Goal: Information Seeking & Learning: Learn about a topic

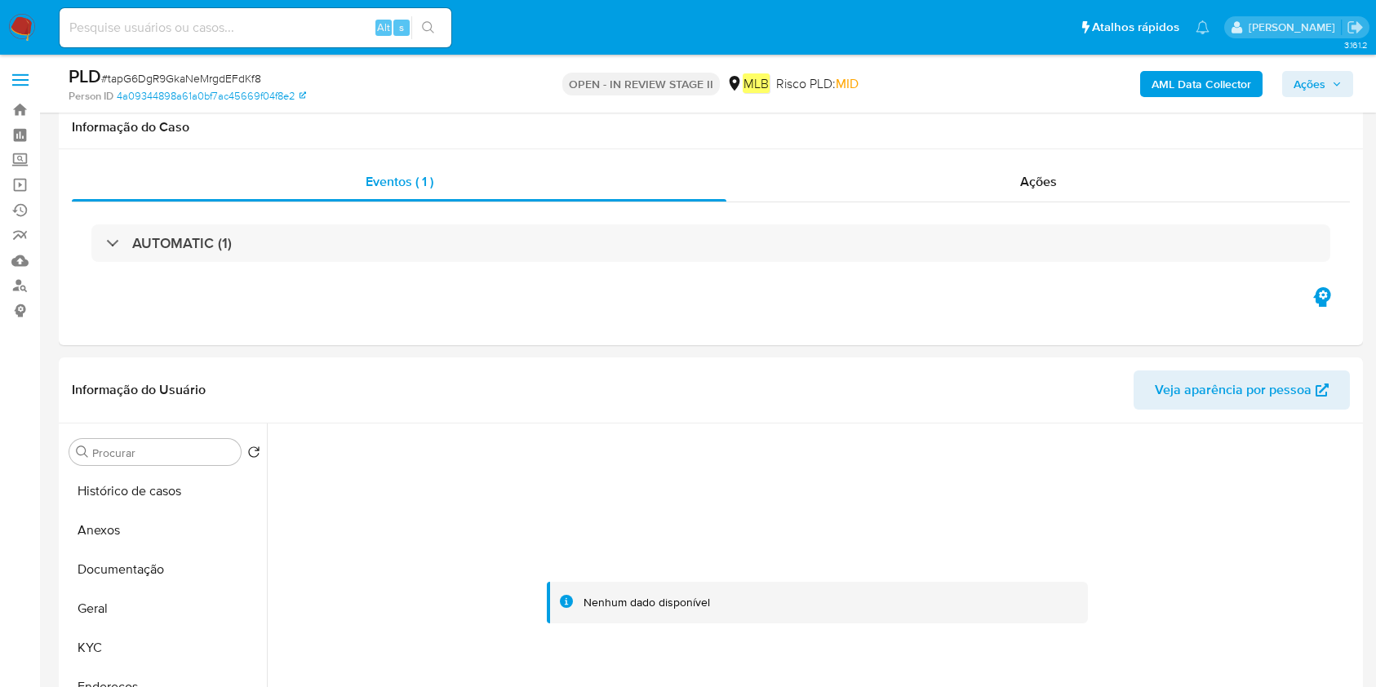
select select "10"
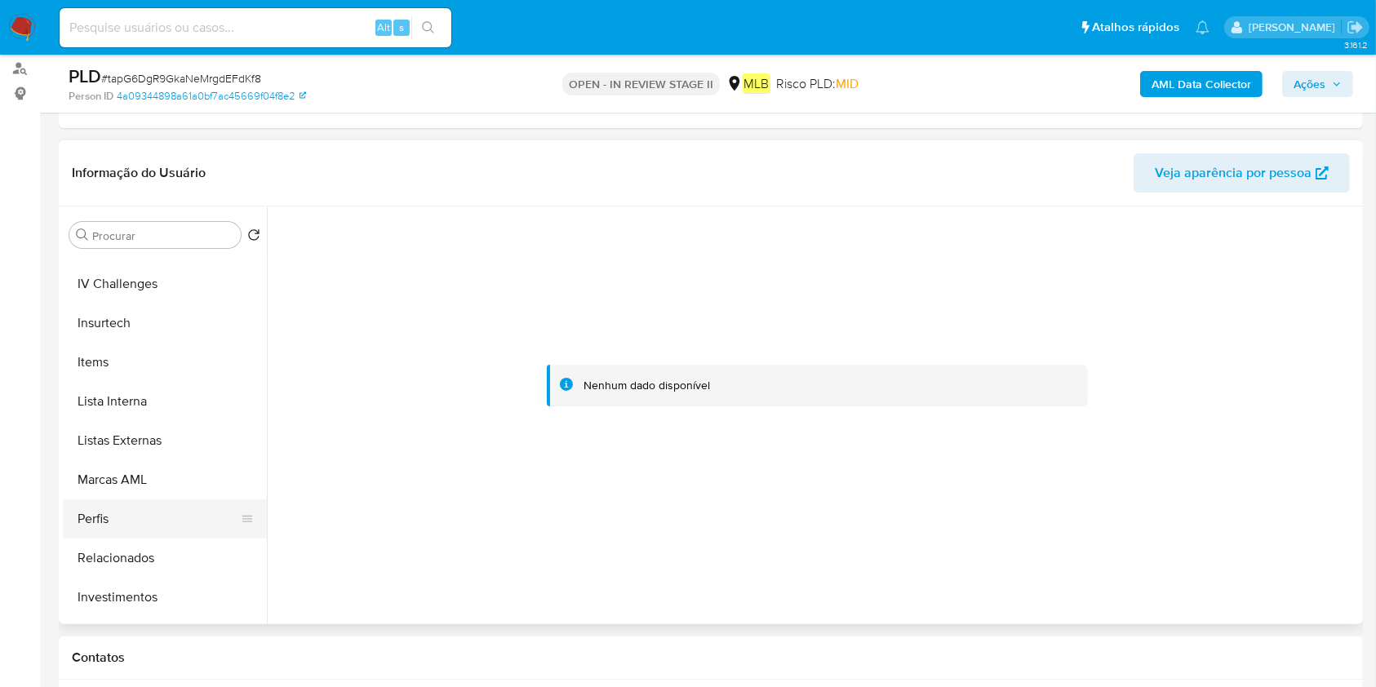
scroll to position [628, 0]
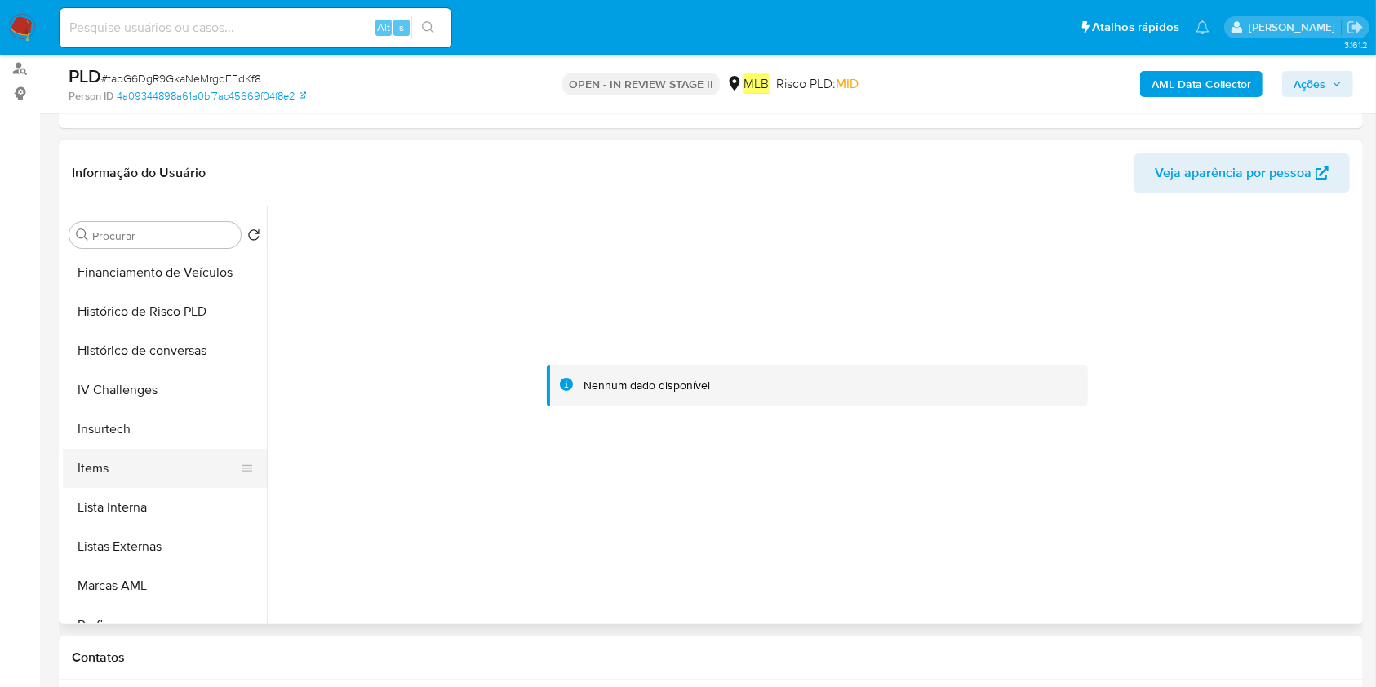
click at [118, 463] on button "Items" at bounding box center [158, 468] width 191 height 39
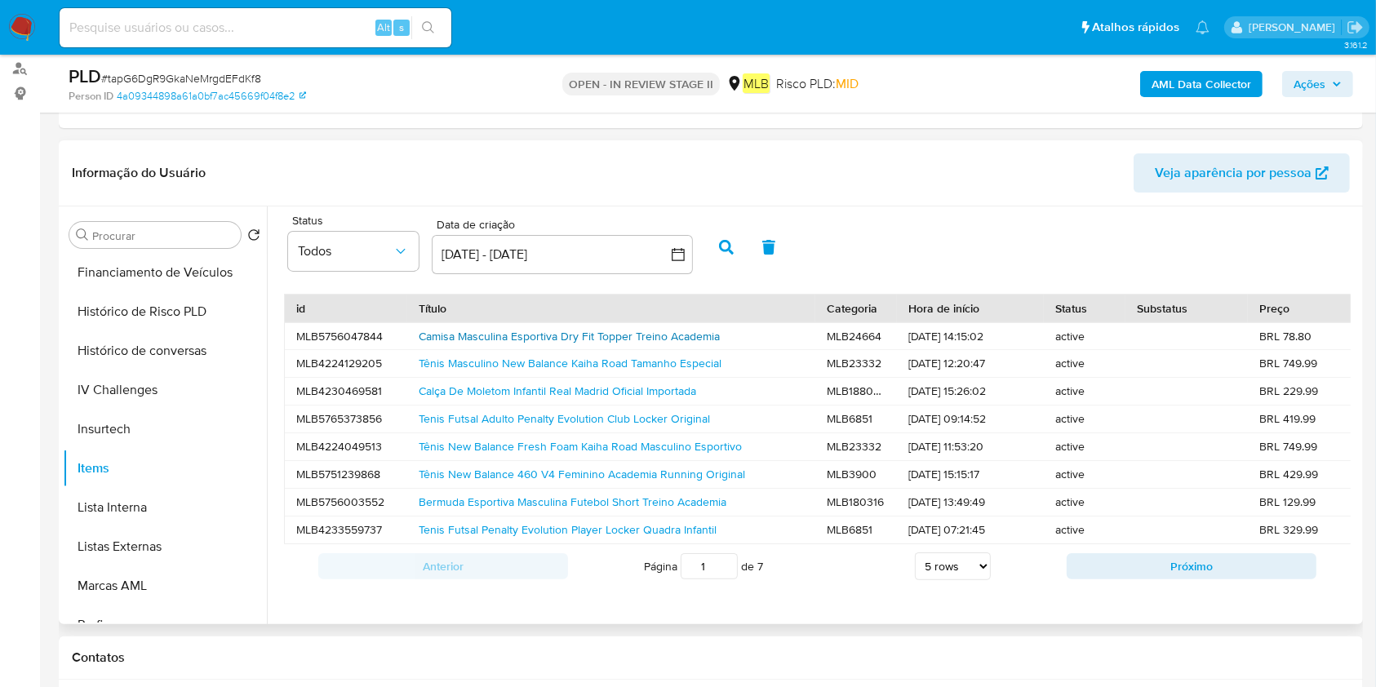
click at [535, 334] on link "Camisa Masculina Esportiva Dry Fit Topper Treino Academia" at bounding box center [569, 336] width 301 height 16
click at [140, 278] on button "Financiamento de Veículos" at bounding box center [158, 272] width 191 height 39
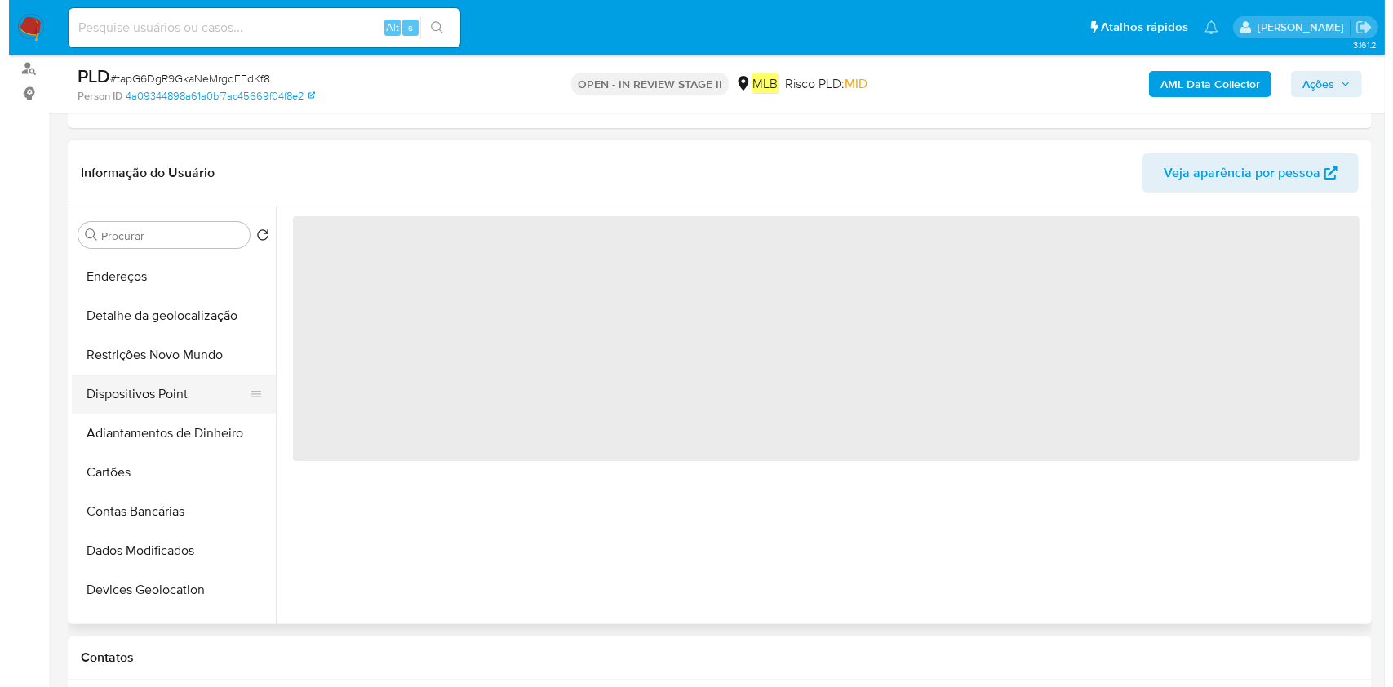
scroll to position [0, 0]
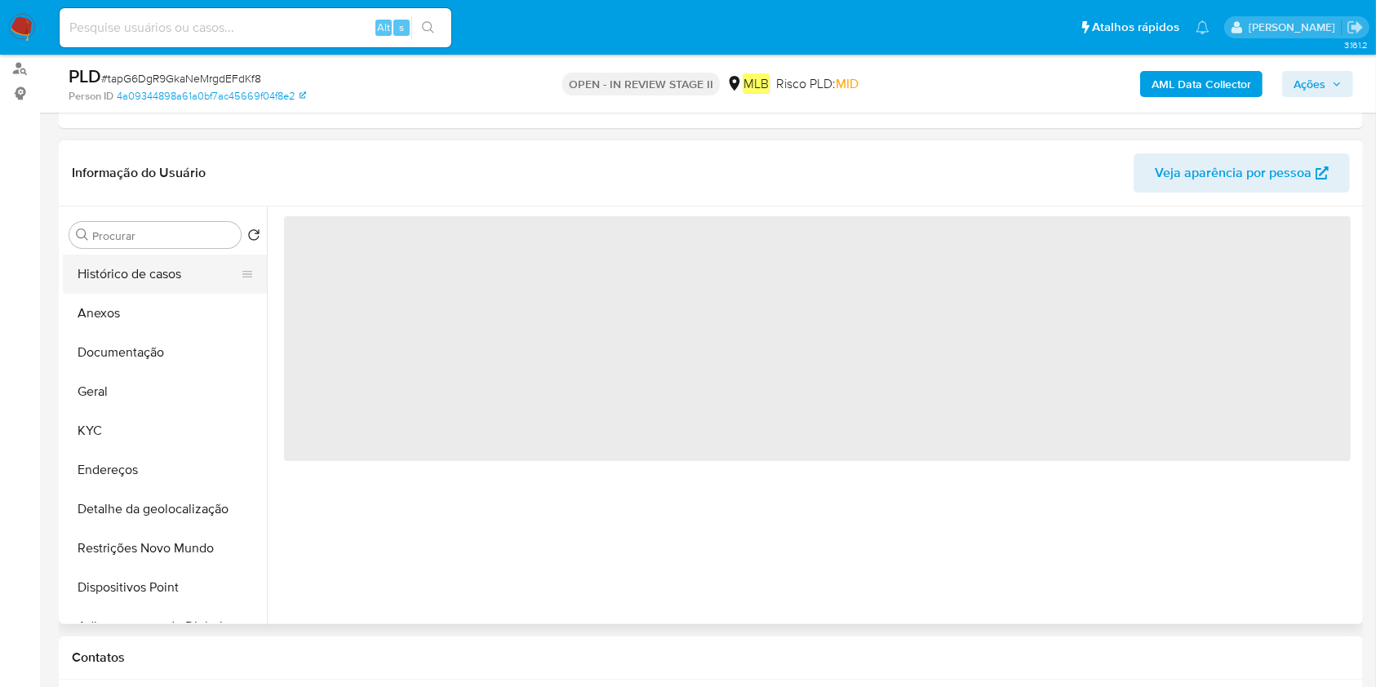
click at [191, 288] on button "Histórico de casos" at bounding box center [158, 274] width 191 height 39
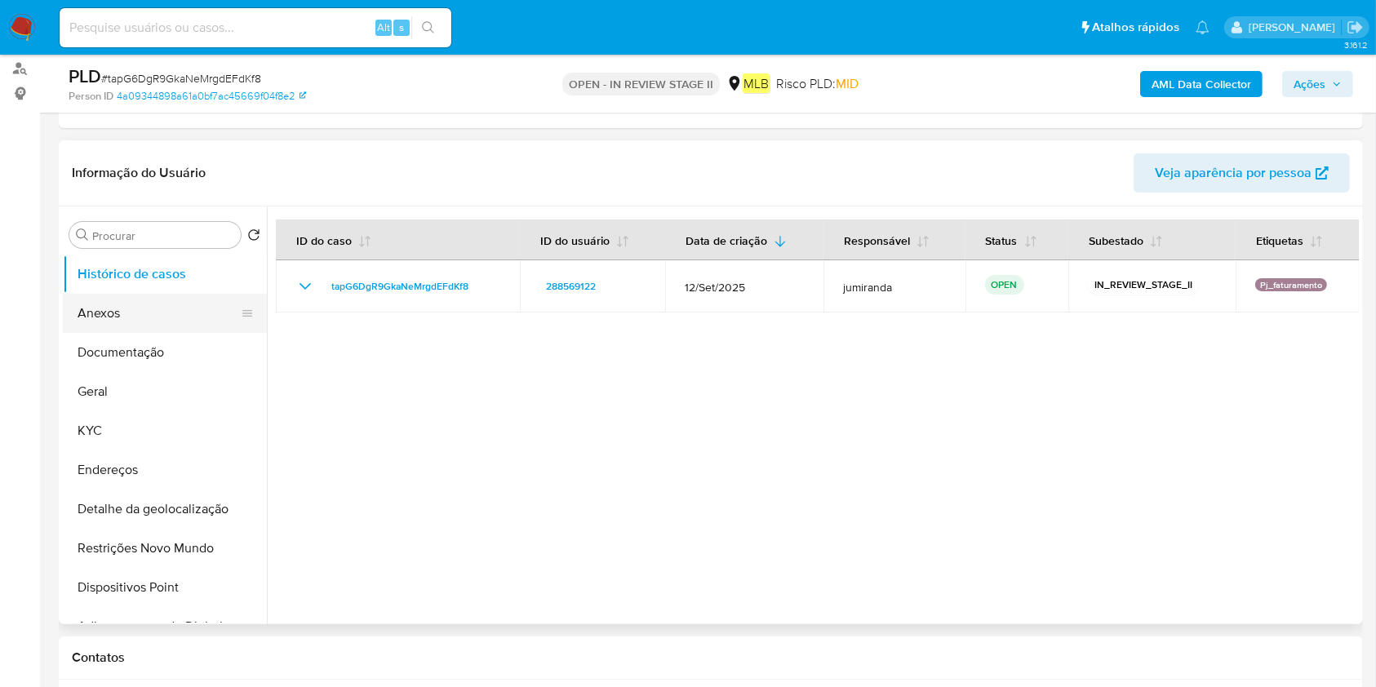
click at [150, 316] on button "Anexos" at bounding box center [158, 313] width 191 height 39
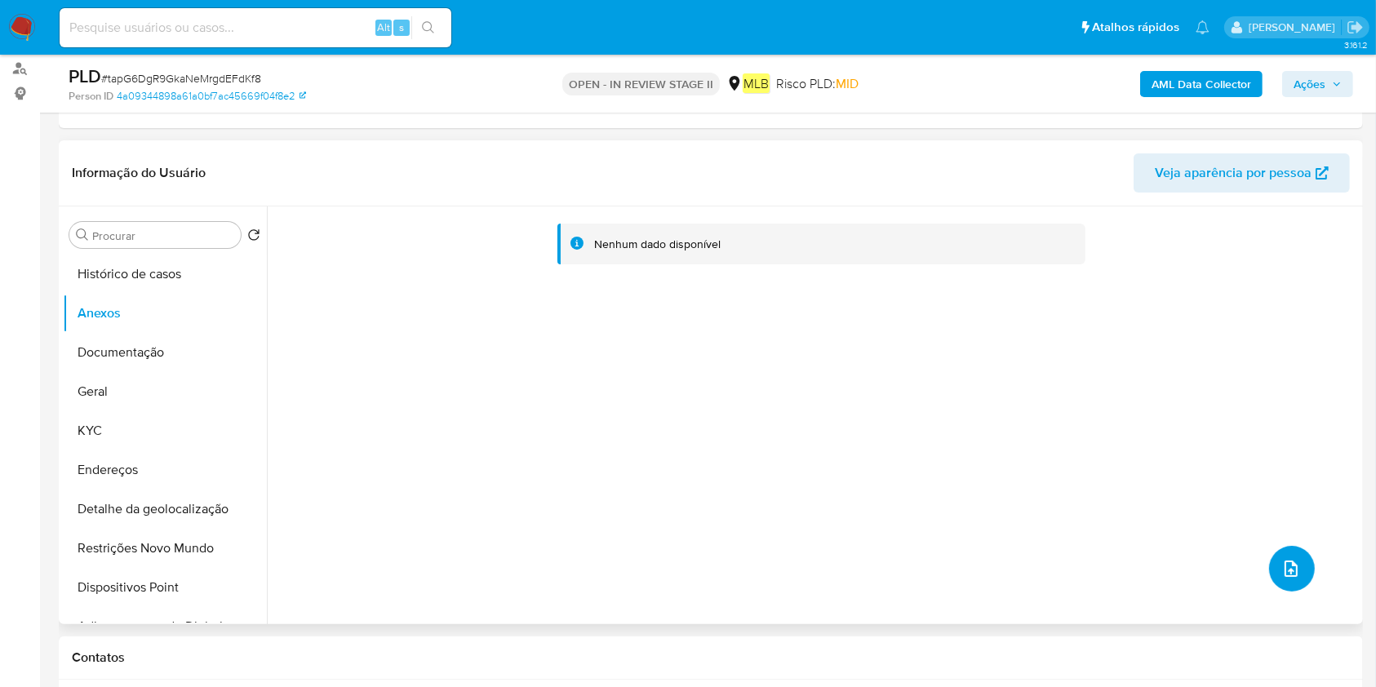
click at [1285, 563] on icon "upload-file" at bounding box center [1291, 569] width 20 height 20
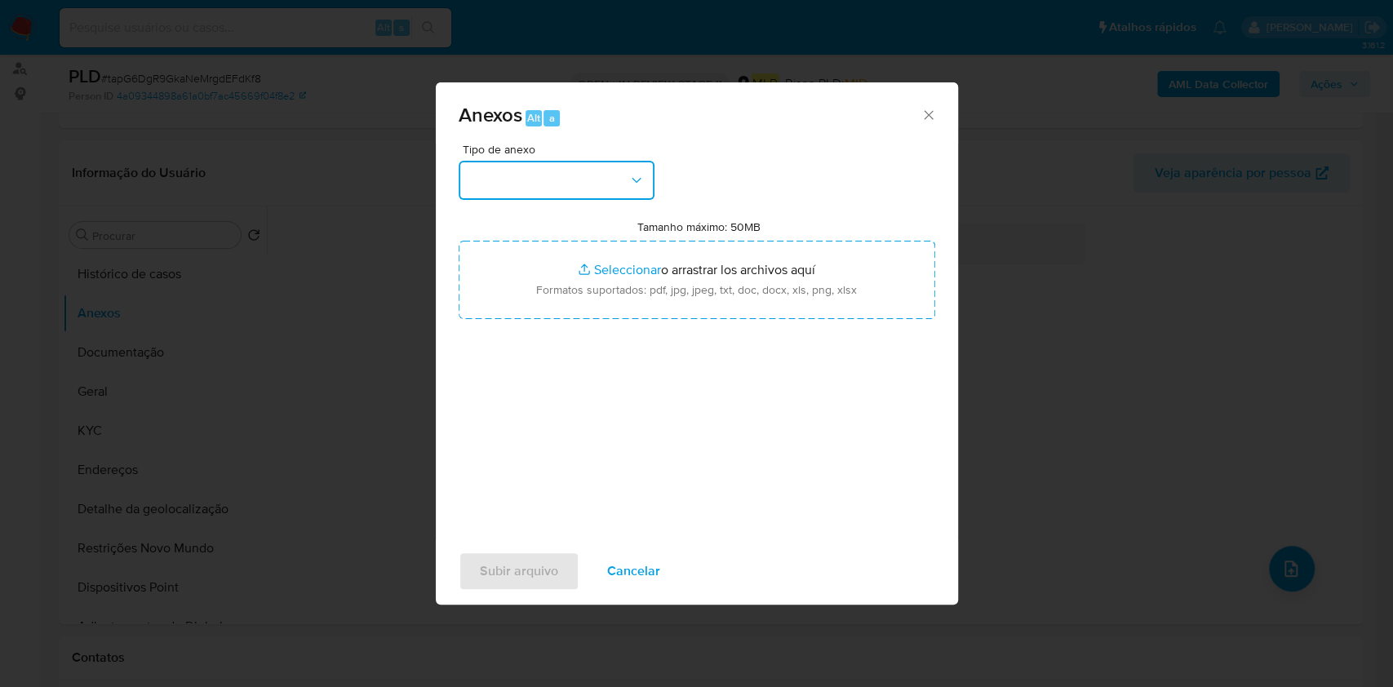
click at [581, 173] on button "button" at bounding box center [557, 180] width 196 height 39
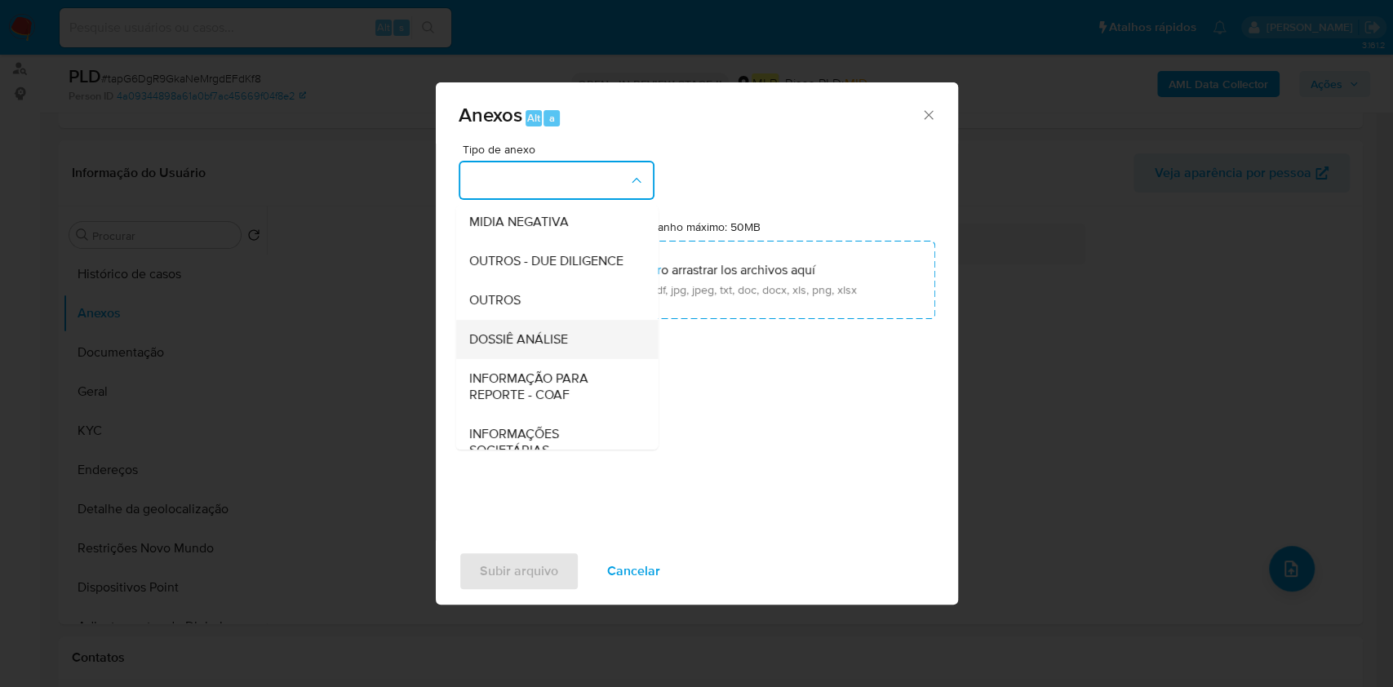
scroll to position [251, 0]
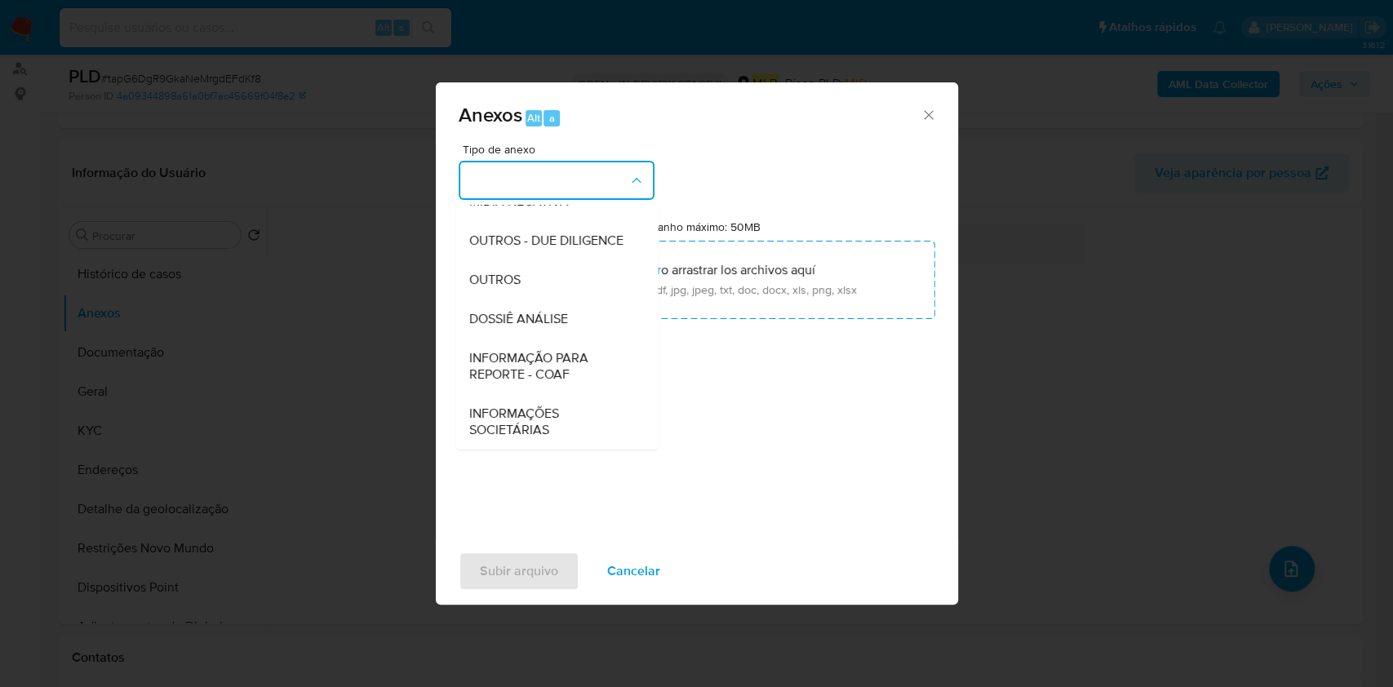
click at [1080, 322] on div "Anexos Alt a Tipo de anexo CAPTURA BUREAU CAPTURA DOWJONES CAPTURA GOOGLE CAPTU…" at bounding box center [696, 343] width 1393 height 687
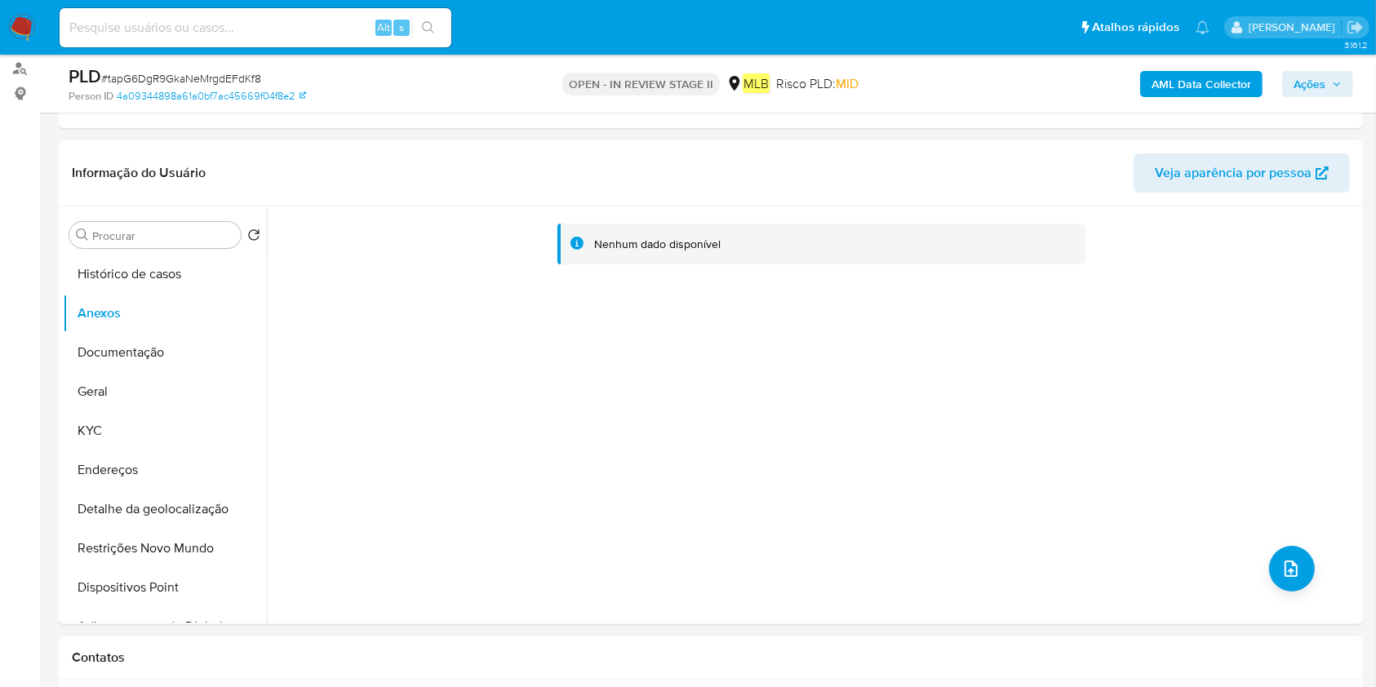
click at [1234, 75] on b "AML Data Collector" at bounding box center [1202, 84] width 100 height 26
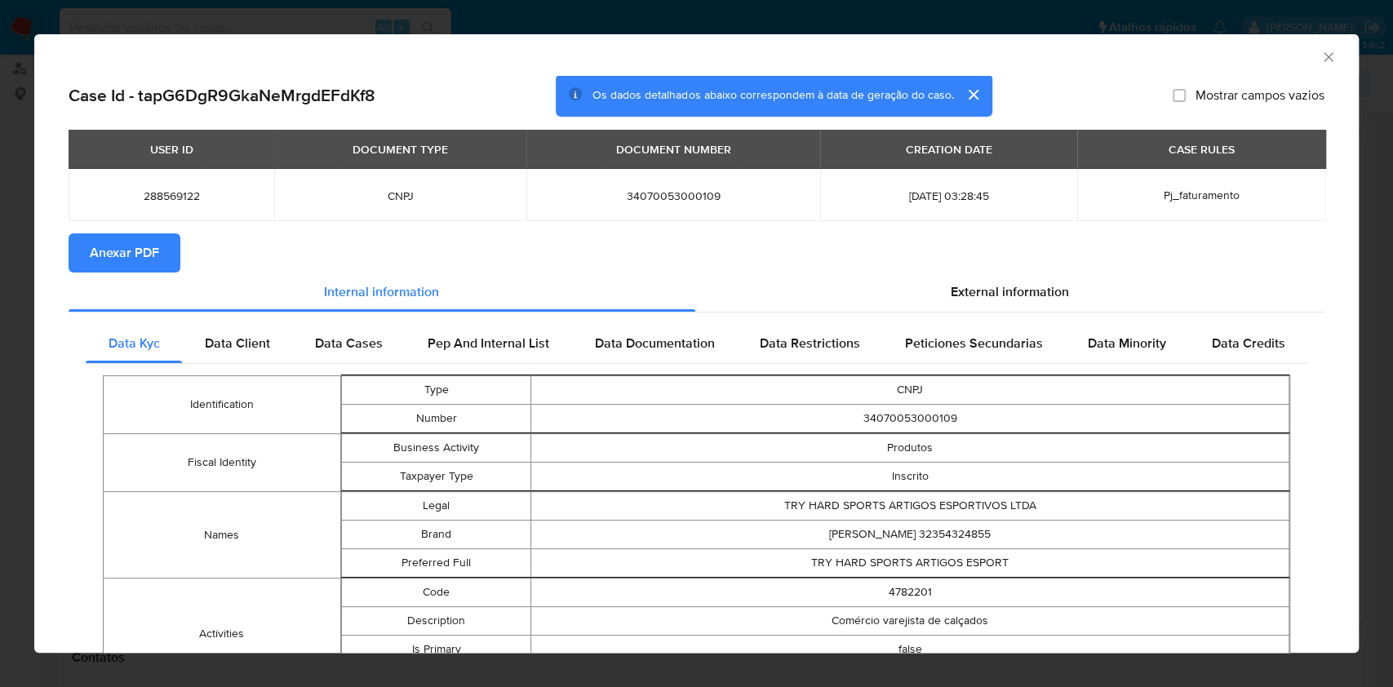
click at [138, 244] on span "Anexar PDF" at bounding box center [124, 253] width 69 height 36
click at [1321, 60] on icon "Fechar a janela" at bounding box center [1329, 57] width 16 height 16
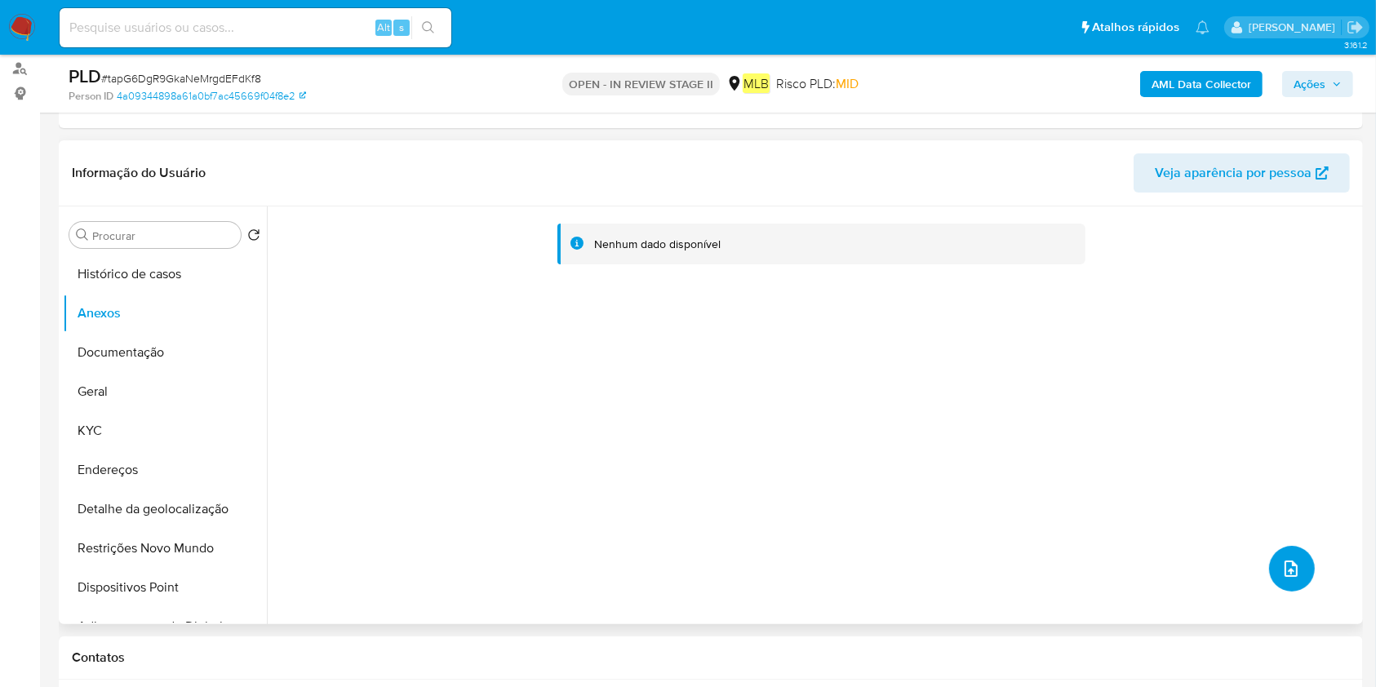
click at [1289, 554] on button "upload-file" at bounding box center [1292, 569] width 46 height 46
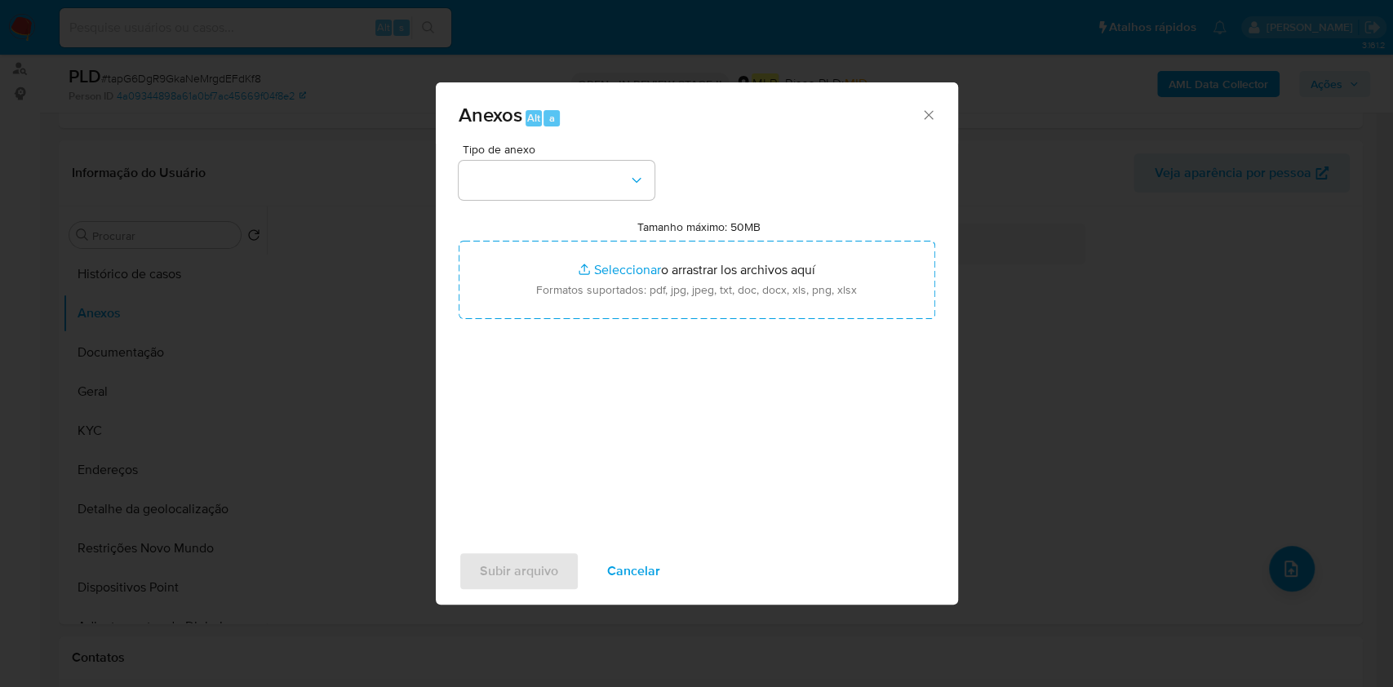
click at [533, 146] on span "Tipo de anexo" at bounding box center [561, 149] width 196 height 11
click at [596, 190] on button "button" at bounding box center [557, 180] width 196 height 39
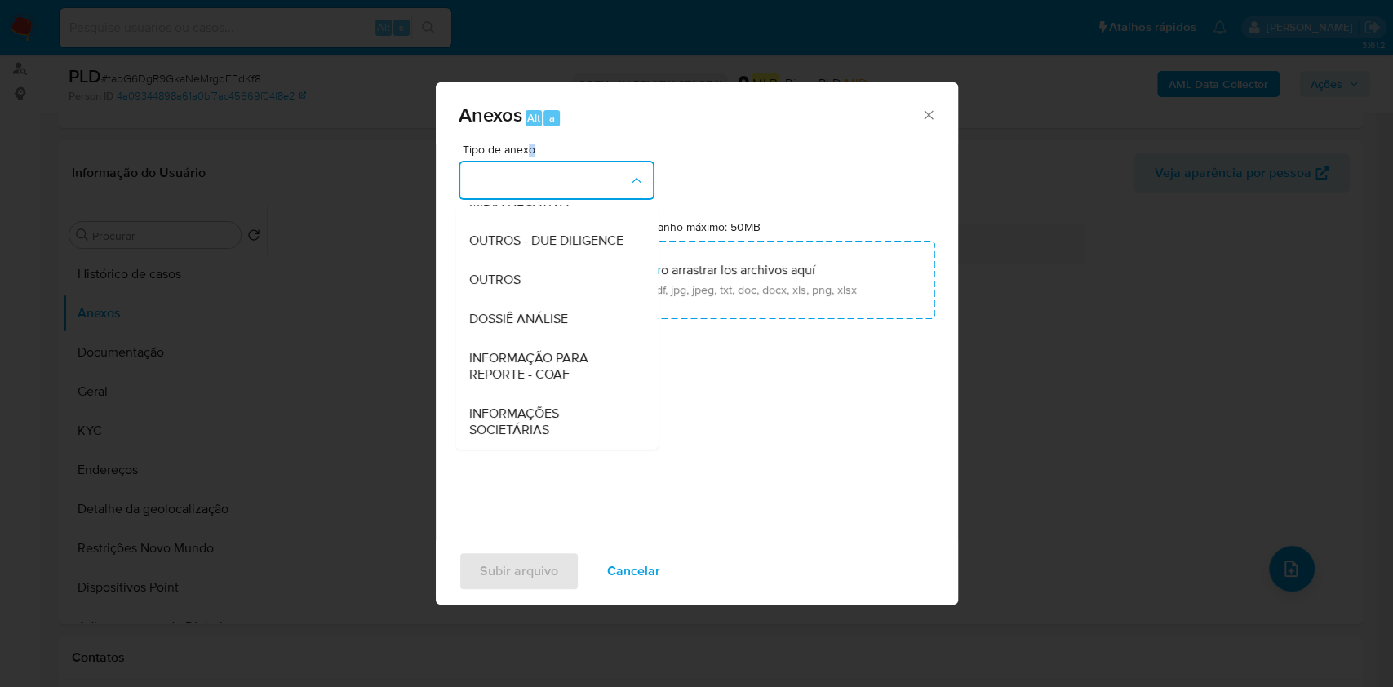
click at [563, 307] on div "DOSSIÊ ANÁLISE" at bounding box center [551, 319] width 167 height 39
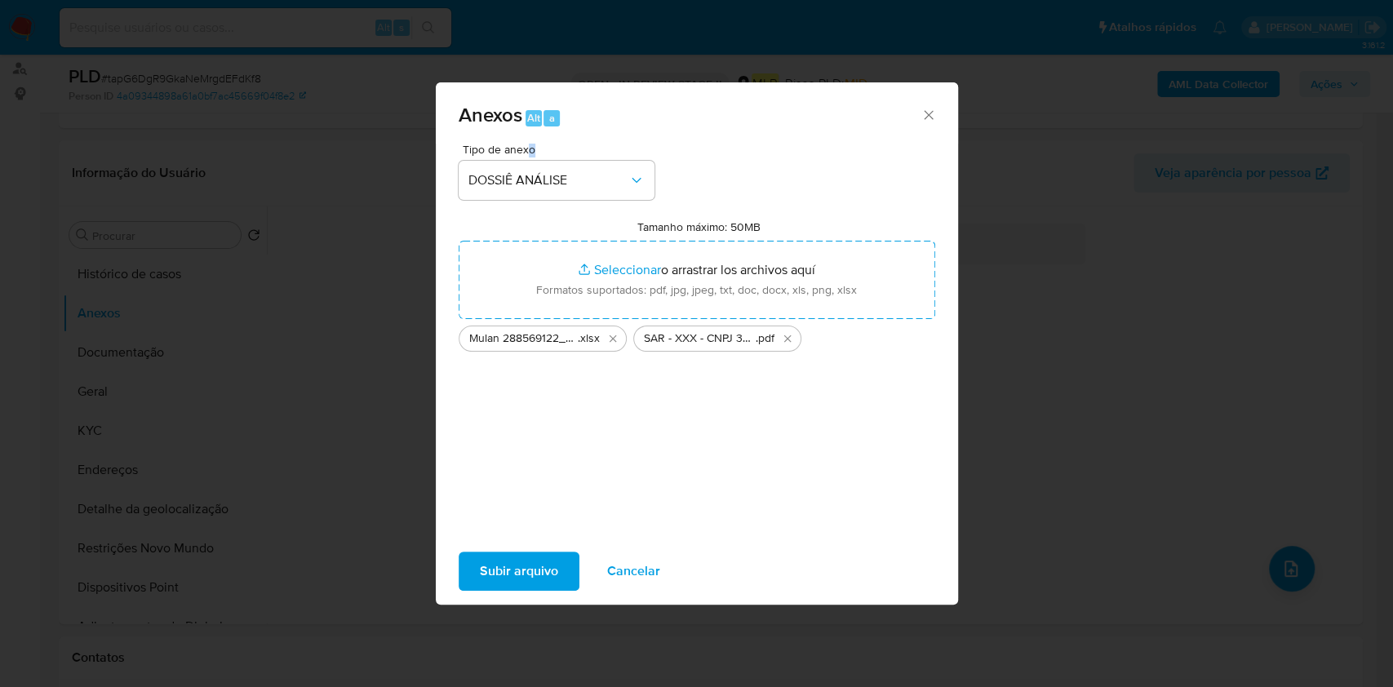
click at [548, 581] on span "Subir arquivo" at bounding box center [519, 571] width 78 height 36
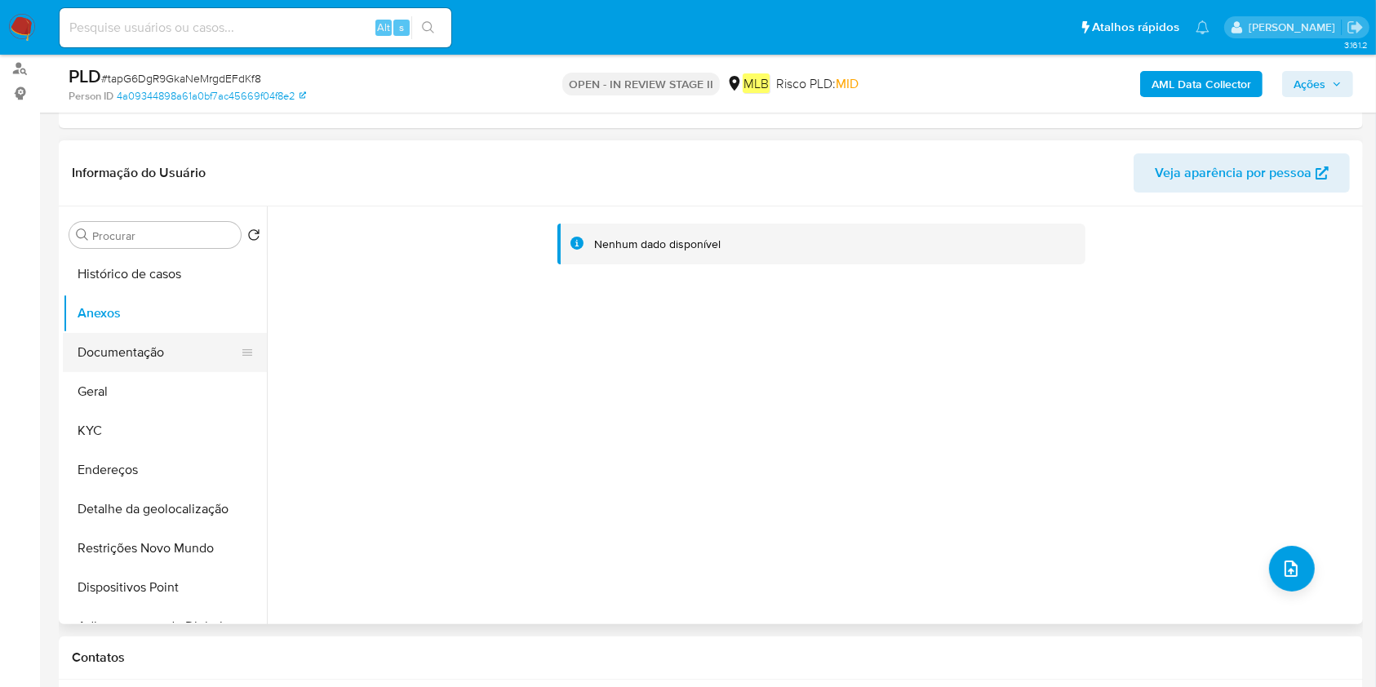
click at [145, 343] on button "Documentação" at bounding box center [158, 352] width 191 height 39
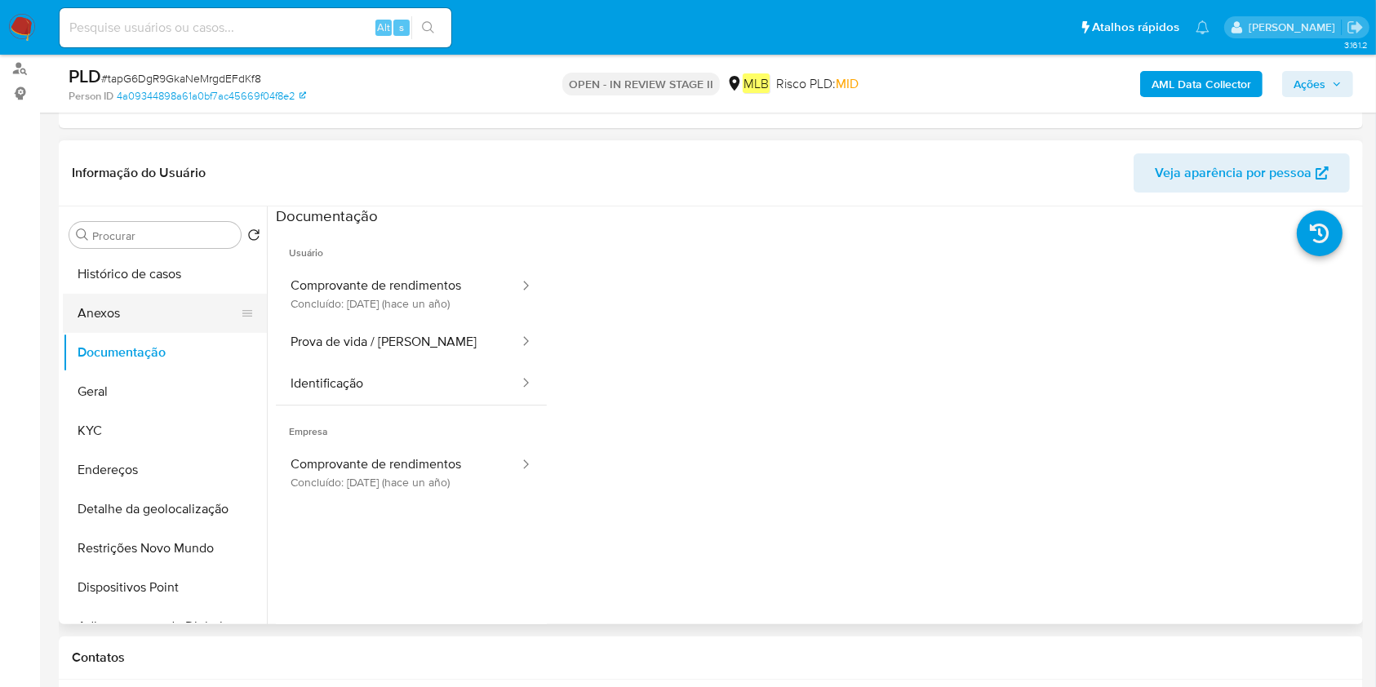
click at [147, 321] on button "Anexos" at bounding box center [158, 313] width 191 height 39
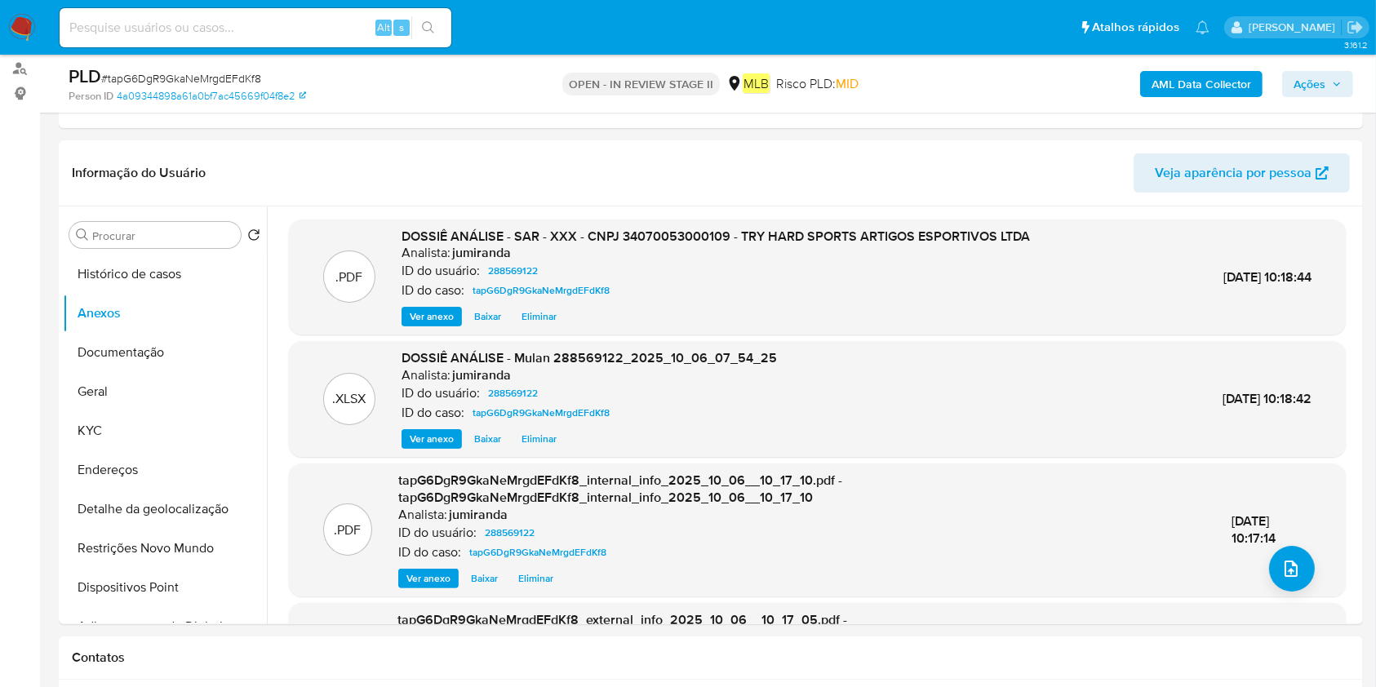
click at [1339, 75] on span "Ações" at bounding box center [1318, 84] width 48 height 23
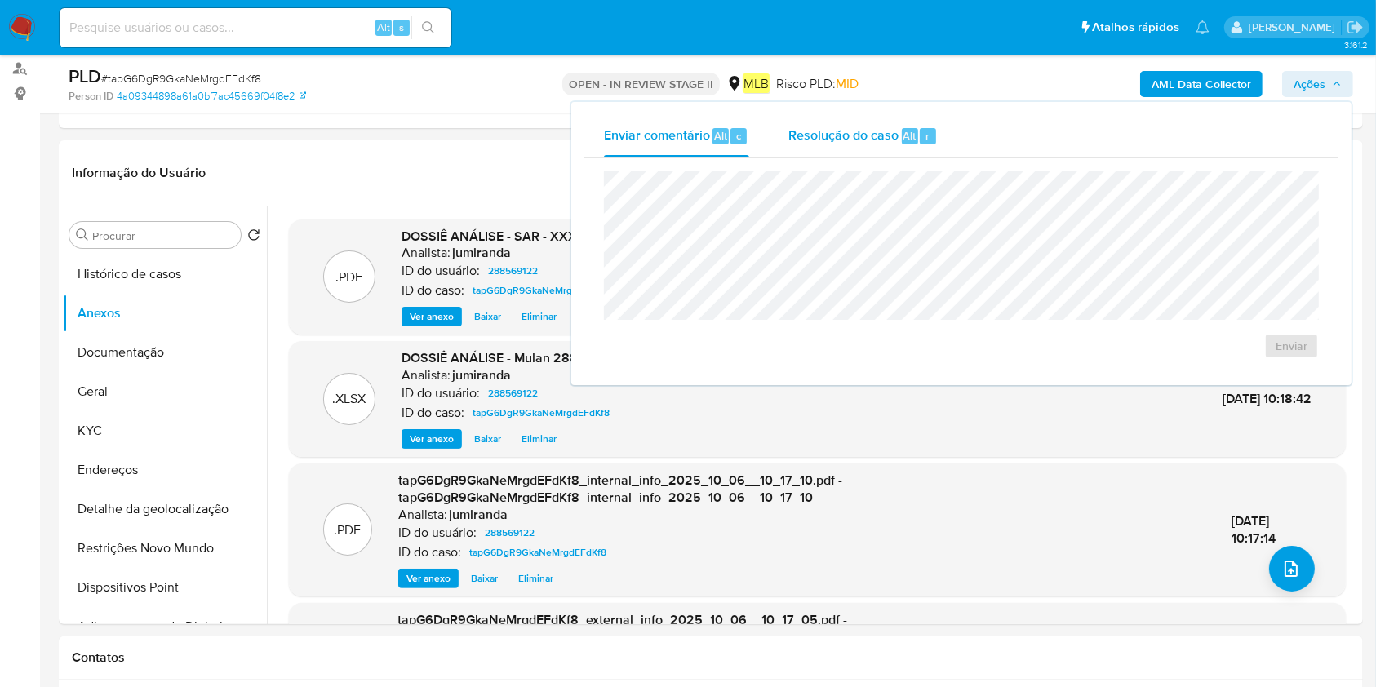
click at [921, 134] on div "r" at bounding box center [928, 136] width 16 height 16
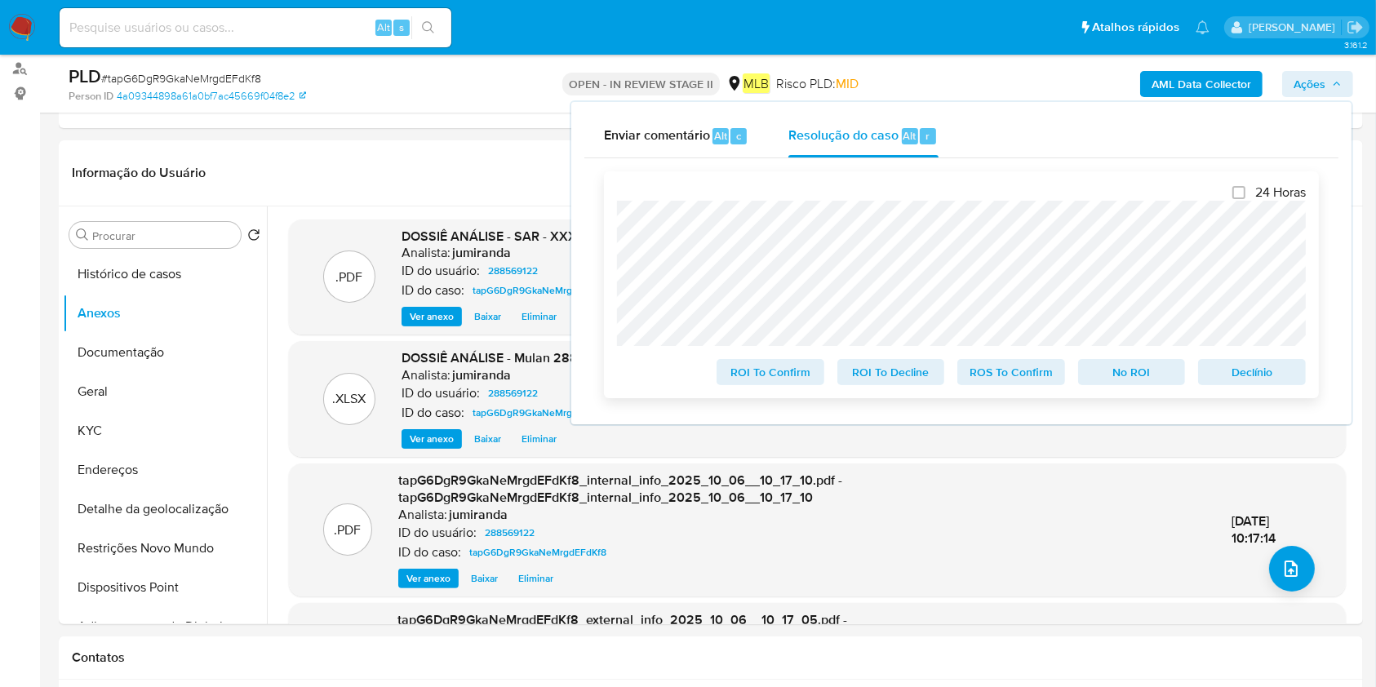
click at [1033, 377] on span "ROS To Confirm" at bounding box center [1011, 372] width 85 height 23
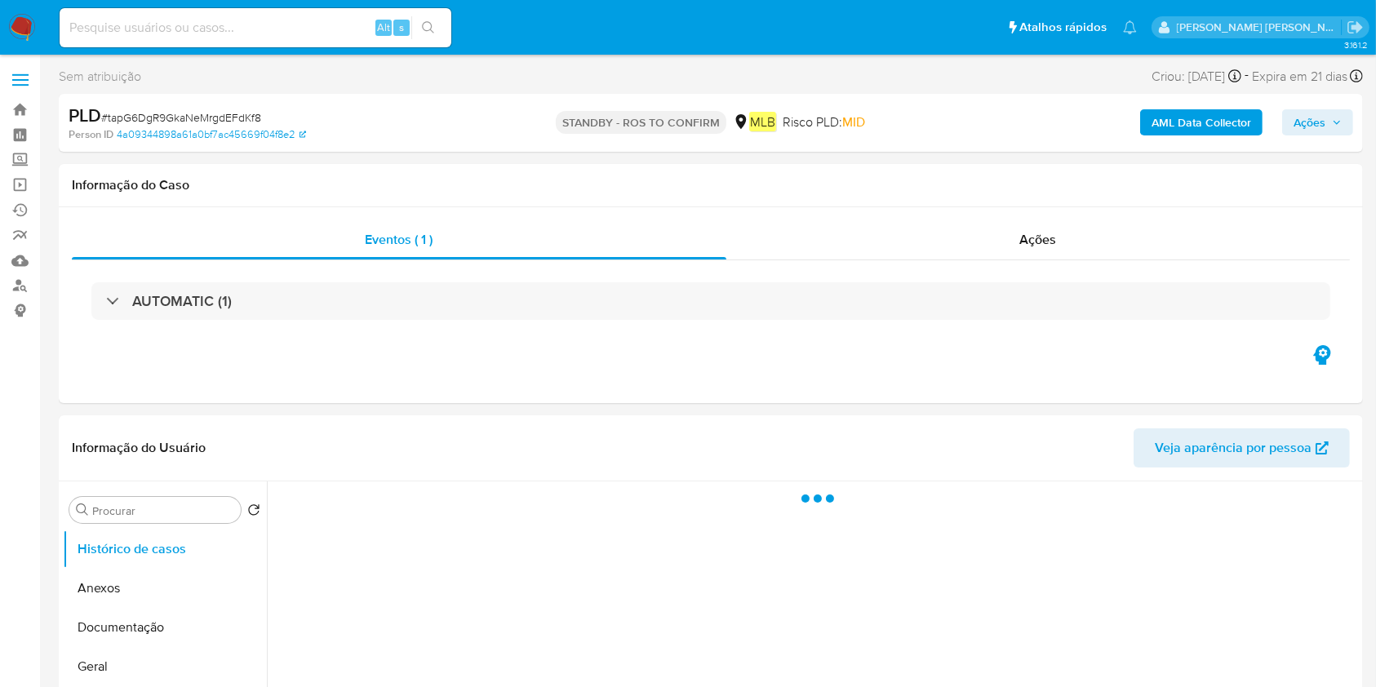
select select "10"
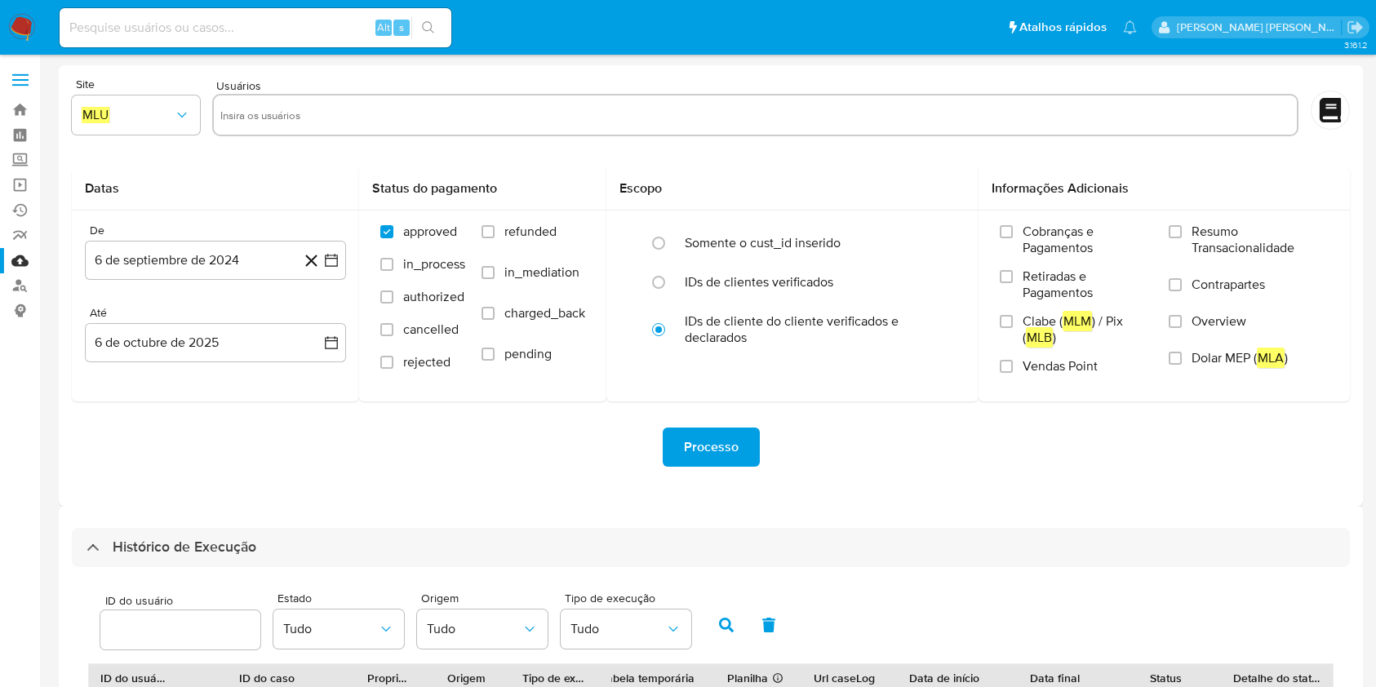
select select "10"
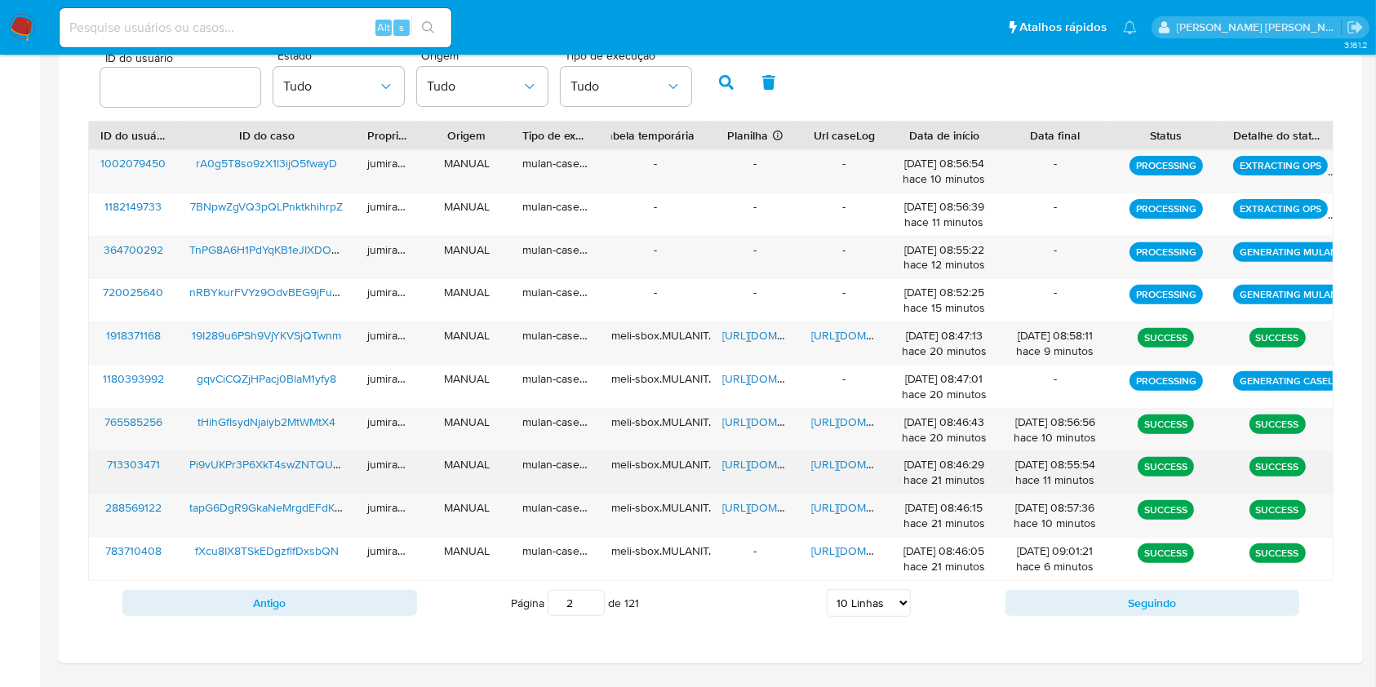
click at [764, 467] on span "https://docs.google.com/spreadsheets/d/1sSofyPutUukfFpEEbn7mqvCenjy0J-8di0HG63O…" at bounding box center [778, 464] width 113 height 16
click at [828, 464] on span "https://docs.google.com/document/d/1oil5Ql5FZLDH1ueyLEvtLR7Z8SK3Q2mbmmy7-kwdPew…" at bounding box center [867, 464] width 113 height 16
click at [299, 468] on span "Pi9vUKPr3P6XkT4swZNTQUmN" at bounding box center [269, 464] width 161 height 16
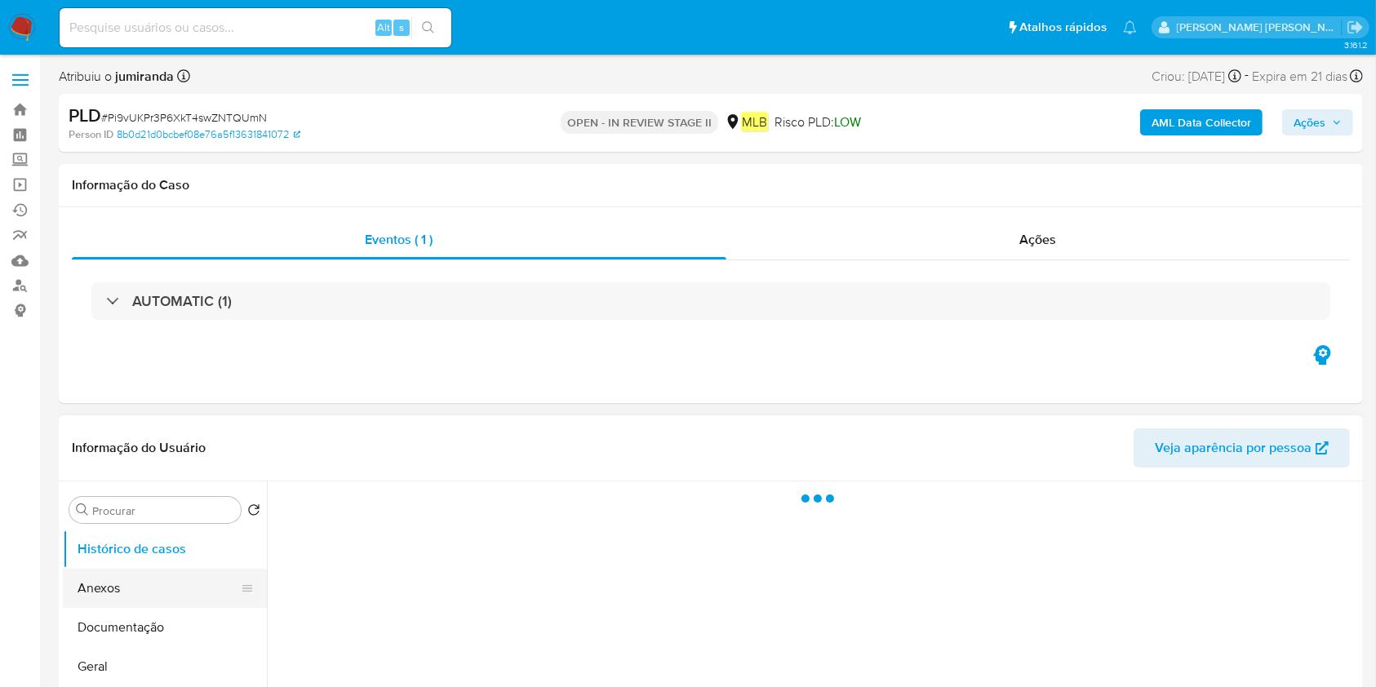
select select "10"
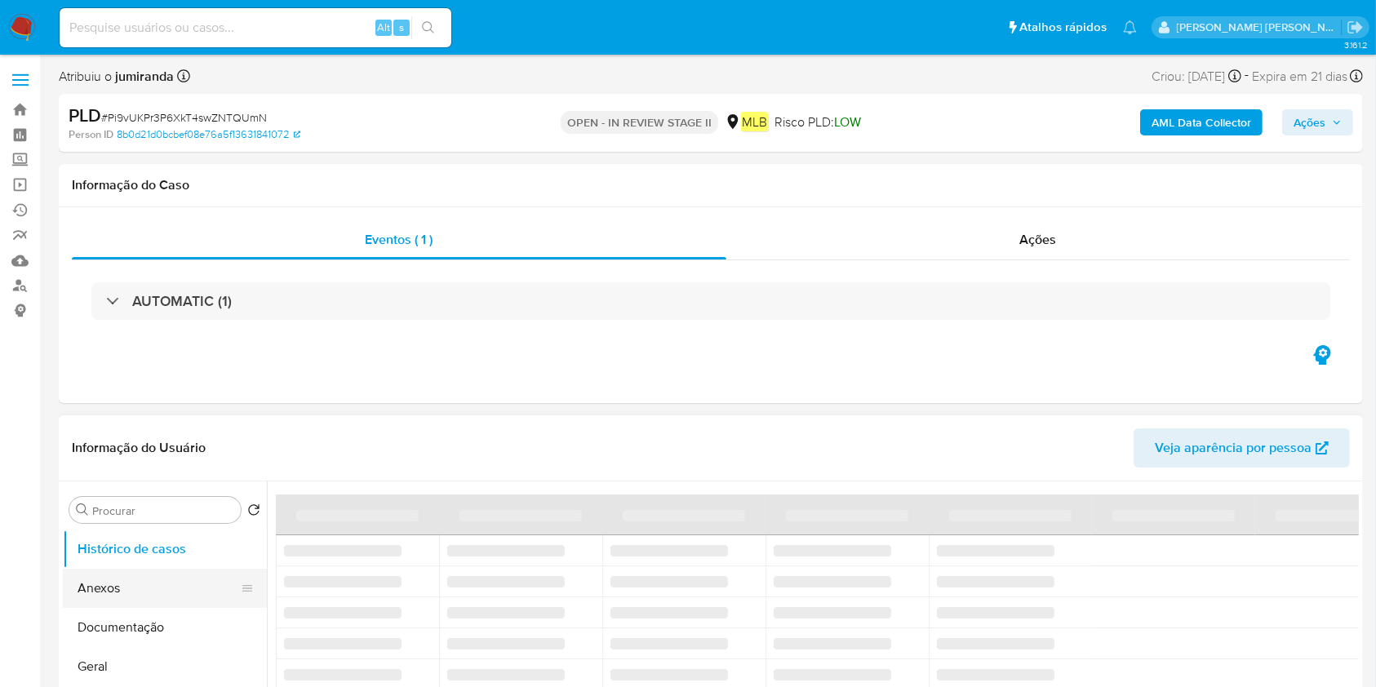
click at [187, 582] on button "Anexos" at bounding box center [158, 588] width 191 height 39
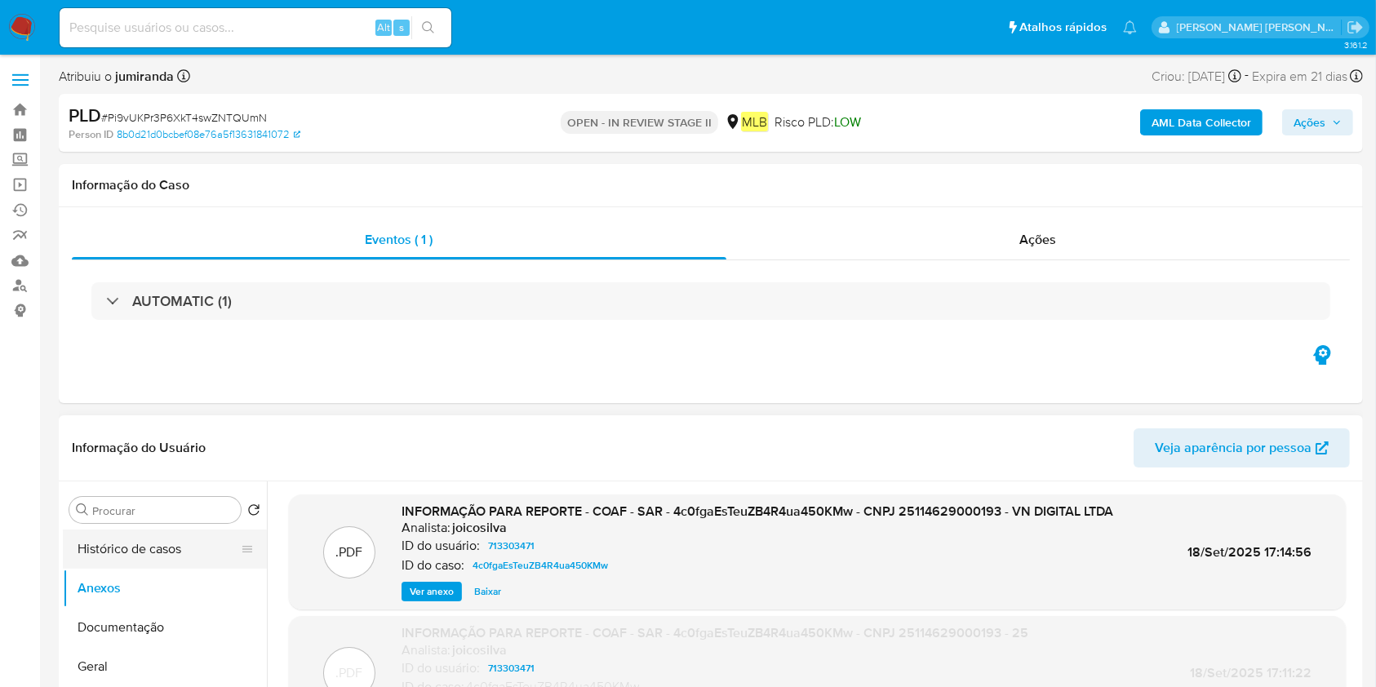
click at [143, 548] on button "Histórico de casos" at bounding box center [158, 549] width 191 height 39
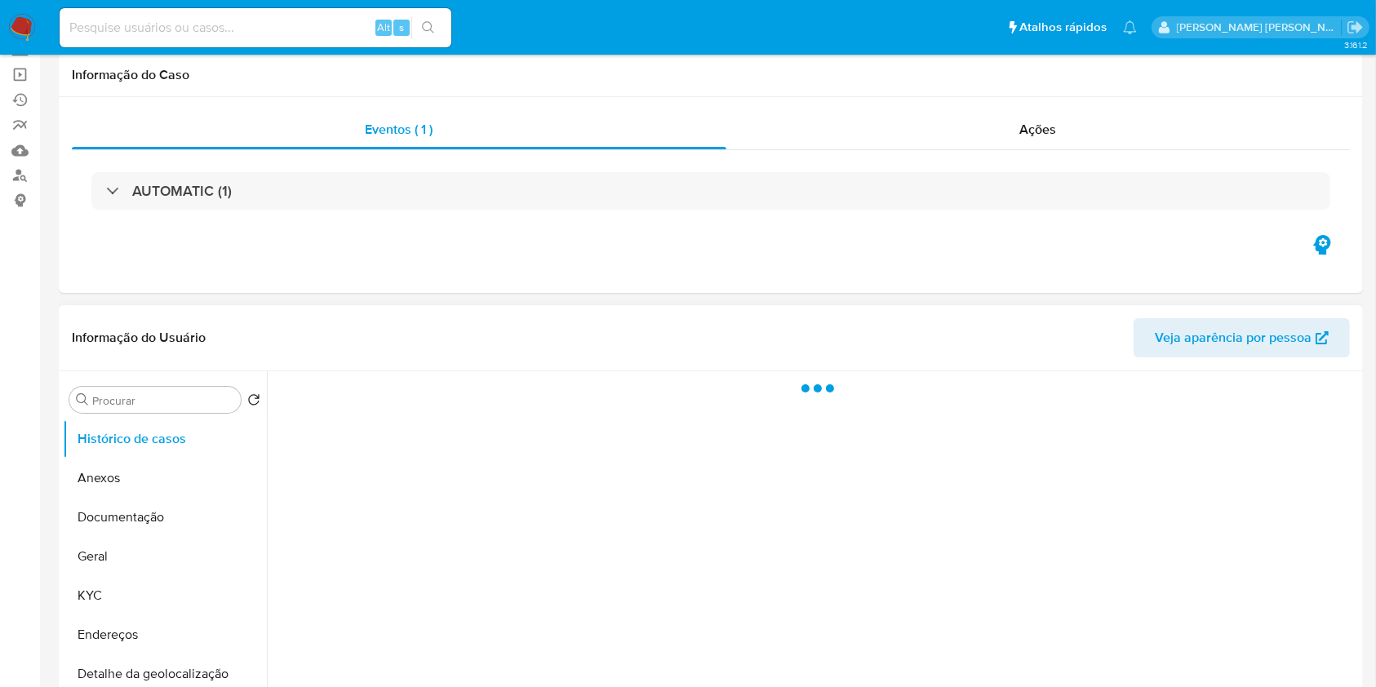
scroll to position [217, 0]
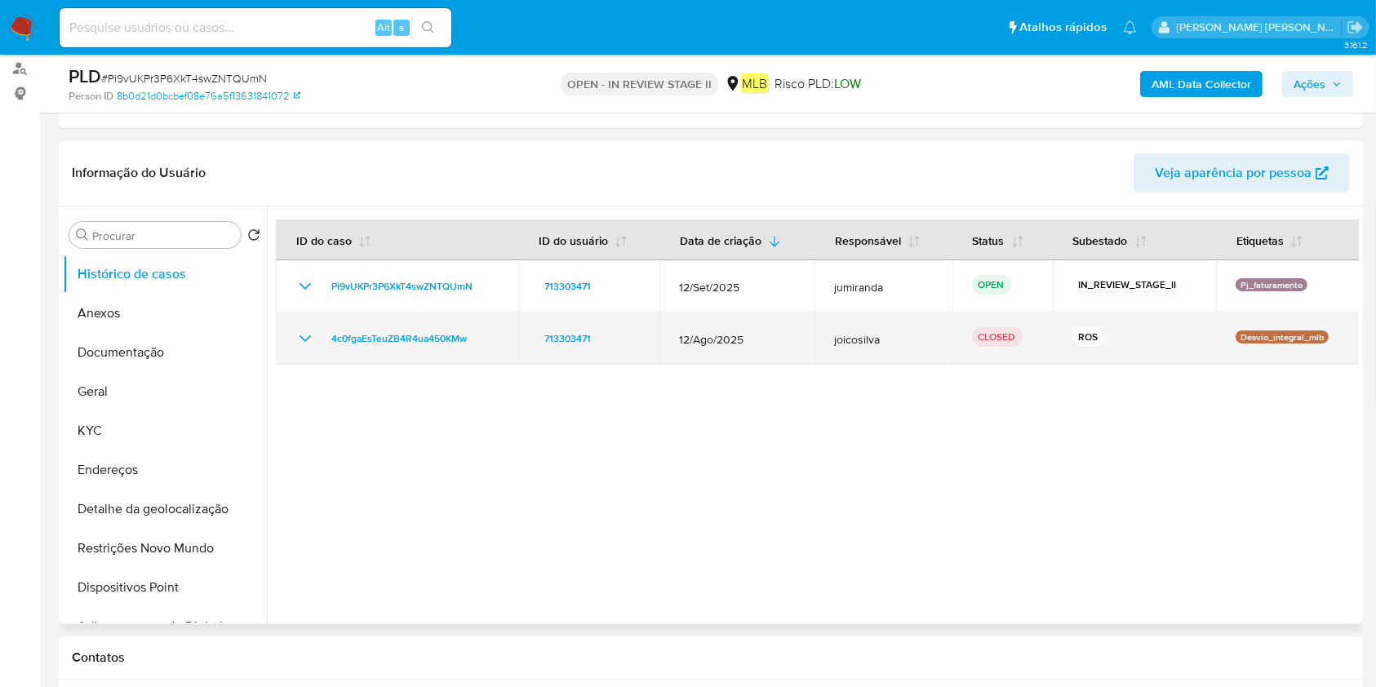
click at [295, 348] on td "4c0fgaEsTeuZB4R4ua450KMw" at bounding box center [397, 339] width 242 height 52
click at [301, 340] on icon "Mostrar/Ocultar" at bounding box center [305, 339] width 20 height 20
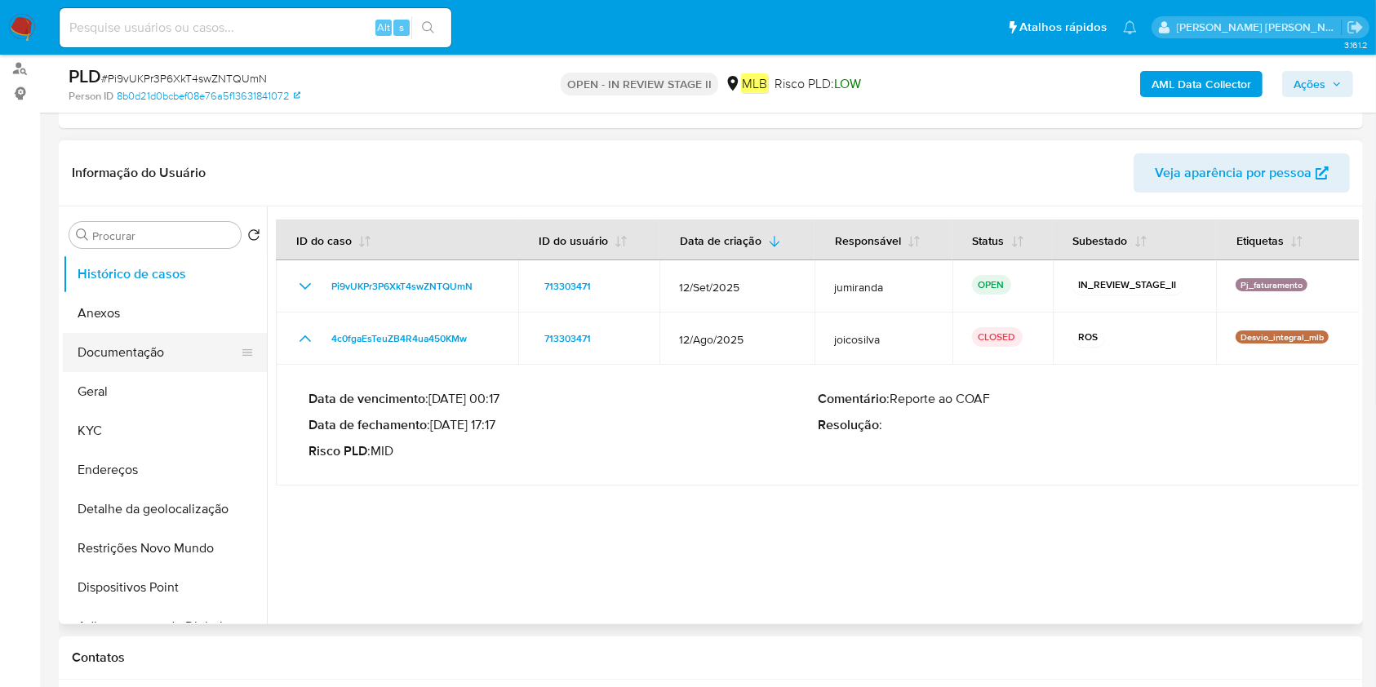
drag, startPoint x: 179, startPoint y: 361, endPoint x: 170, endPoint y: 361, distance: 9.0
click at [170, 361] on button "Documentação" at bounding box center [158, 352] width 191 height 39
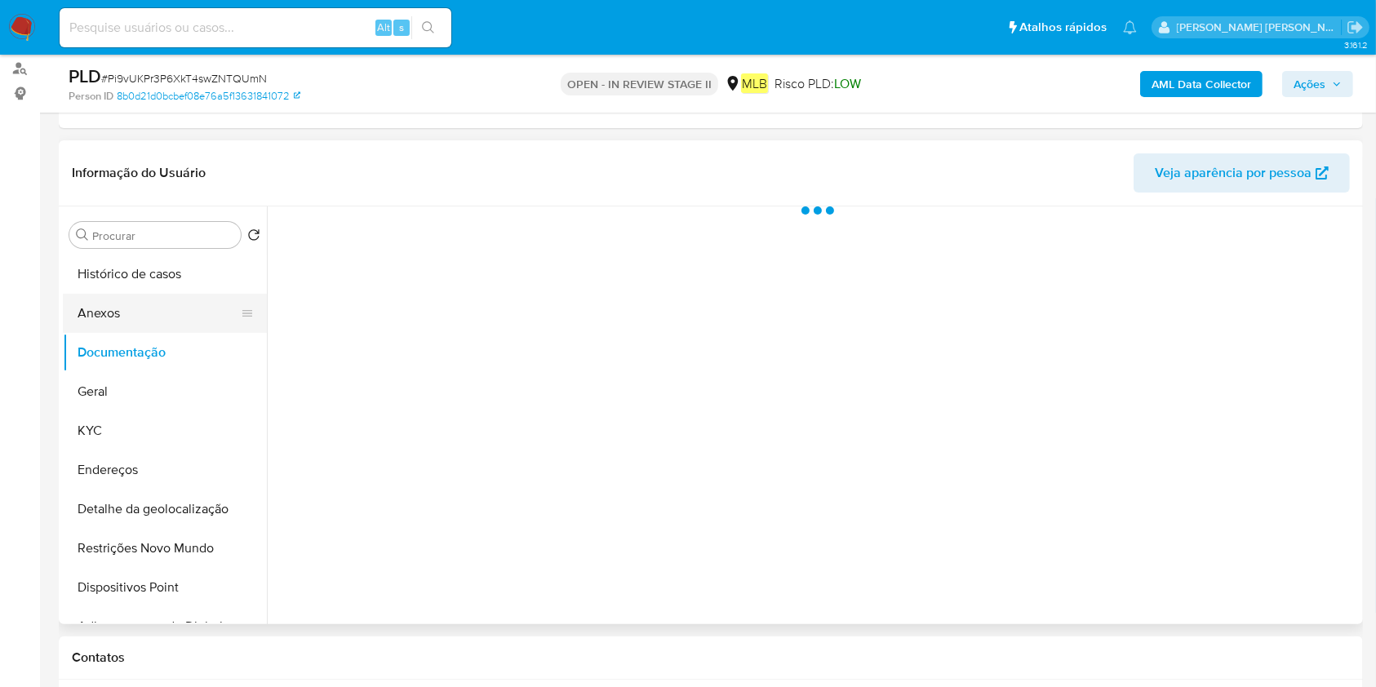
click at [175, 318] on button "Anexos" at bounding box center [158, 313] width 191 height 39
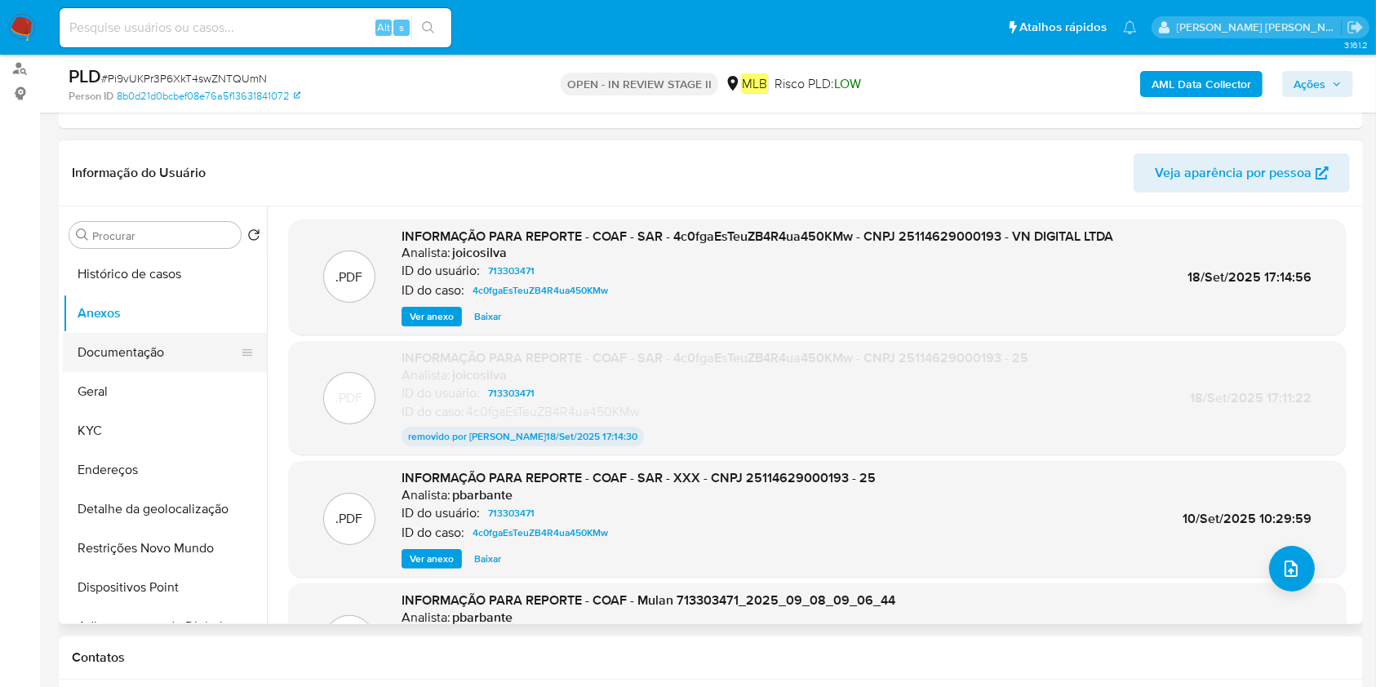
click at [176, 357] on button "Documentação" at bounding box center [158, 352] width 191 height 39
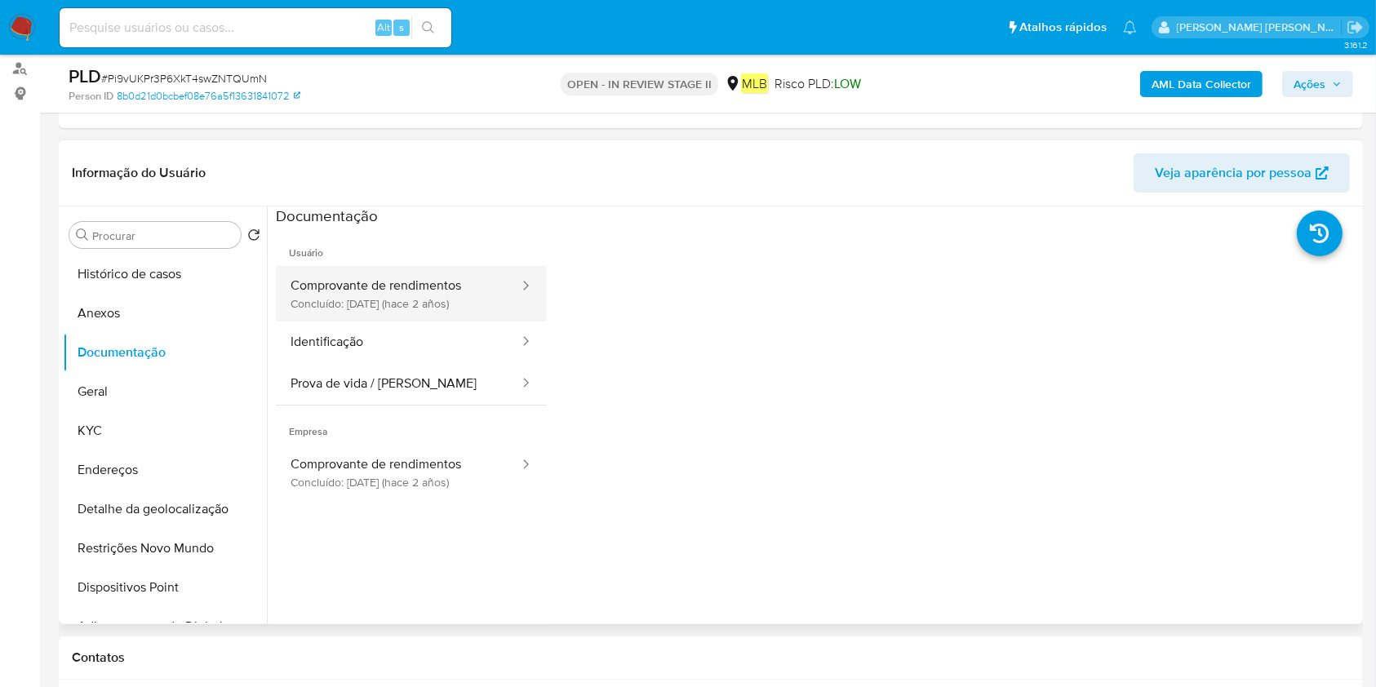
click at [472, 269] on button "Comprovante de rendimentos Concluído: 26/06/2023 (hace 2 años)" at bounding box center [398, 294] width 245 height 56
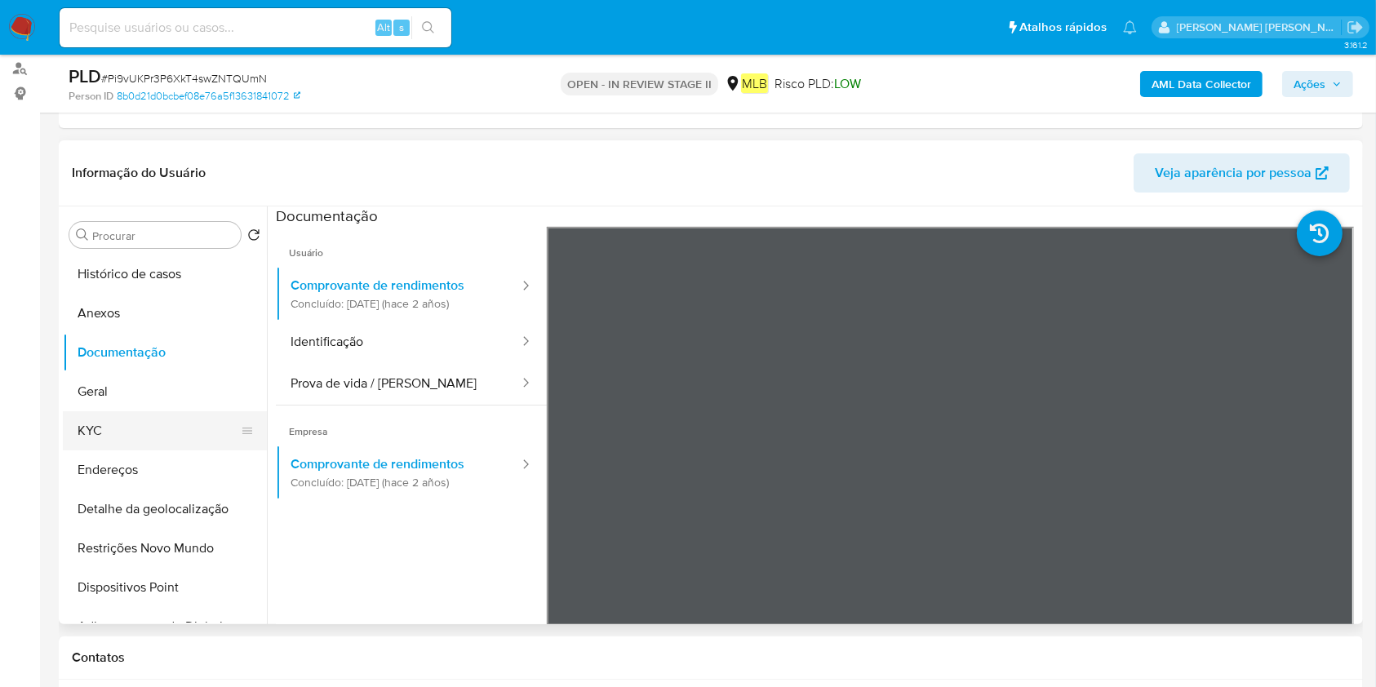
click at [122, 416] on button "KYC" at bounding box center [158, 430] width 191 height 39
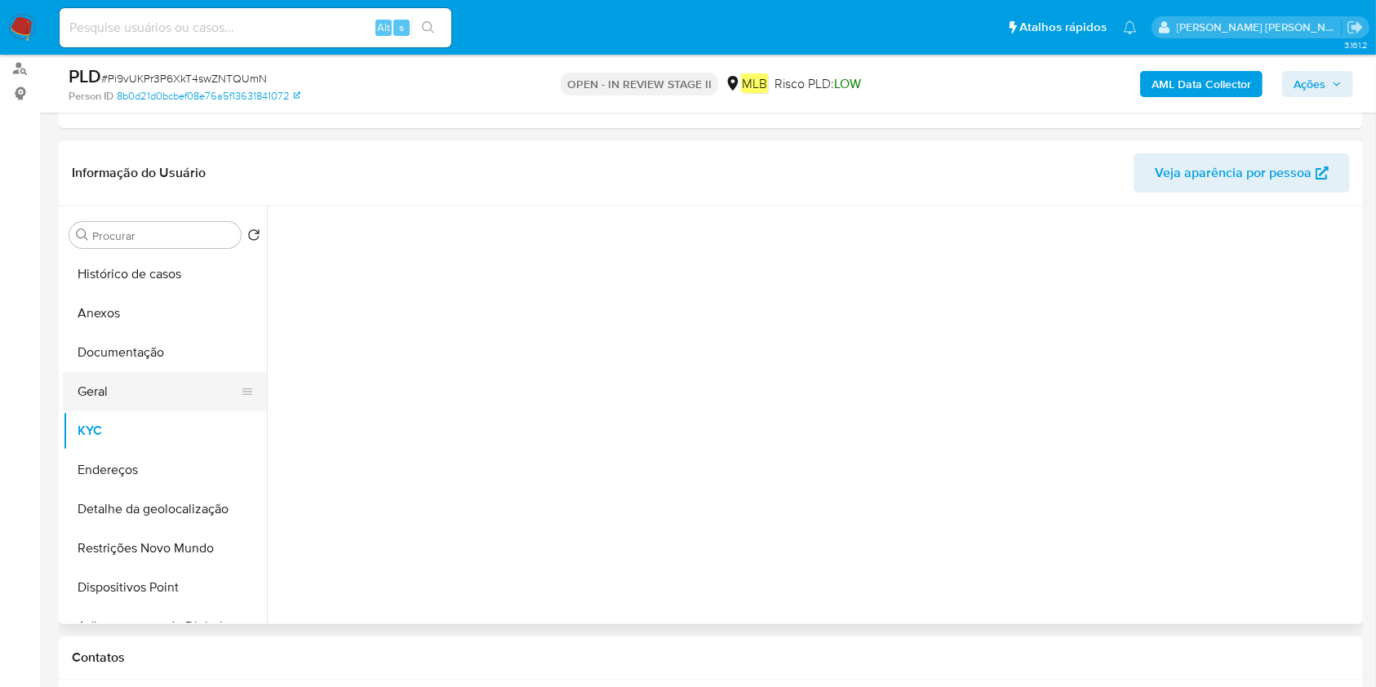
click at [147, 391] on button "Geral" at bounding box center [158, 391] width 191 height 39
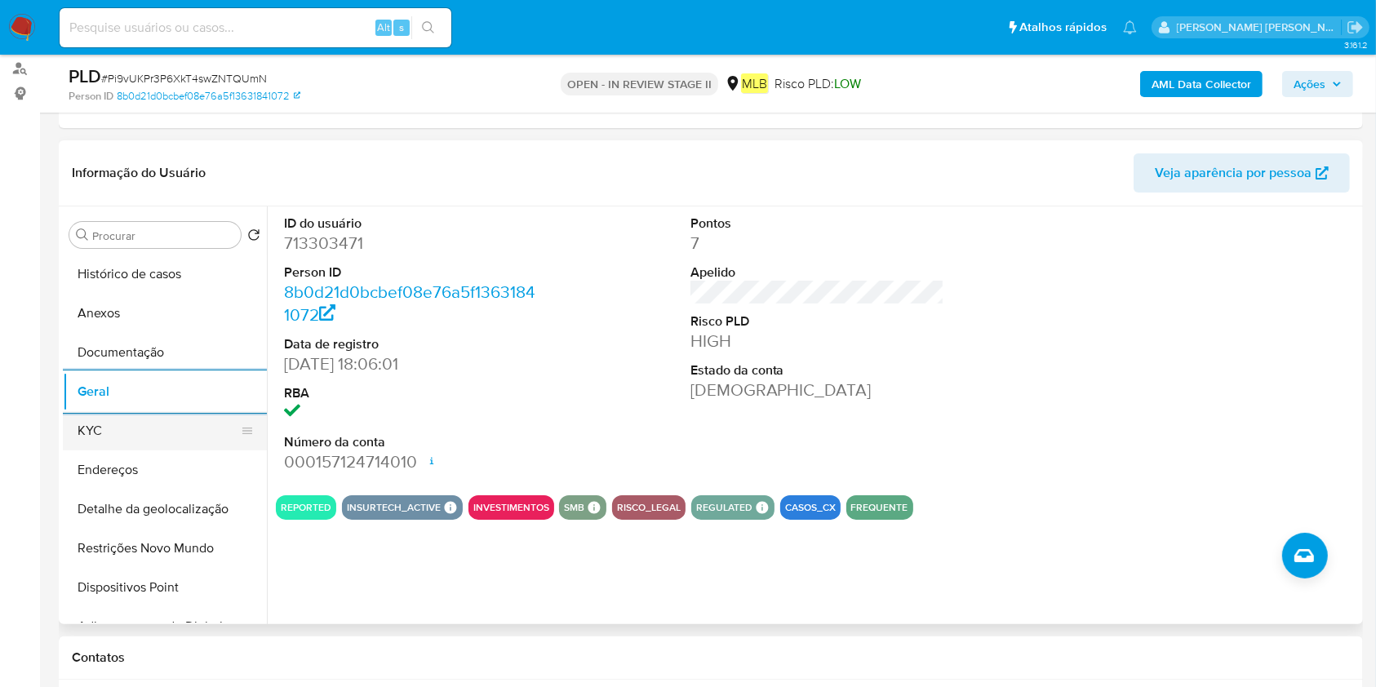
click at [212, 442] on button "KYC" at bounding box center [158, 430] width 191 height 39
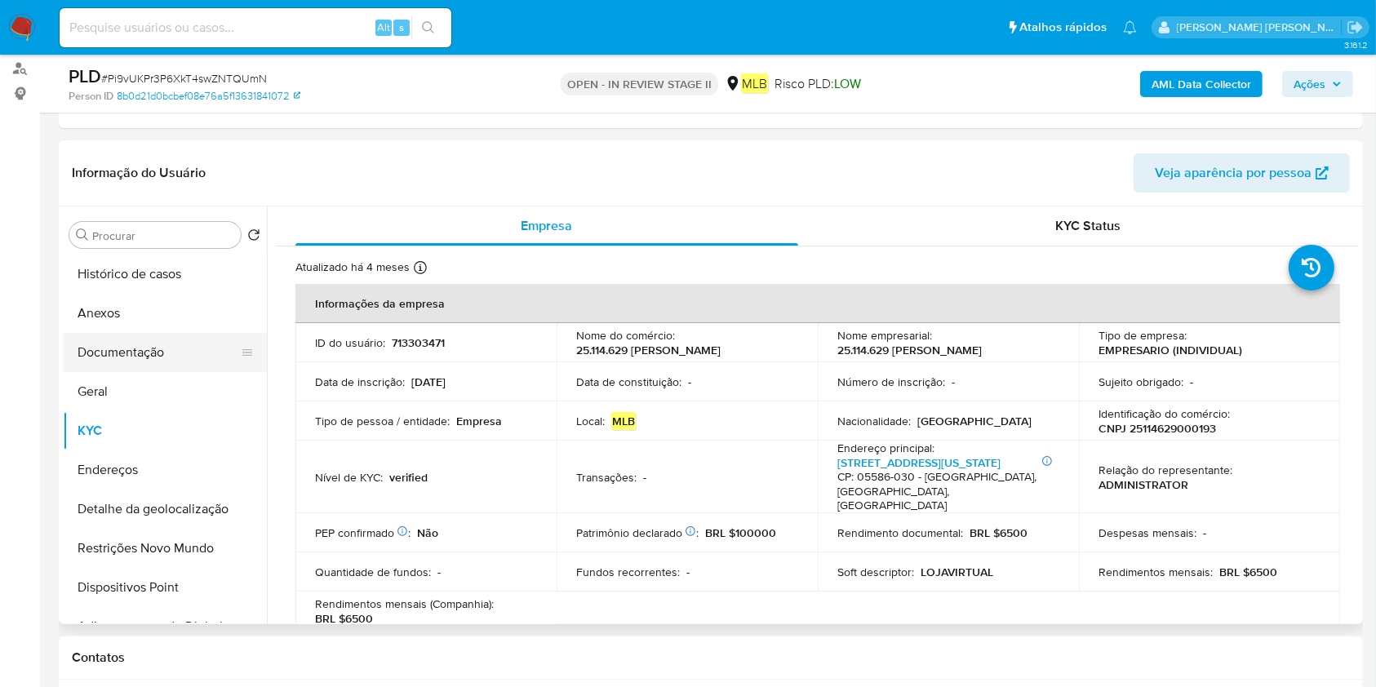
click at [142, 356] on button "Documentação" at bounding box center [158, 352] width 191 height 39
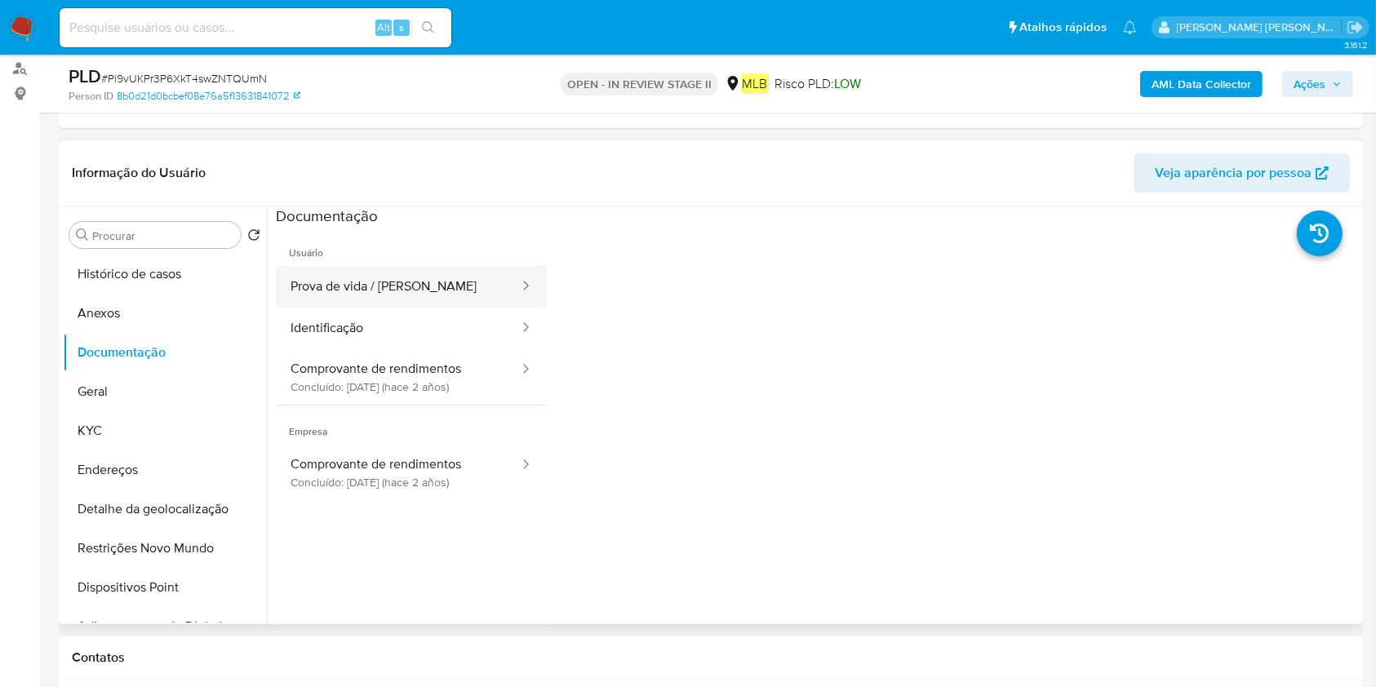
click at [373, 283] on button "Prova de vida / [PERSON_NAME]" at bounding box center [398, 287] width 245 height 42
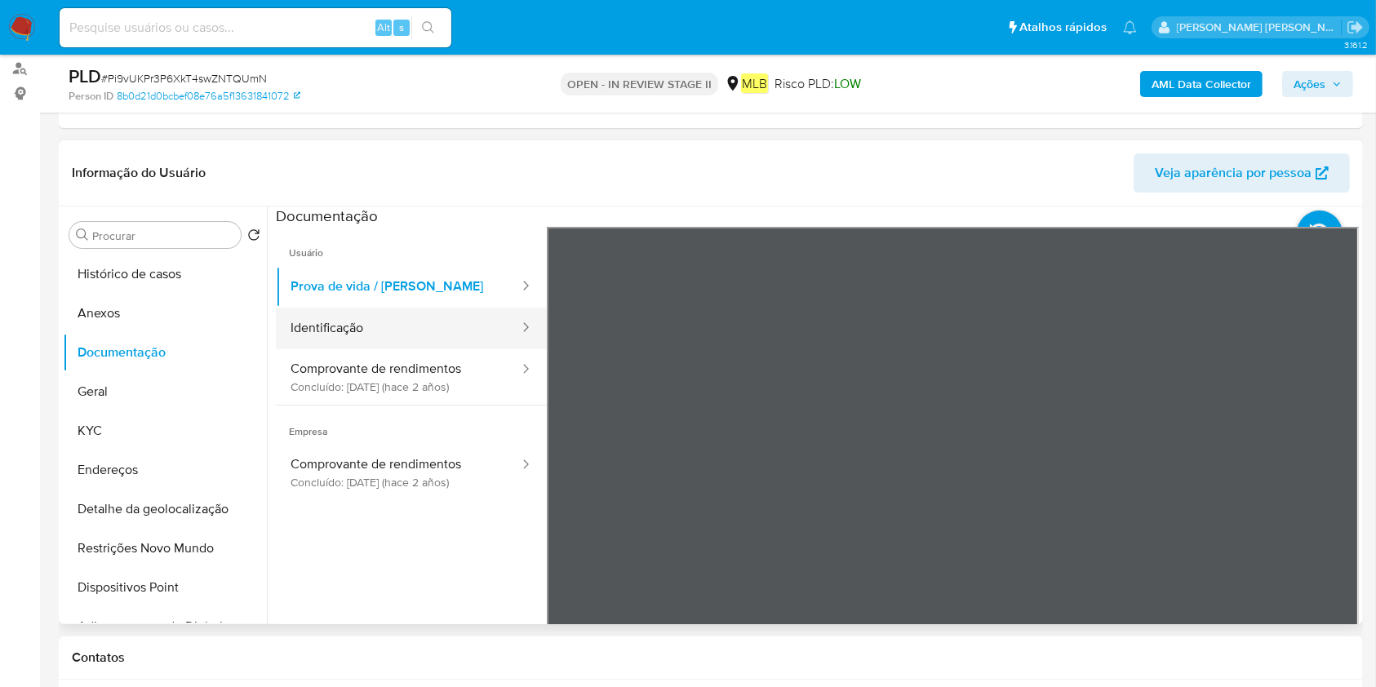
click at [365, 344] on button "Identificação" at bounding box center [398, 329] width 245 height 42
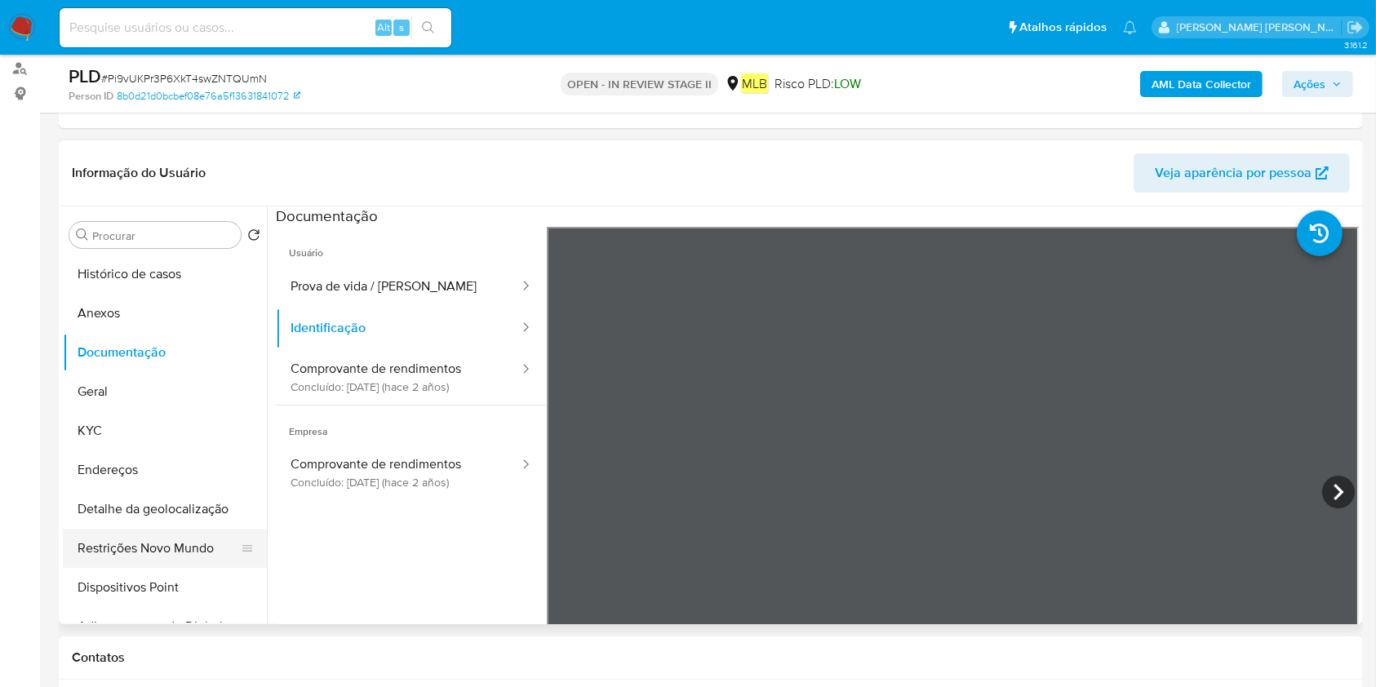
click at [152, 544] on button "Restrições Novo Mundo" at bounding box center [158, 548] width 191 height 39
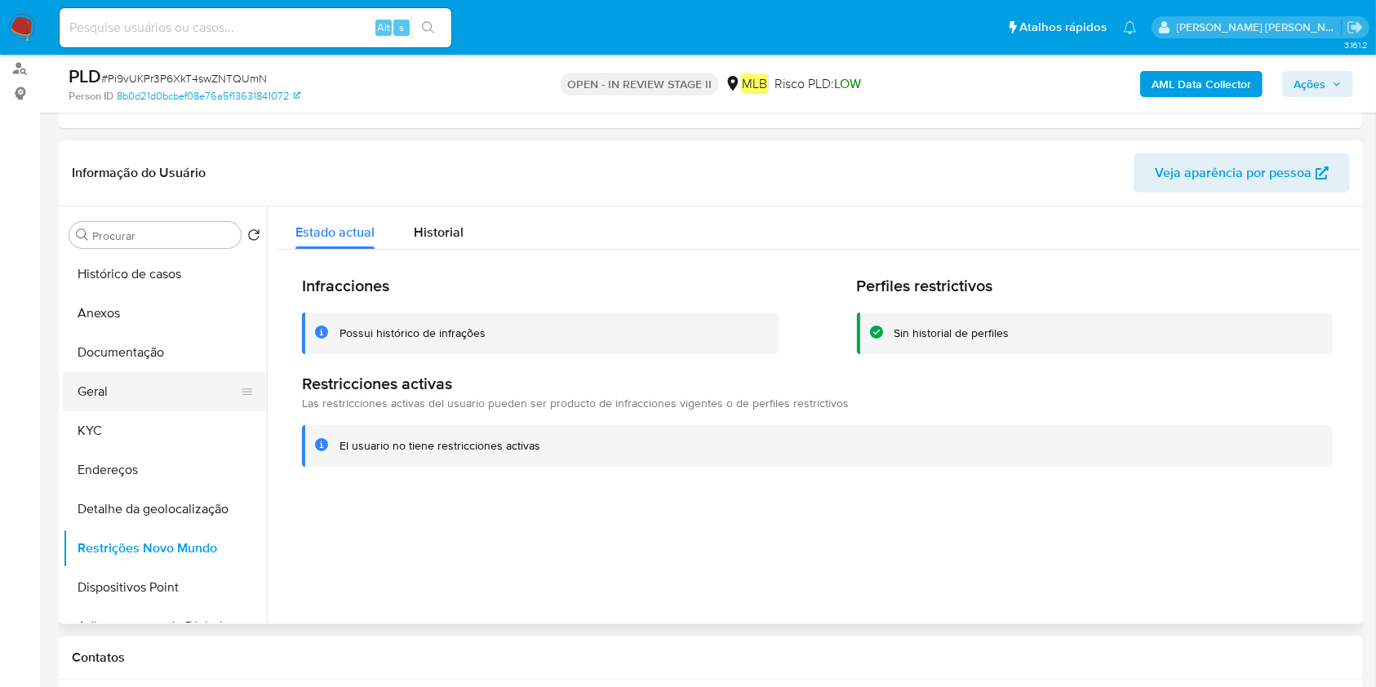
click at [157, 382] on button "Geral" at bounding box center [158, 391] width 191 height 39
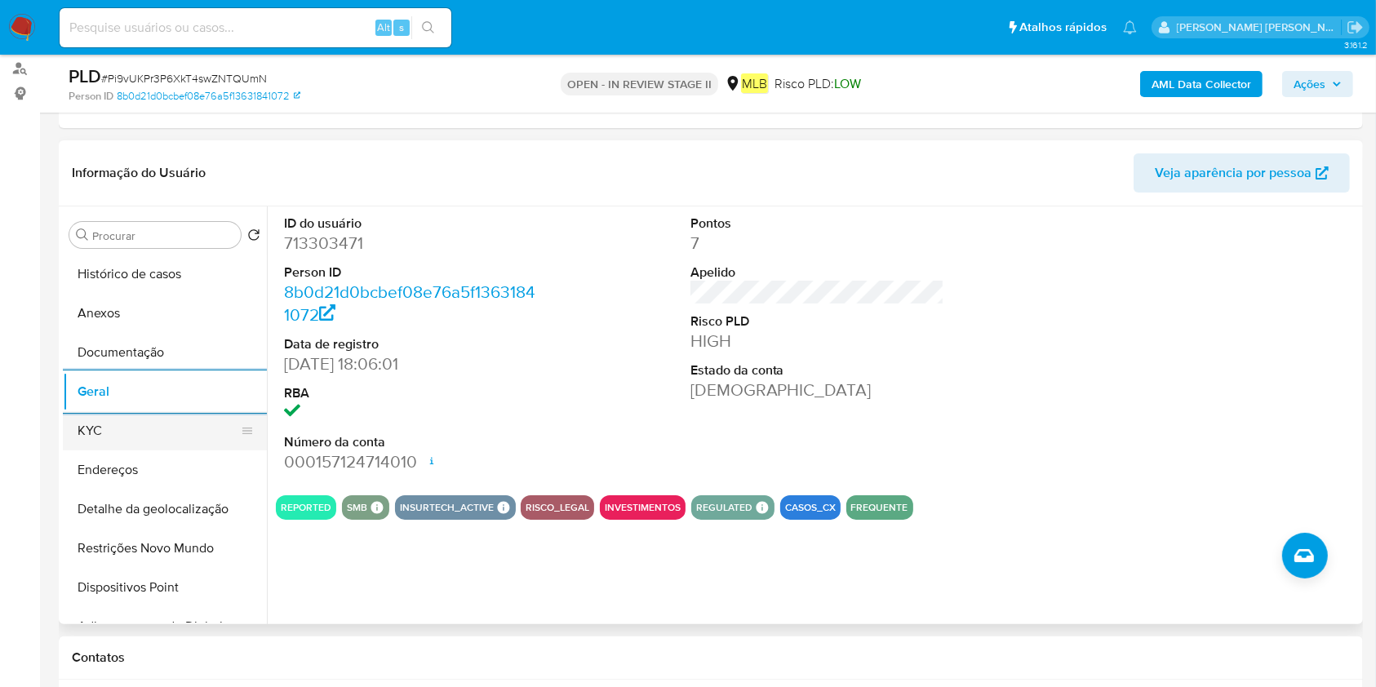
click at [94, 442] on button "KYC" at bounding box center [158, 430] width 191 height 39
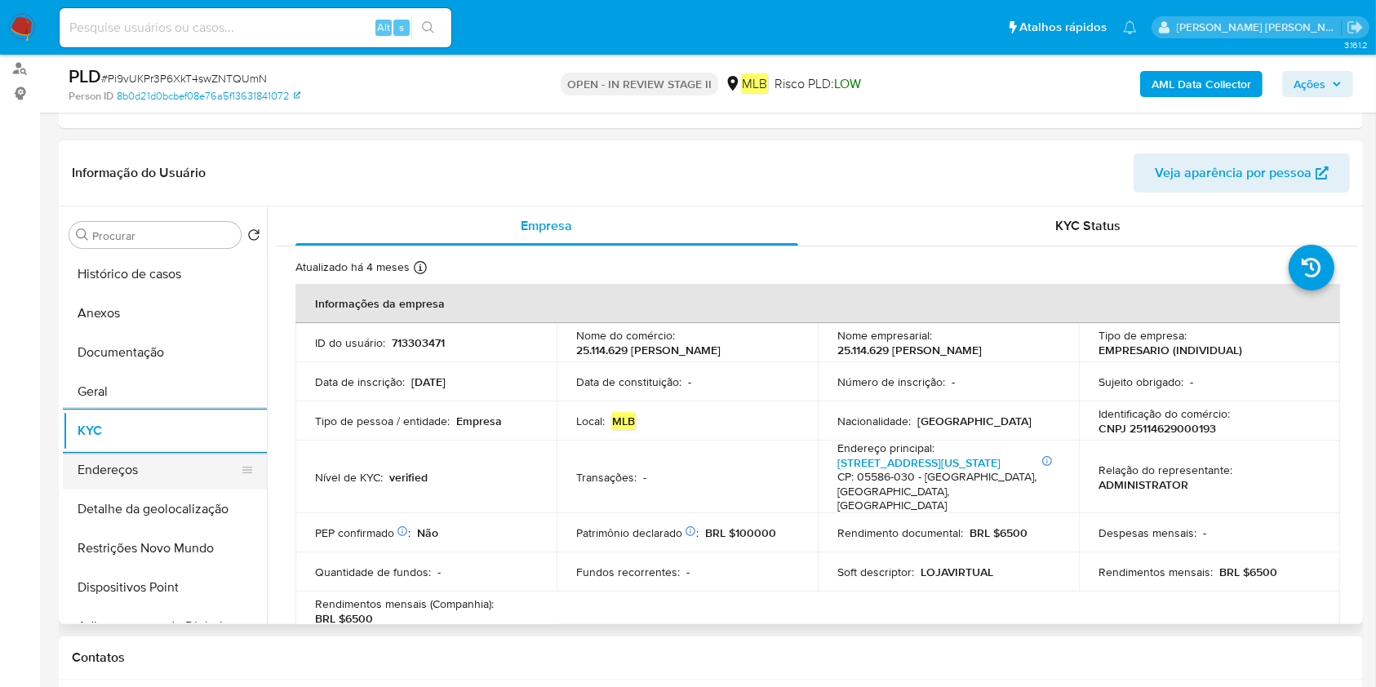
click at [123, 454] on button "Endereços" at bounding box center [158, 470] width 191 height 39
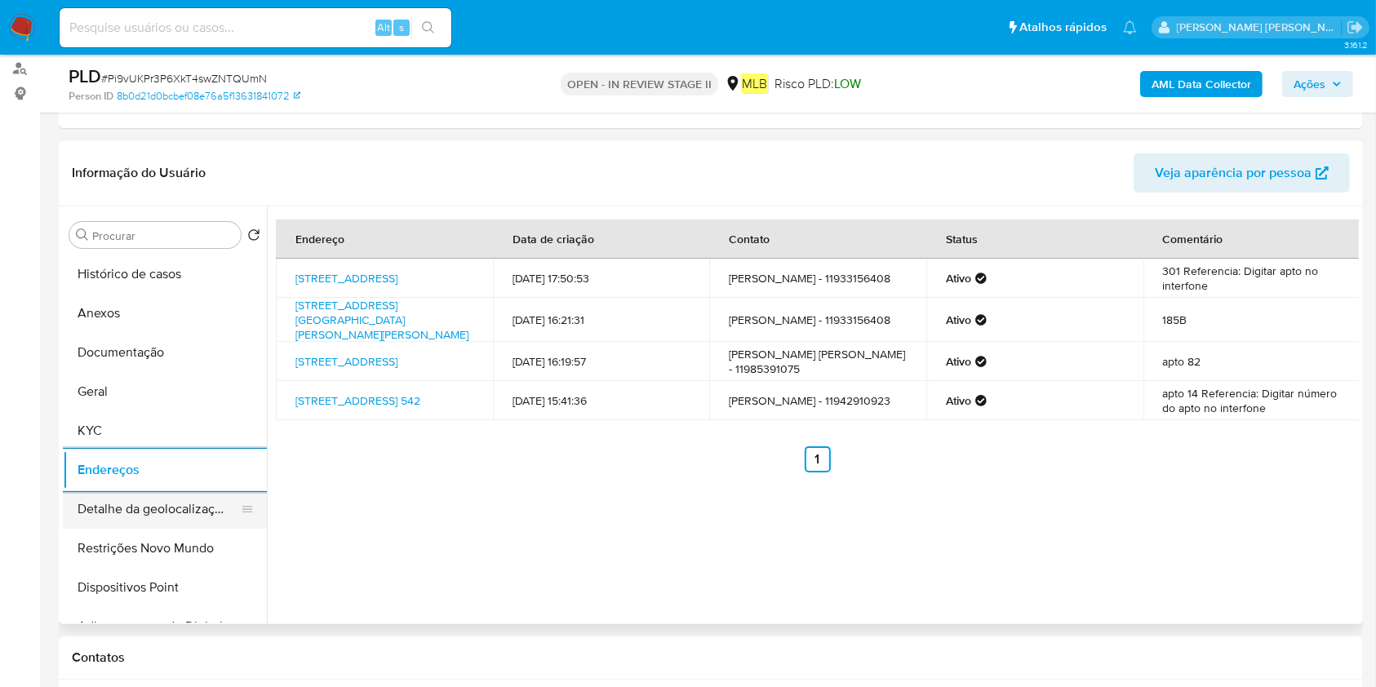
click at [100, 522] on button "Detalhe da geolocalização" at bounding box center [158, 509] width 191 height 39
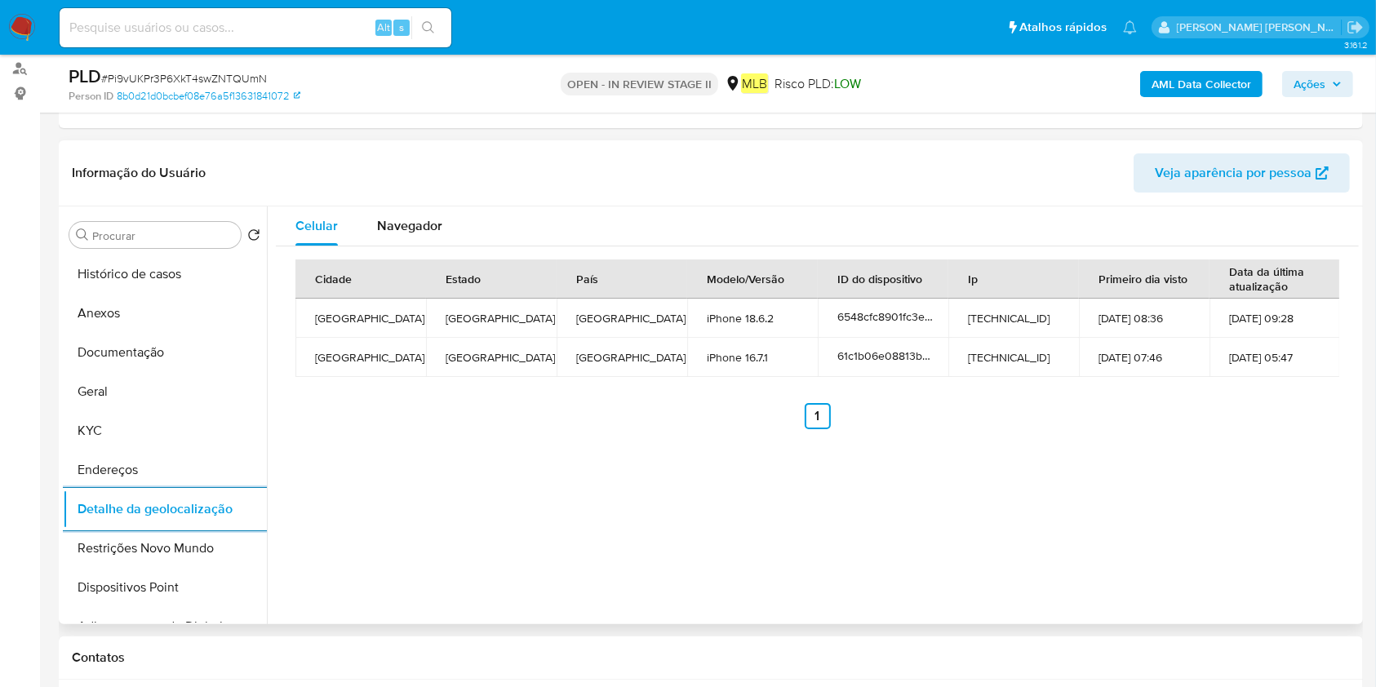
drag, startPoint x: 163, startPoint y: 530, endPoint x: 634, endPoint y: 531, distance: 470.9
click at [163, 531] on button "Restrições Novo Mundo" at bounding box center [165, 548] width 204 height 39
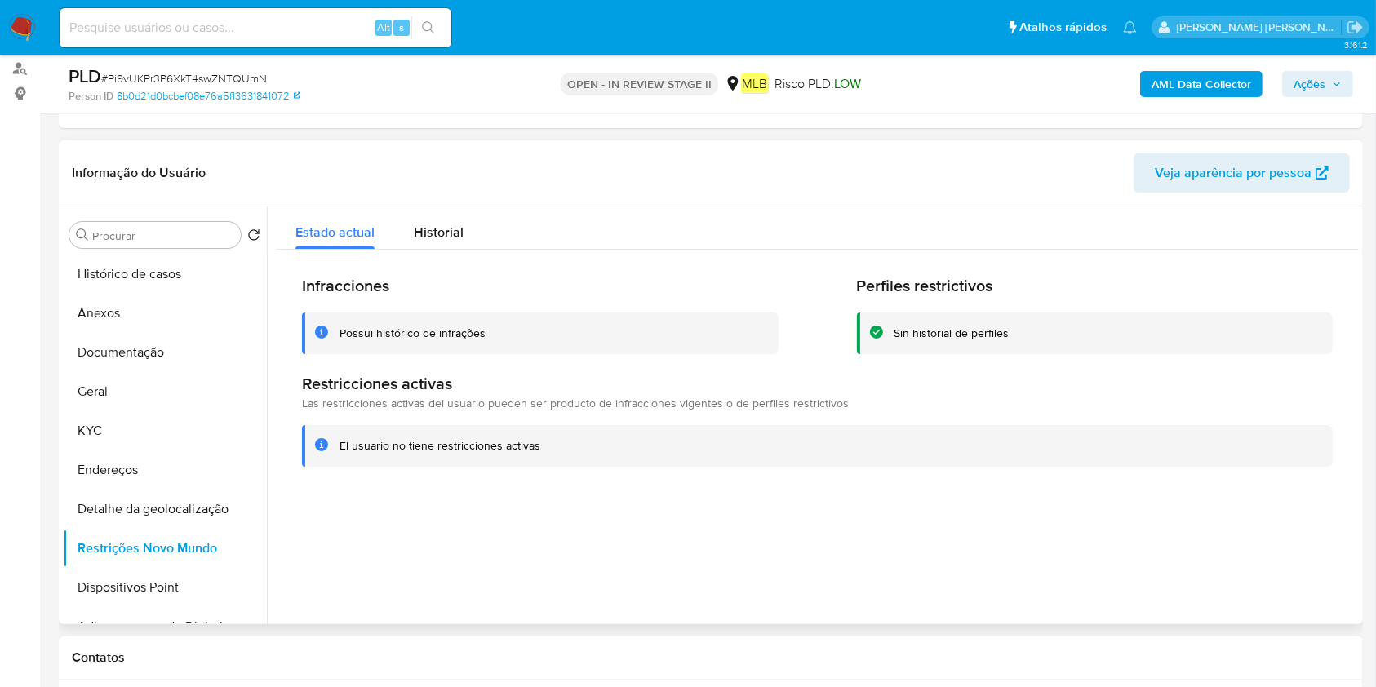
click at [109, 597] on button "Dispositivos Point" at bounding box center [165, 587] width 204 height 39
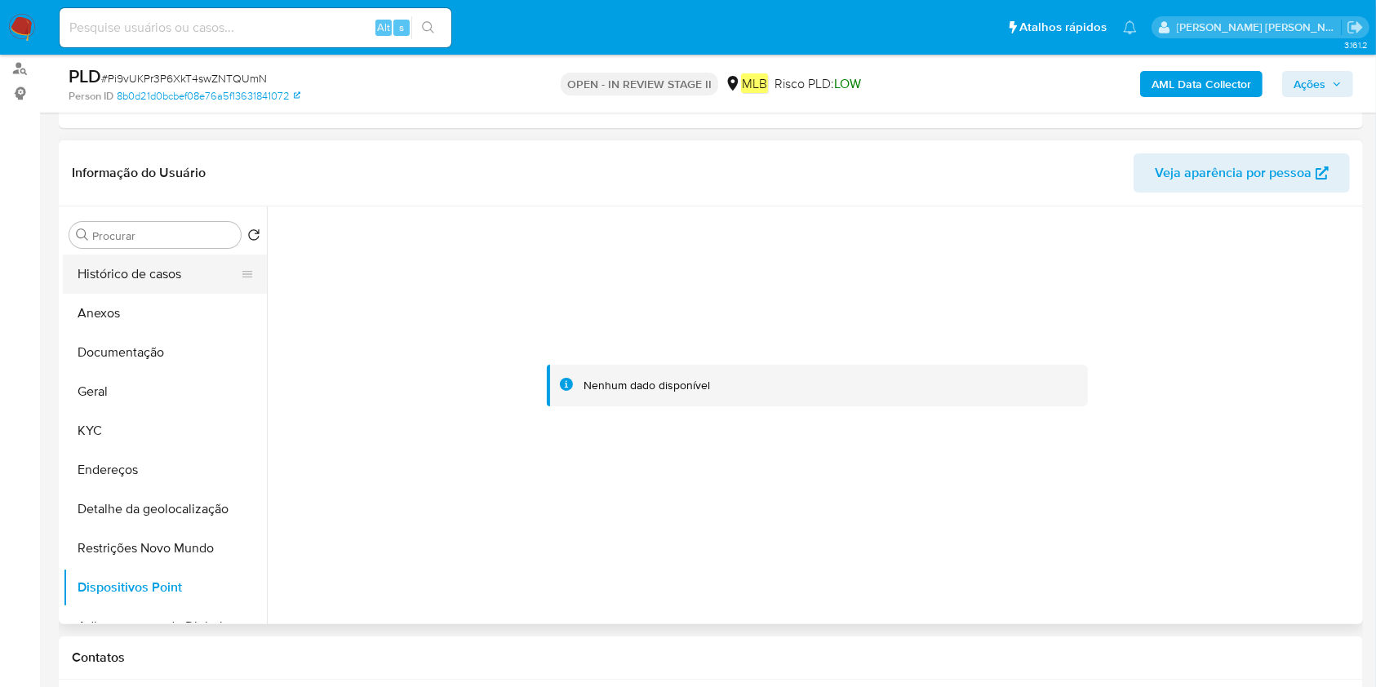
click at [144, 290] on button "Histórico de casos" at bounding box center [158, 274] width 191 height 39
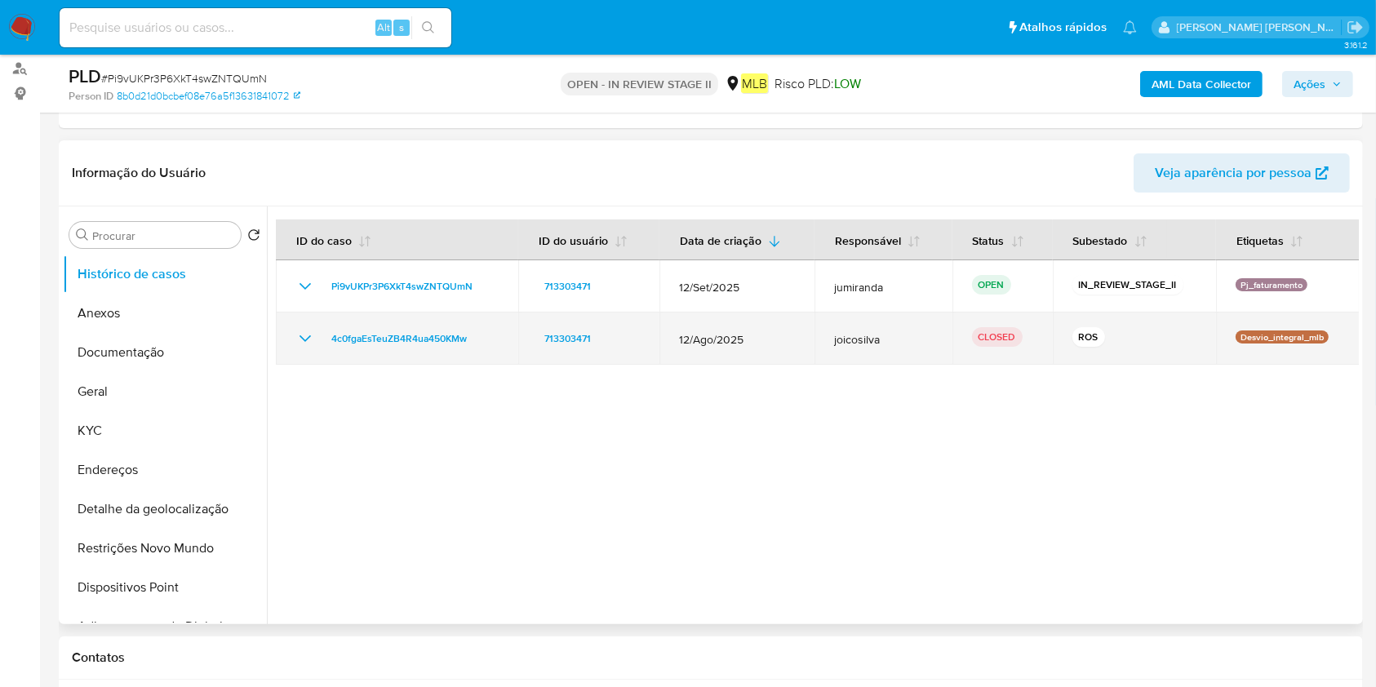
click at [300, 330] on icon "Mostrar/Ocultar" at bounding box center [305, 339] width 20 height 20
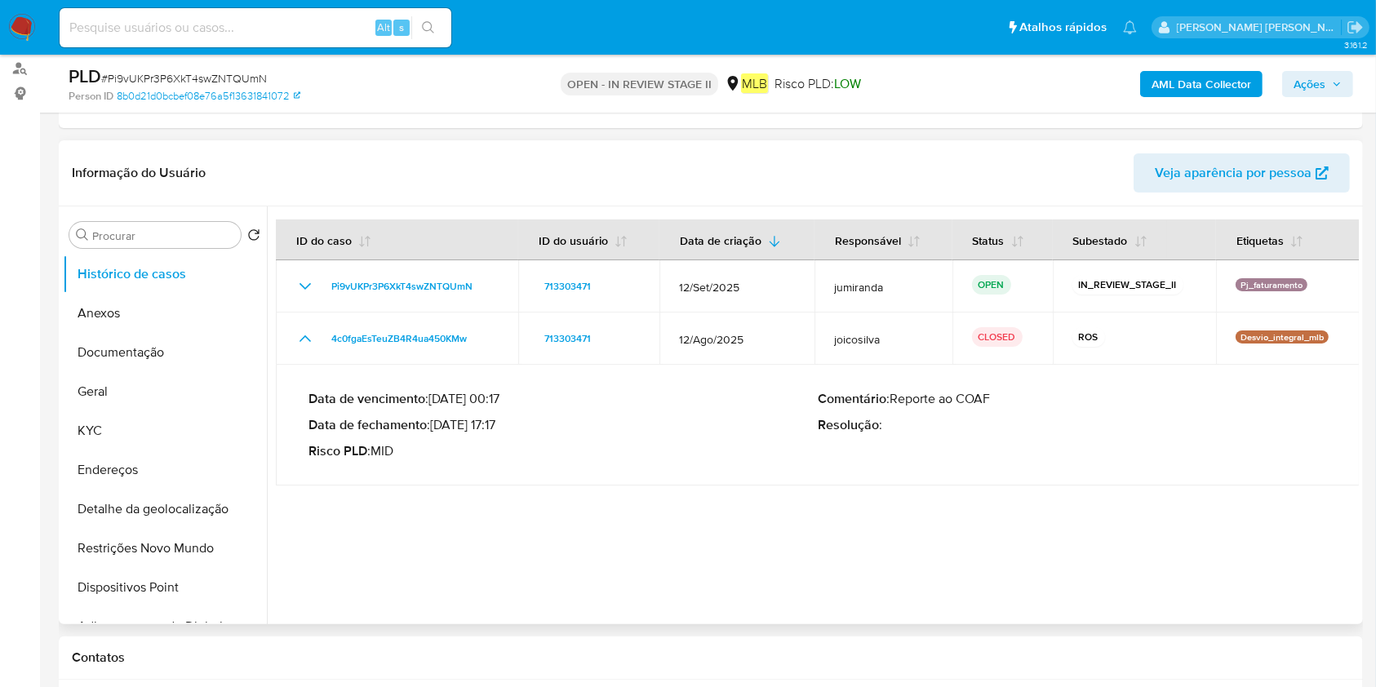
drag, startPoint x: 502, startPoint y: 424, endPoint x: 437, endPoint y: 423, distance: 65.3
click at [437, 423] on p "Data de fechamento : 18/09/2025 17:17" at bounding box center [563, 425] width 509 height 16
click at [152, 326] on button "Anexos" at bounding box center [158, 313] width 191 height 39
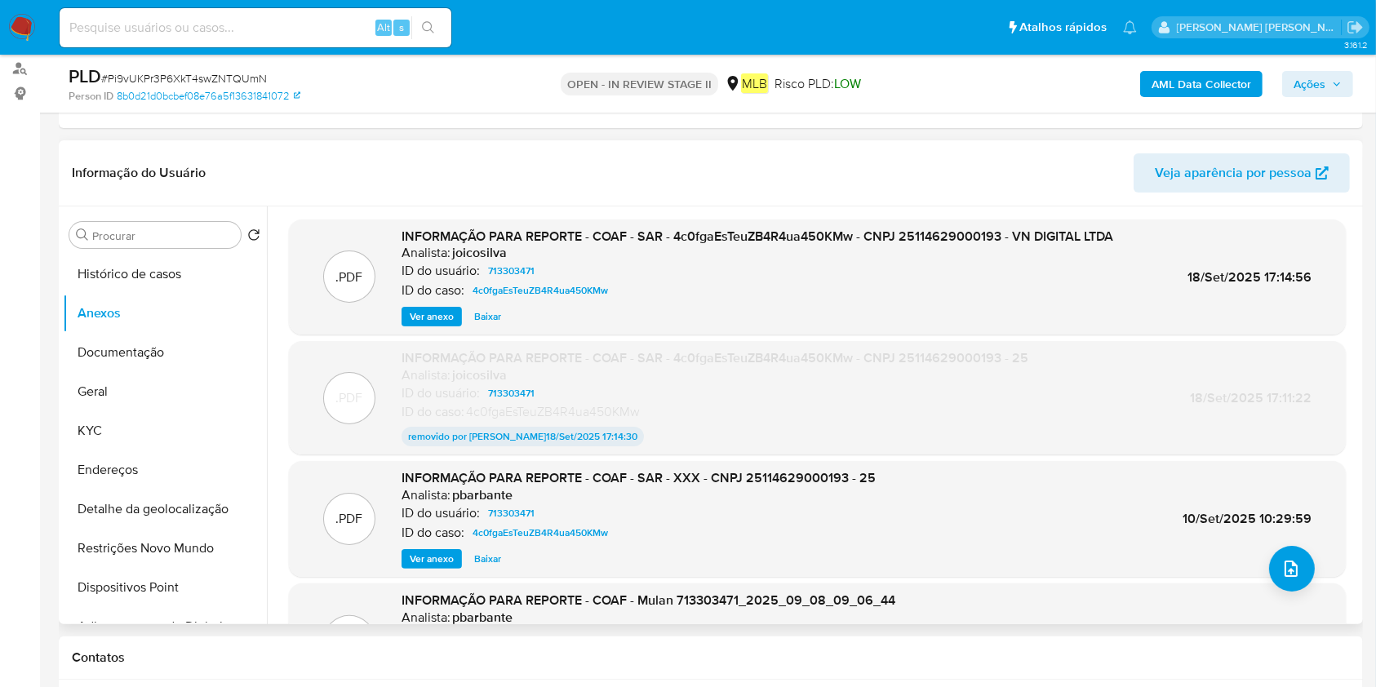
click at [425, 318] on span "Ver anexo" at bounding box center [432, 317] width 44 height 16
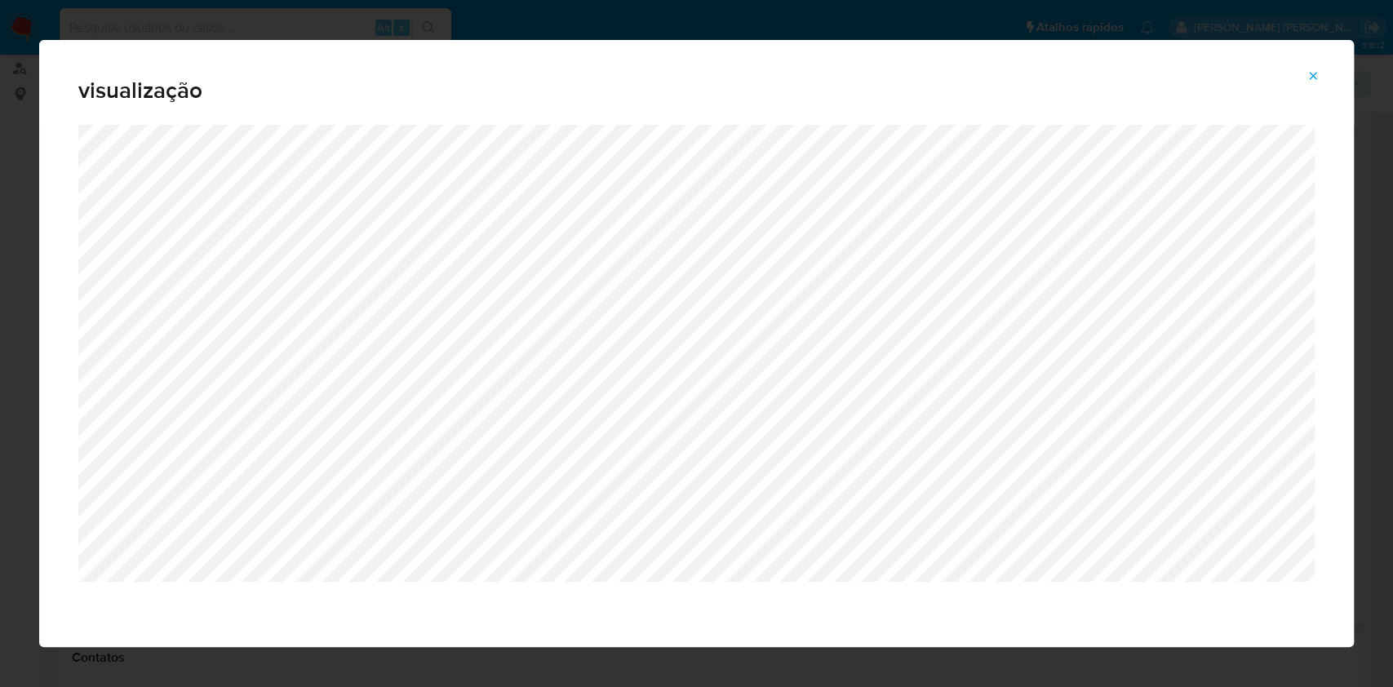
click at [288, 28] on div "visualização" at bounding box center [696, 343] width 1393 height 687
click at [1321, 69] on button "Attachment preview" at bounding box center [1313, 76] width 36 height 26
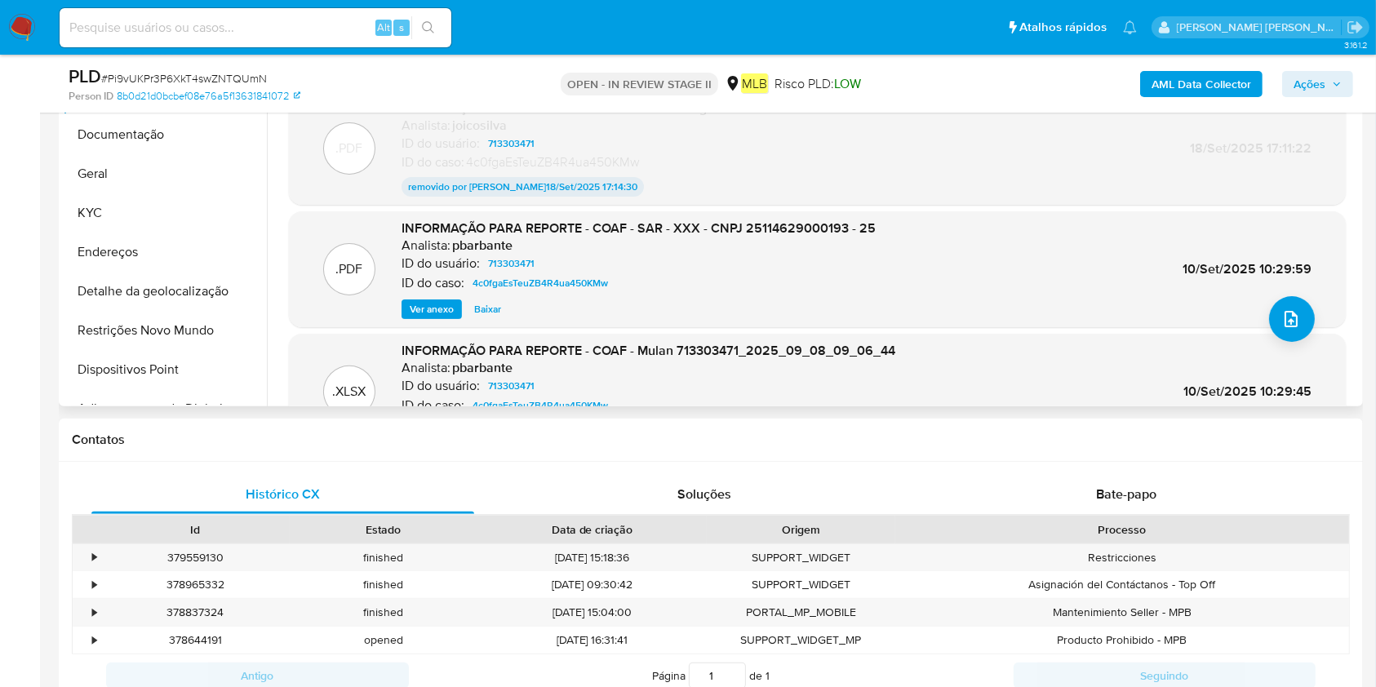
scroll to position [0, 0]
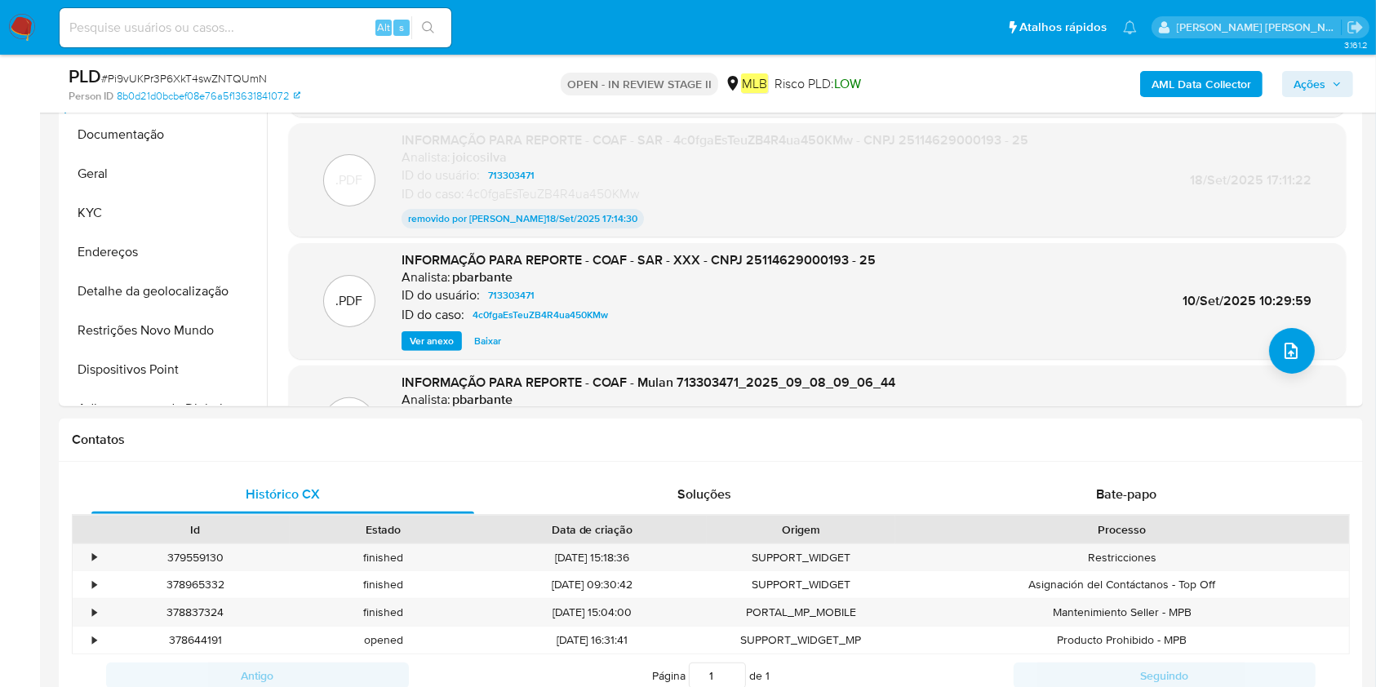
click at [1241, 82] on b "AML Data Collector" at bounding box center [1202, 84] width 100 height 26
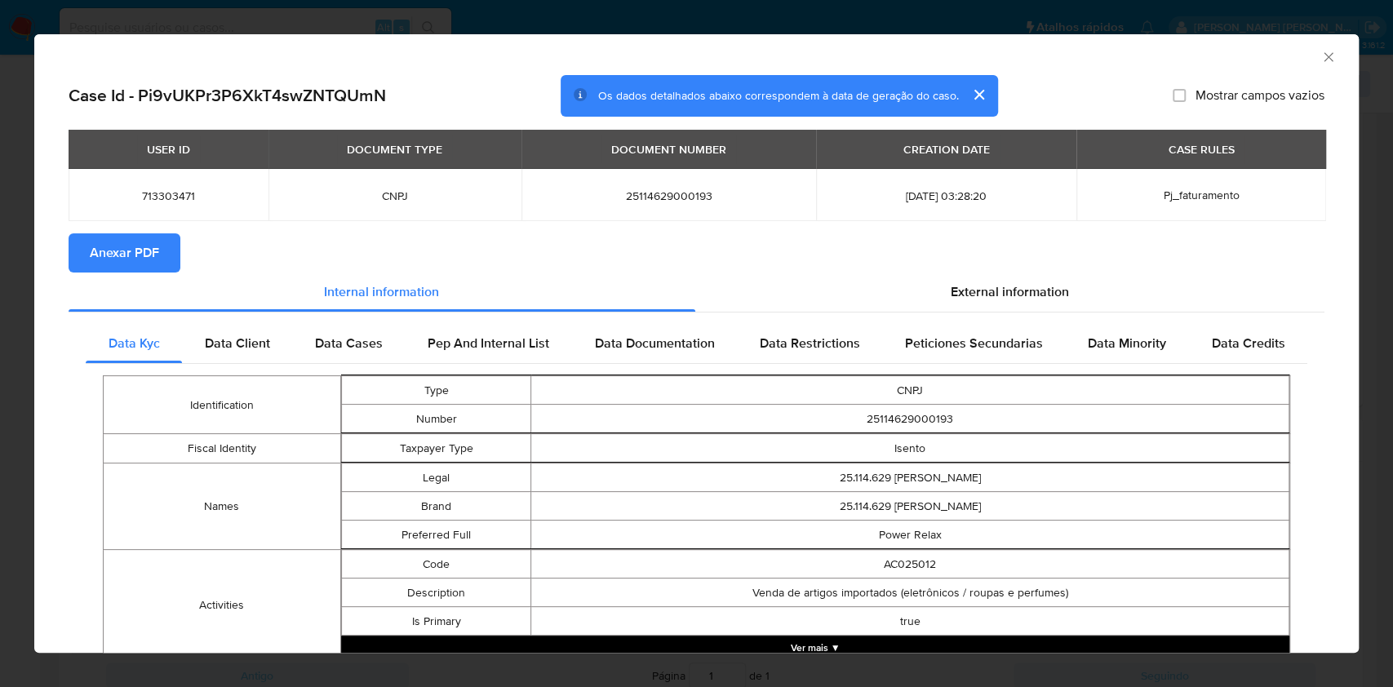
click at [158, 264] on button "Anexar PDF" at bounding box center [125, 252] width 112 height 39
click at [1321, 56] on icon "Fechar a janela" at bounding box center [1329, 57] width 16 height 16
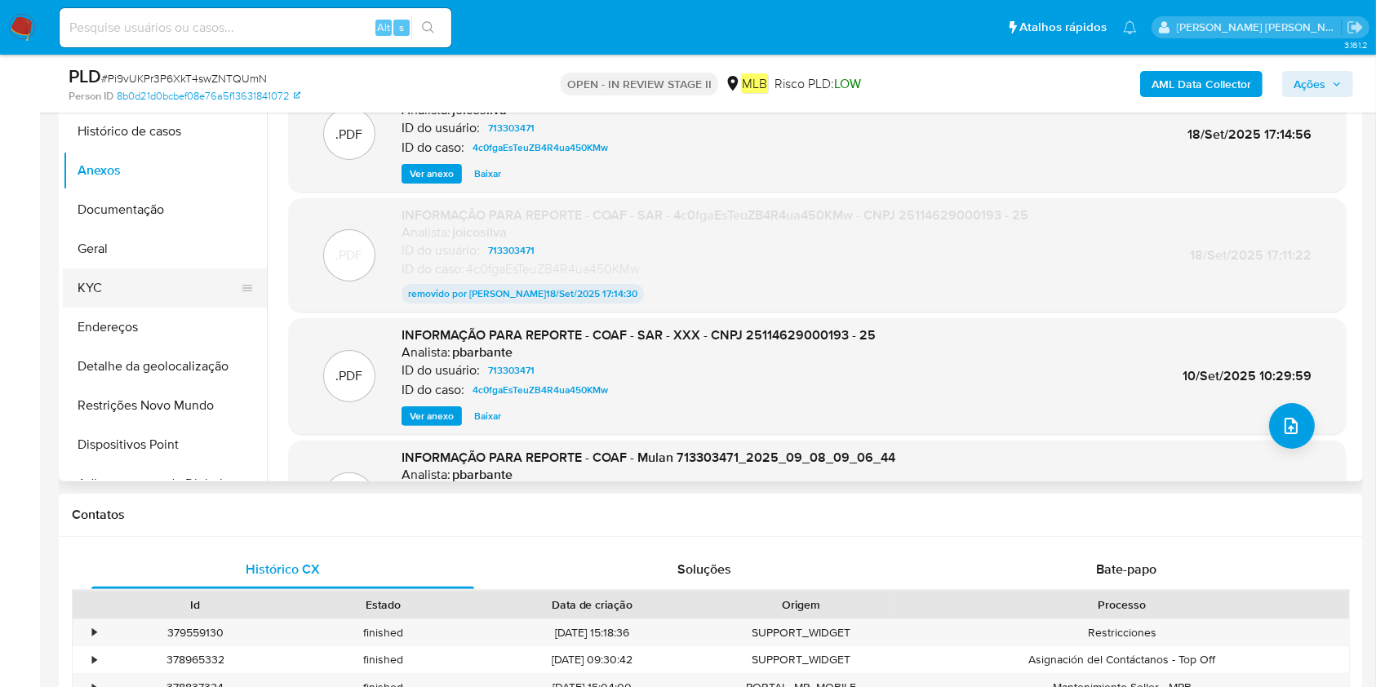
scroll to position [326, 0]
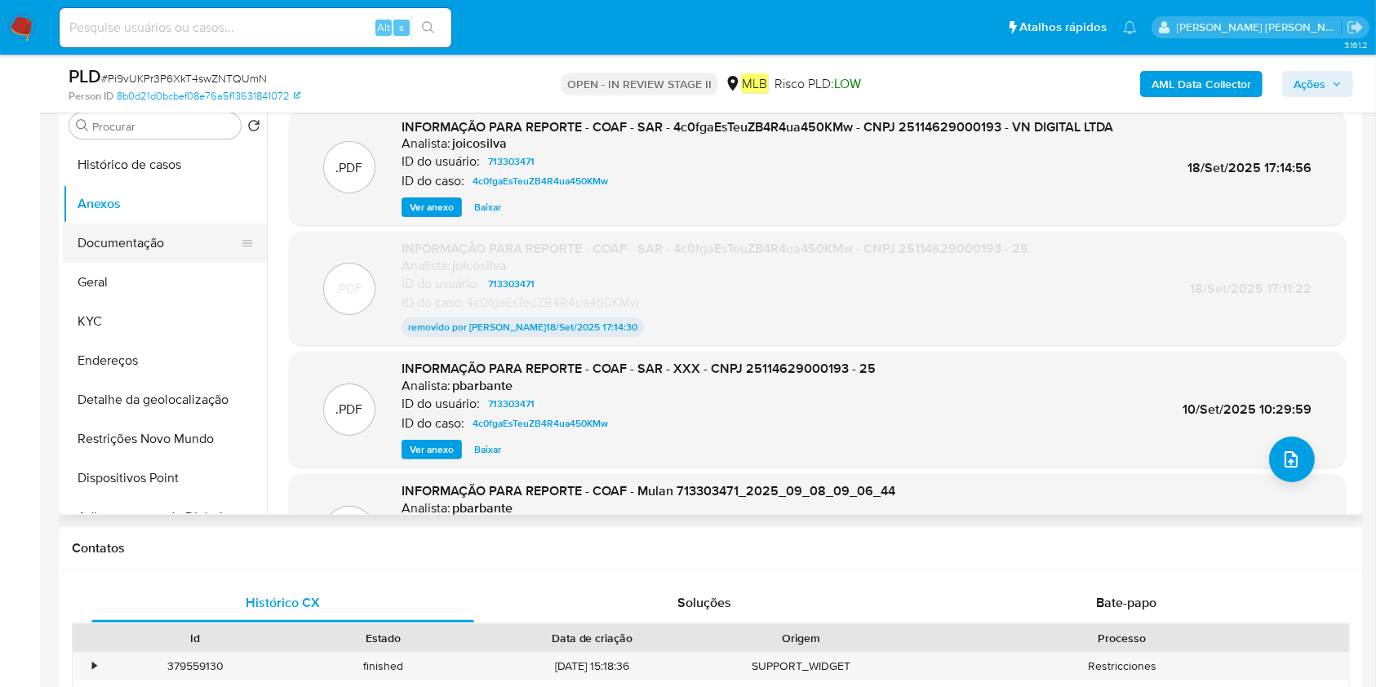
click at [155, 233] on button "Documentação" at bounding box center [158, 243] width 191 height 39
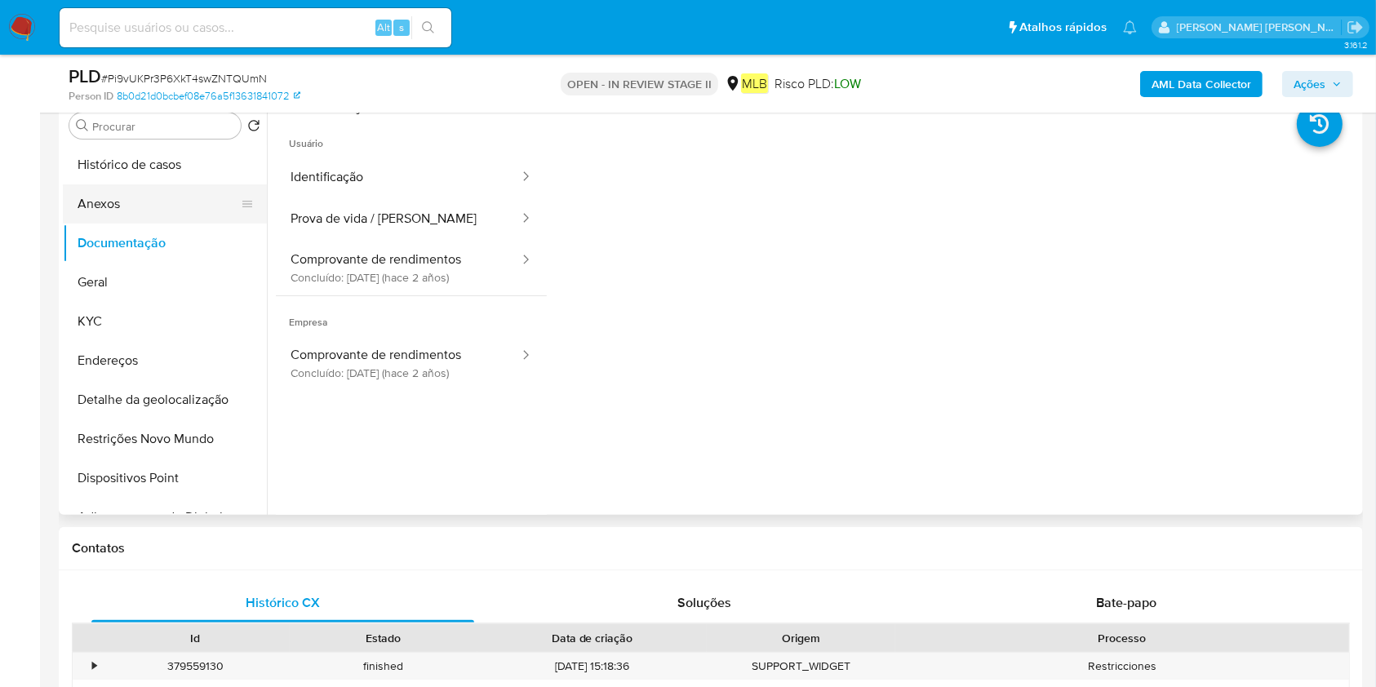
click at [166, 203] on button "Anexos" at bounding box center [158, 203] width 191 height 39
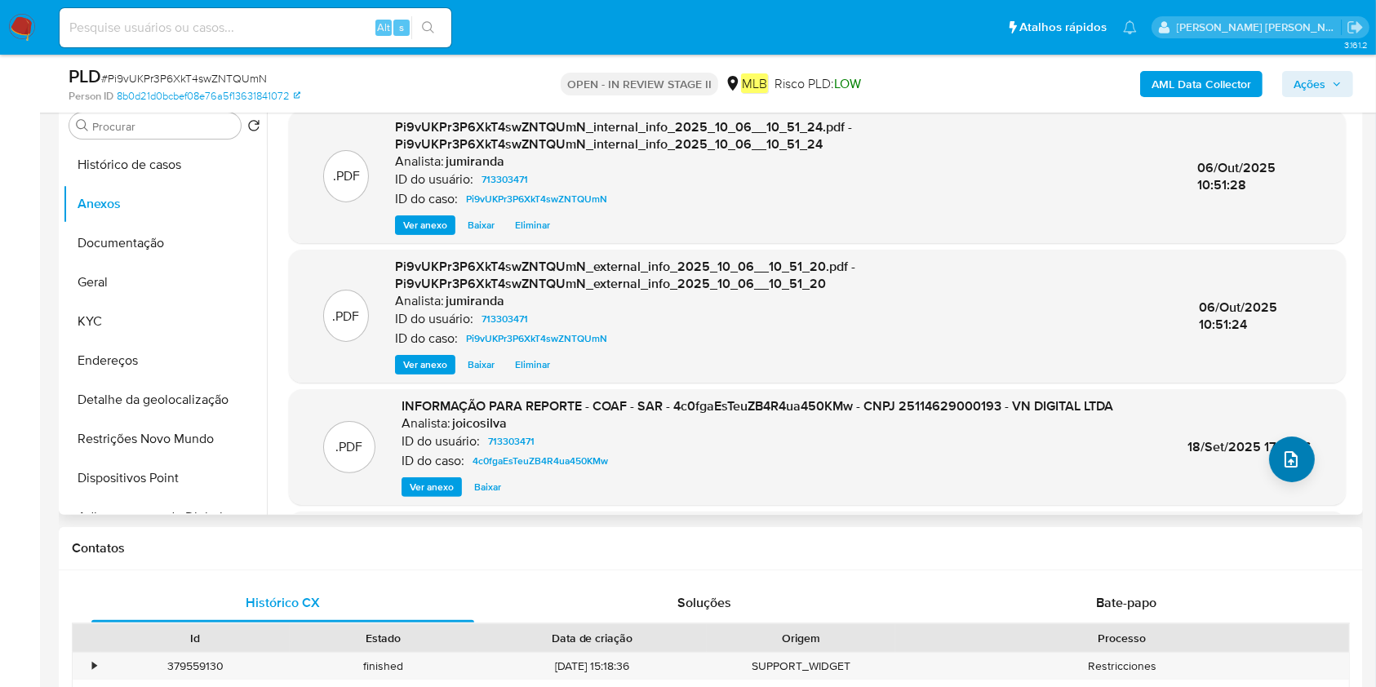
click at [1302, 473] on div ".PDF Pi9vUKPr3P6XkT4swZNTQUmN_internal_info_2025_10_06__10_51_24.pdf - Pi9vUKPr…" at bounding box center [817, 393] width 1057 height 567
click at [1285, 464] on icon "upload-file" at bounding box center [1291, 460] width 20 height 20
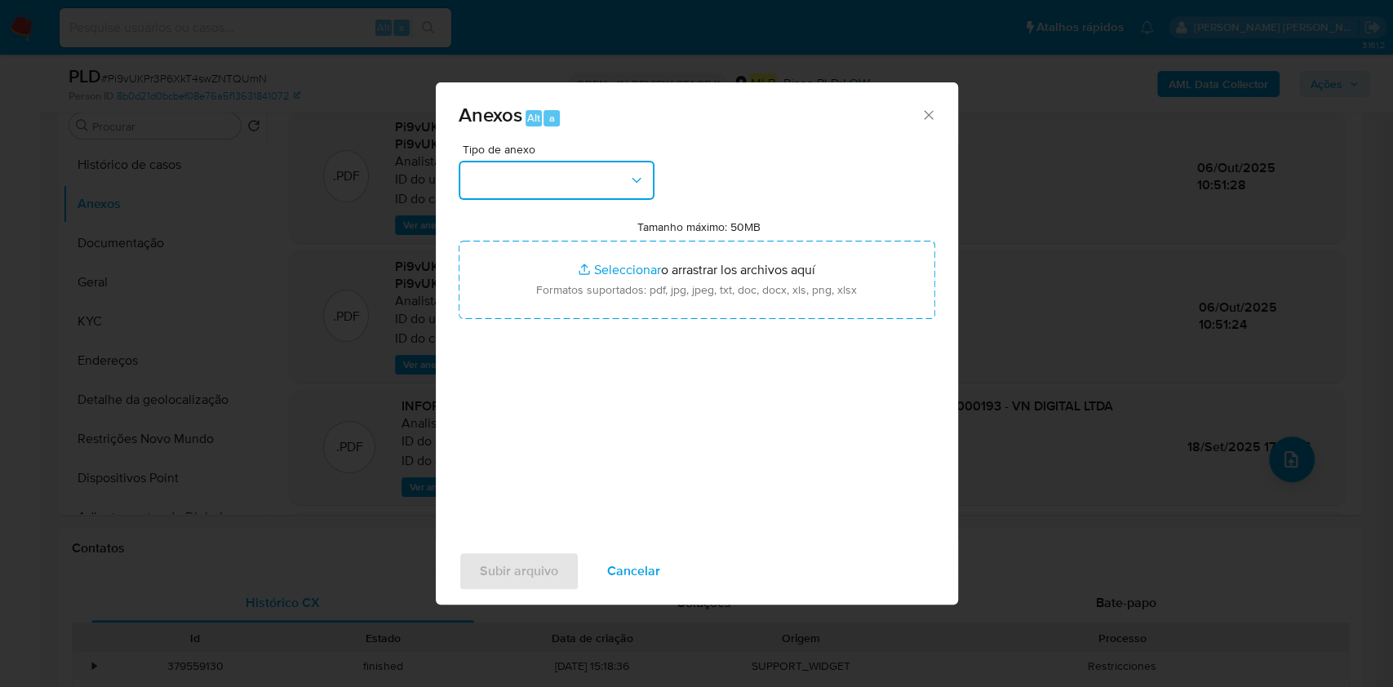
click at [619, 180] on button "button" at bounding box center [557, 180] width 196 height 39
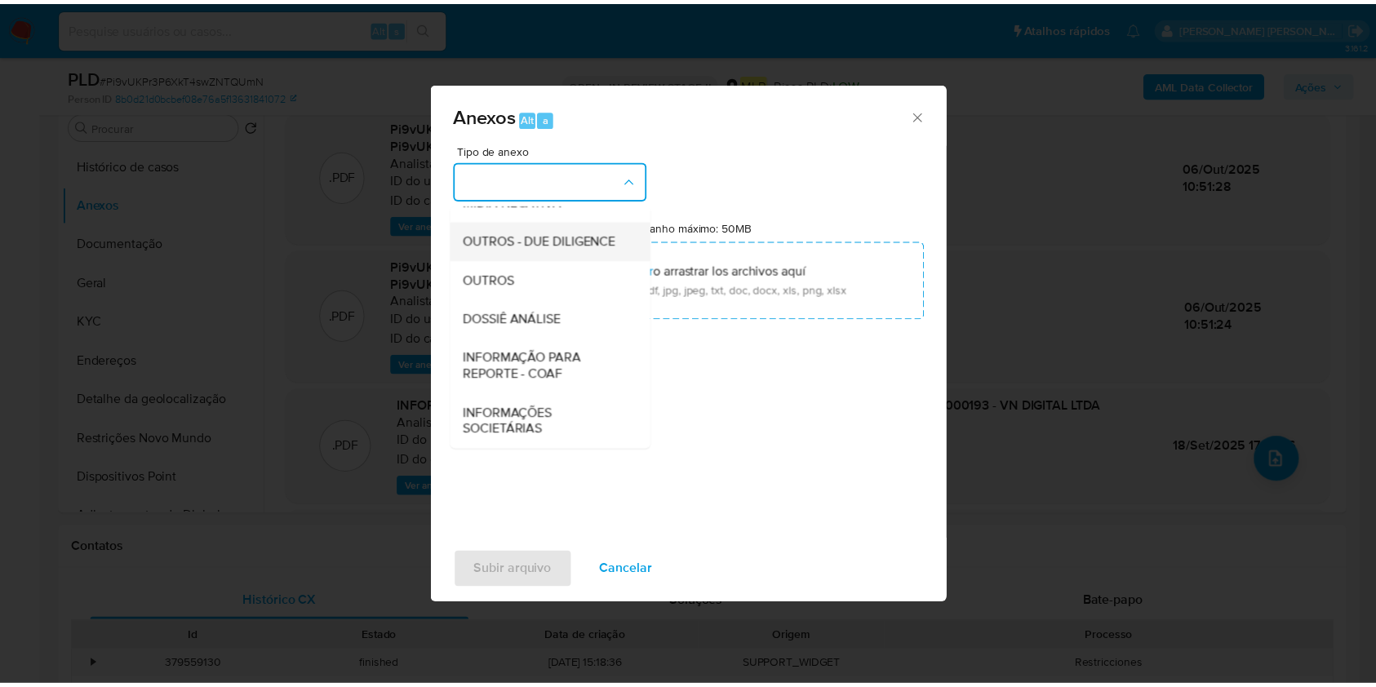
scroll to position [251, 0]
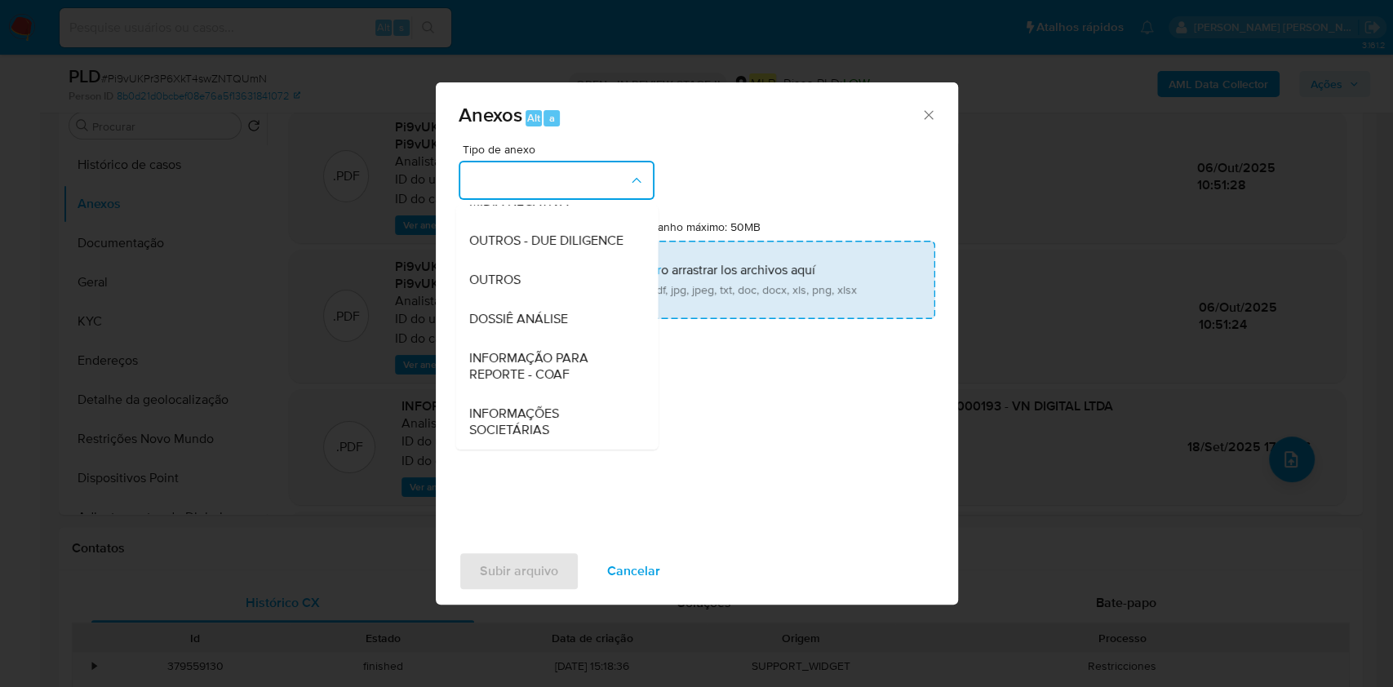
click at [532, 314] on span "DOSSIÊ ANÁLISE" at bounding box center [517, 319] width 99 height 16
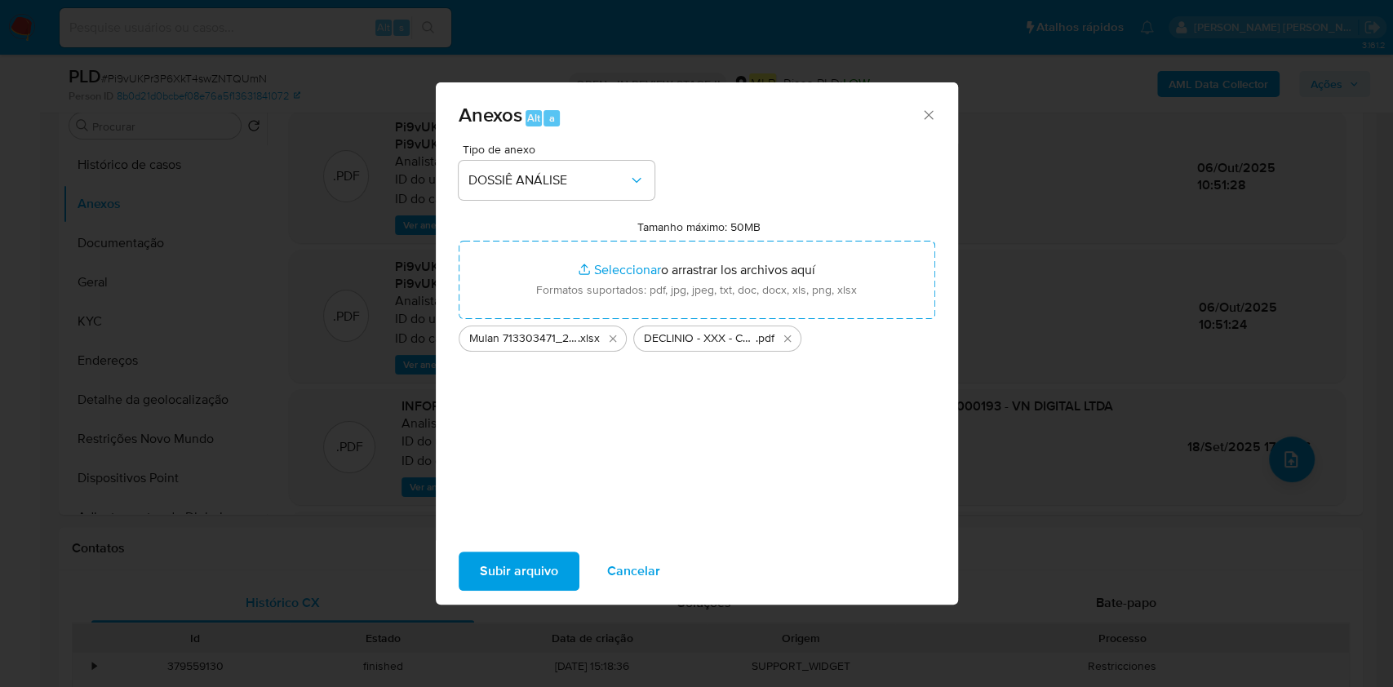
click at [486, 563] on span "Subir arquivo" at bounding box center [519, 571] width 78 height 36
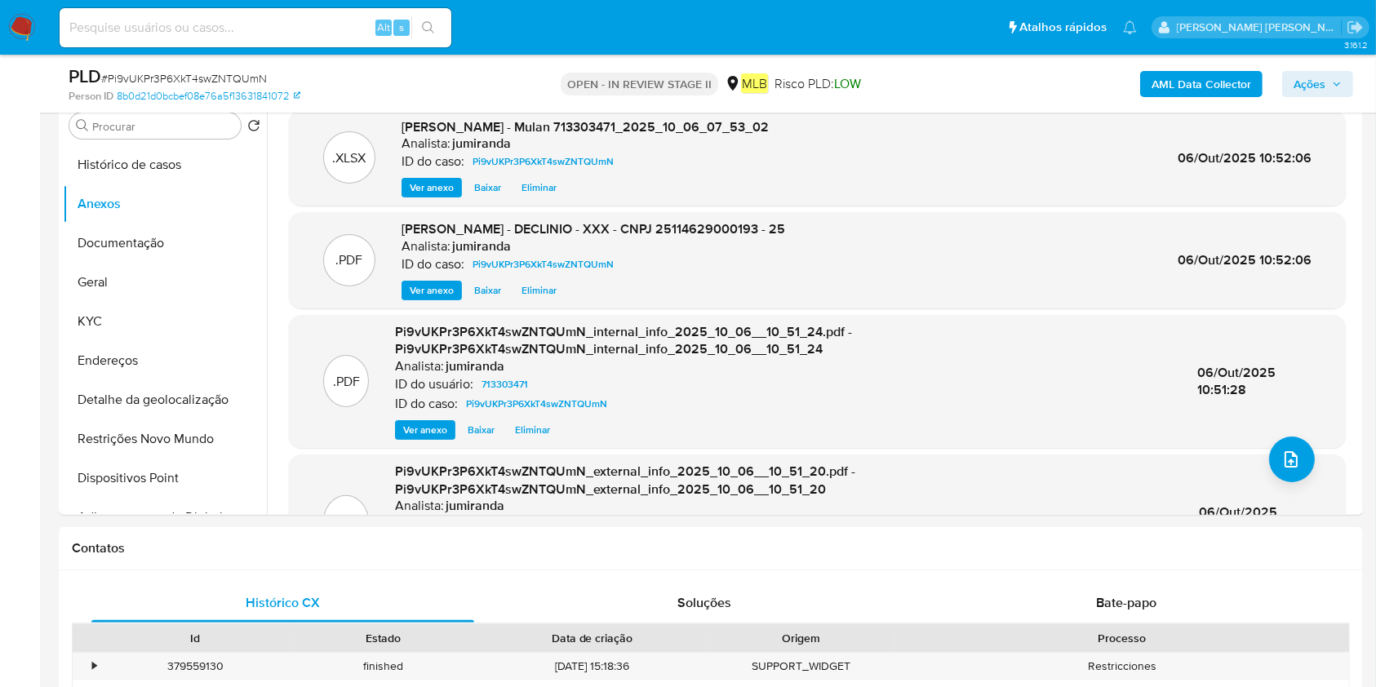
click at [1313, 75] on span "Ações" at bounding box center [1310, 84] width 32 height 26
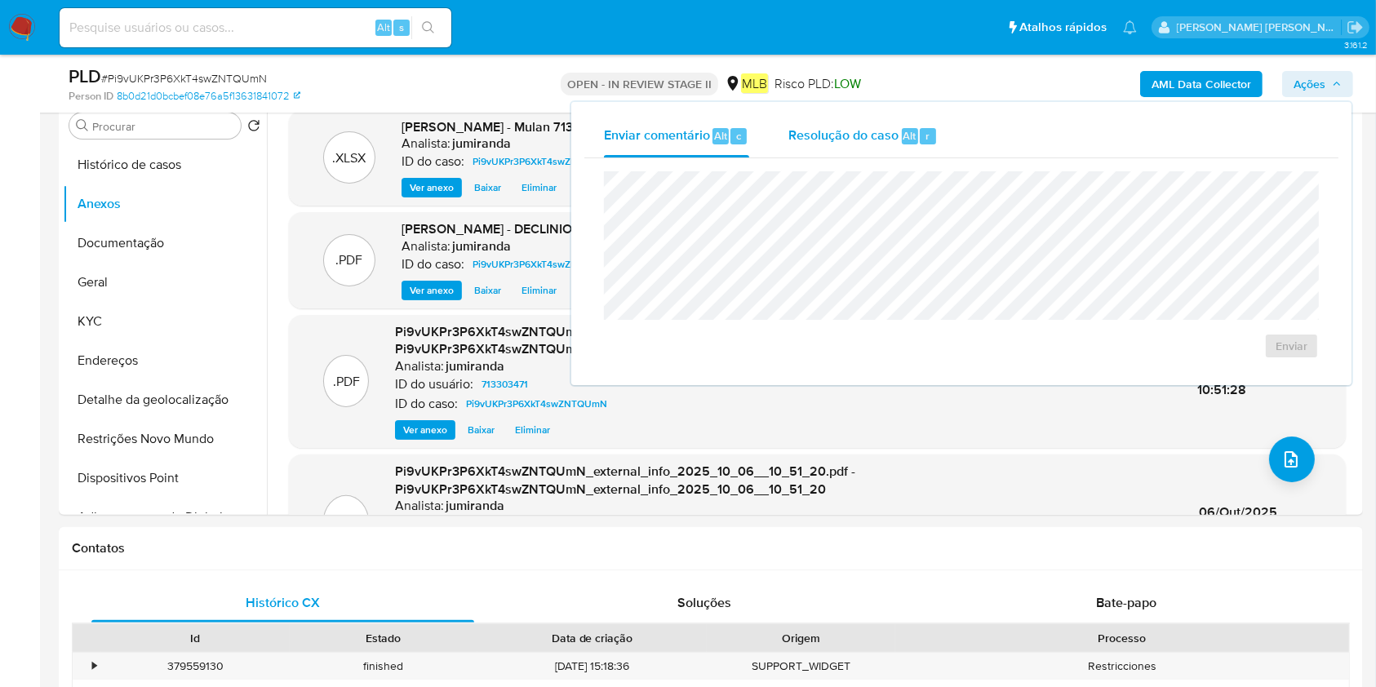
click at [912, 135] on span "Alt" at bounding box center [910, 136] width 13 height 16
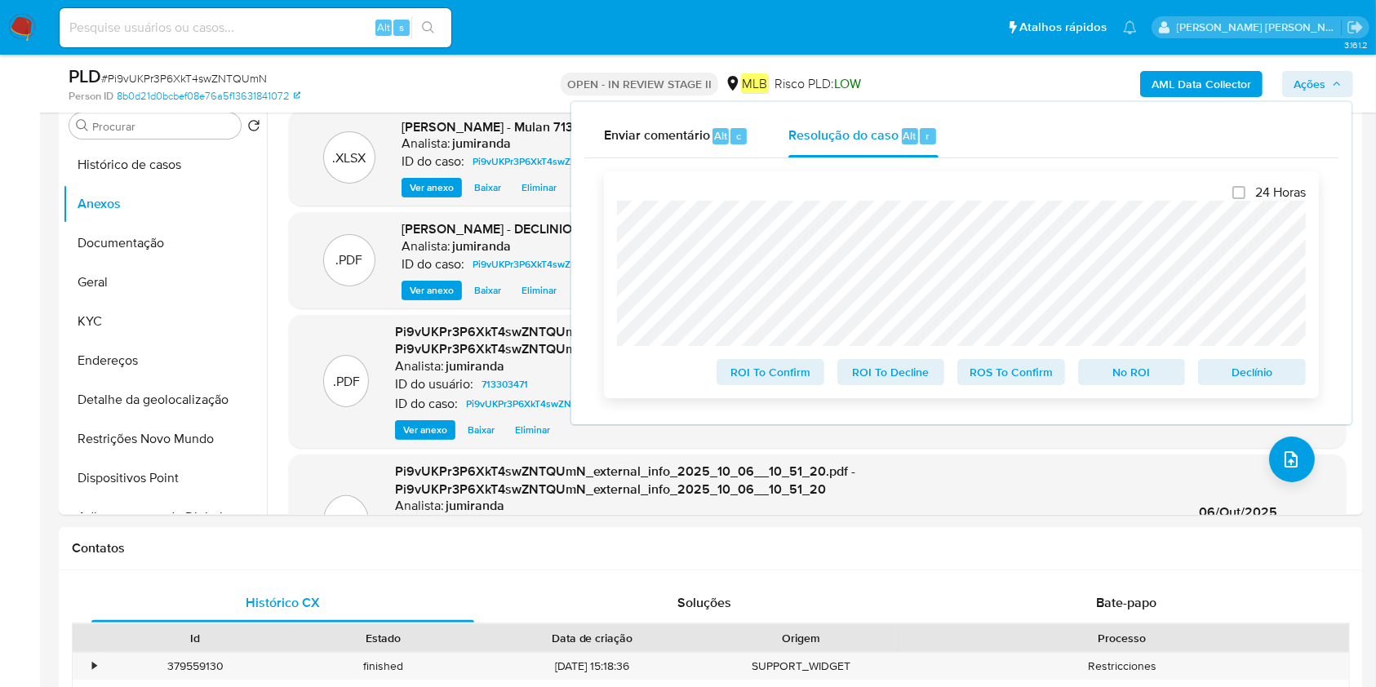
click at [1112, 384] on span "No ROI" at bounding box center [1132, 372] width 85 height 23
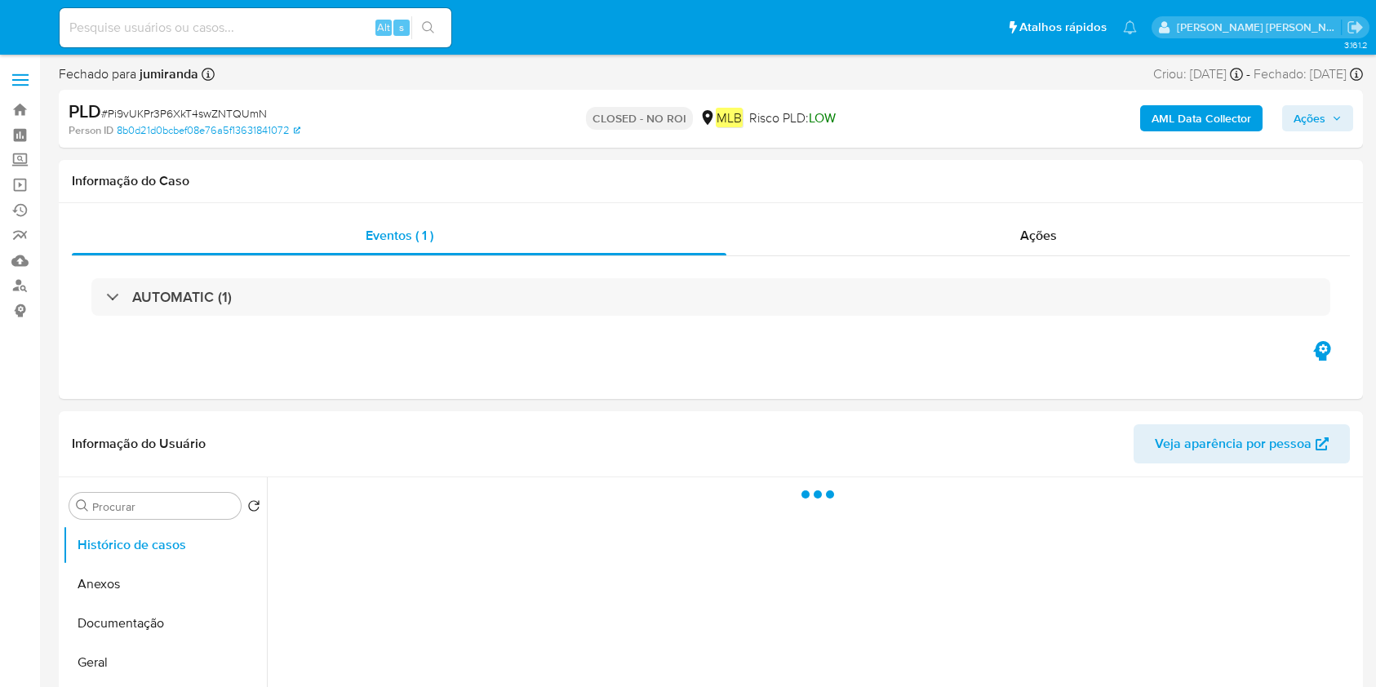
select select "10"
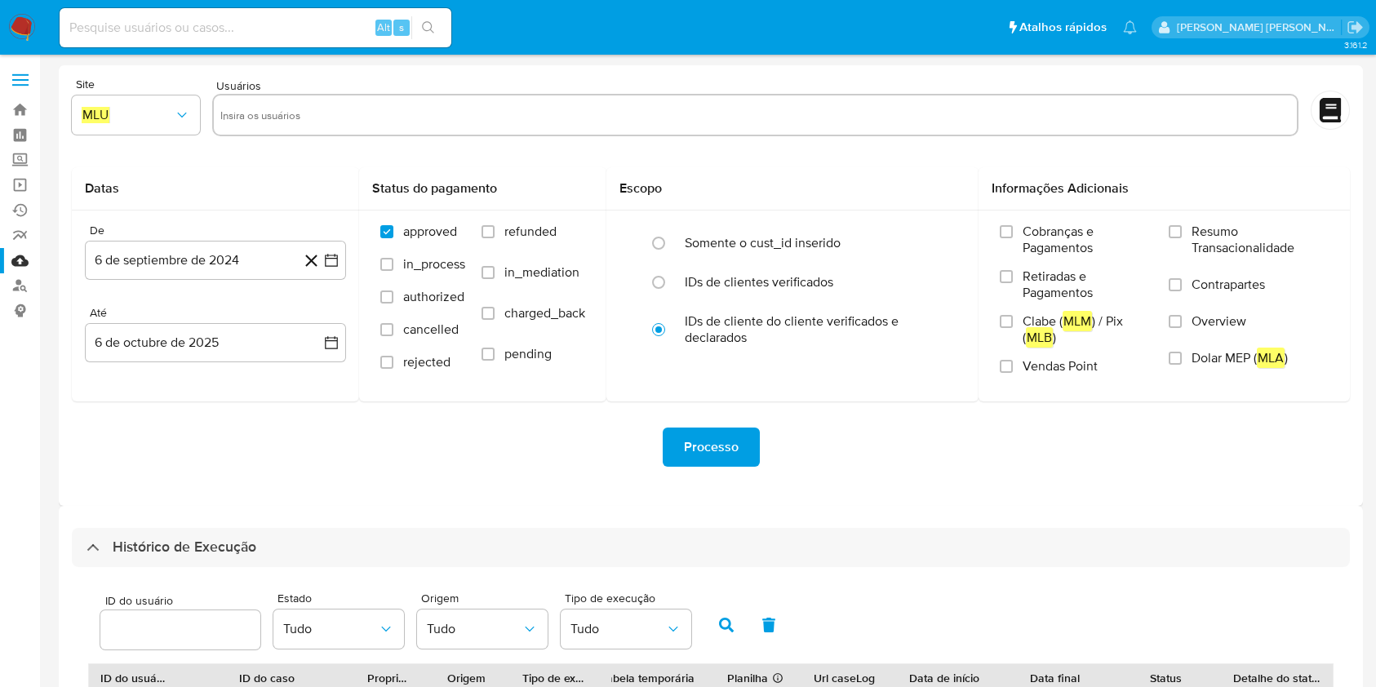
select select "10"
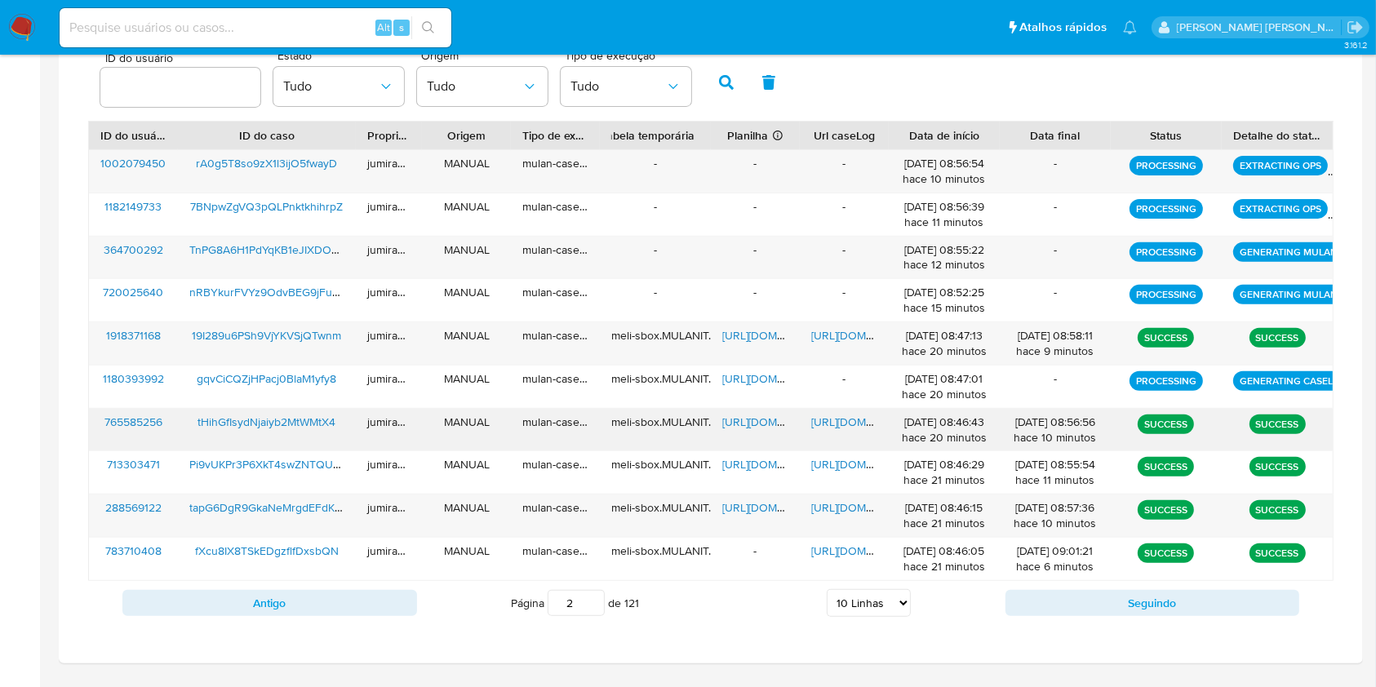
click at [765, 416] on span "[URL][DOMAIN_NAME]" at bounding box center [778, 422] width 113 height 16
click at [827, 416] on span "https://docs.google.com/document/d/11DExn7a2RypWWgpHUT1j2DH33mCpYCWiD-nQRe5my_s…" at bounding box center [867, 422] width 113 height 16
click at [272, 424] on span "tHihGfIsydNjaiyb2MtWMtX4" at bounding box center [267, 422] width 138 height 16
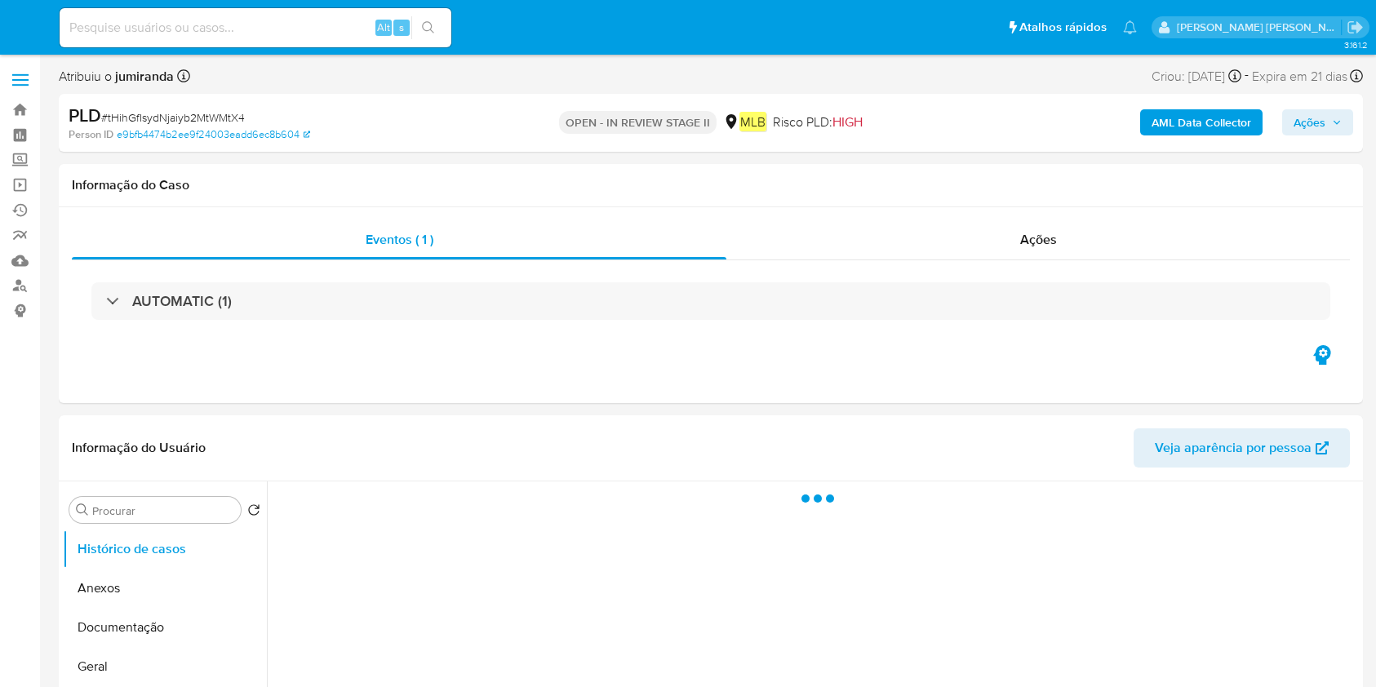
select select "10"
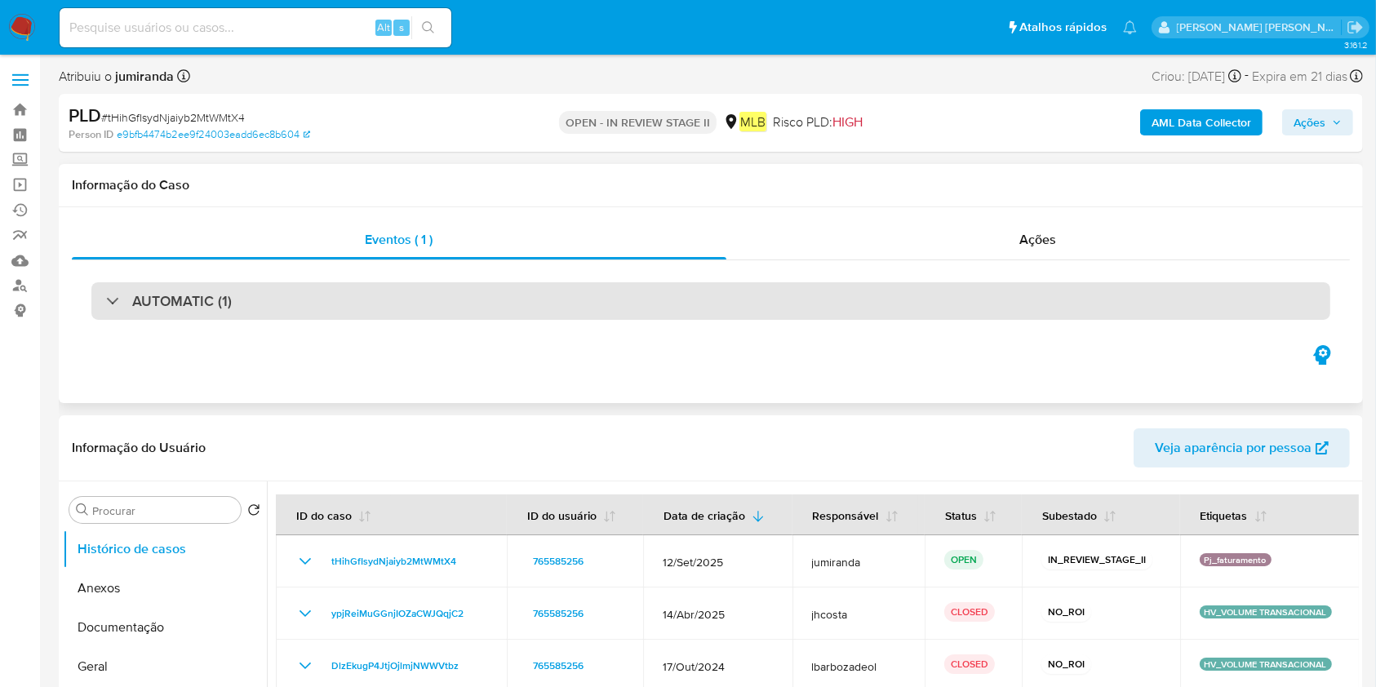
click at [357, 319] on div "AUTOMATIC (1)" at bounding box center [710, 301] width 1239 height 38
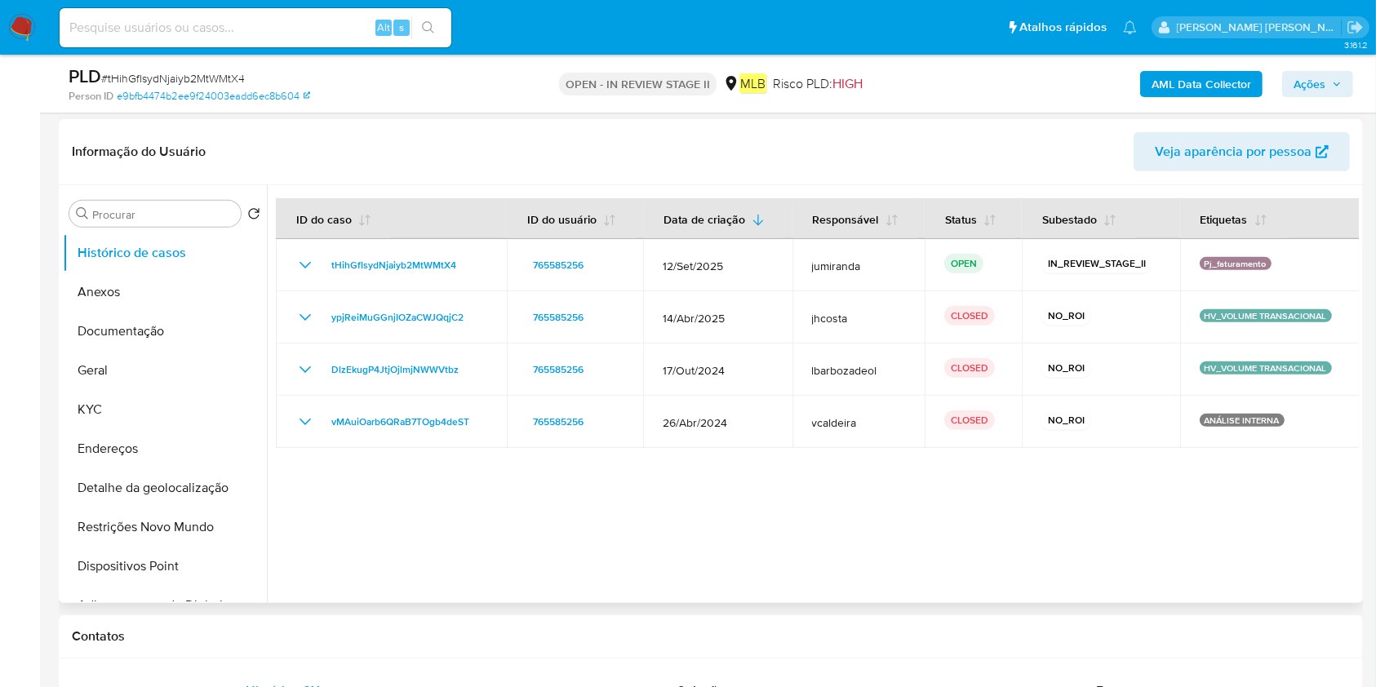
scroll to position [762, 0]
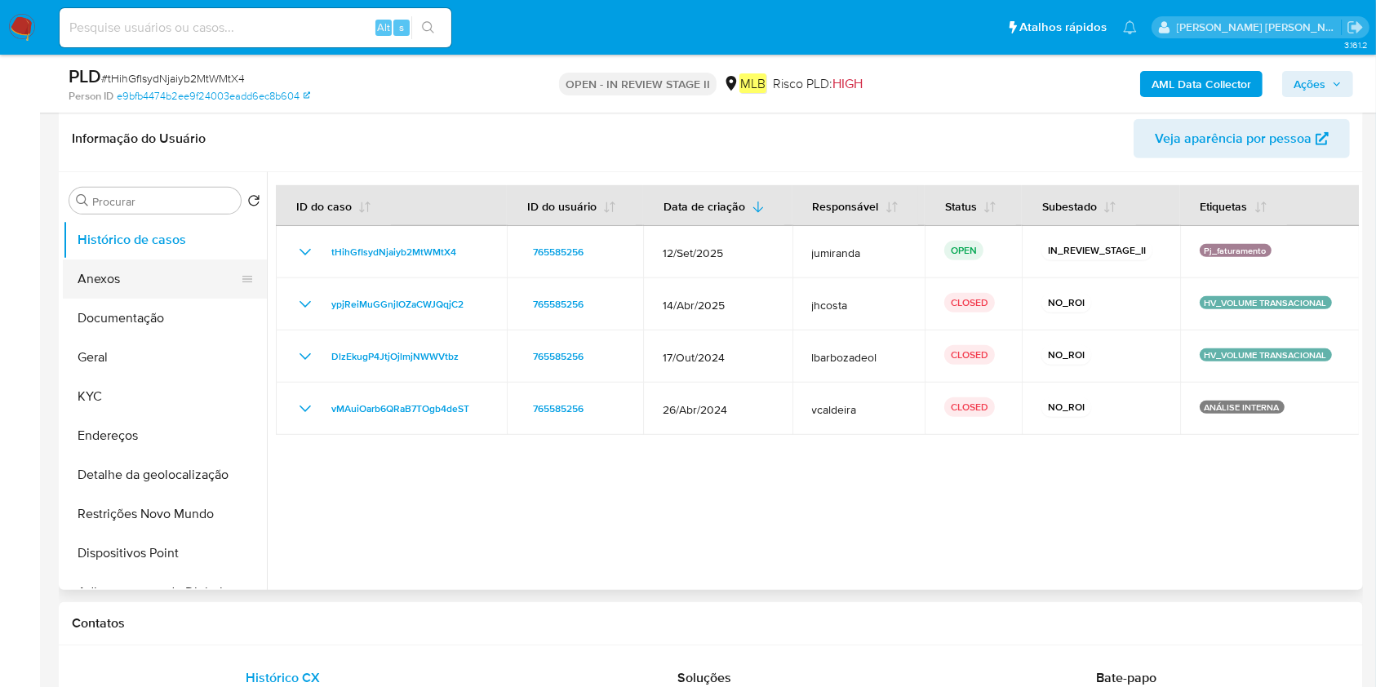
click at [147, 291] on button "Anexos" at bounding box center [158, 279] width 191 height 39
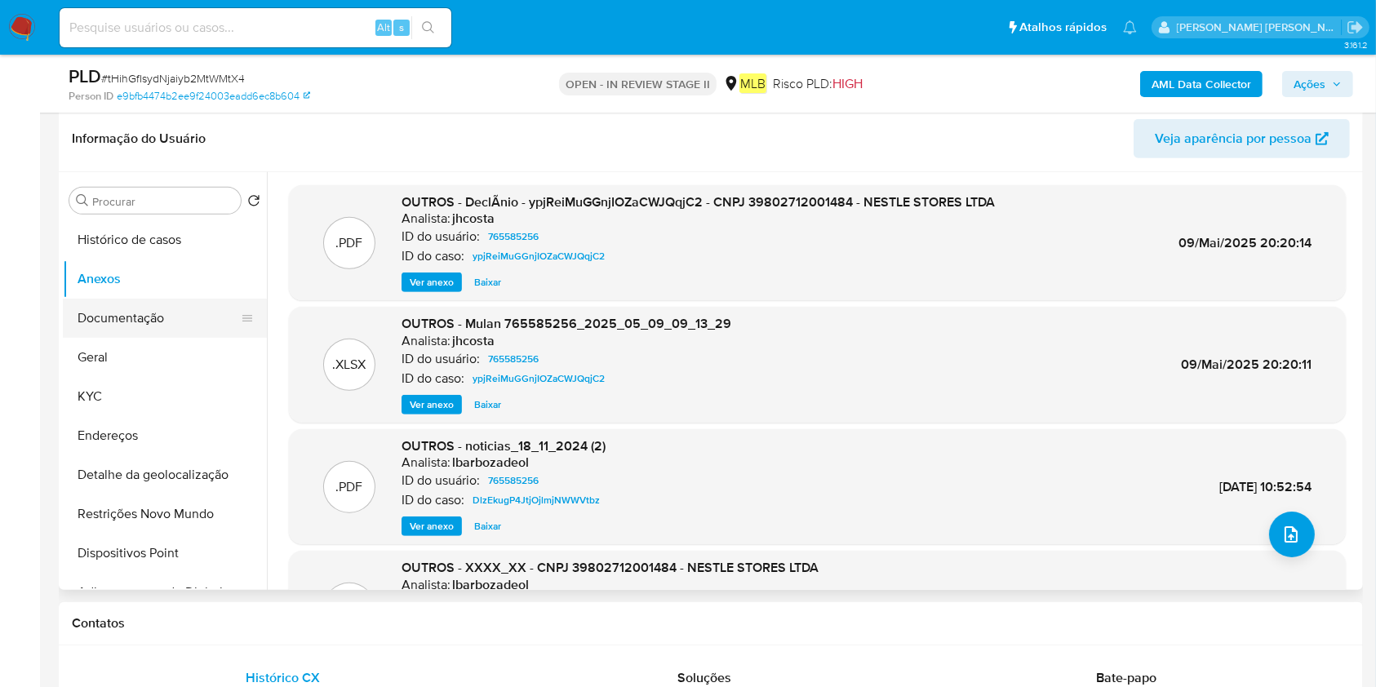
click at [167, 326] on button "Documentação" at bounding box center [158, 318] width 191 height 39
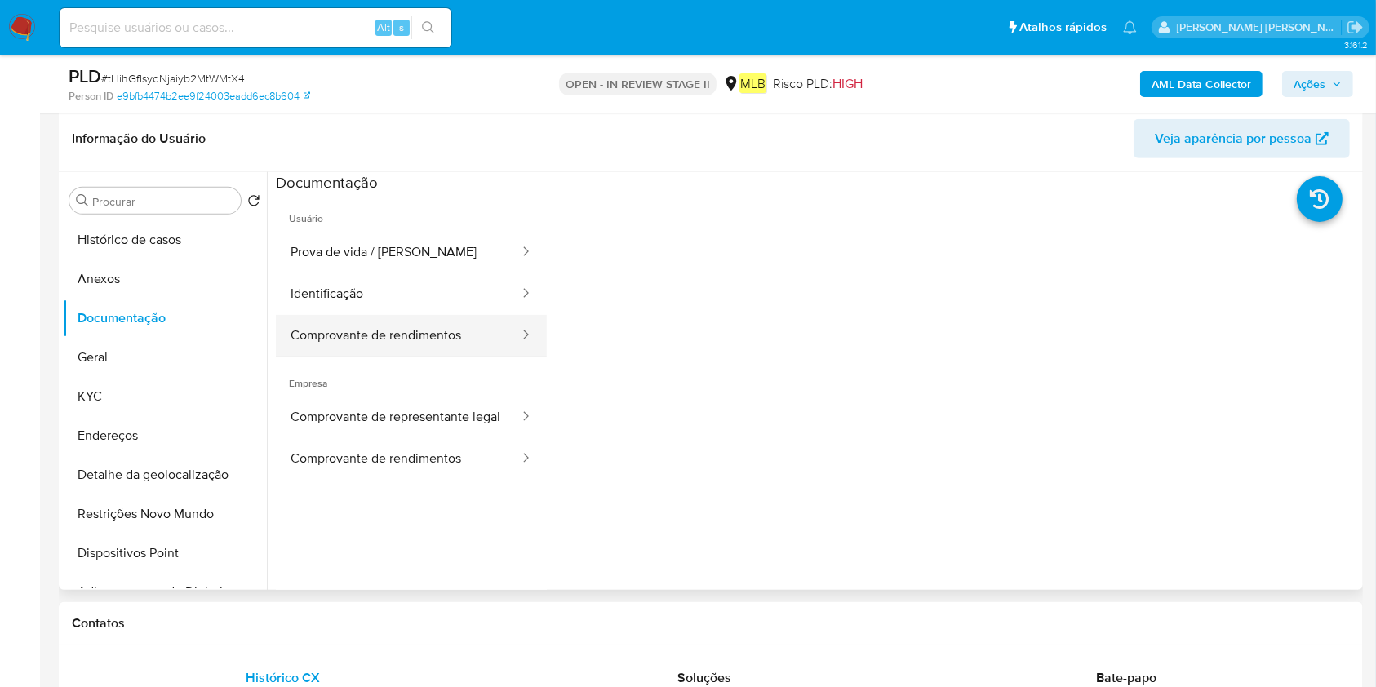
click at [385, 330] on button "Comprovante de rendimentos" at bounding box center [398, 336] width 245 height 42
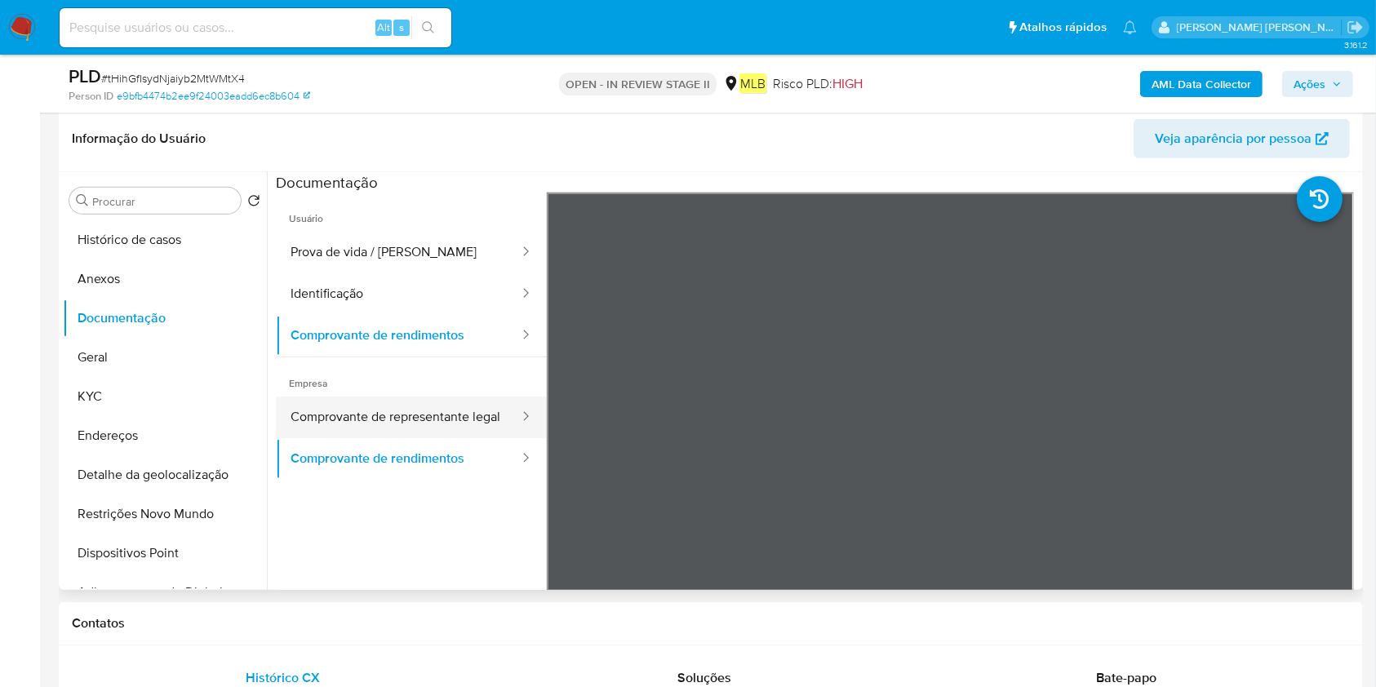
click at [291, 433] on button "Comprovante de representante legal" at bounding box center [398, 418] width 245 height 42
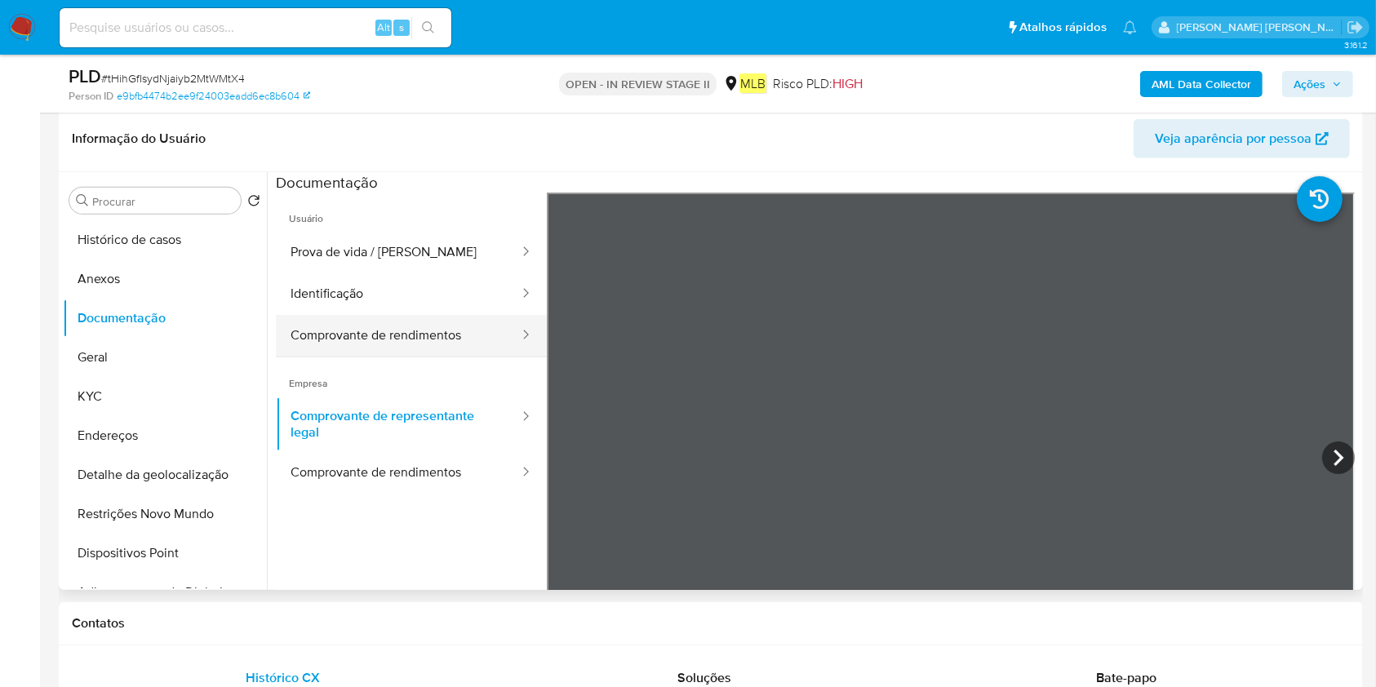
click at [355, 327] on button "Comprovante de rendimentos" at bounding box center [398, 336] width 245 height 42
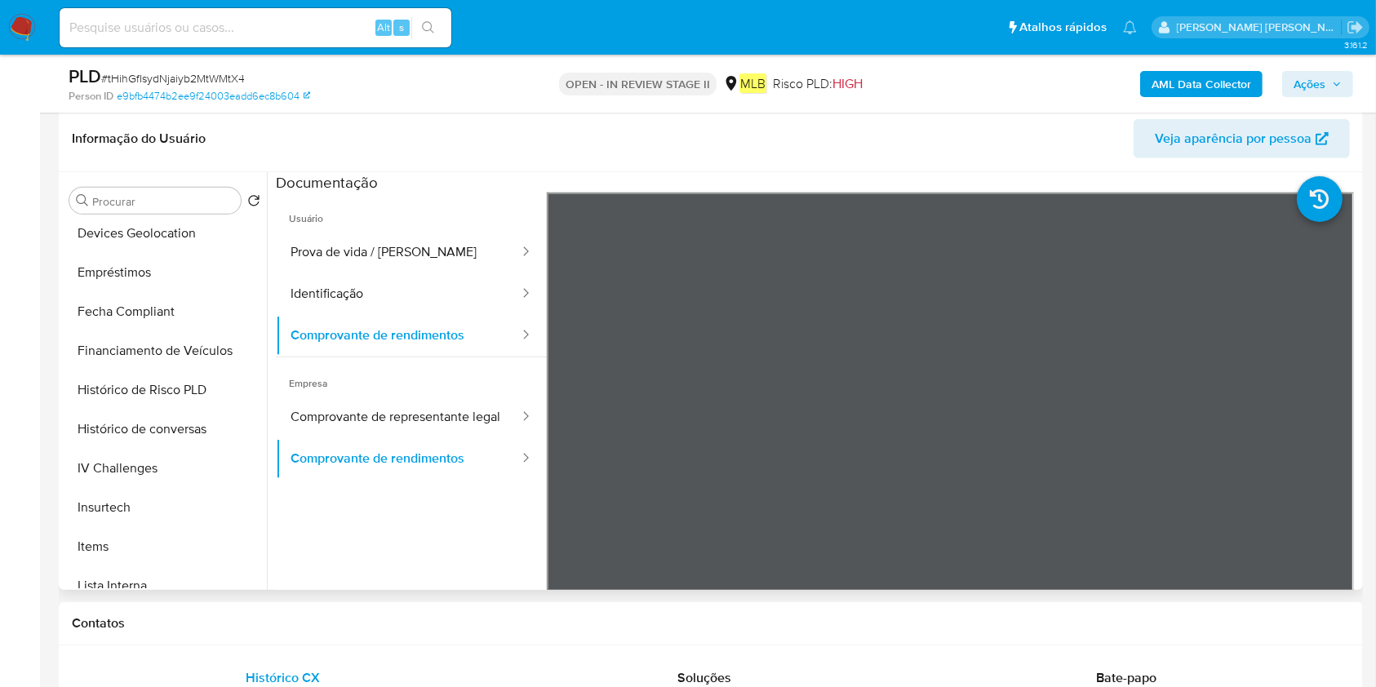
scroll to position [653, 0]
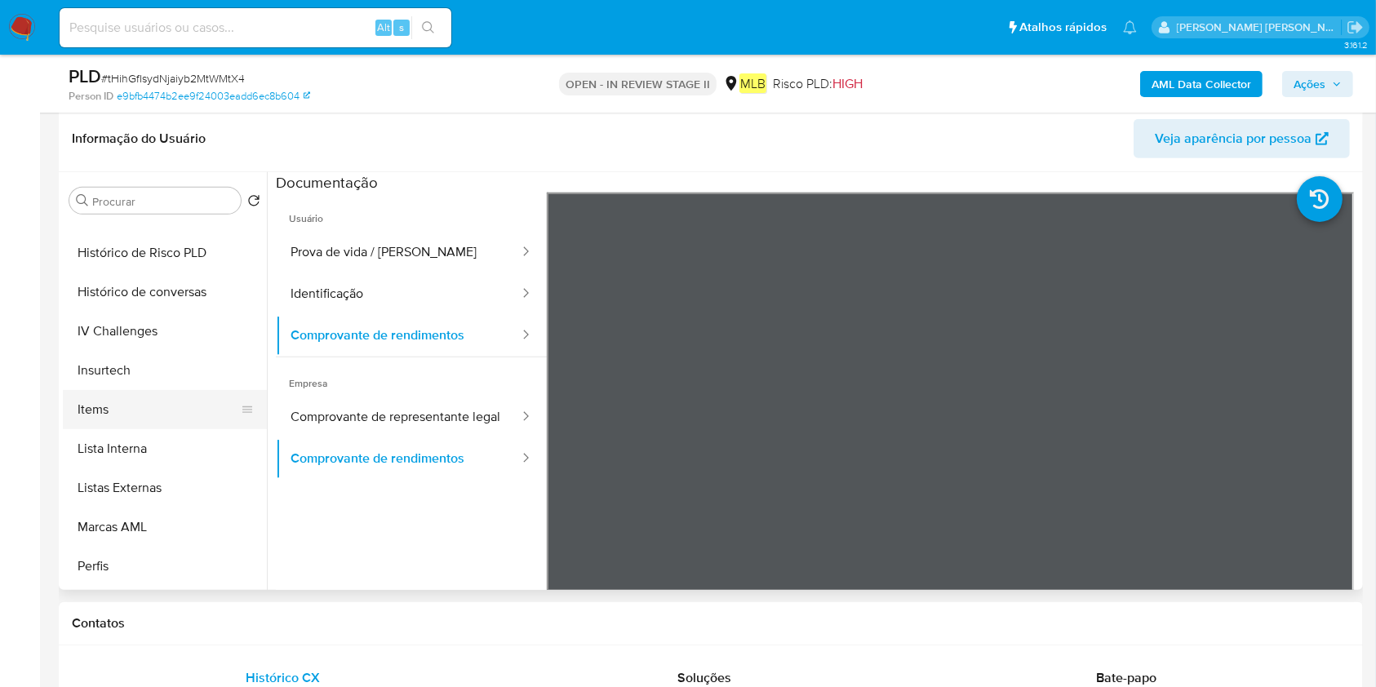
click at [137, 415] on button "Items" at bounding box center [158, 409] width 191 height 39
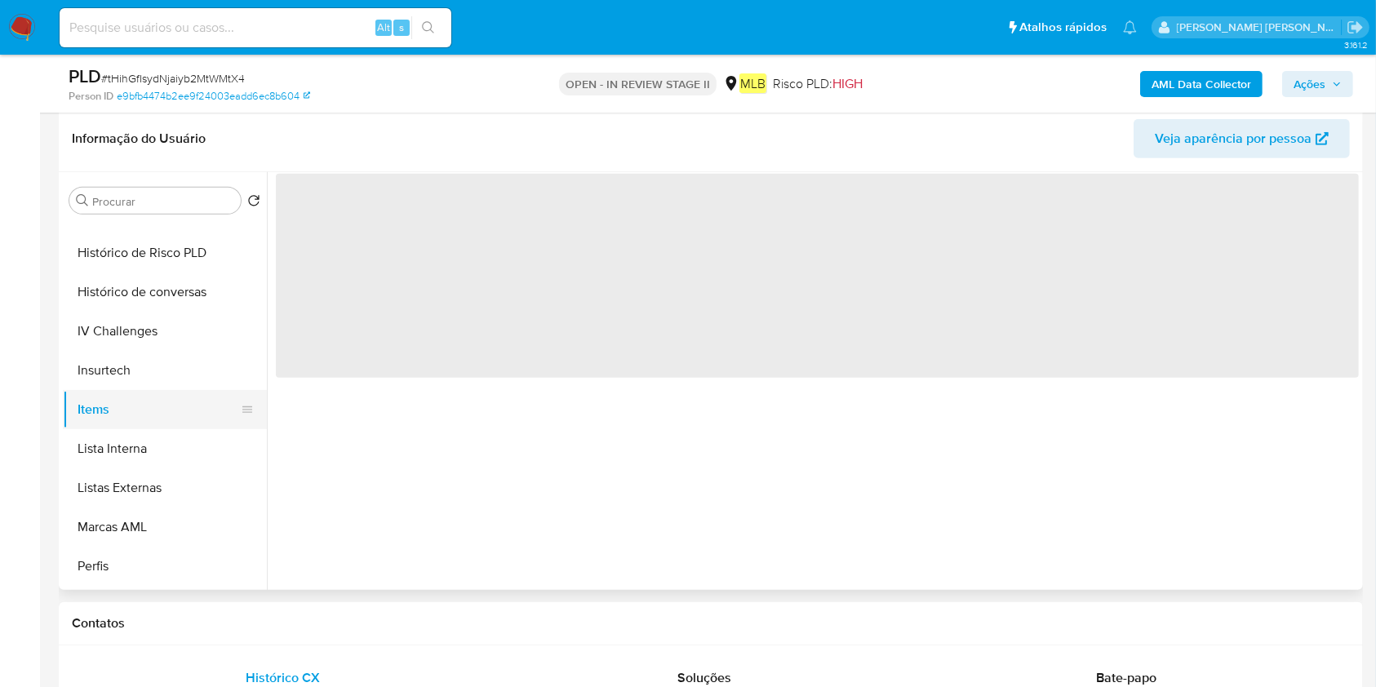
click at [137, 415] on button "Items" at bounding box center [158, 409] width 191 height 39
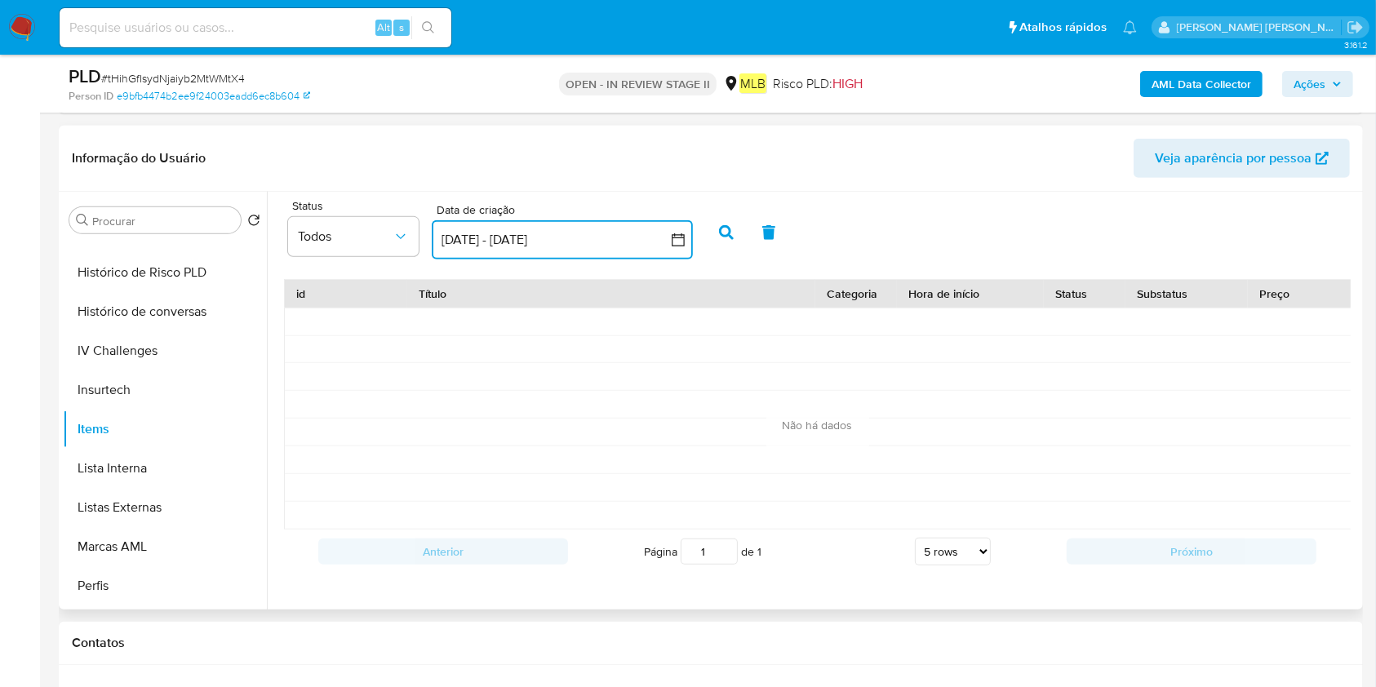
click at [556, 229] on button "[DATE] - [DATE]" at bounding box center [562, 239] width 261 height 39
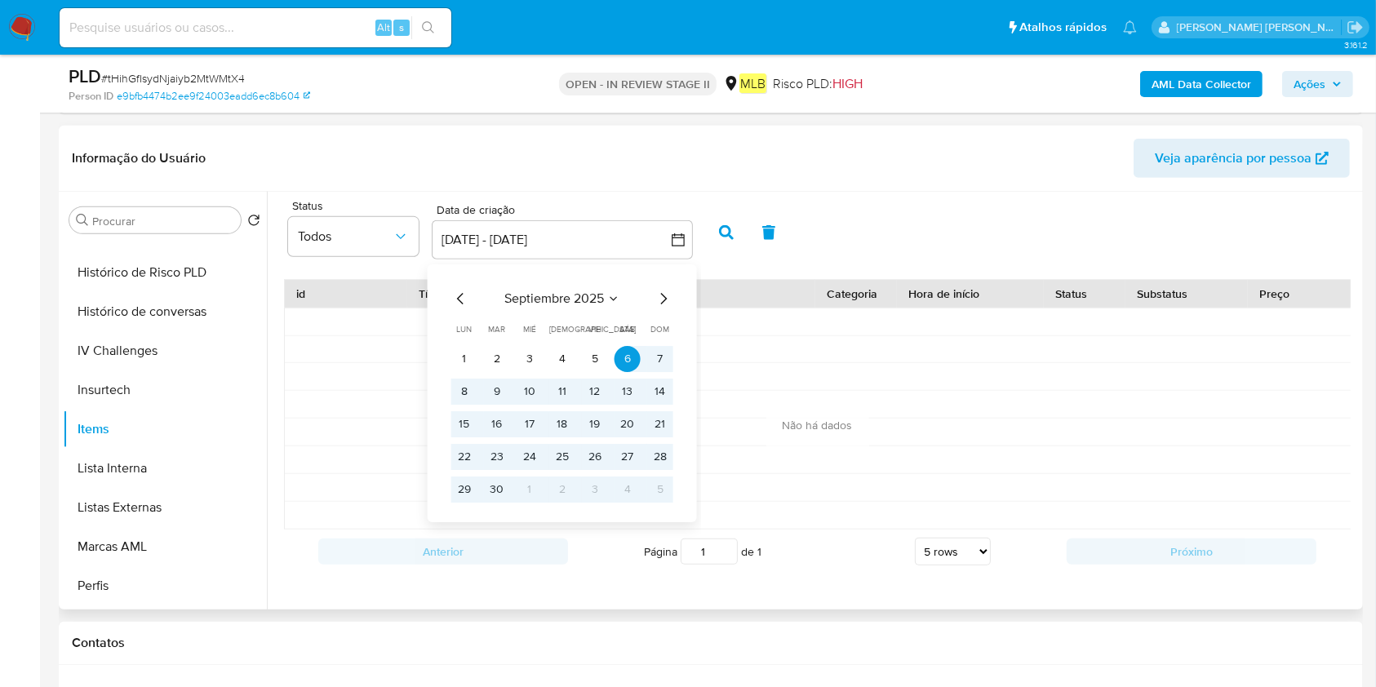
click at [464, 309] on div "septiembre 2025 septiembre 2025 lun lunes mar martes mié miércoles jue jueves v…" at bounding box center [562, 396] width 222 height 214
click at [460, 295] on icon "Mes anterior" at bounding box center [461, 299] width 20 height 20
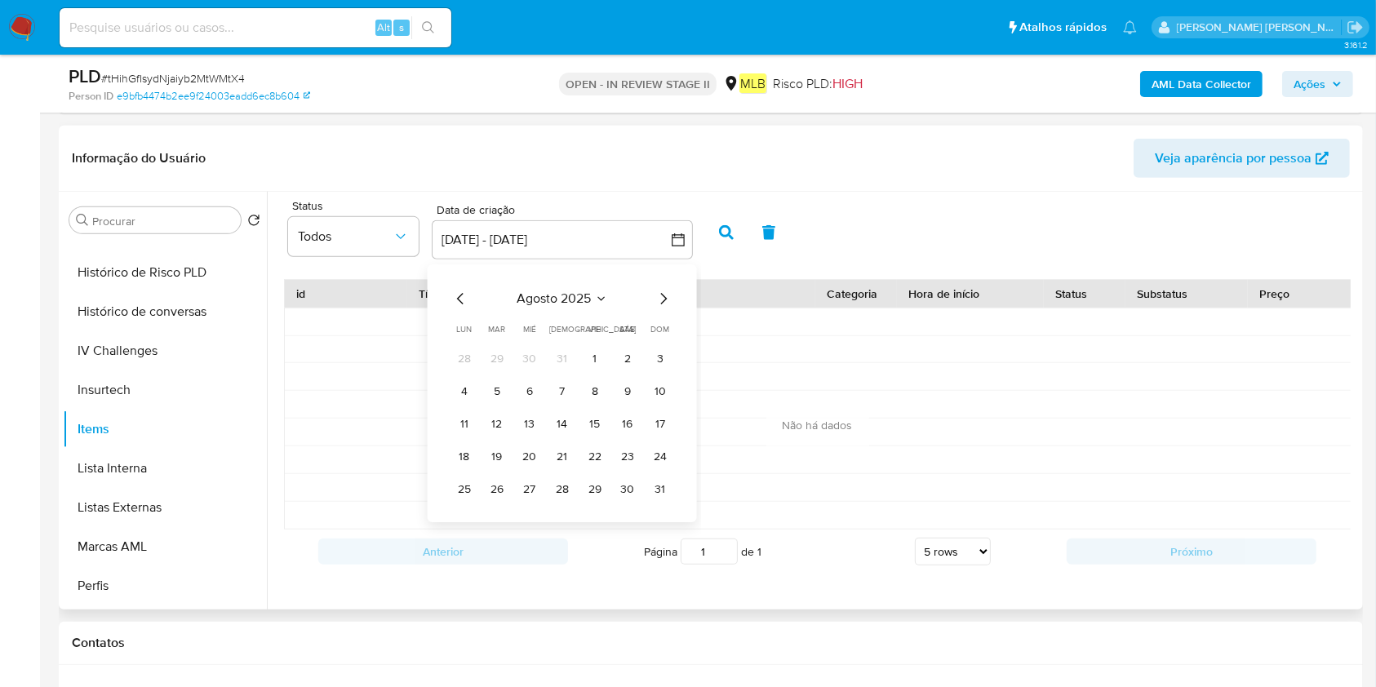
click at [460, 295] on icon "Mes anterior" at bounding box center [461, 299] width 20 height 20
click at [460, 295] on icon "Mes anterior" at bounding box center [460, 298] width 7 height 11
click at [655, 361] on button "1" at bounding box center [660, 359] width 26 height 26
click at [657, 302] on icon "Mes siguiente" at bounding box center [664, 299] width 20 height 20
click at [610, 468] on tr "21 22 23 24 25 26 27" at bounding box center [562, 457] width 222 height 26
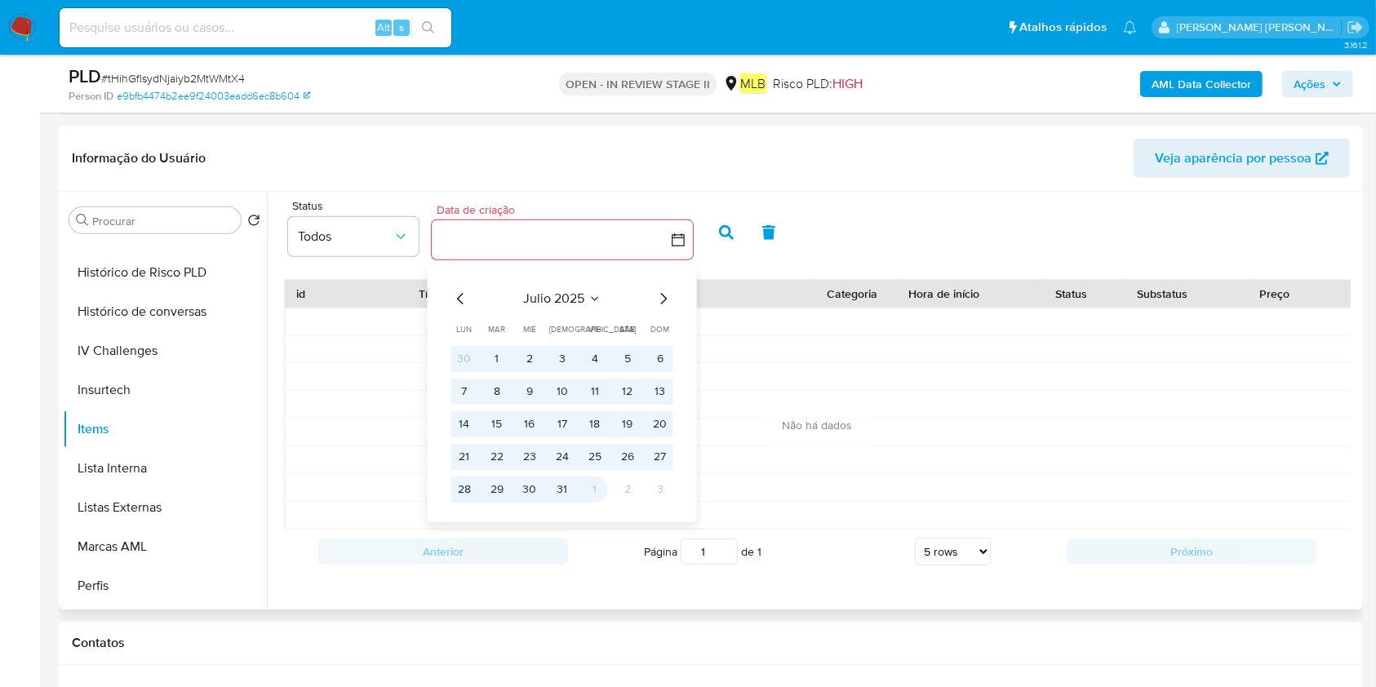
click at [582, 481] on button "1" at bounding box center [595, 490] width 26 height 26
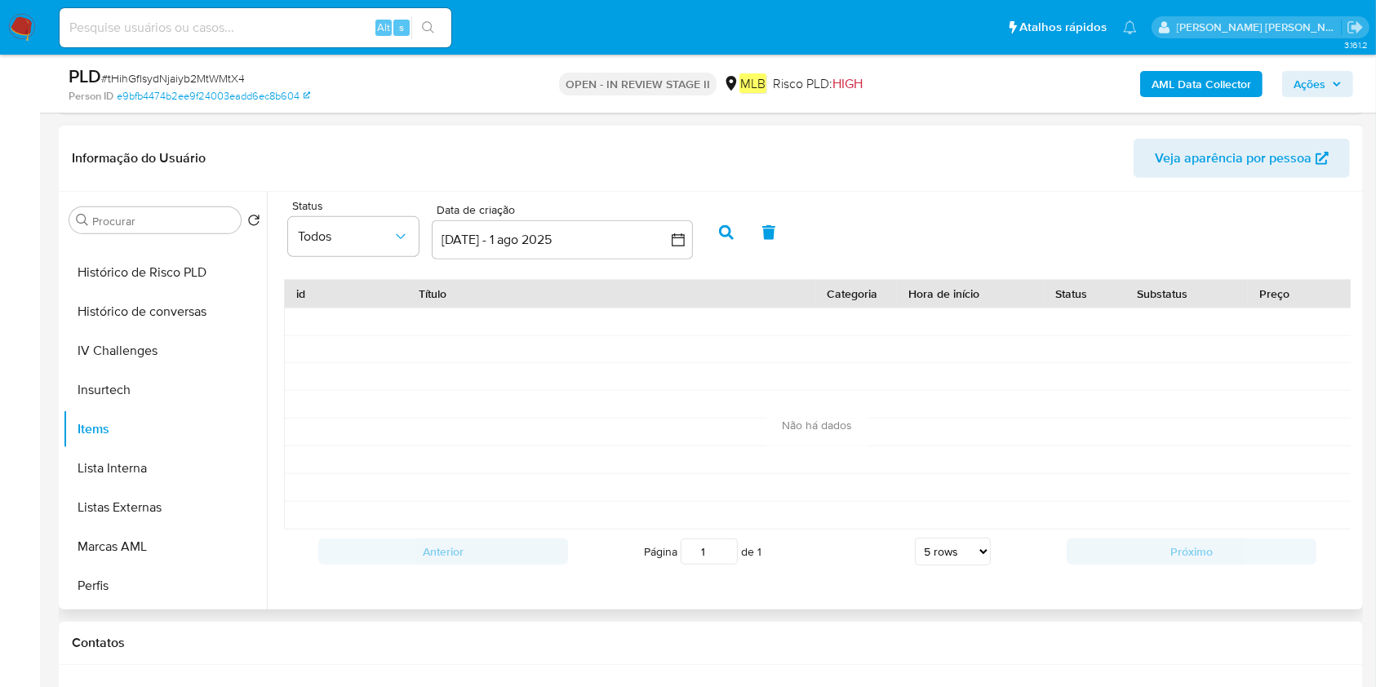
click at [735, 237] on button "button" at bounding box center [726, 232] width 42 height 39
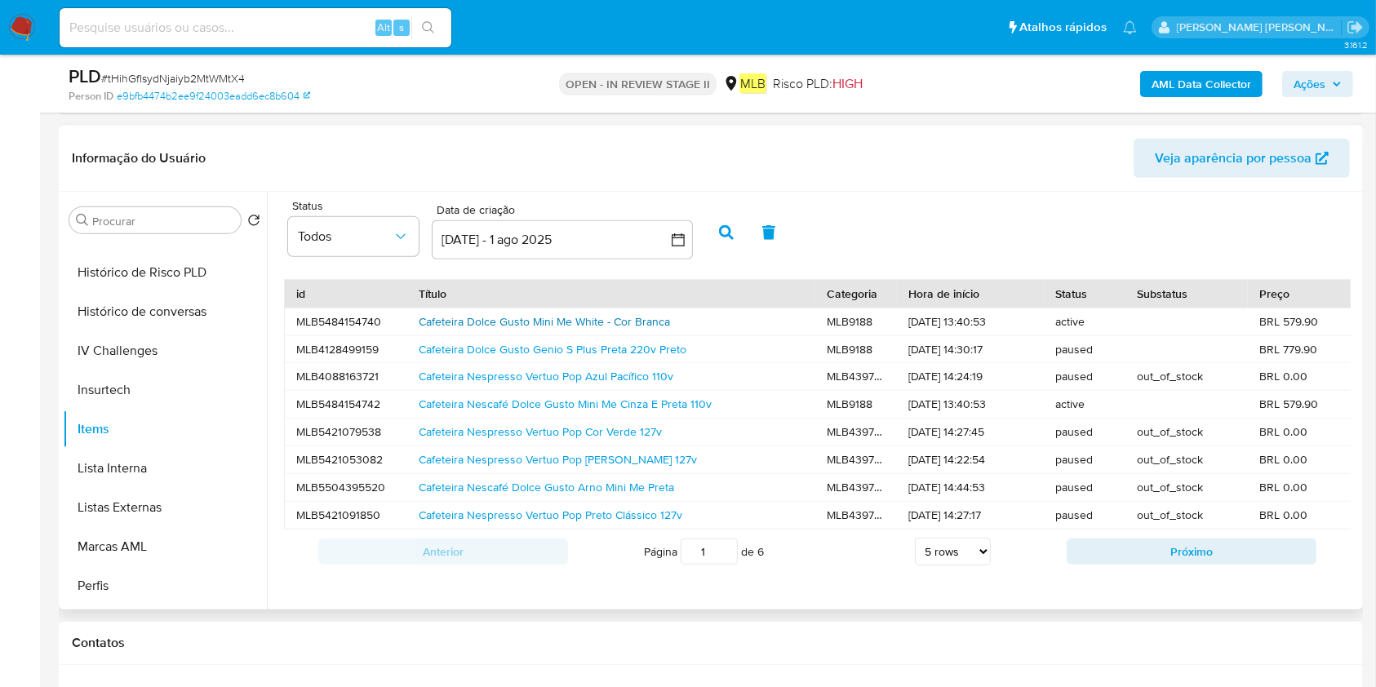
click at [655, 315] on link "Cafeteira Dolce Gusto Mini Me White - Cor Branca" at bounding box center [544, 321] width 251 height 16
click at [576, 326] on link "Cafeteira Dolce Gusto Mini Me White - Cor Branca" at bounding box center [544, 321] width 251 height 16
click at [1157, 565] on button "Próximo" at bounding box center [1192, 552] width 250 height 26
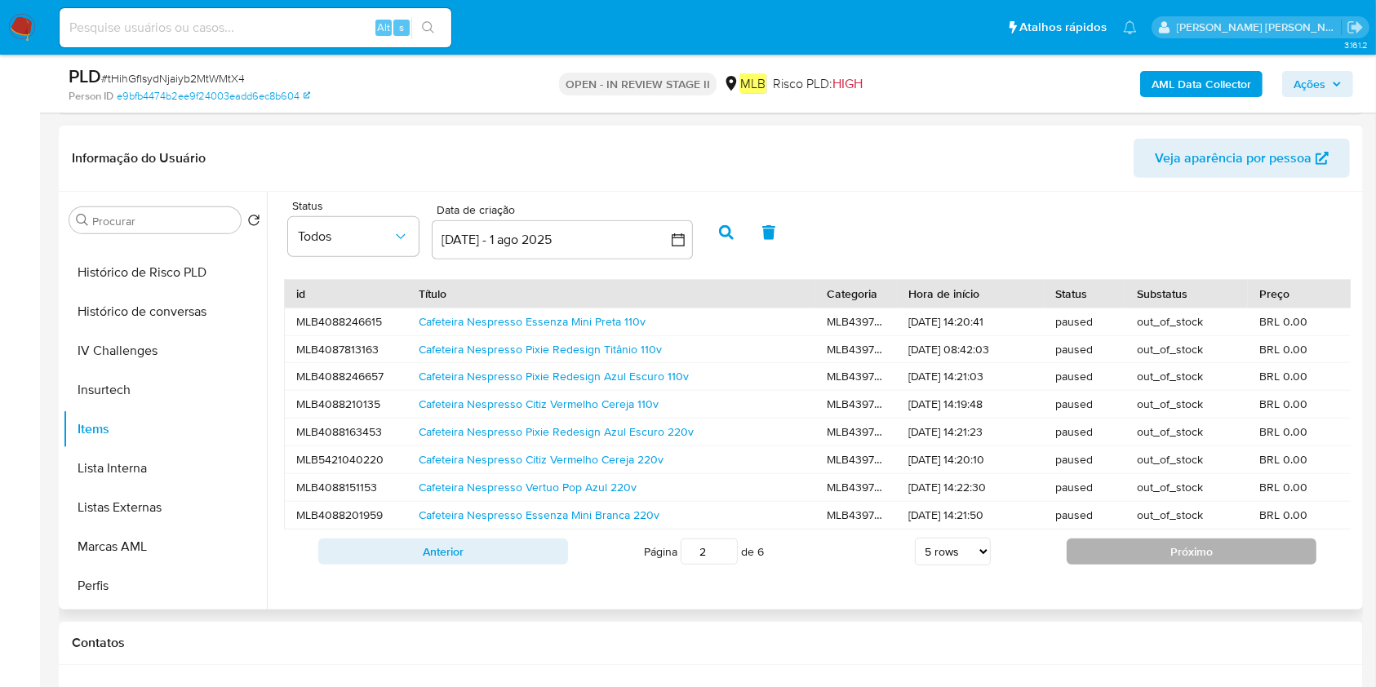
click at [1084, 562] on button "Próximo" at bounding box center [1192, 552] width 250 height 26
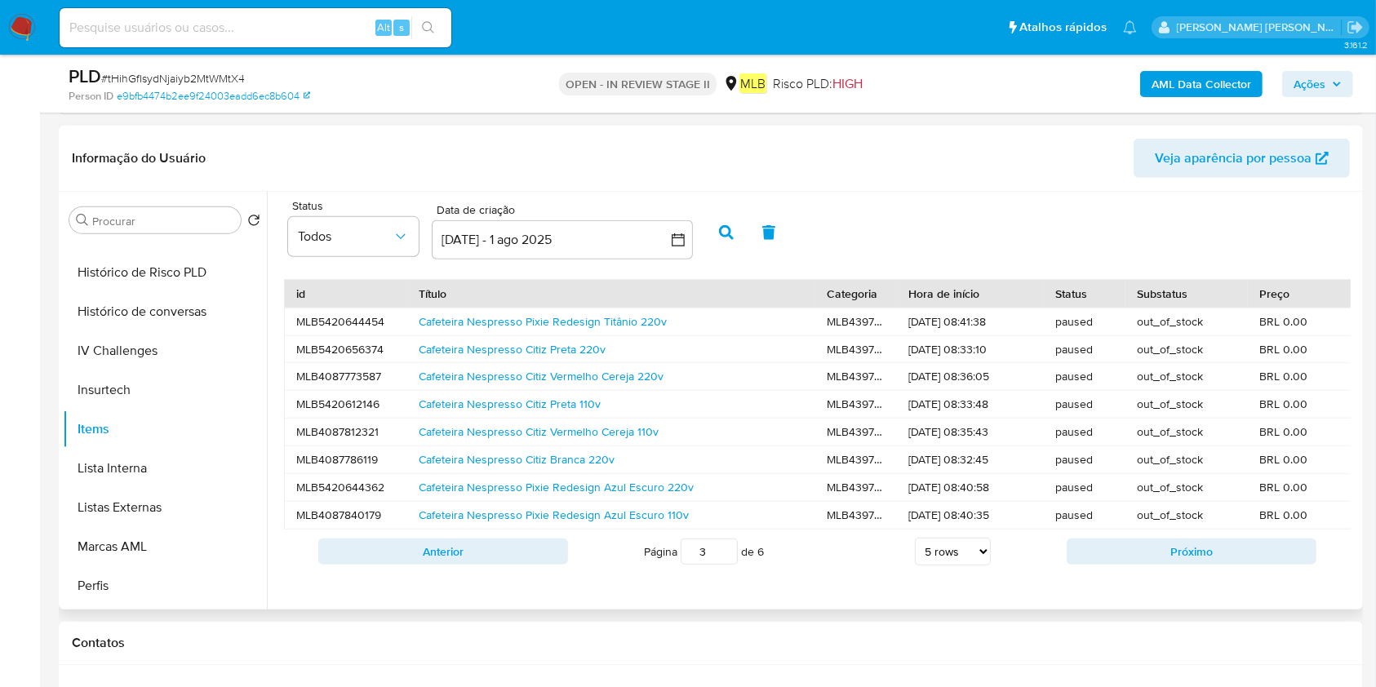
click at [1084, 562] on button "Próximo" at bounding box center [1192, 552] width 250 height 26
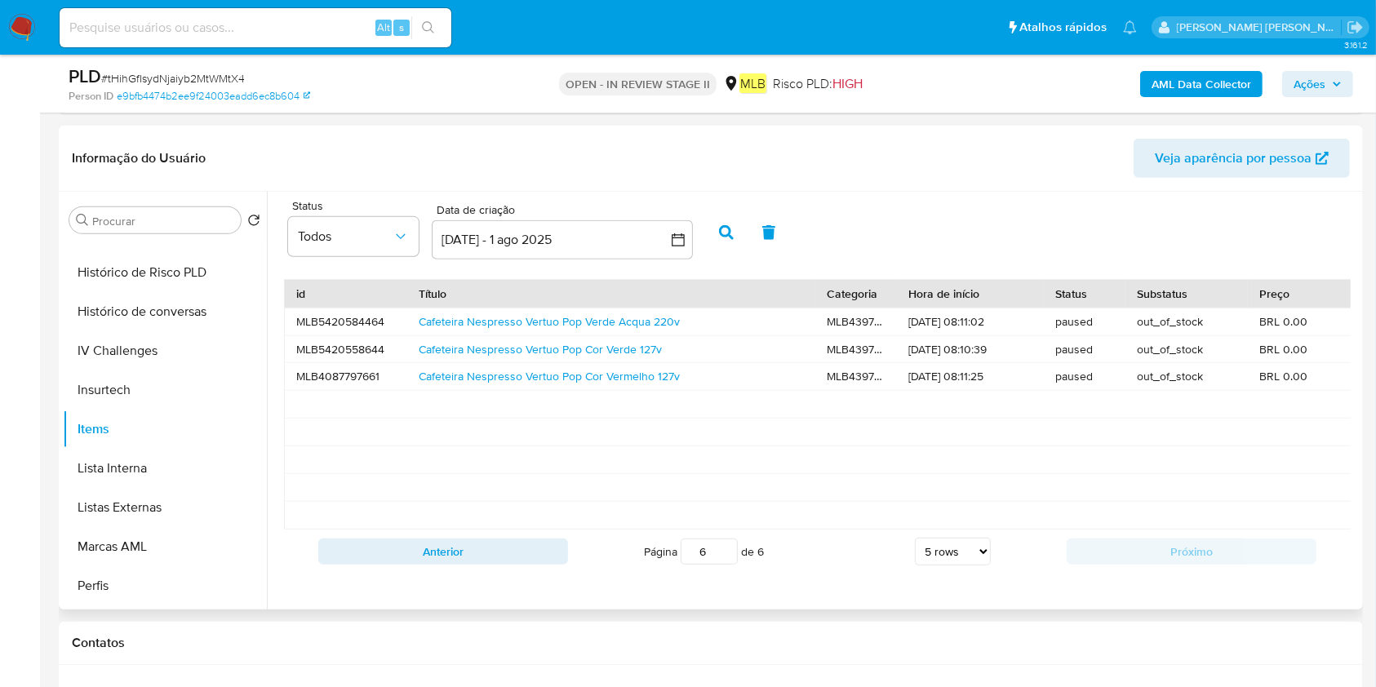
click at [524, 574] on div "Anterior Página 6 de 6 5 rows 10 rows 20 rows 25 rows 50 rows 100 rows Próximo" at bounding box center [817, 552] width 1067 height 44
click at [540, 565] on button "Anterior" at bounding box center [443, 552] width 250 height 26
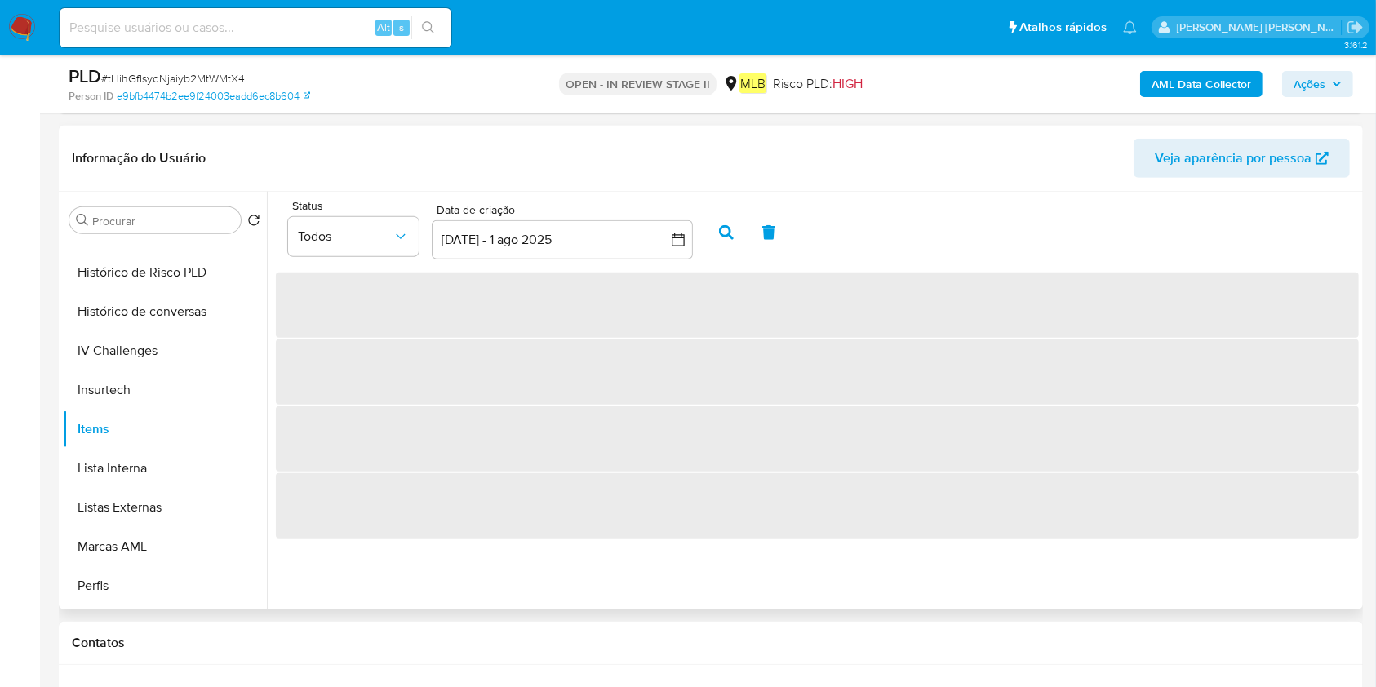
click at [541, 568] on div "Status Todos Data de criação Data de criação [DATE] - 1 ago 2025 1-06-2025:1-08…" at bounding box center [813, 401] width 1092 height 418
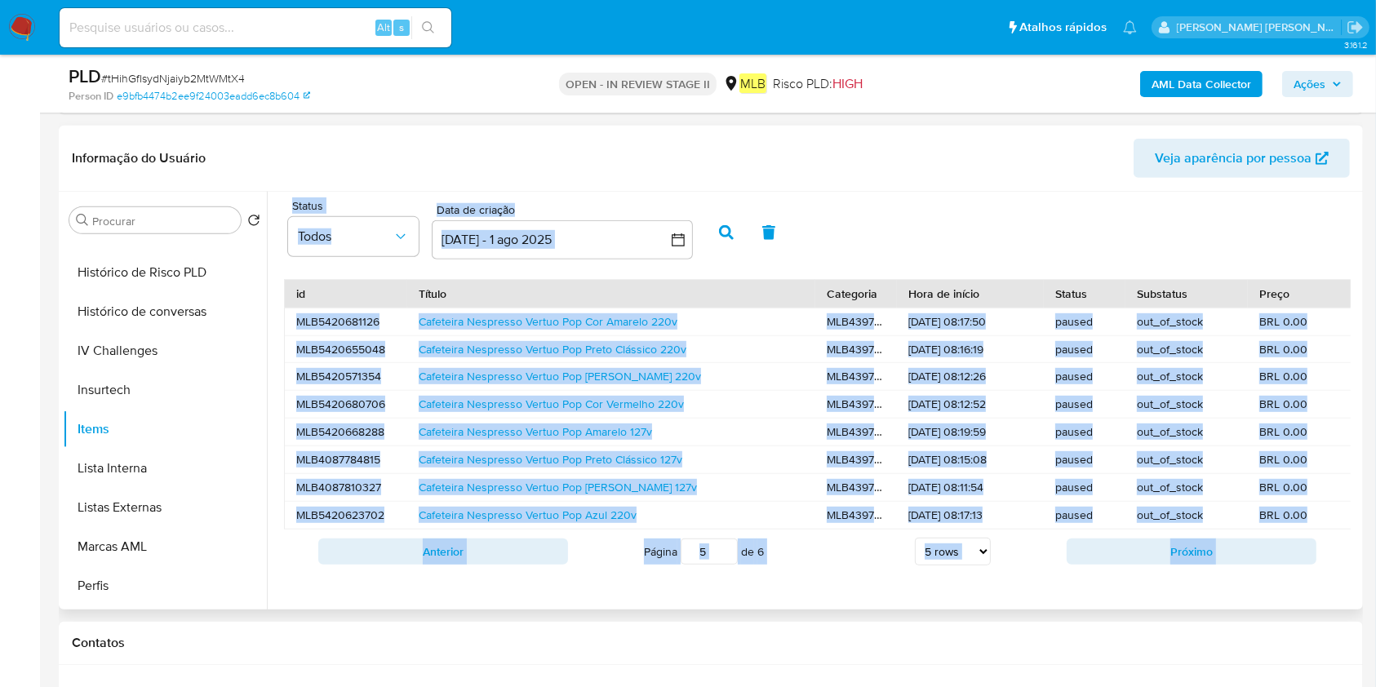
click at [541, 565] on button "Anterior" at bounding box center [443, 552] width 250 height 26
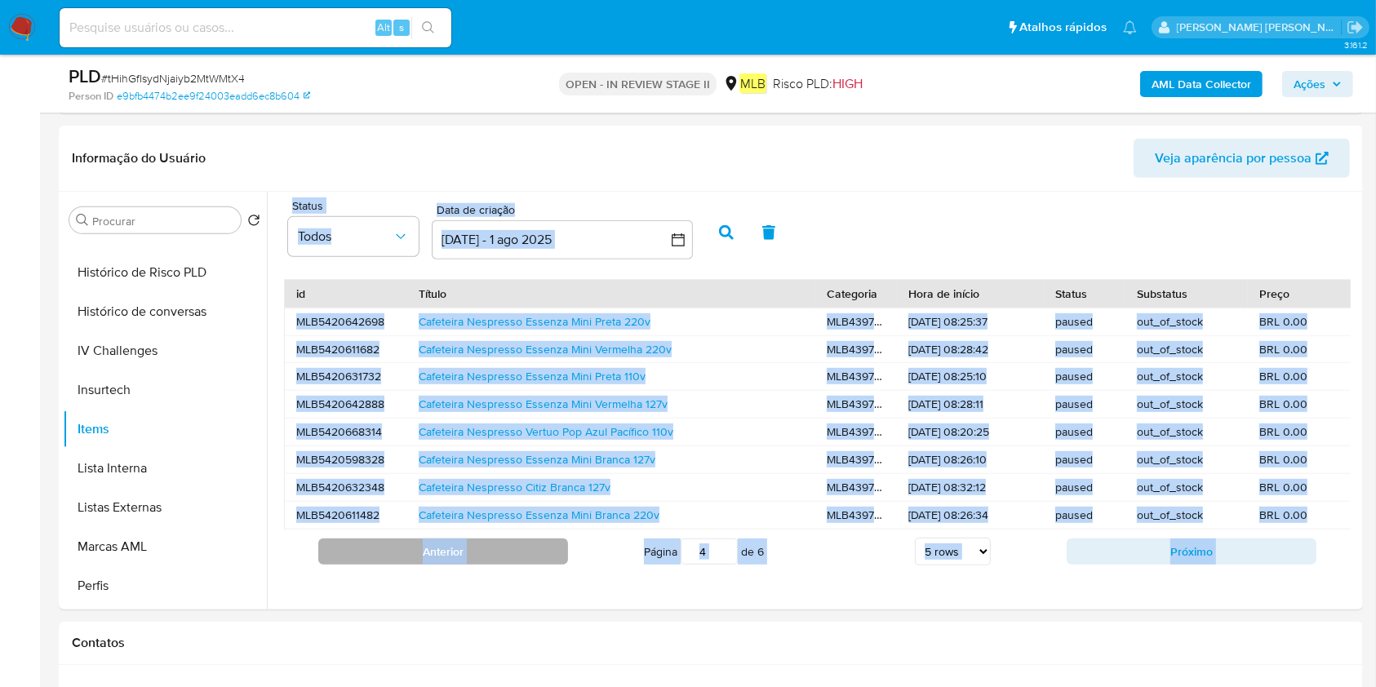
click at [535, 563] on button "Anterior" at bounding box center [443, 552] width 250 height 26
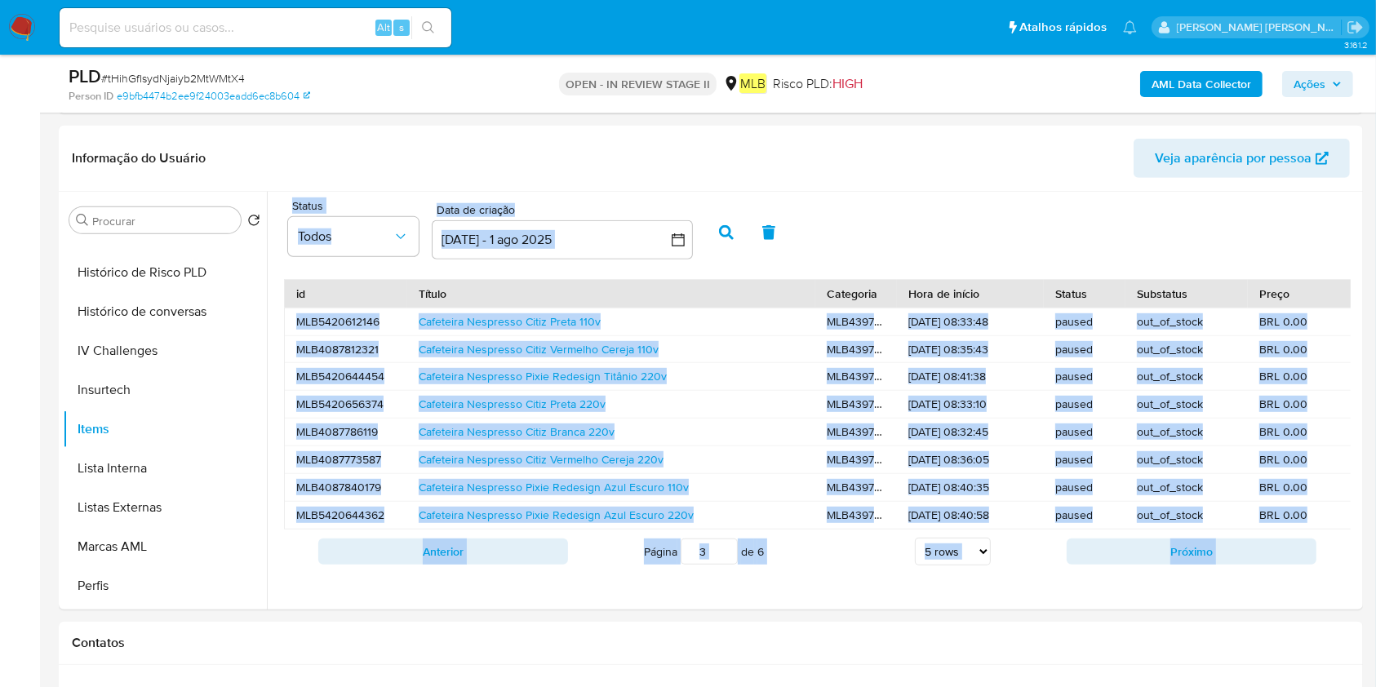
click at [535, 563] on button "Anterior" at bounding box center [443, 552] width 250 height 26
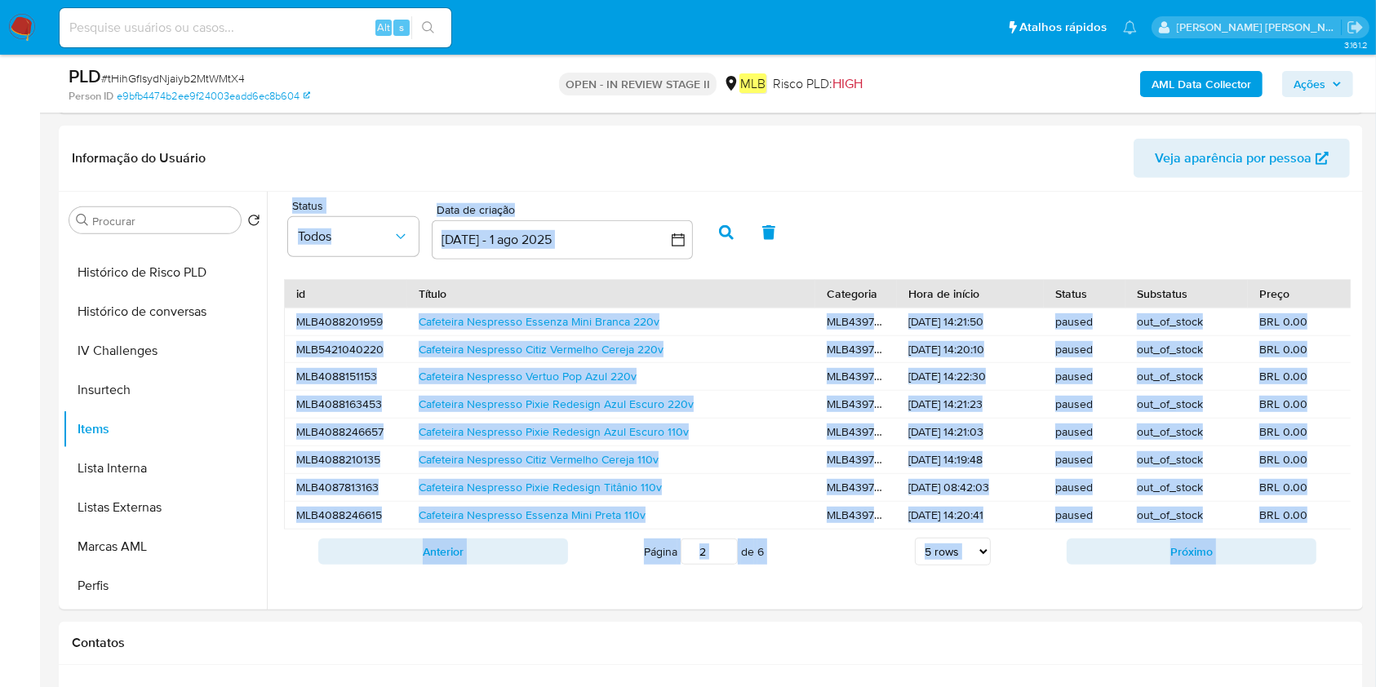
click at [535, 563] on button "Anterior" at bounding box center [443, 552] width 250 height 26
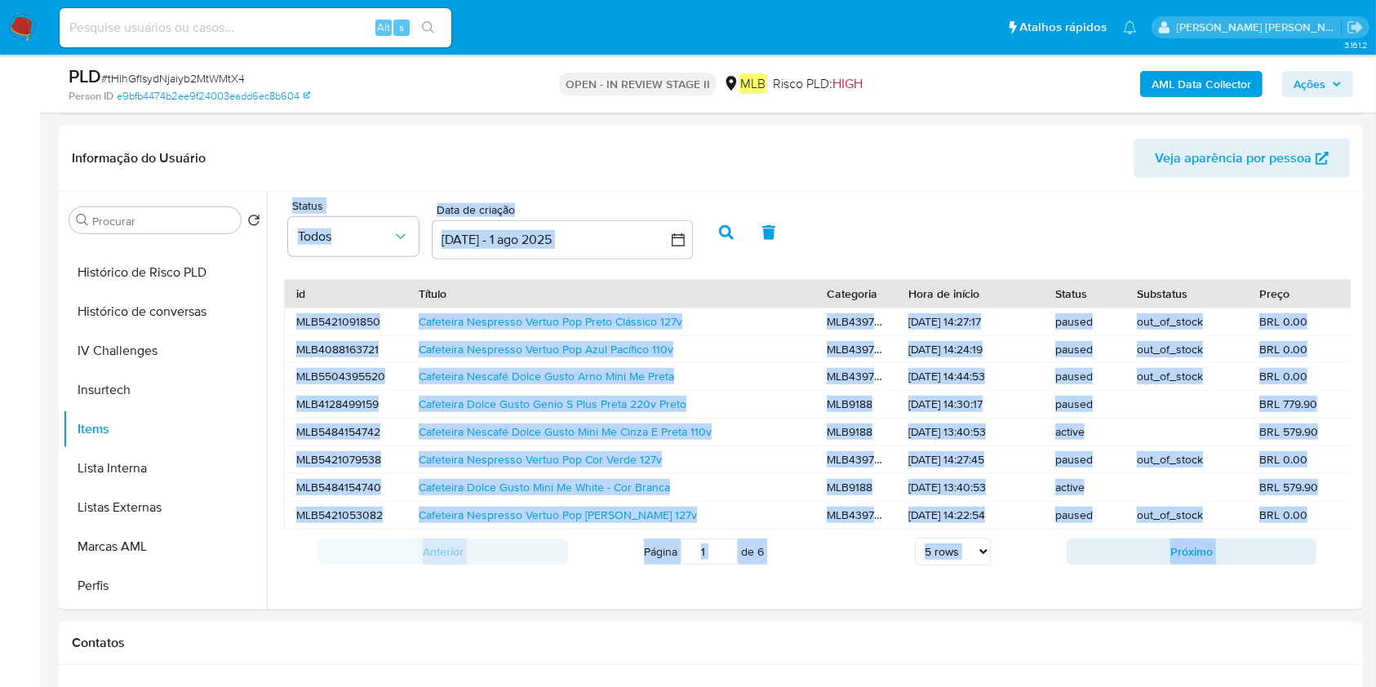
click at [826, 468] on div "MLB439773" at bounding box center [856, 459] width 82 height 27
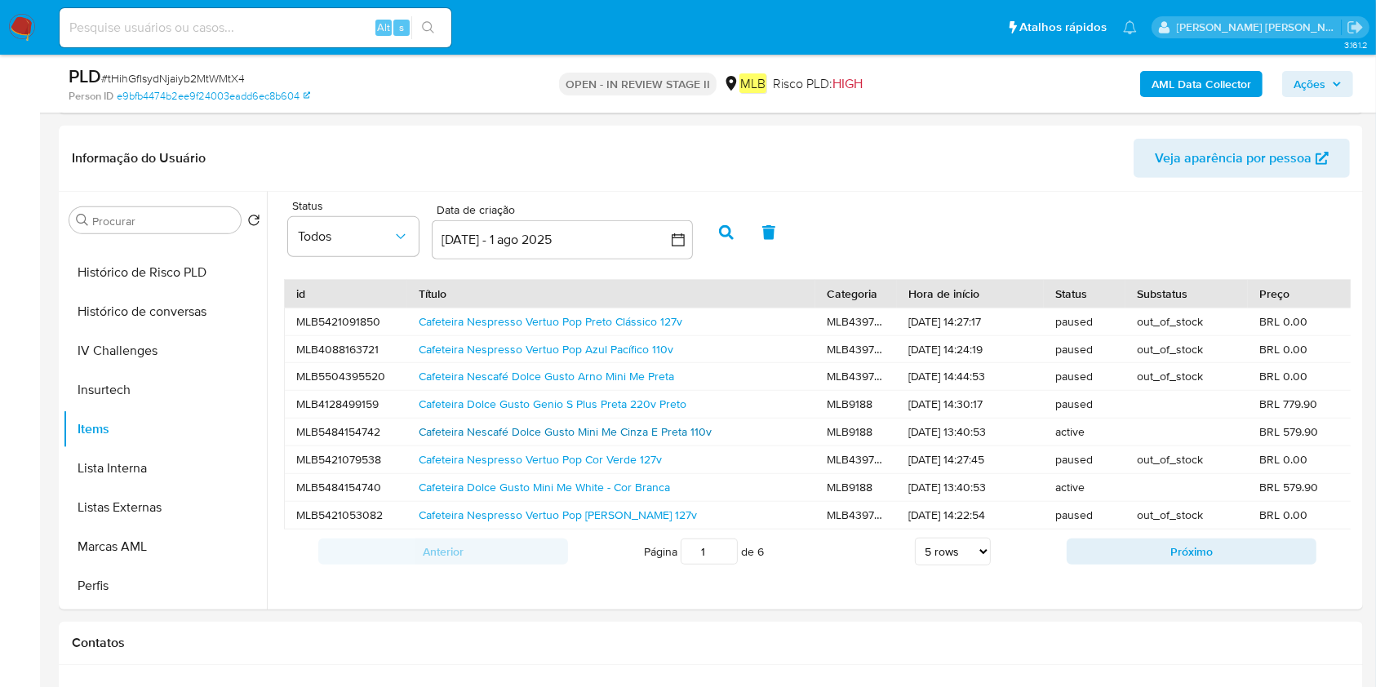
click at [671, 434] on link "Cafeteira Nescafé Dolce Gusto Mini Me Cinza E Preta 110v" at bounding box center [565, 432] width 293 height 16
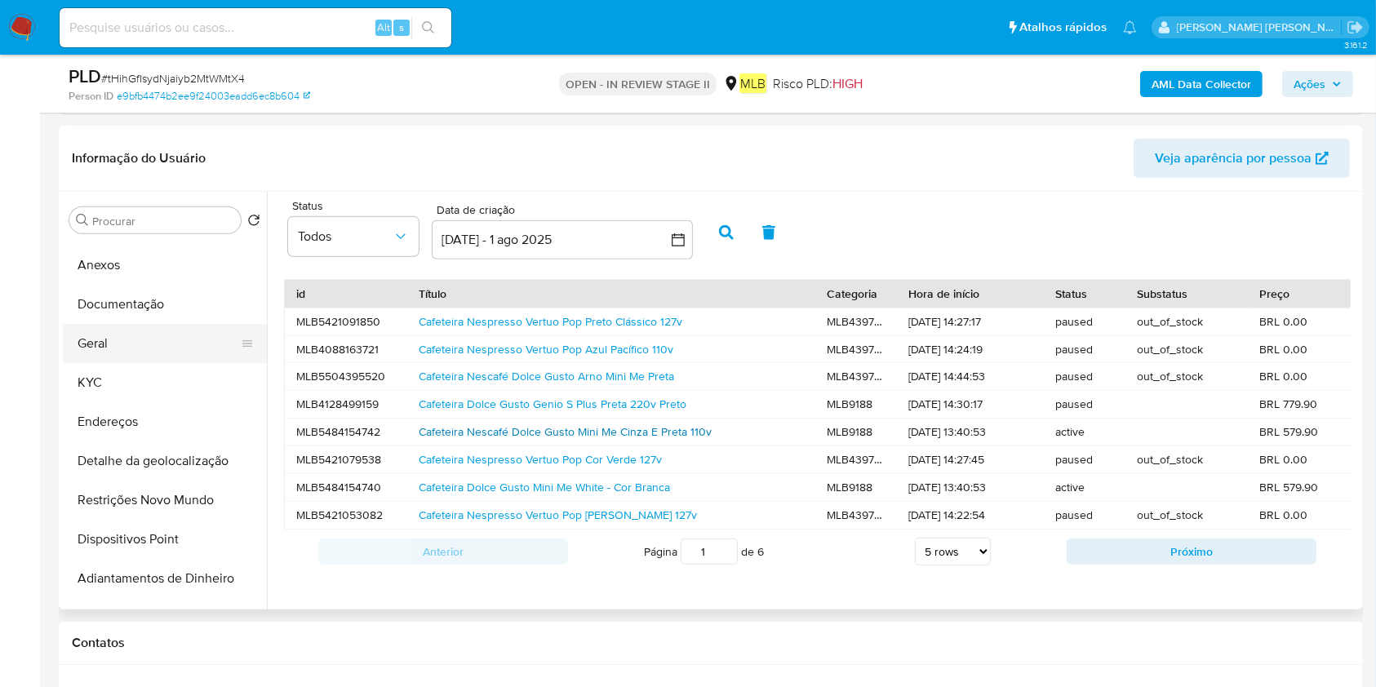
scroll to position [0, 0]
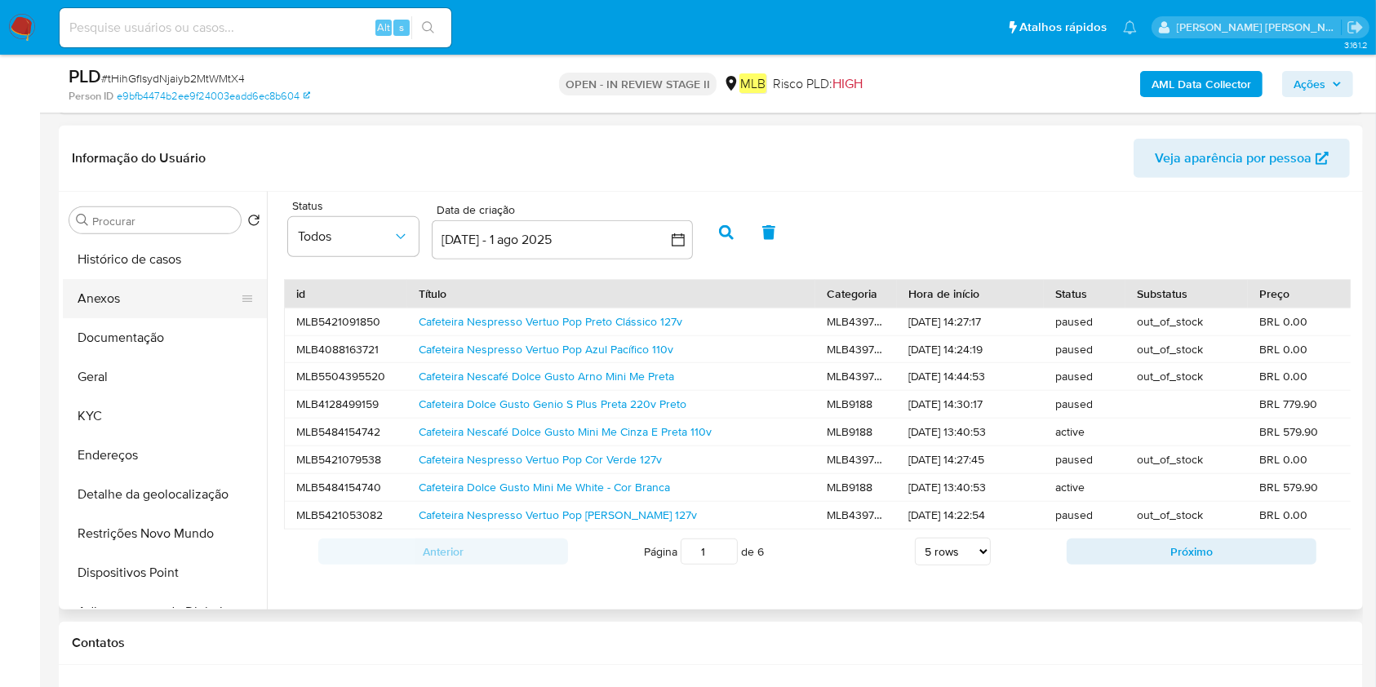
click at [135, 298] on button "Anexos" at bounding box center [158, 298] width 191 height 39
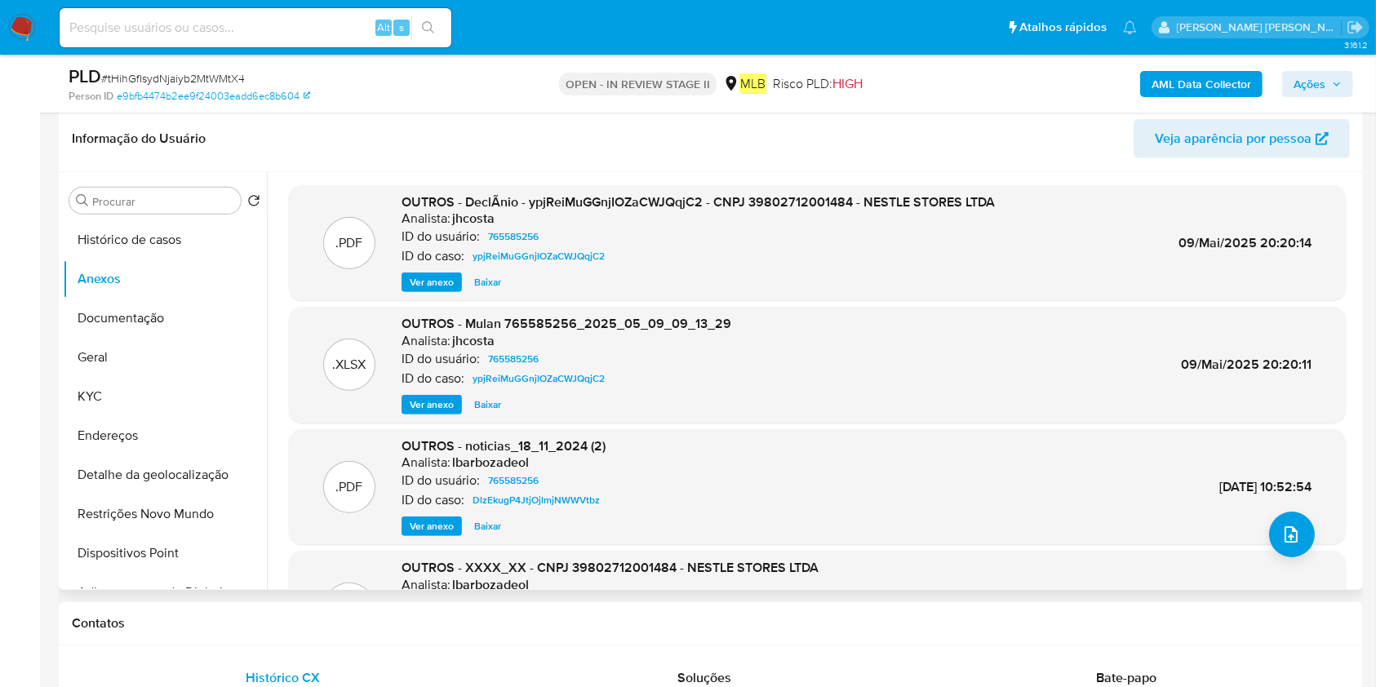
click at [442, 284] on span "Ver anexo" at bounding box center [432, 282] width 44 height 16
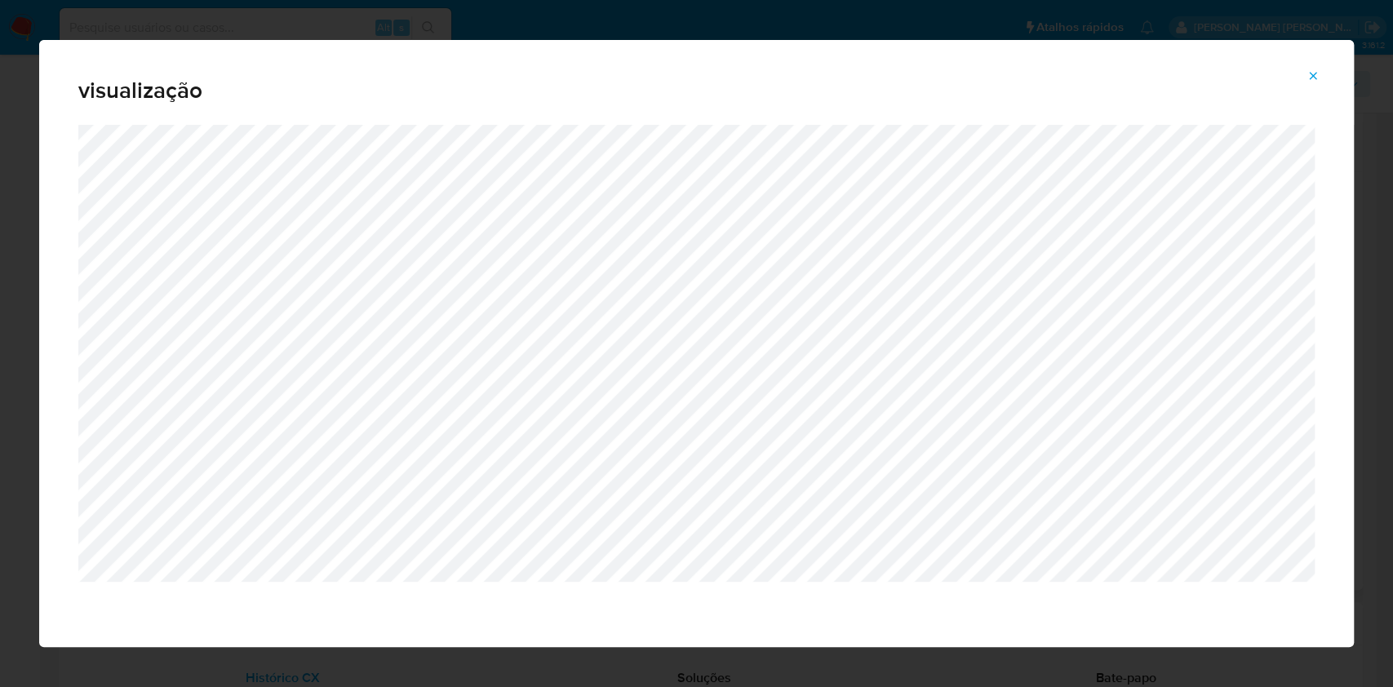
click at [1314, 64] on span "Attachment preview" at bounding box center [1313, 75] width 13 height 23
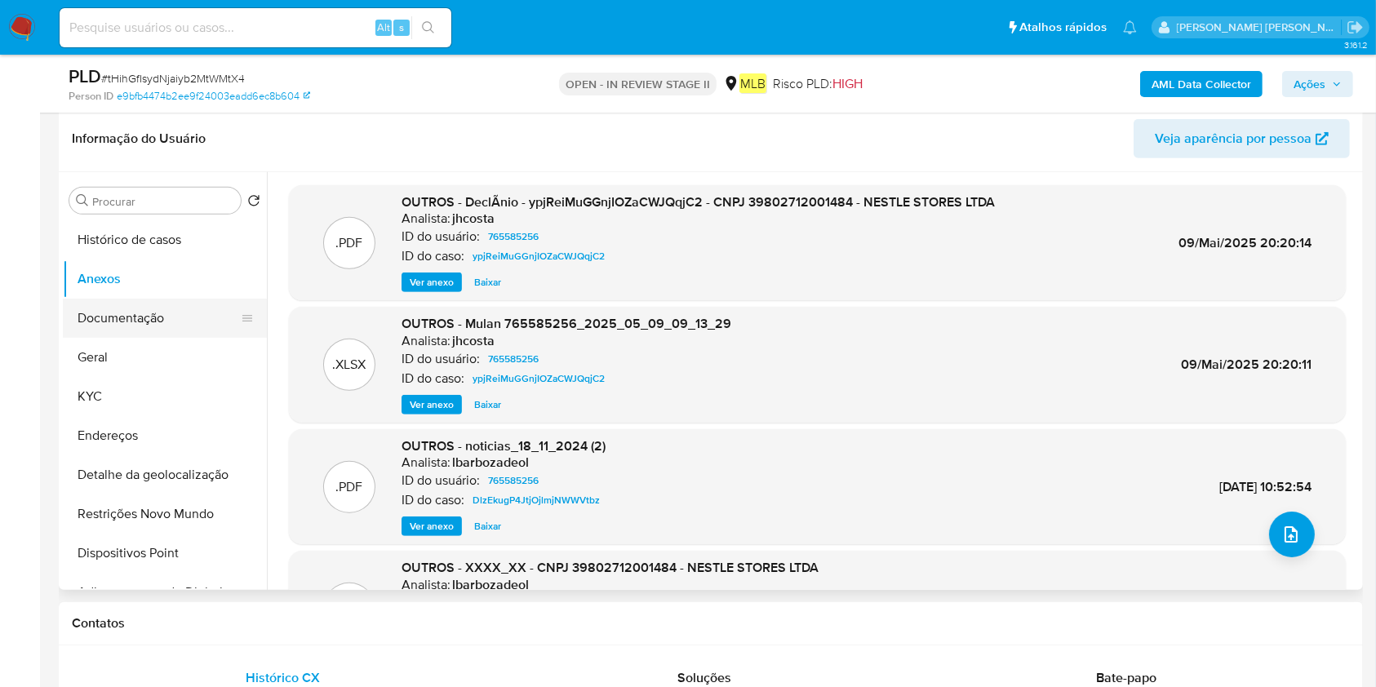
click at [137, 311] on button "Documentação" at bounding box center [158, 318] width 191 height 39
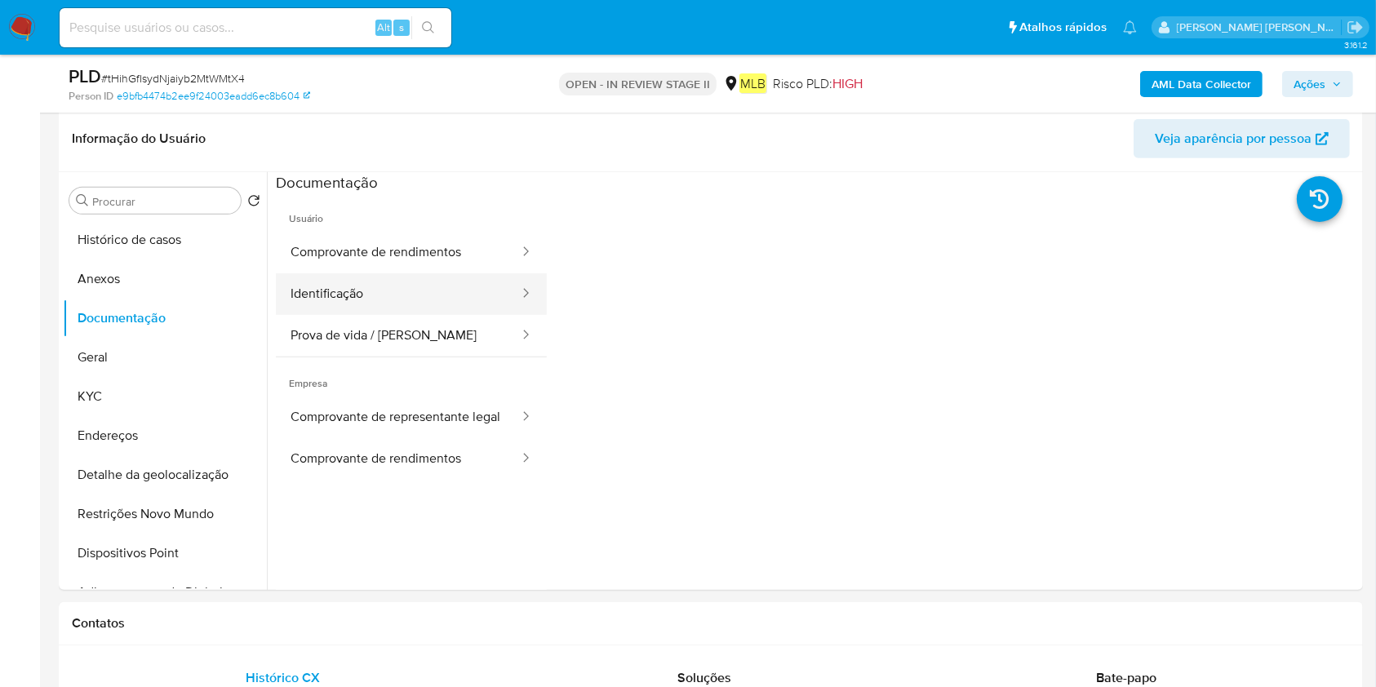
click at [403, 273] on button "Identificação" at bounding box center [398, 294] width 245 height 42
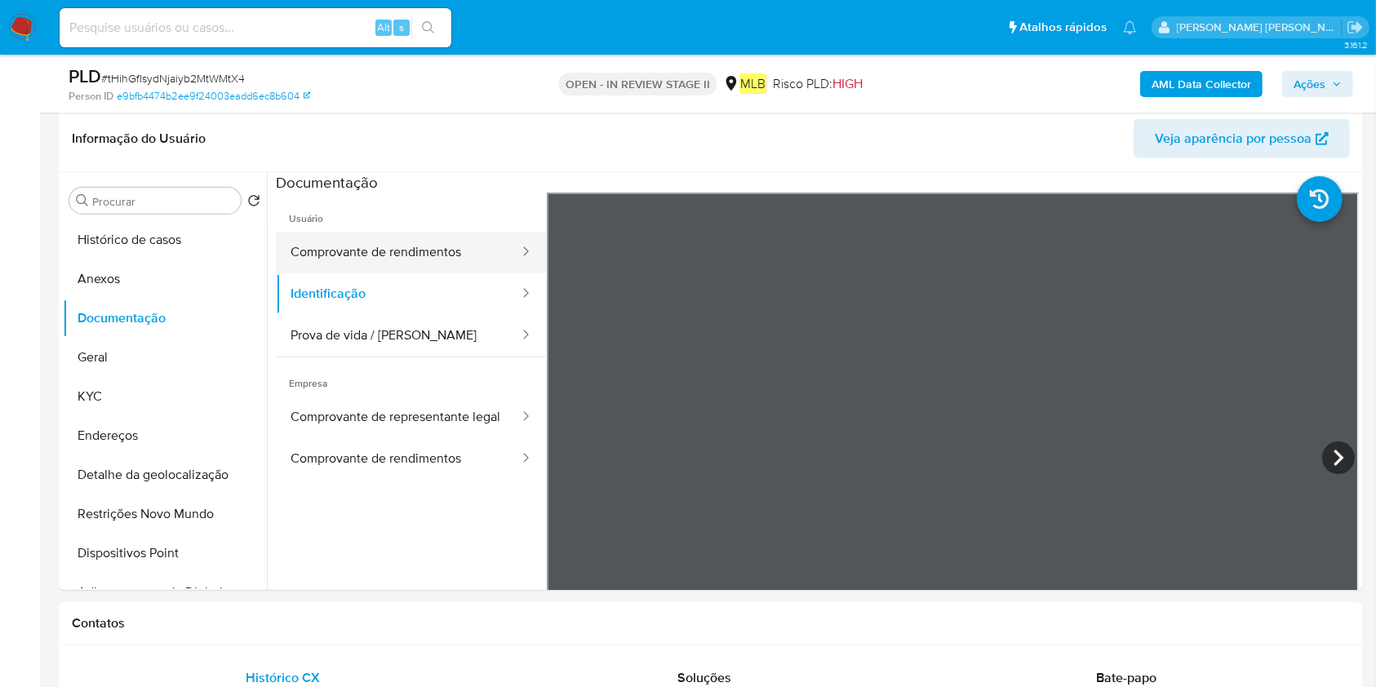
click at [422, 256] on button "Comprovante de rendimentos" at bounding box center [398, 253] width 245 height 42
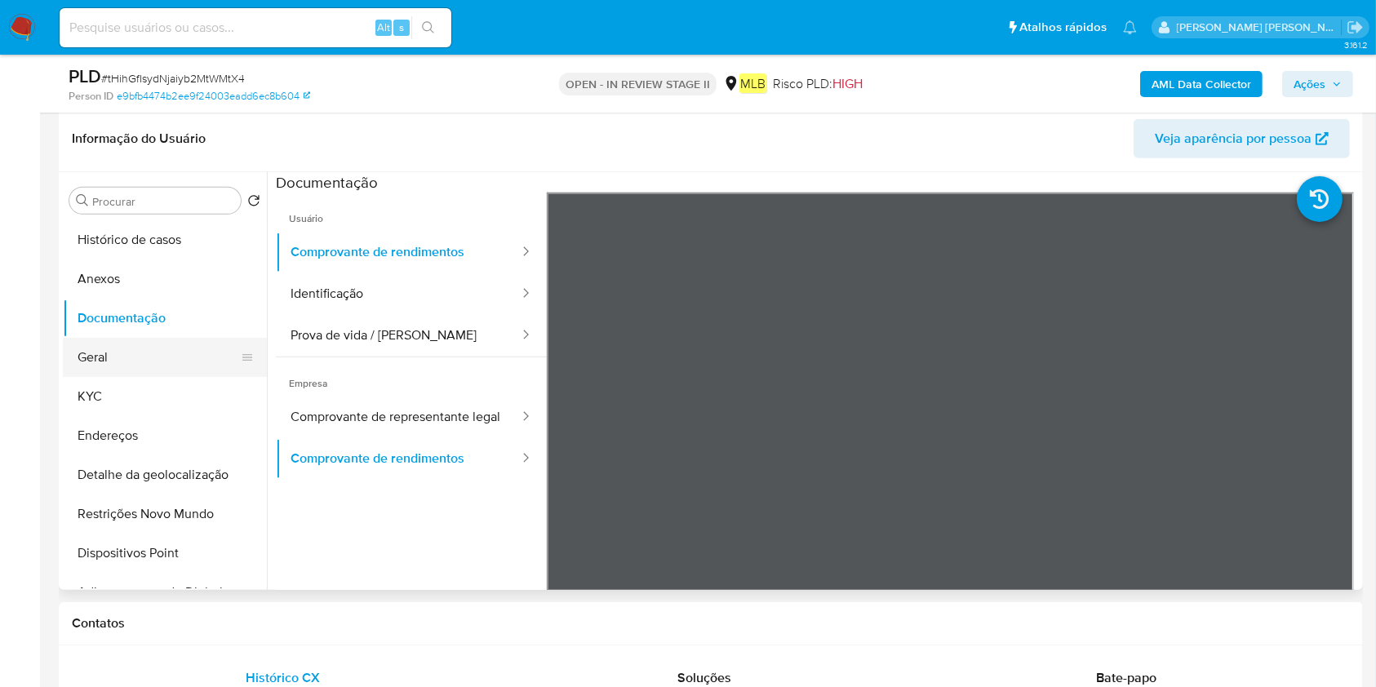
click at [148, 356] on button "Geral" at bounding box center [158, 357] width 191 height 39
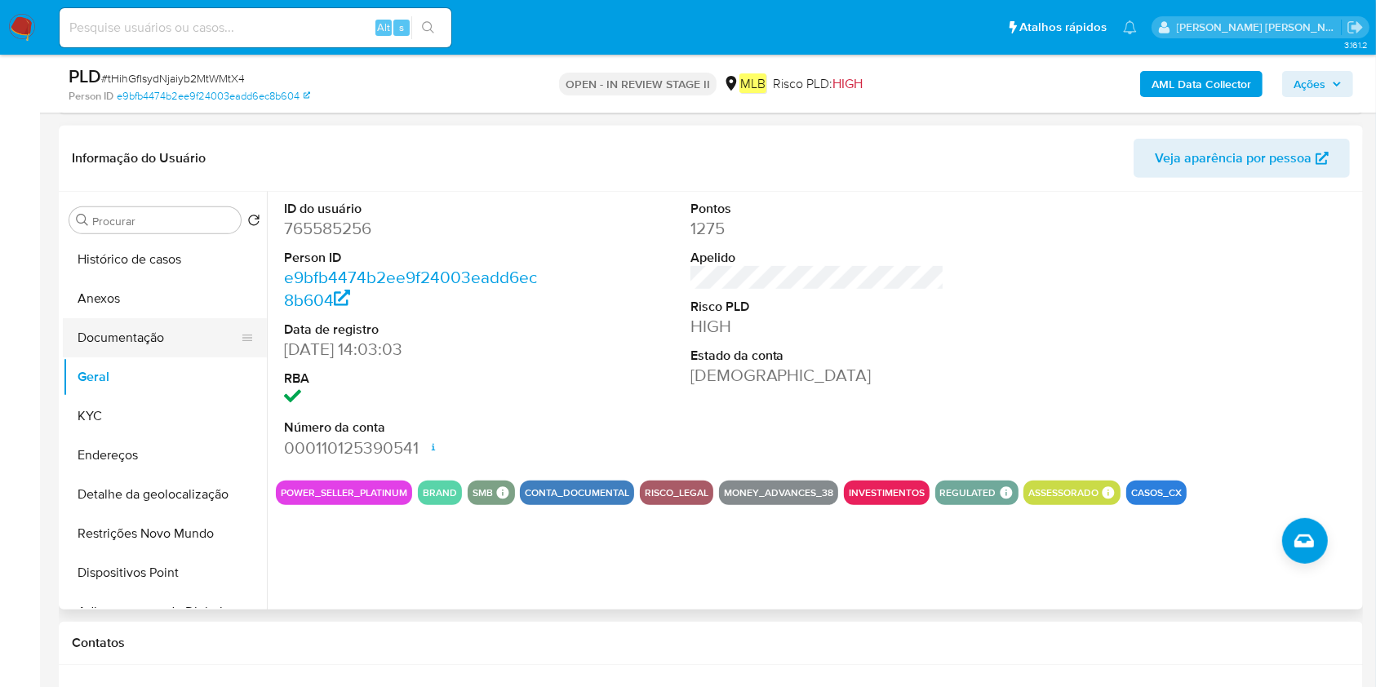
click at [198, 342] on button "Documentação" at bounding box center [158, 337] width 191 height 39
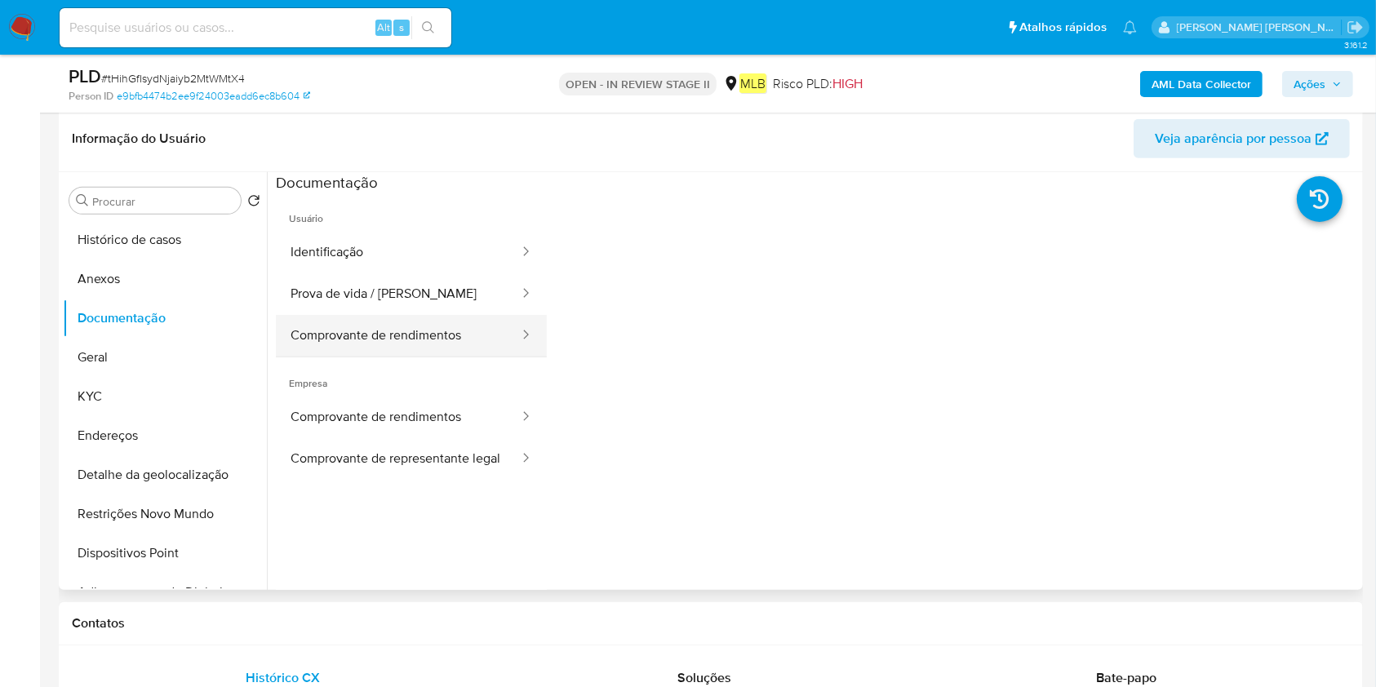
click at [323, 339] on button "Comprovante de rendimentos" at bounding box center [398, 336] width 245 height 42
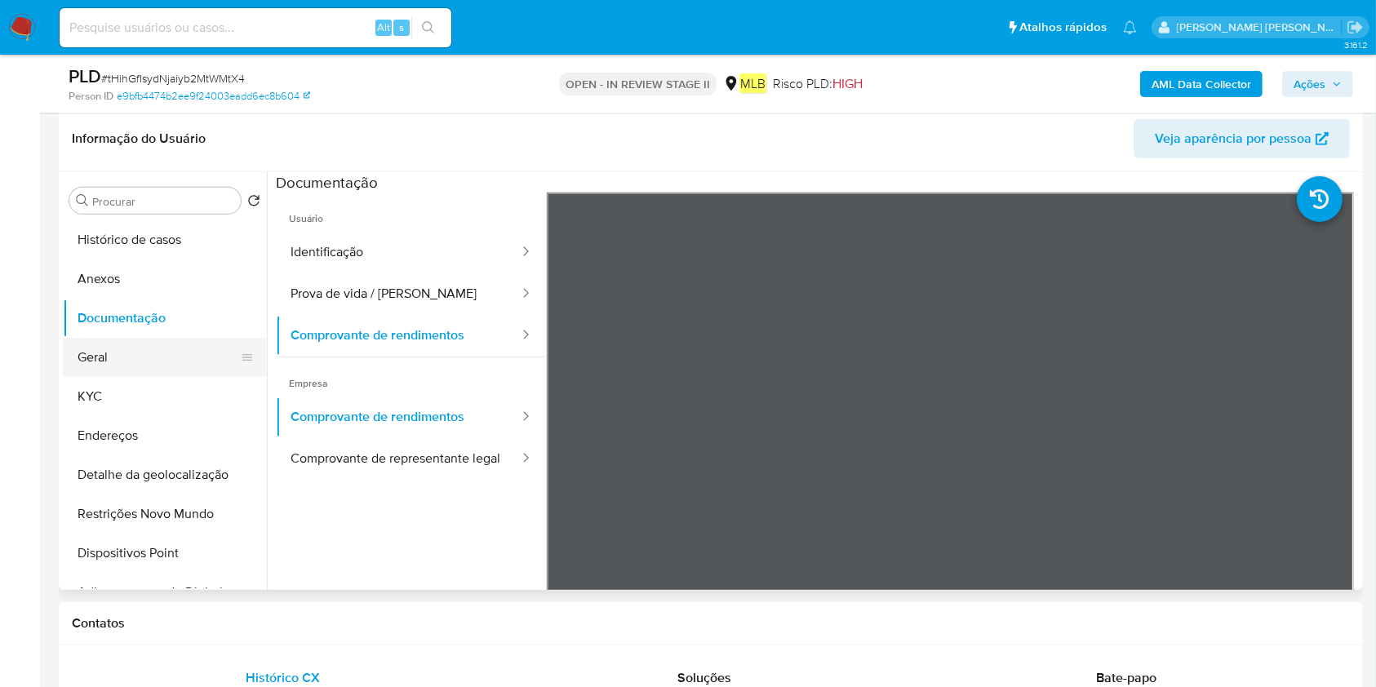
click at [171, 358] on button "Geral" at bounding box center [158, 357] width 191 height 39
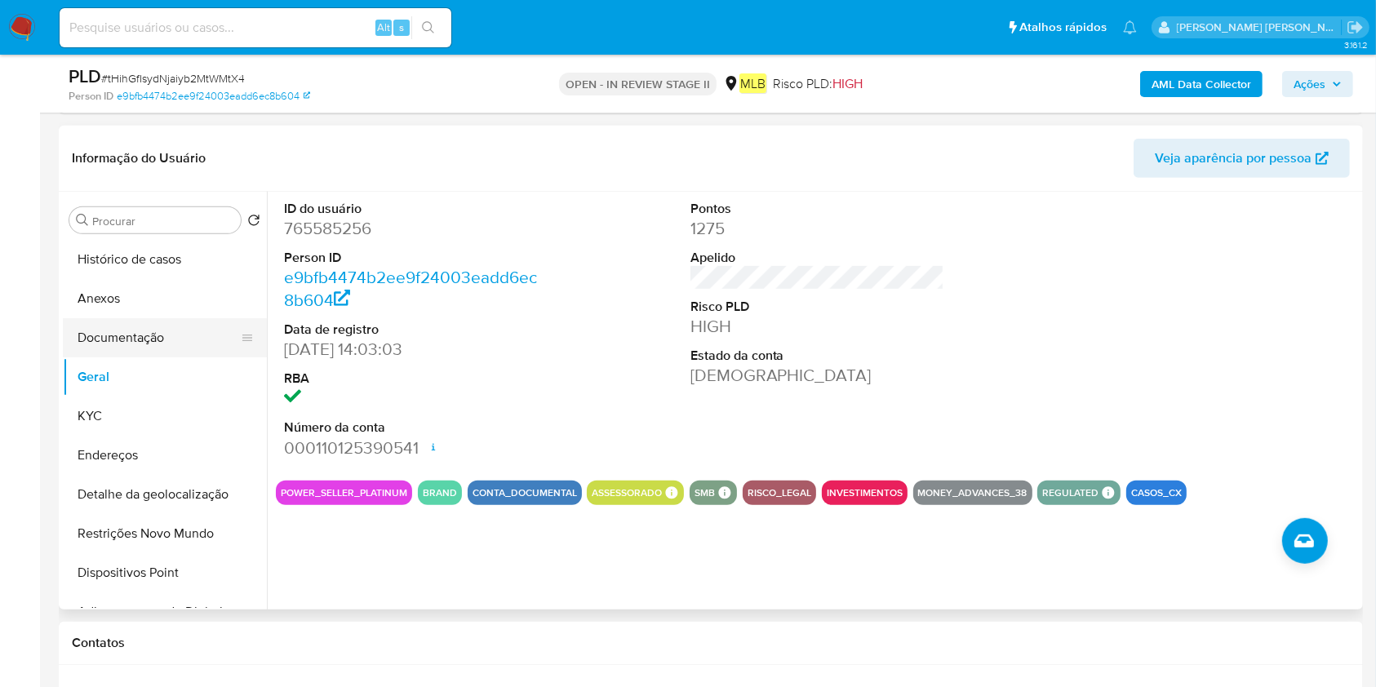
click at [115, 348] on button "Documentação" at bounding box center [158, 337] width 191 height 39
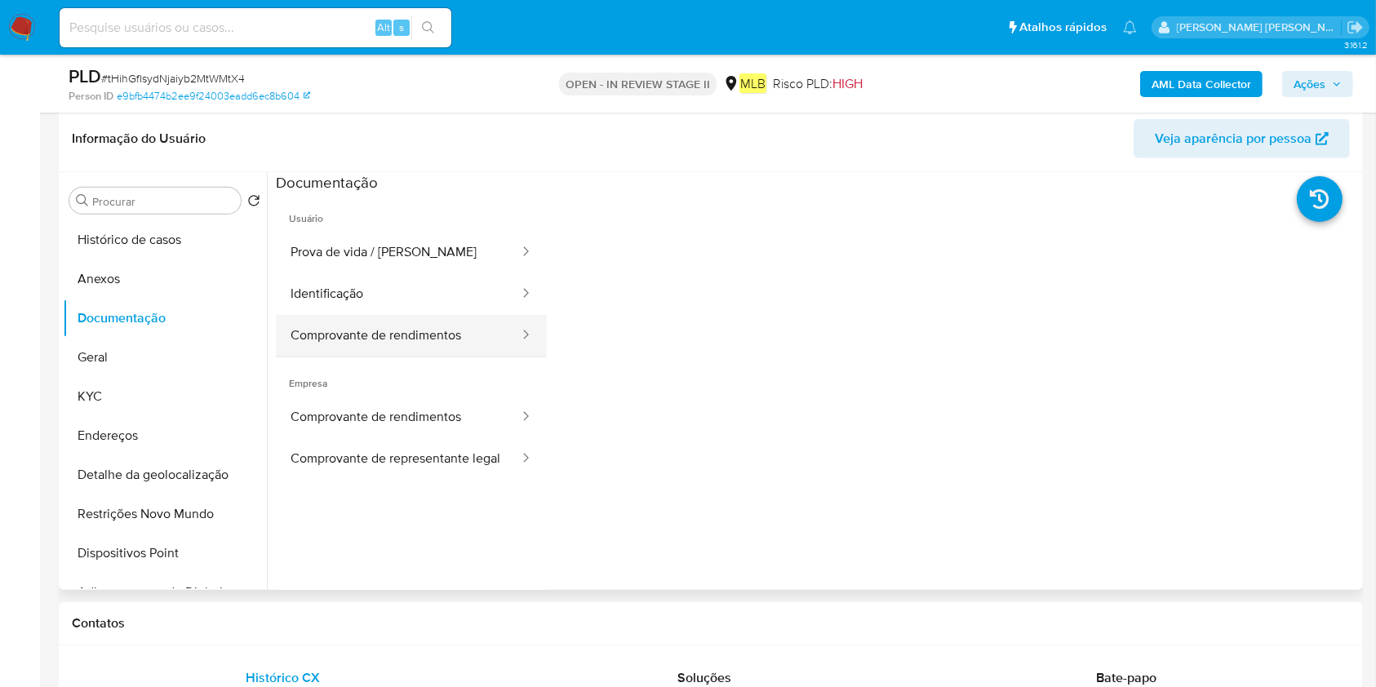
click at [444, 323] on button "Comprovante de rendimentos" at bounding box center [398, 336] width 245 height 42
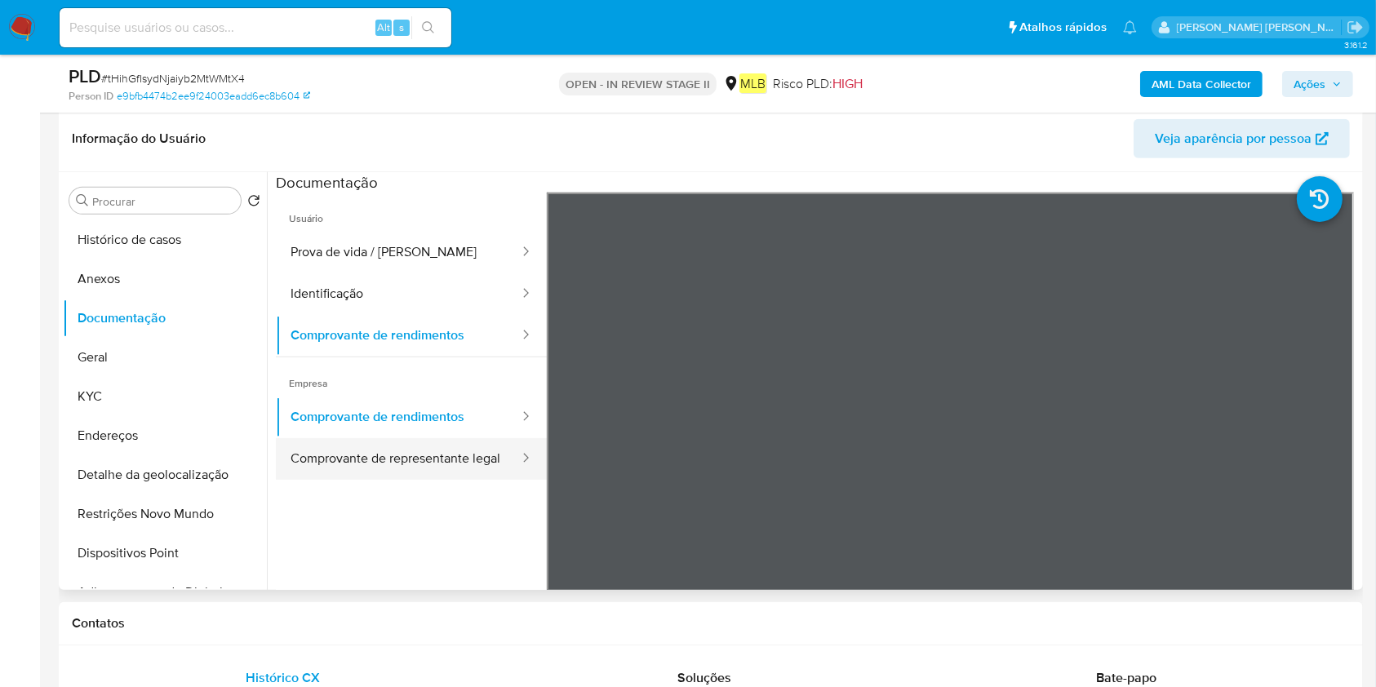
click at [451, 470] on button "Comprovante de representante legal" at bounding box center [398, 459] width 245 height 42
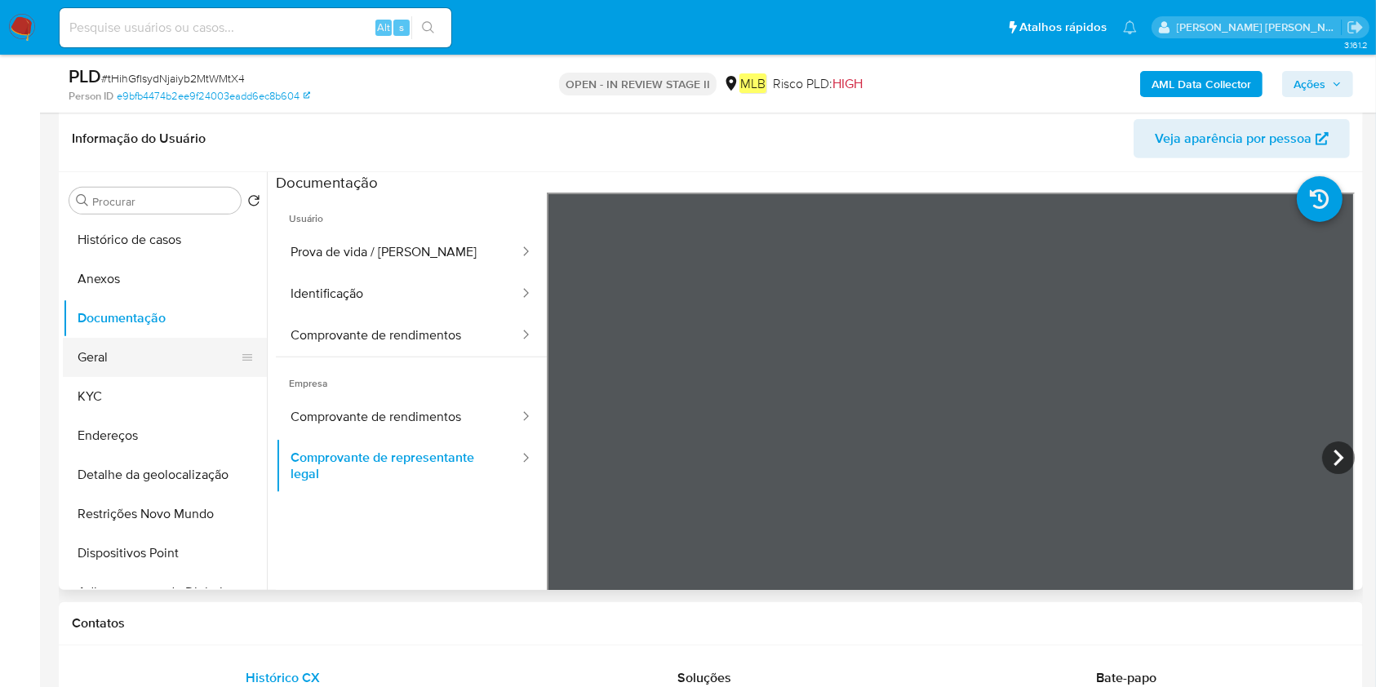
click at [175, 371] on button "Geral" at bounding box center [158, 357] width 191 height 39
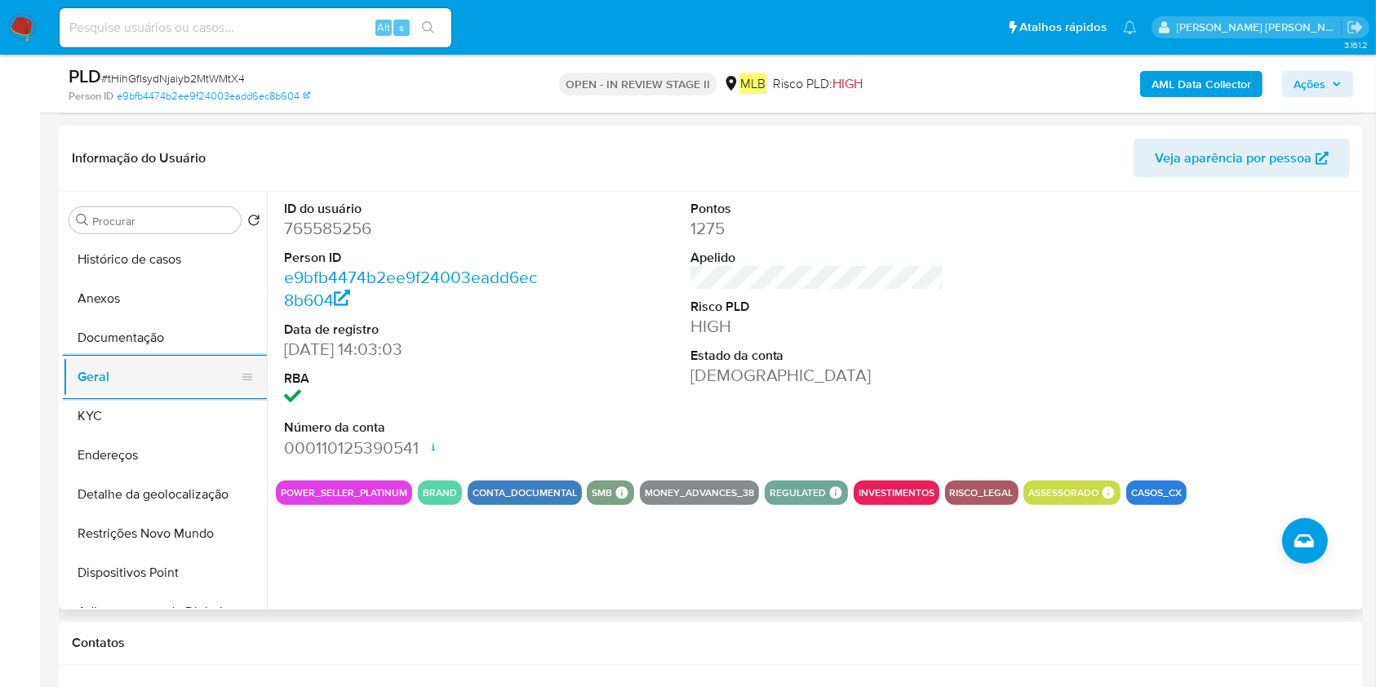
click at [95, 394] on button "Geral" at bounding box center [158, 376] width 191 height 39
click at [102, 422] on button "KYC" at bounding box center [158, 416] width 191 height 39
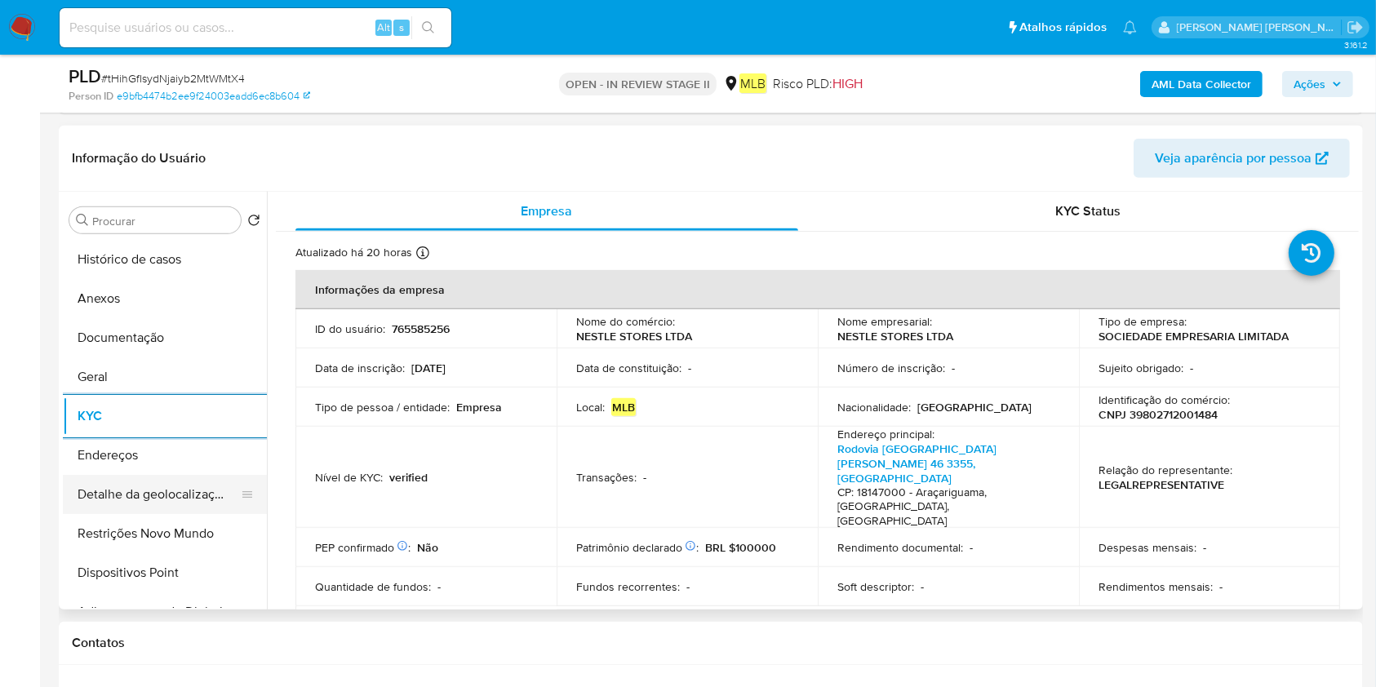
drag, startPoint x: 209, startPoint y: 457, endPoint x: 239, endPoint y: 460, distance: 30.4
click at [209, 456] on button "Endereços" at bounding box center [165, 455] width 204 height 39
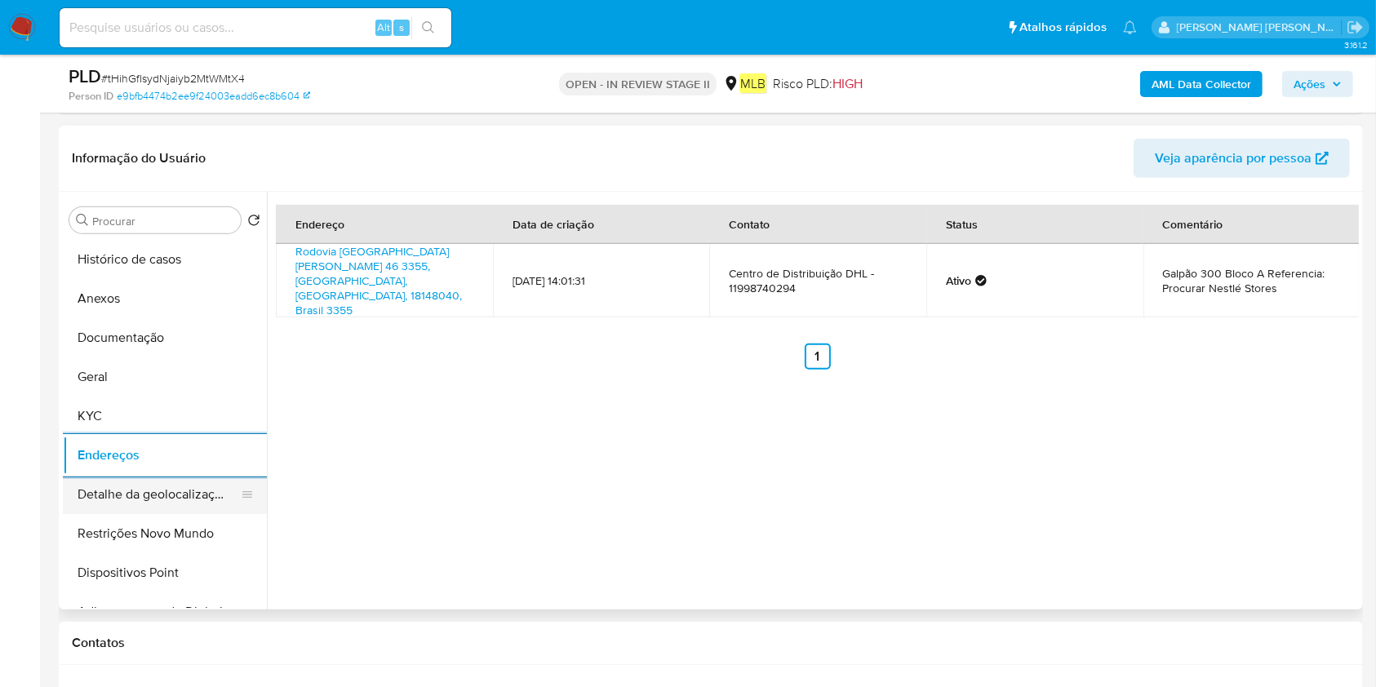
click at [202, 482] on button "Detalhe da geolocalização" at bounding box center [158, 494] width 191 height 39
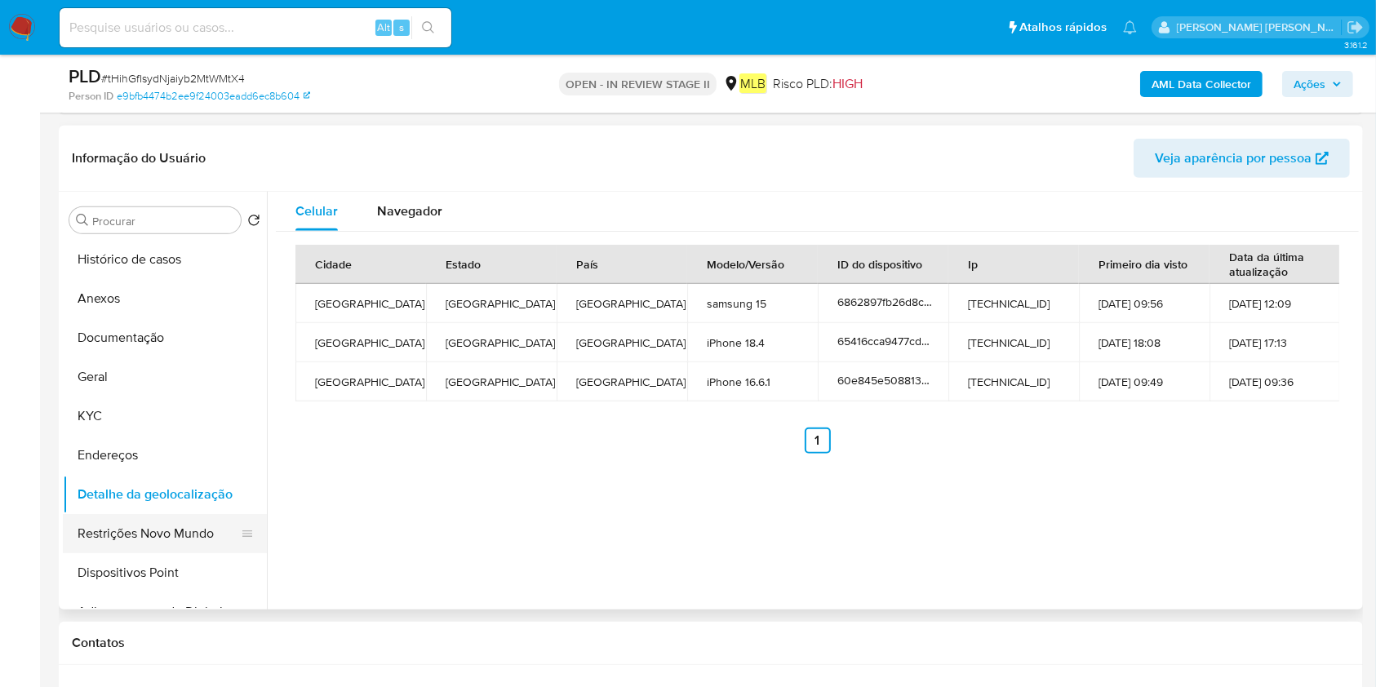
drag, startPoint x: 175, startPoint y: 529, endPoint x: 238, endPoint y: 526, distance: 63.7
click at [174, 531] on button "Restrições Novo Mundo" at bounding box center [158, 533] width 191 height 39
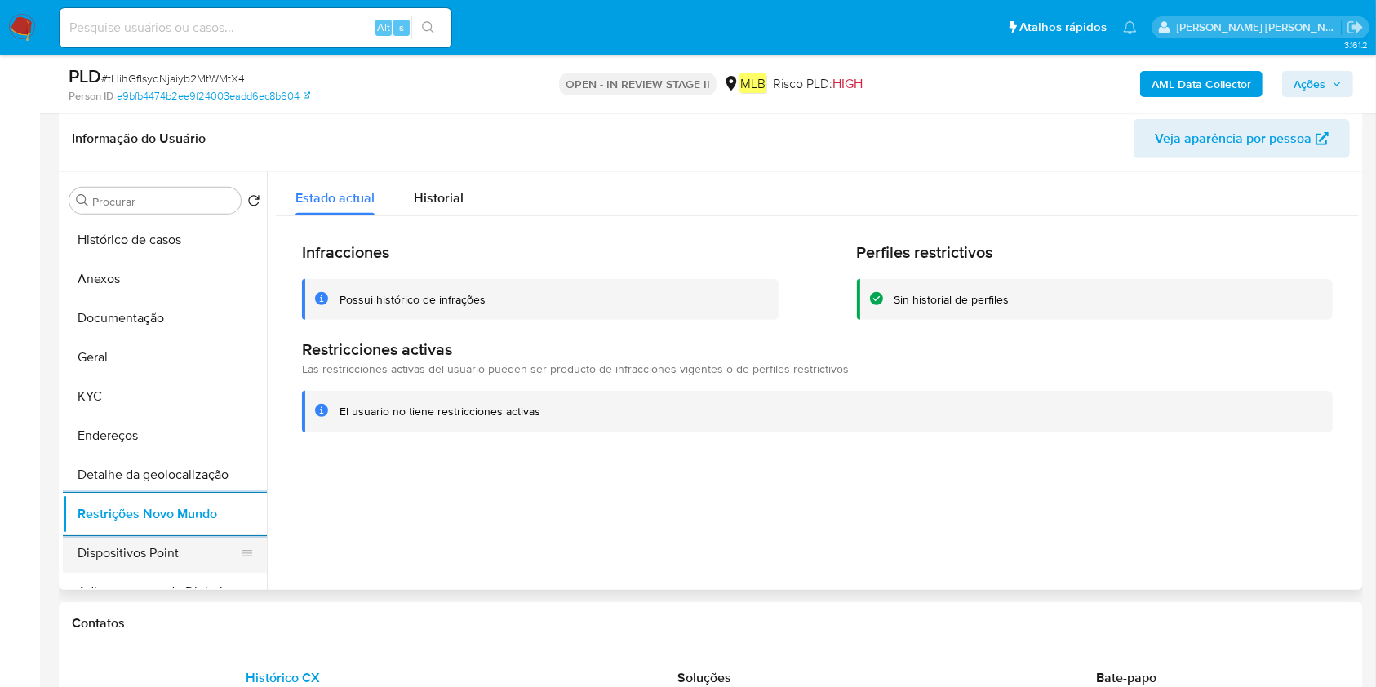
click at [170, 556] on button "Dispositivos Point" at bounding box center [158, 553] width 191 height 39
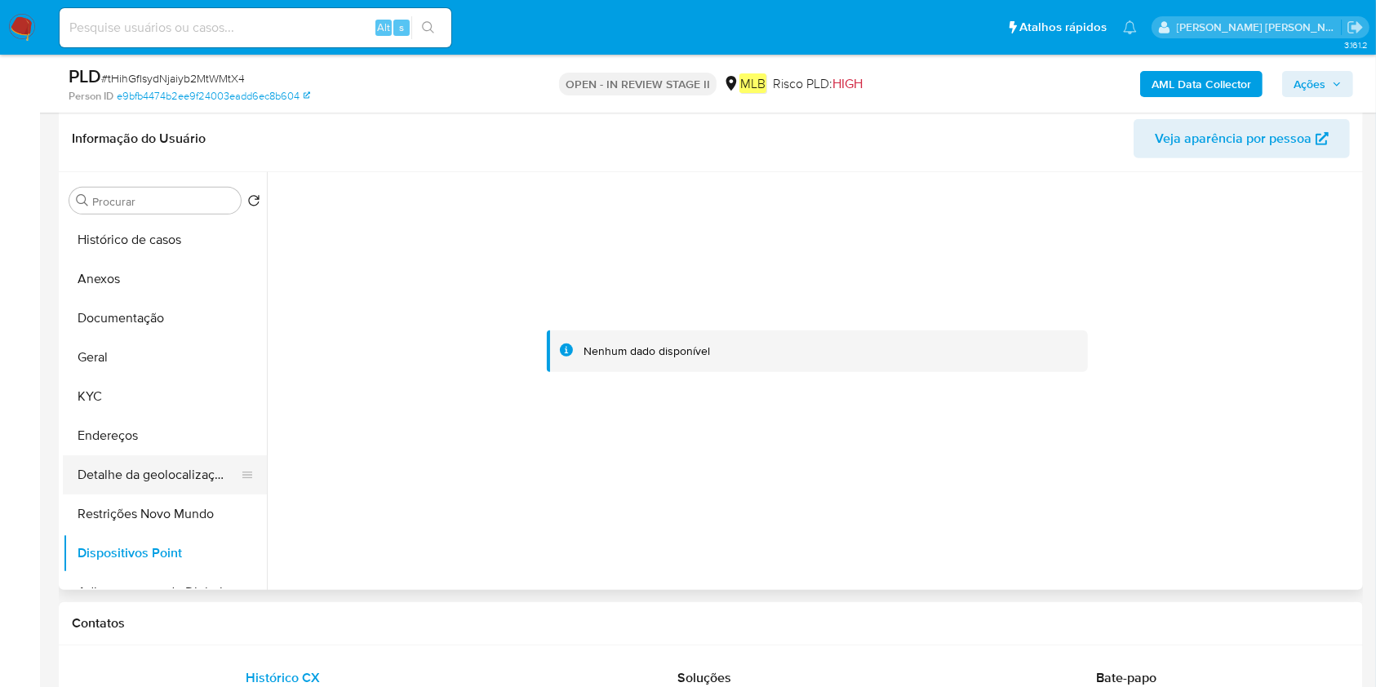
click at [126, 484] on button "Detalhe da geolocalização" at bounding box center [158, 474] width 191 height 39
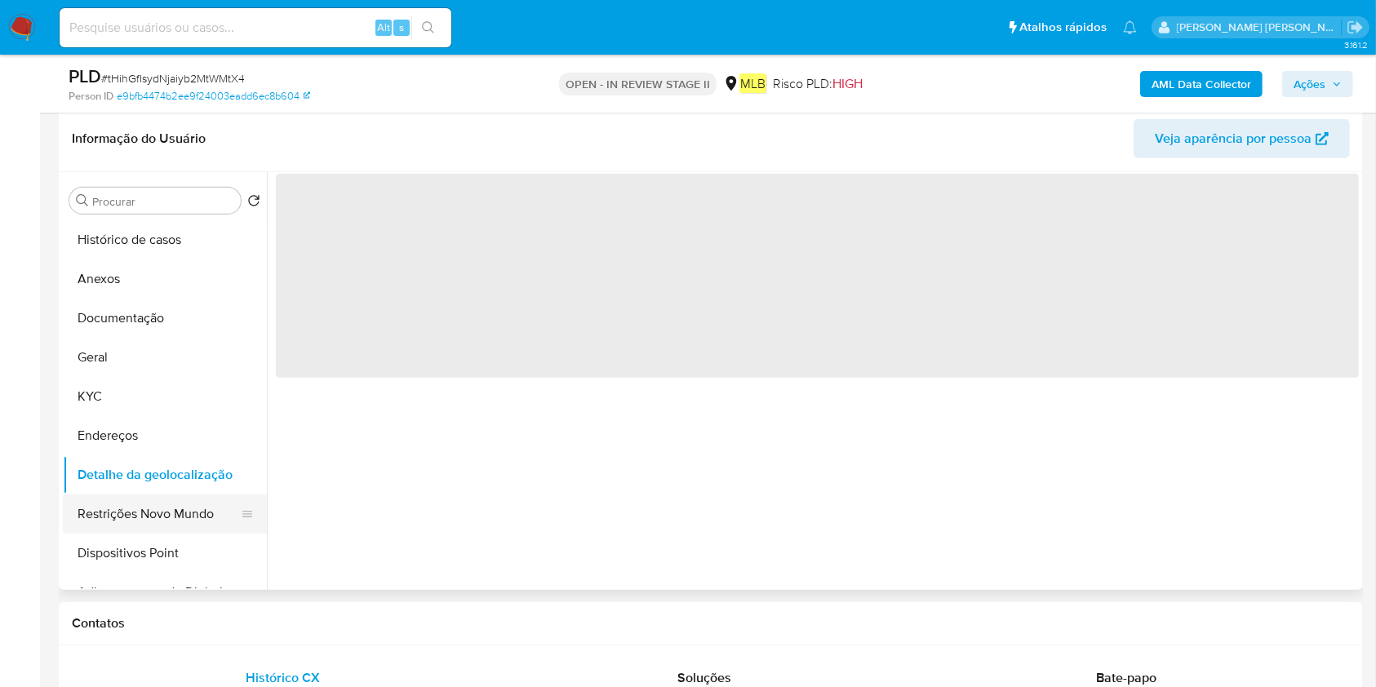
click at [131, 517] on button "Restrições Novo Mundo" at bounding box center [158, 514] width 191 height 39
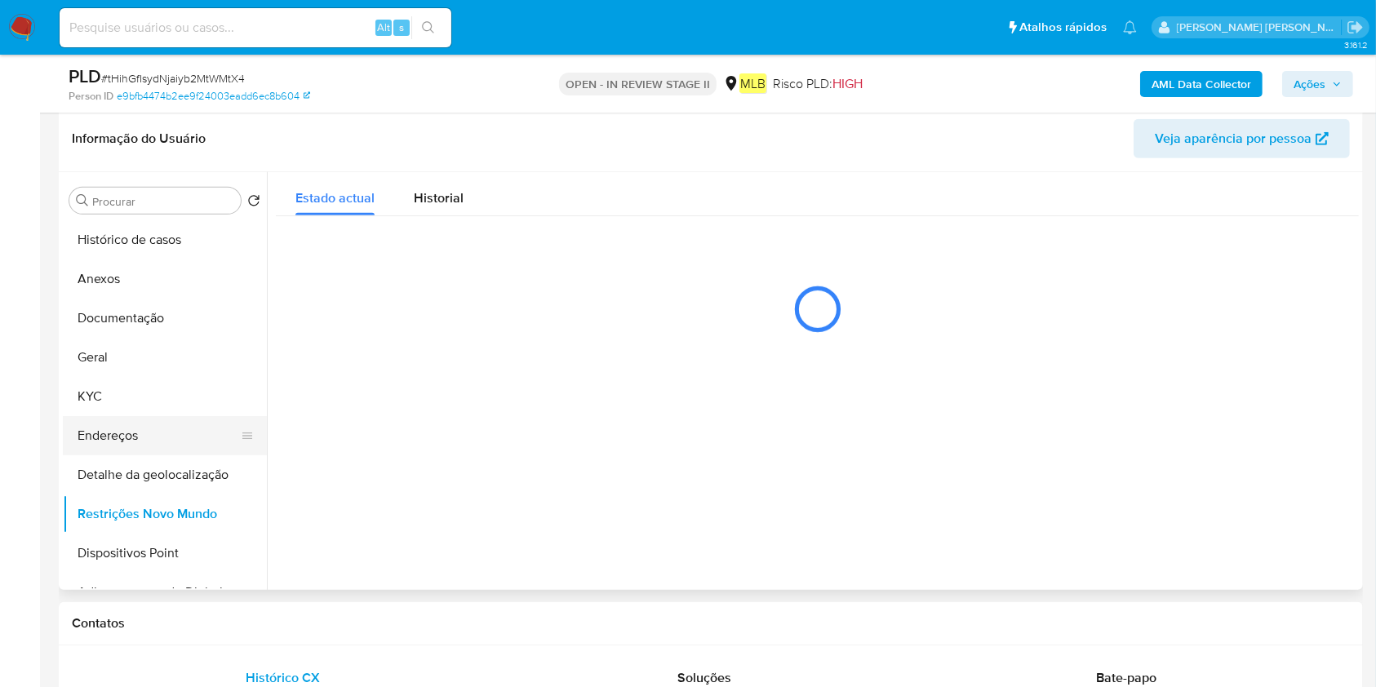
click at [143, 442] on button "Endereços" at bounding box center [158, 435] width 191 height 39
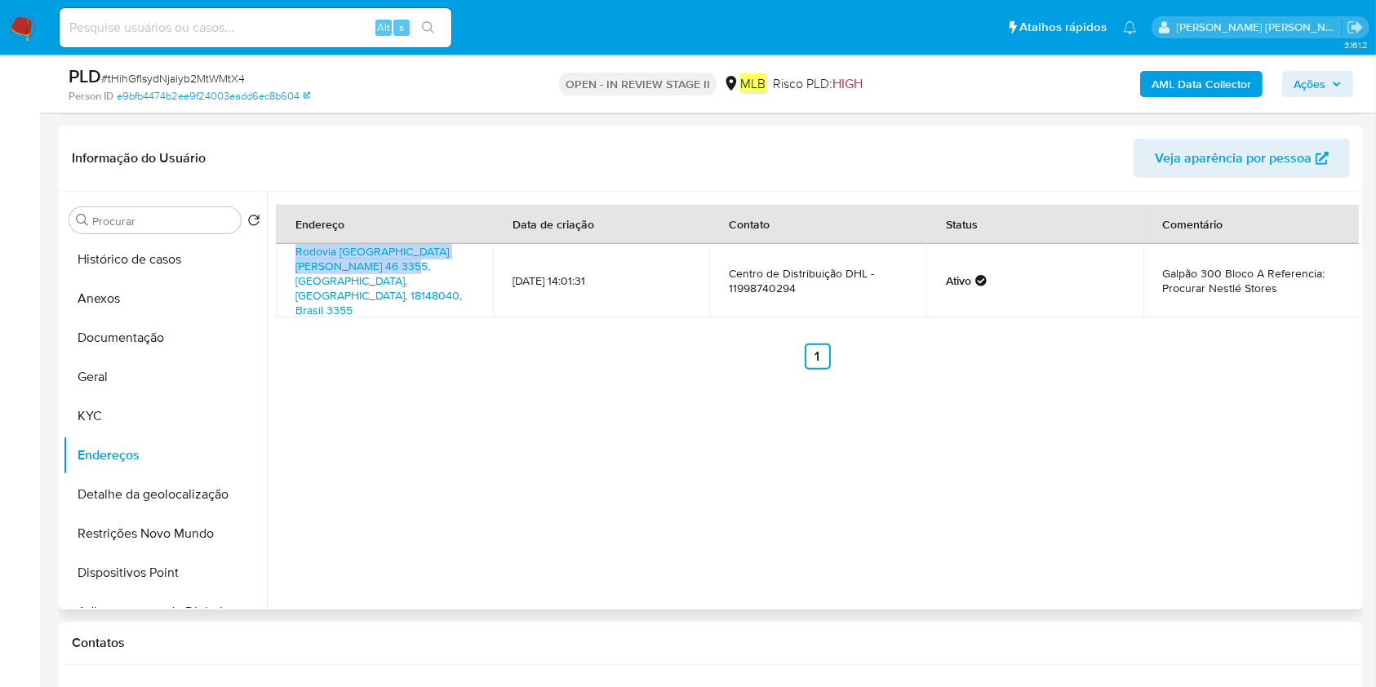
drag, startPoint x: 294, startPoint y: 246, endPoint x: 402, endPoint y: 261, distance: 109.7
click at [402, 261] on td "Rodovia [GEOGRAPHIC_DATA][PERSON_NAME] 46 3355, [GEOGRAPHIC_DATA], [GEOGRAPHIC_…" at bounding box center [384, 280] width 217 height 73
copy link "Rodovia [GEOGRAPHIC_DATA][PERSON_NAME] 46 3355,"
click at [113, 349] on button "Documentação" at bounding box center [165, 337] width 204 height 39
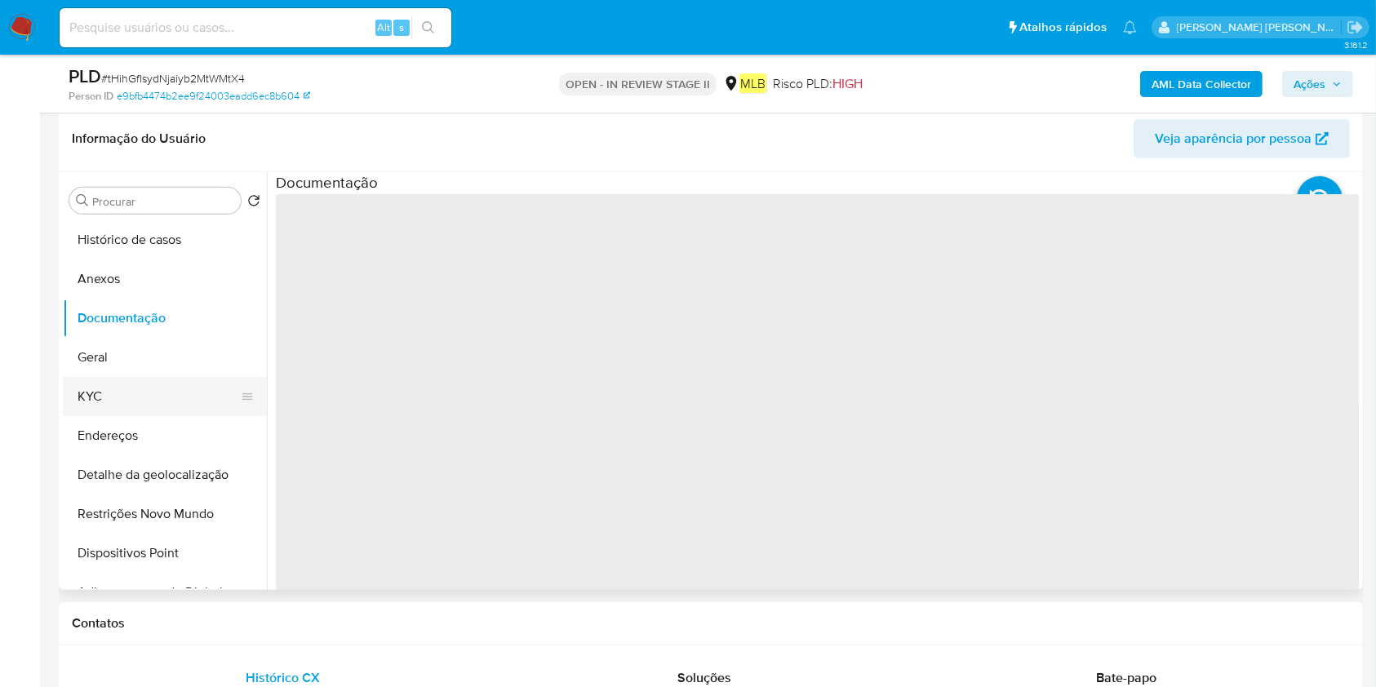
click at [93, 397] on button "KYC" at bounding box center [158, 396] width 191 height 39
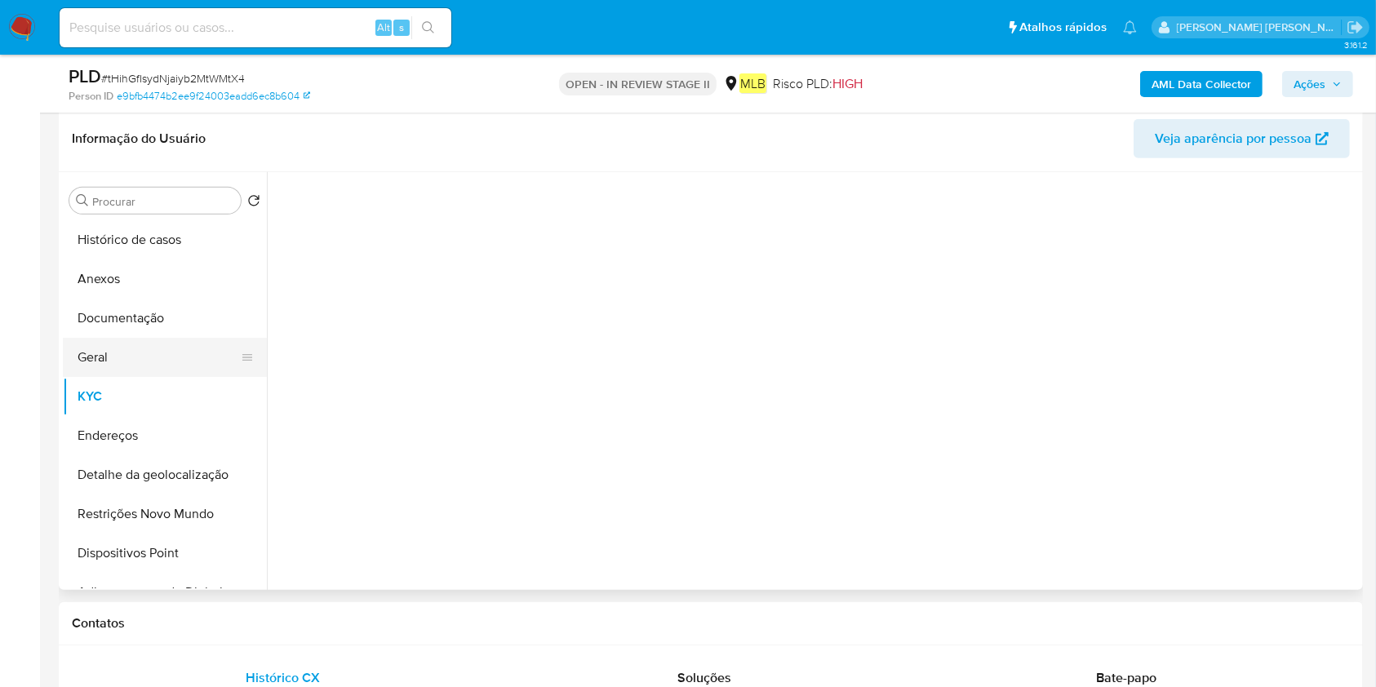
click at [149, 369] on button "Geral" at bounding box center [158, 357] width 191 height 39
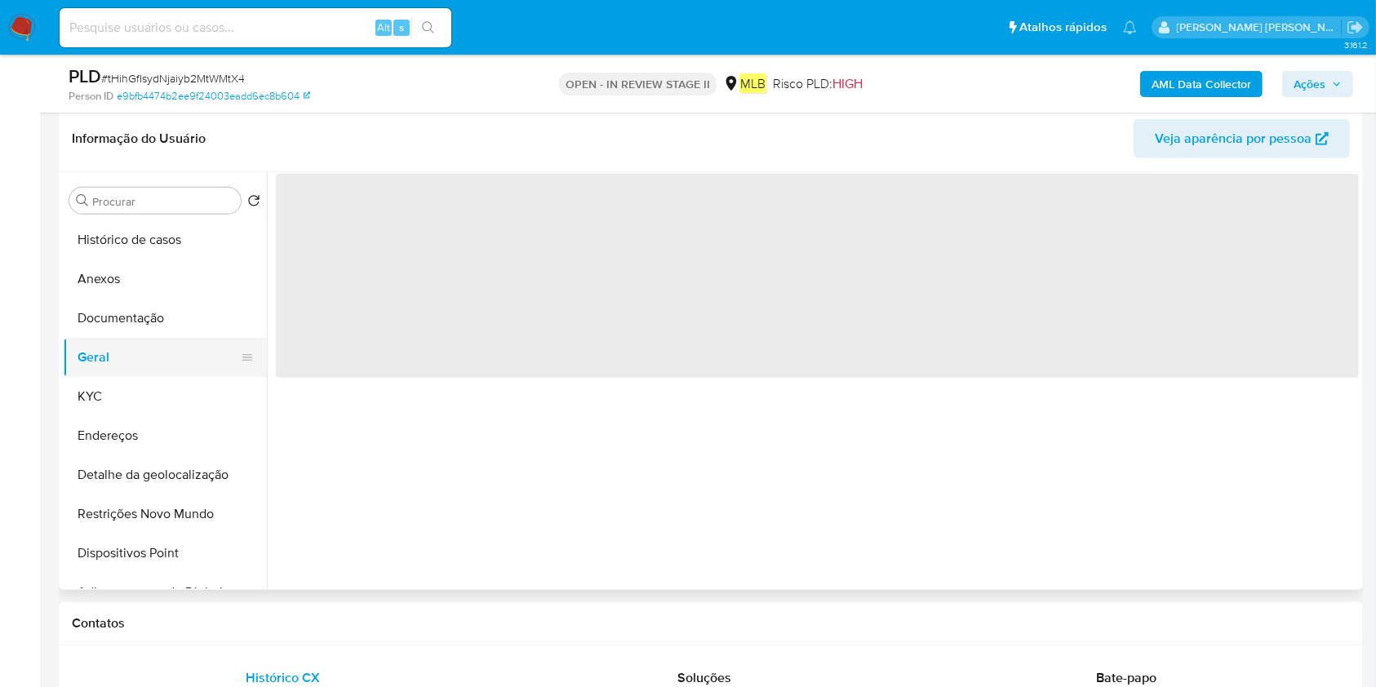
click at [157, 357] on button "Geral" at bounding box center [158, 357] width 191 height 39
click at [180, 297] on button "Anexos" at bounding box center [165, 279] width 204 height 39
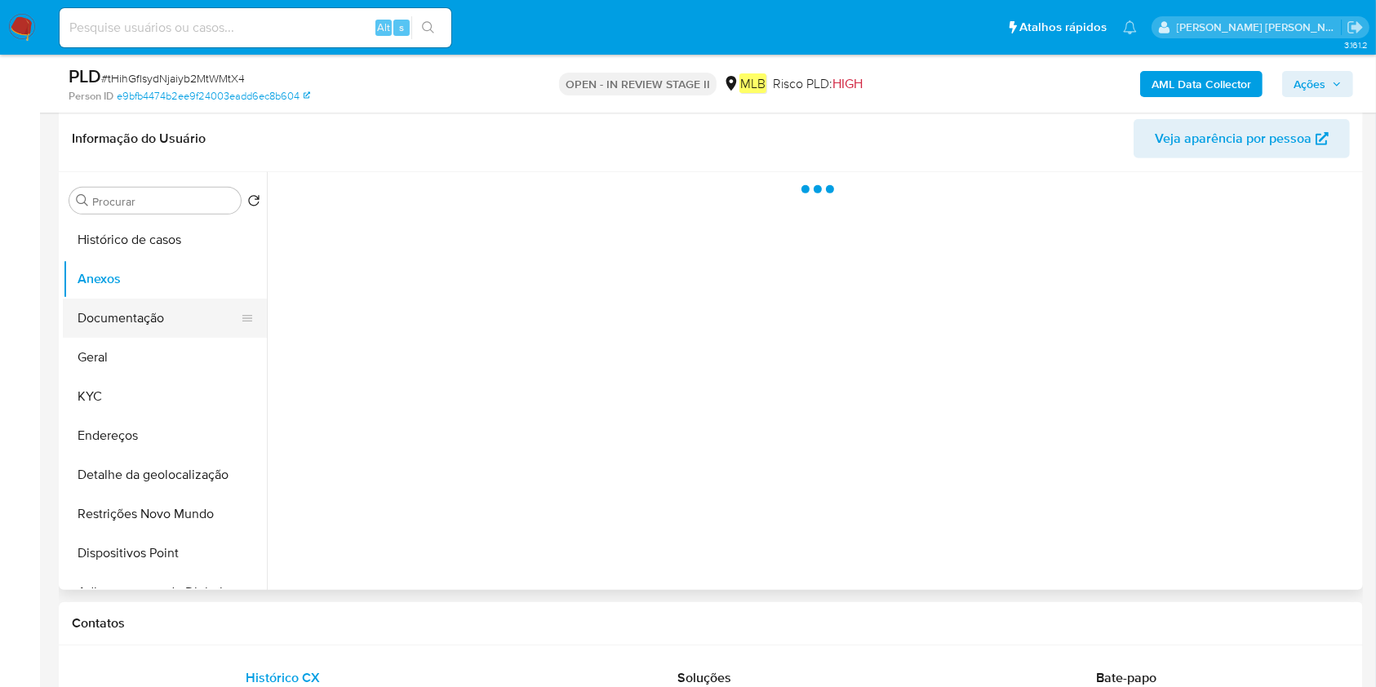
click at [174, 312] on button "Documentação" at bounding box center [158, 318] width 191 height 39
click at [161, 333] on button "Documentação" at bounding box center [158, 318] width 191 height 39
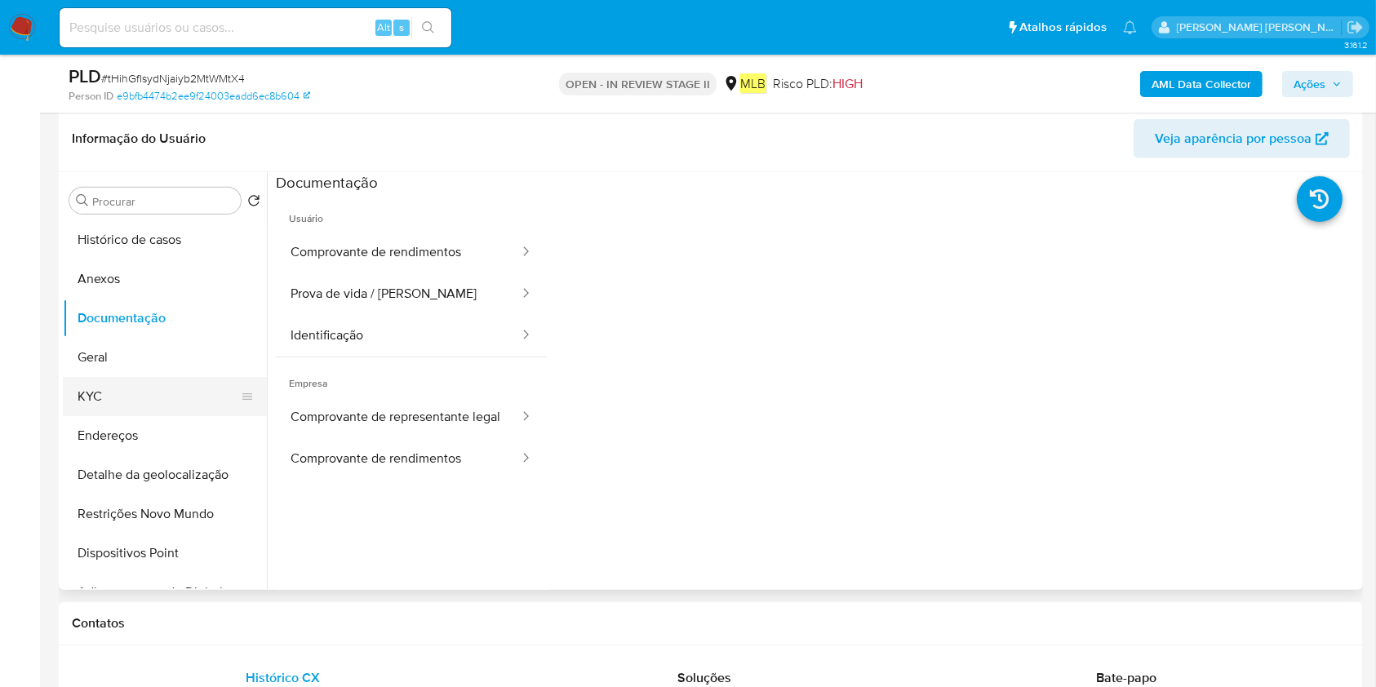
click at [126, 395] on button "KYC" at bounding box center [158, 396] width 191 height 39
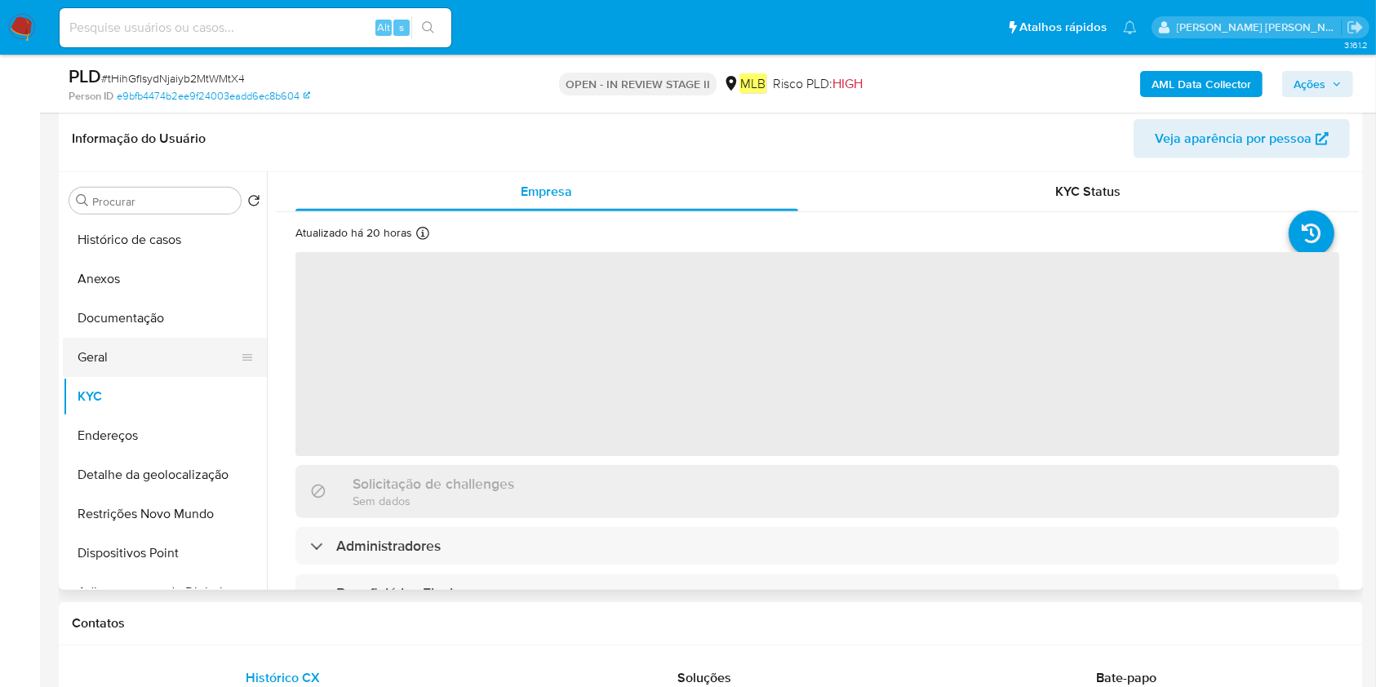
click at [142, 362] on button "Geral" at bounding box center [158, 357] width 191 height 39
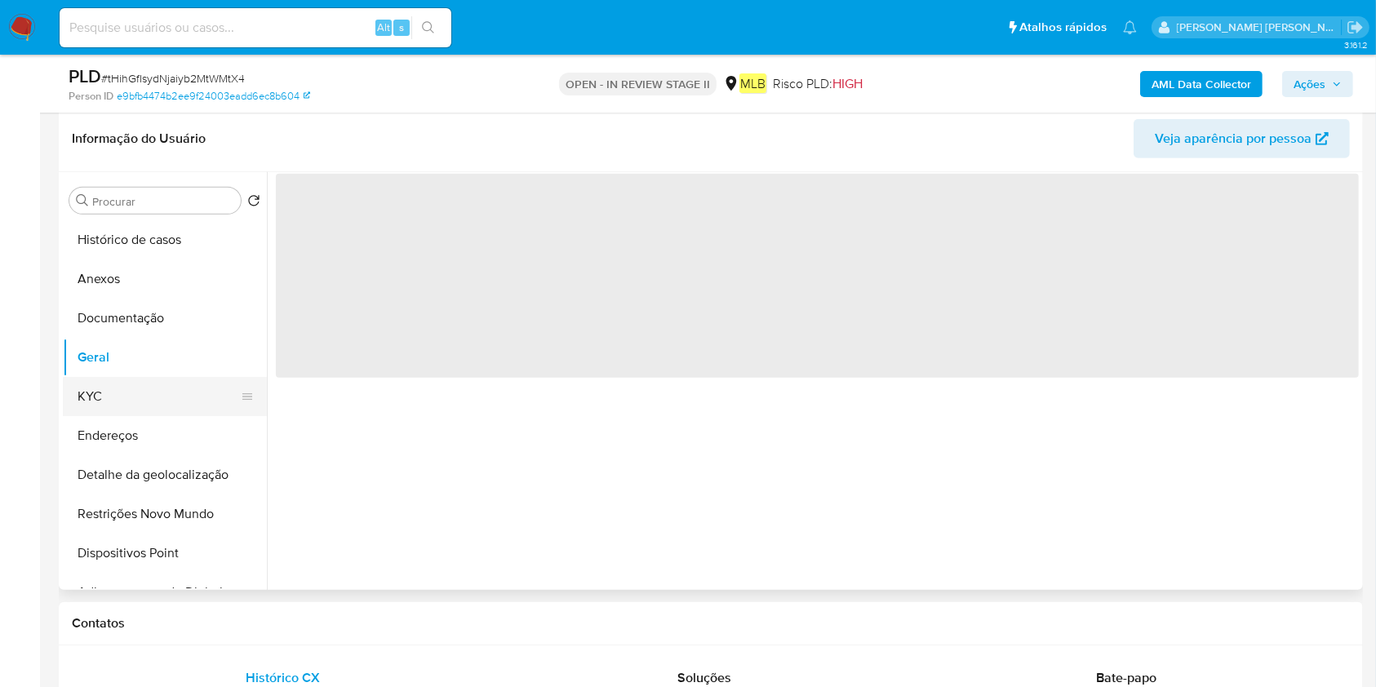
click at [131, 395] on button "KYC" at bounding box center [158, 396] width 191 height 39
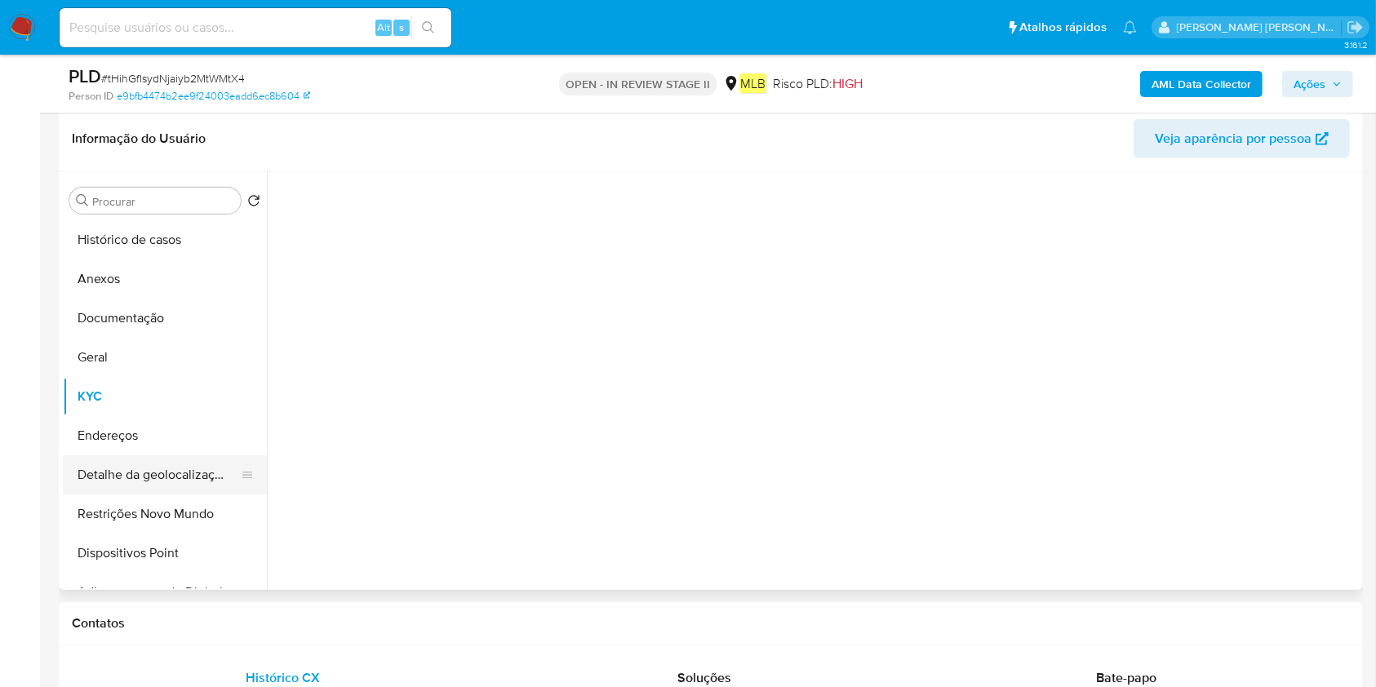
drag, startPoint x: 131, startPoint y: 444, endPoint x: 131, endPoint y: 455, distance: 11.5
click at [131, 446] on button "Endereços" at bounding box center [165, 435] width 204 height 39
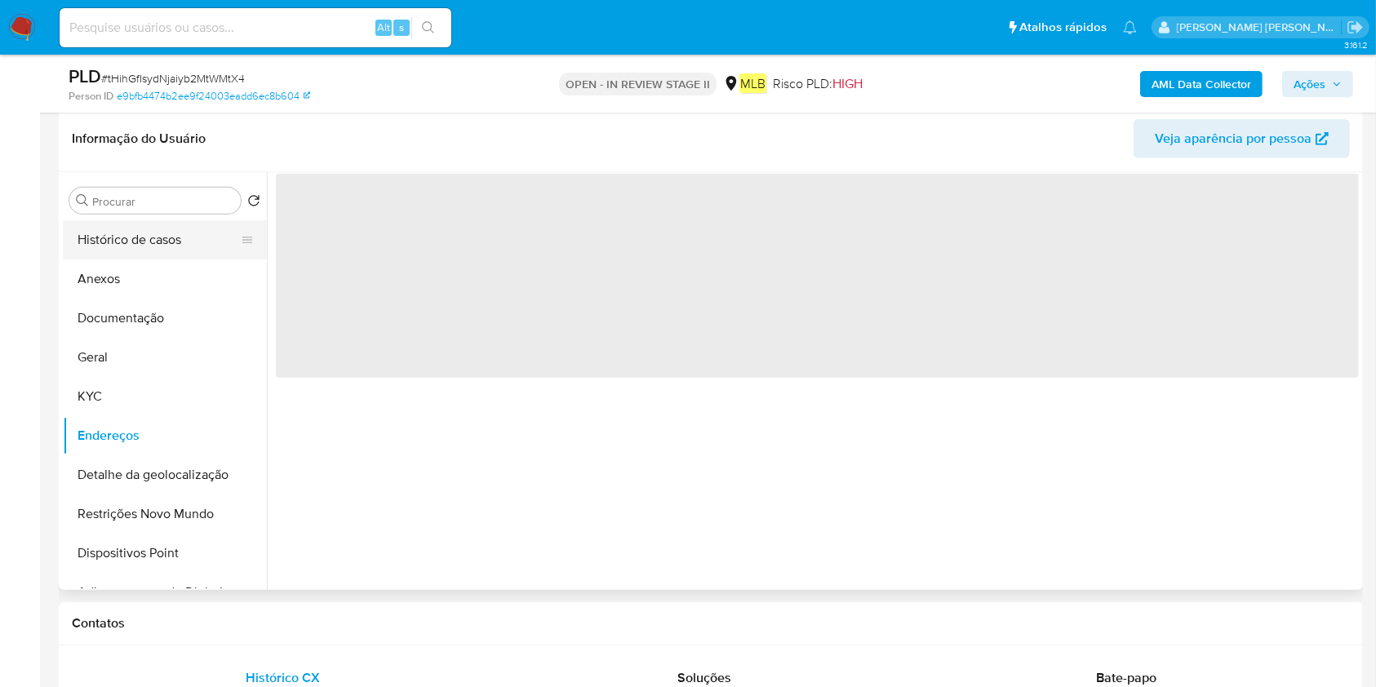
click at [178, 239] on button "Histórico de casos" at bounding box center [158, 239] width 191 height 39
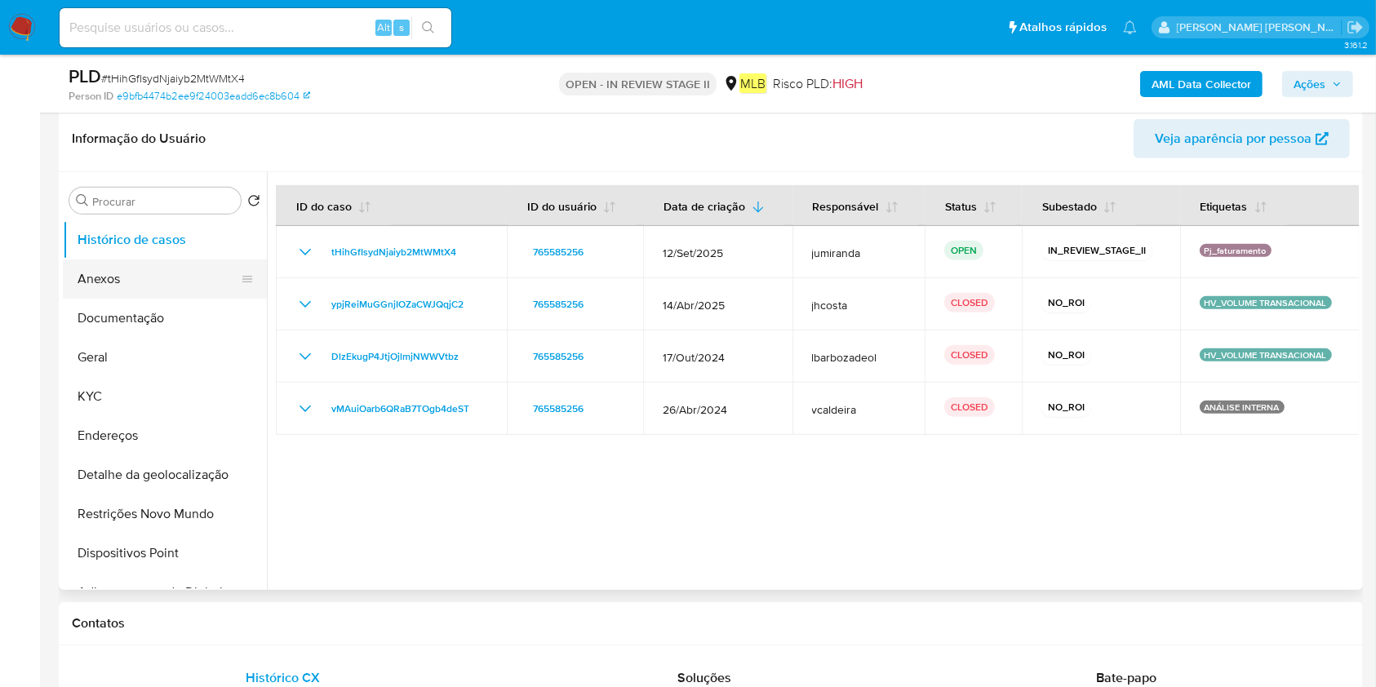
click at [134, 292] on button "Anexos" at bounding box center [158, 279] width 191 height 39
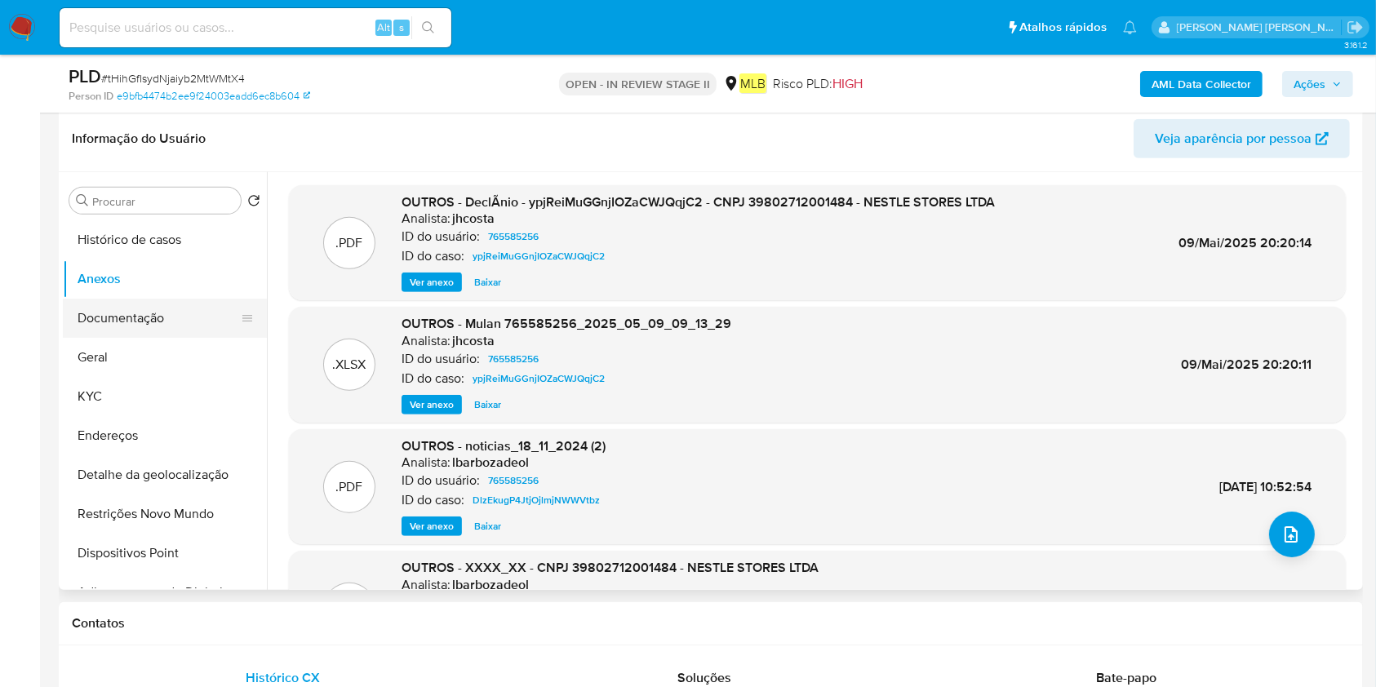
click at [142, 328] on button "Documentação" at bounding box center [158, 318] width 191 height 39
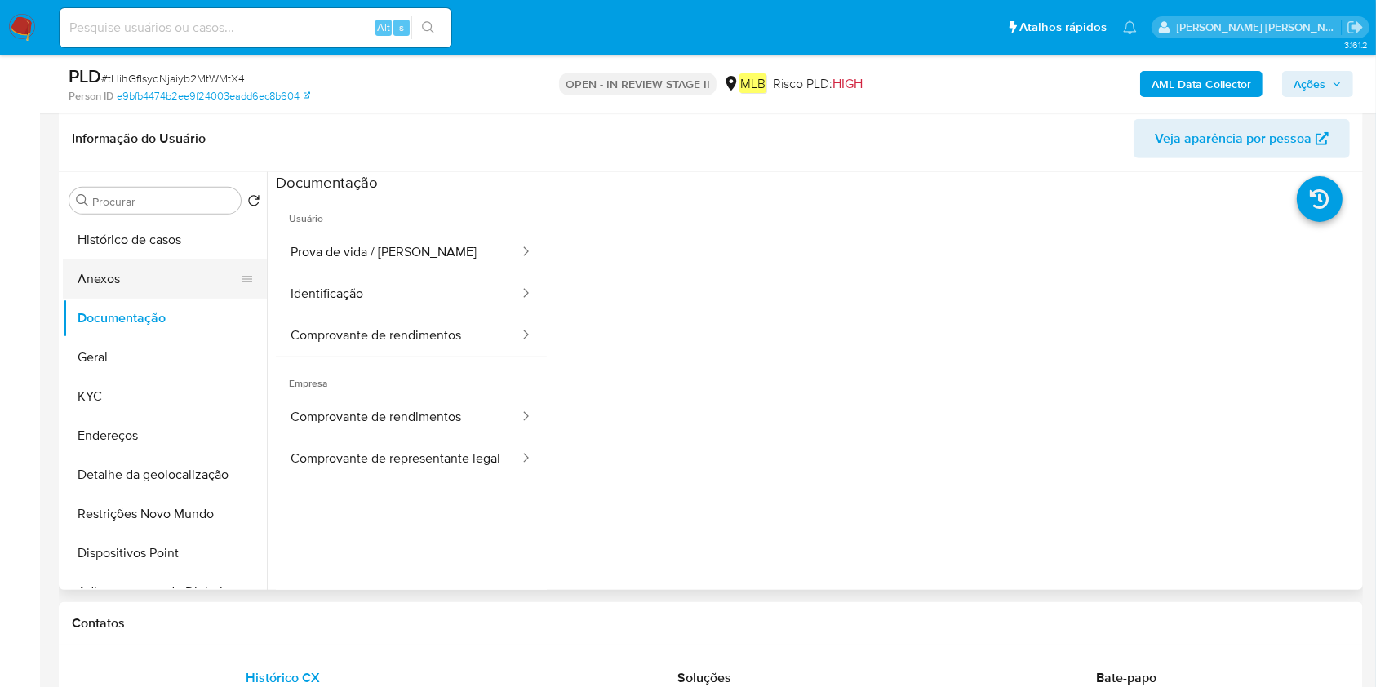
click at [149, 291] on button "Anexos" at bounding box center [158, 279] width 191 height 39
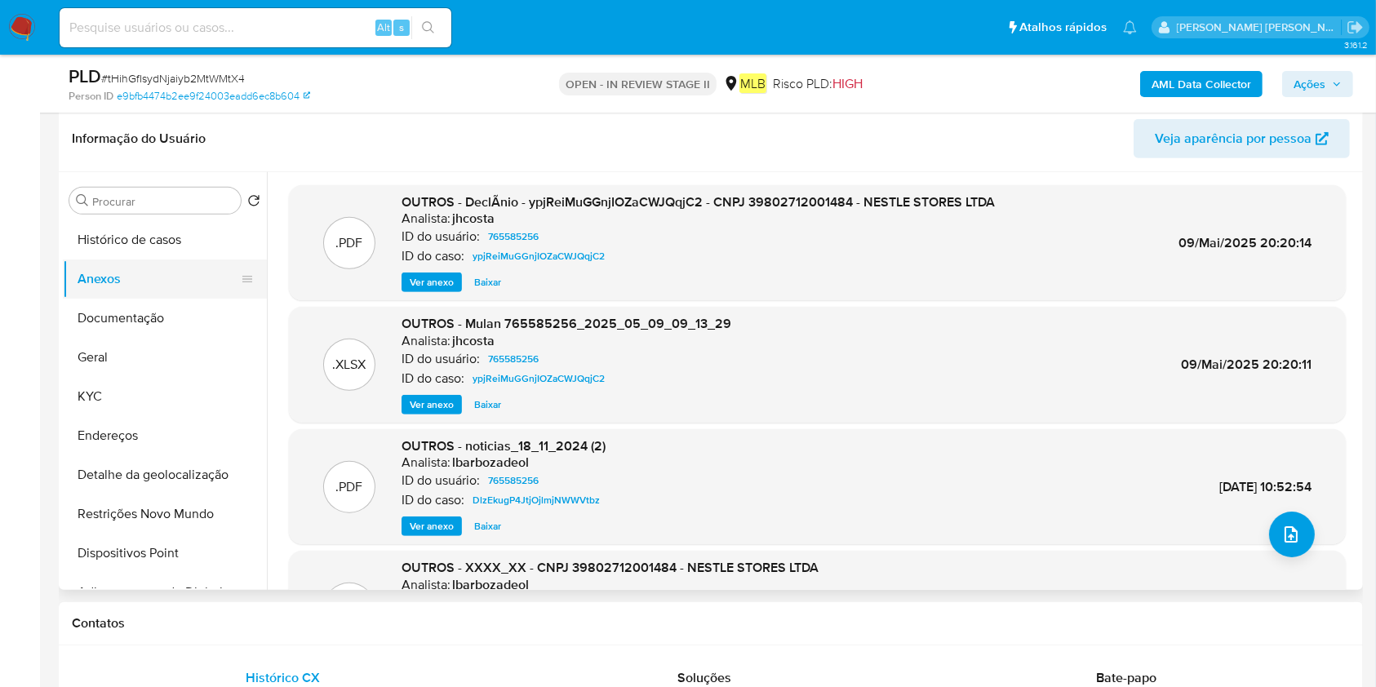
click at [108, 293] on button "Anexos" at bounding box center [158, 279] width 191 height 39
click at [109, 310] on button "Documentação" at bounding box center [158, 318] width 191 height 39
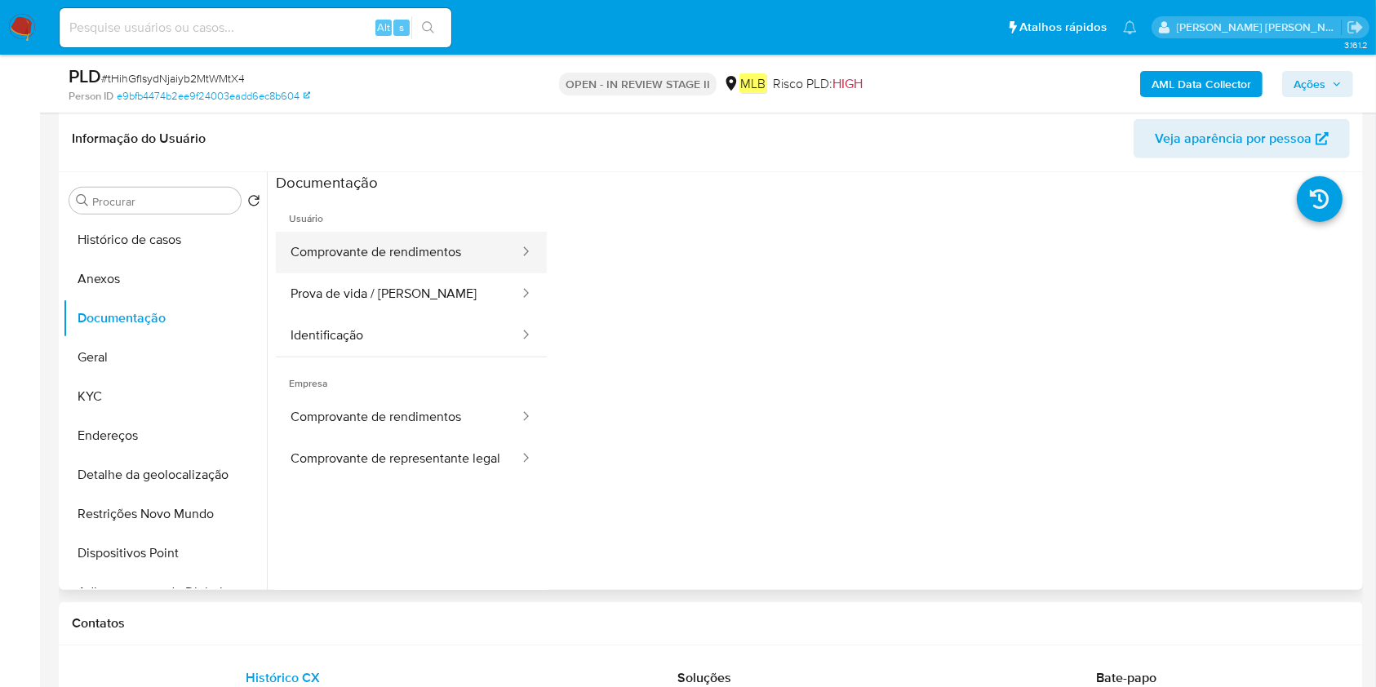
click at [469, 246] on button "Comprovante de rendimentos" at bounding box center [398, 253] width 245 height 42
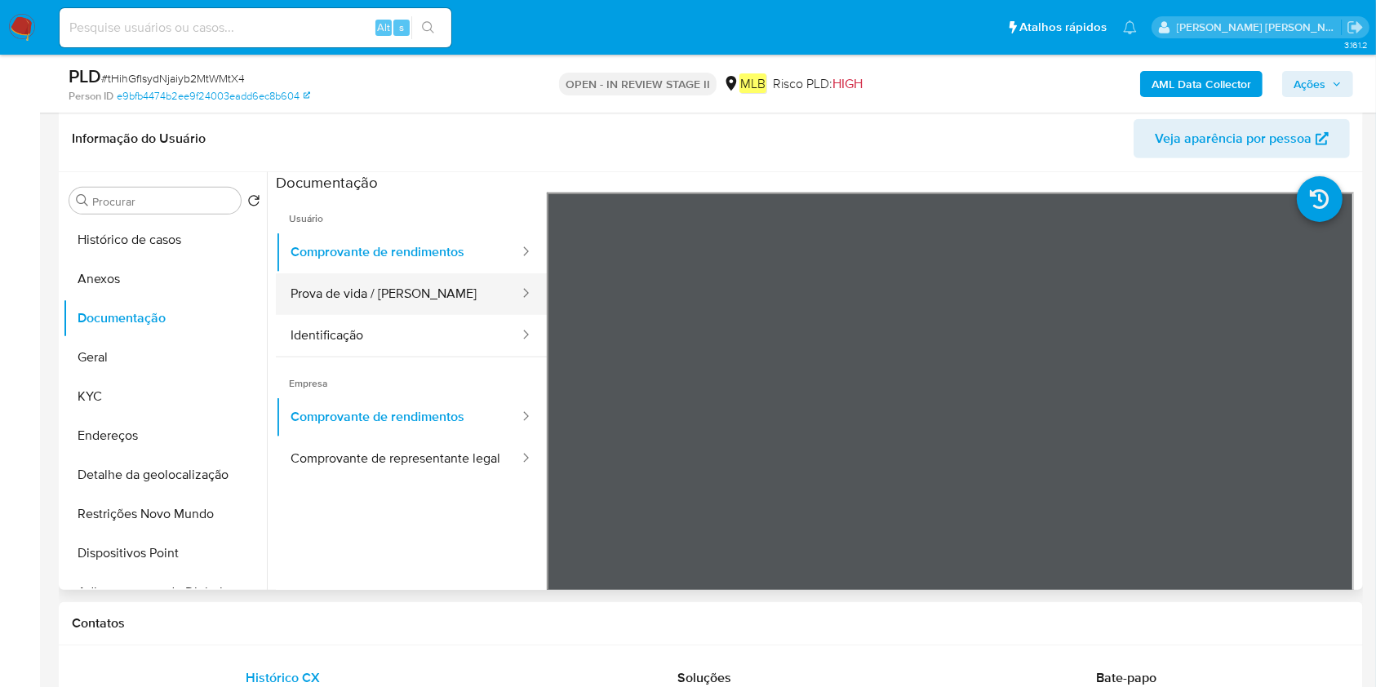
click at [457, 304] on button "Prova de vida / [PERSON_NAME]" at bounding box center [398, 294] width 245 height 42
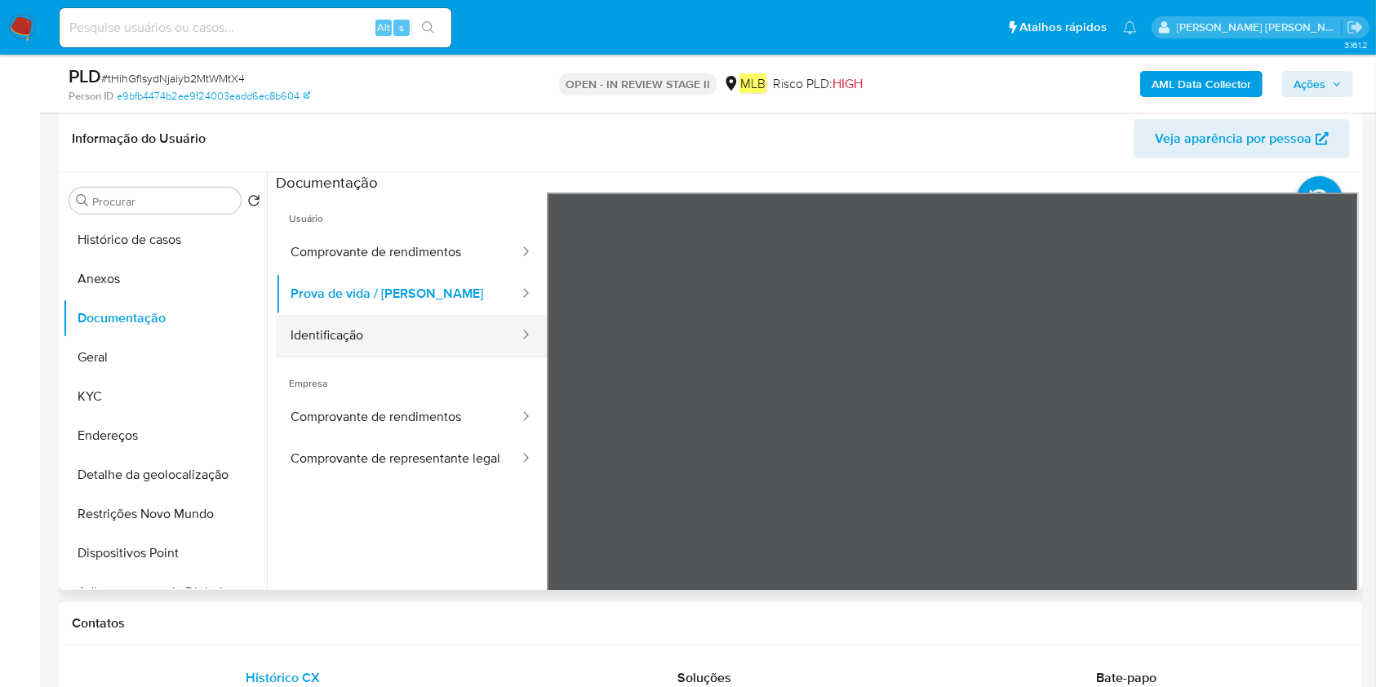
click at [382, 341] on button "Identificação" at bounding box center [398, 336] width 245 height 42
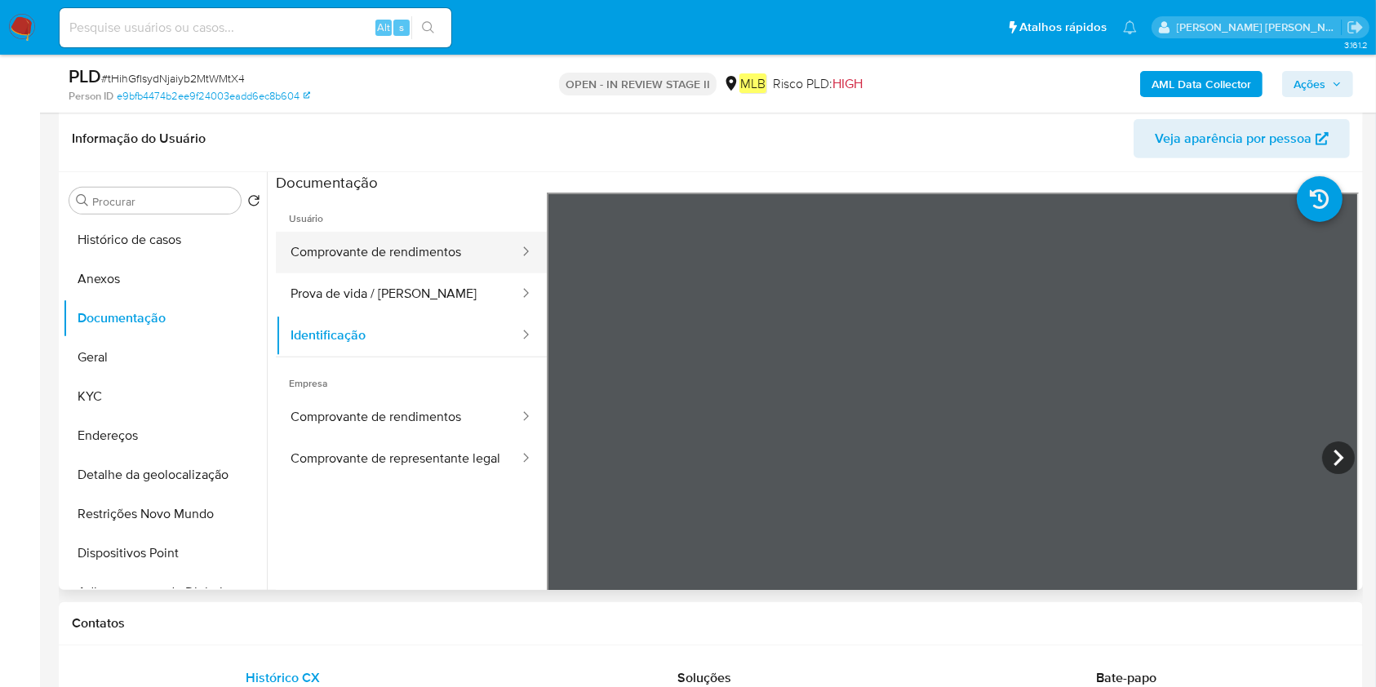
click at [369, 271] on button "Comprovante de rendimentos" at bounding box center [398, 253] width 245 height 42
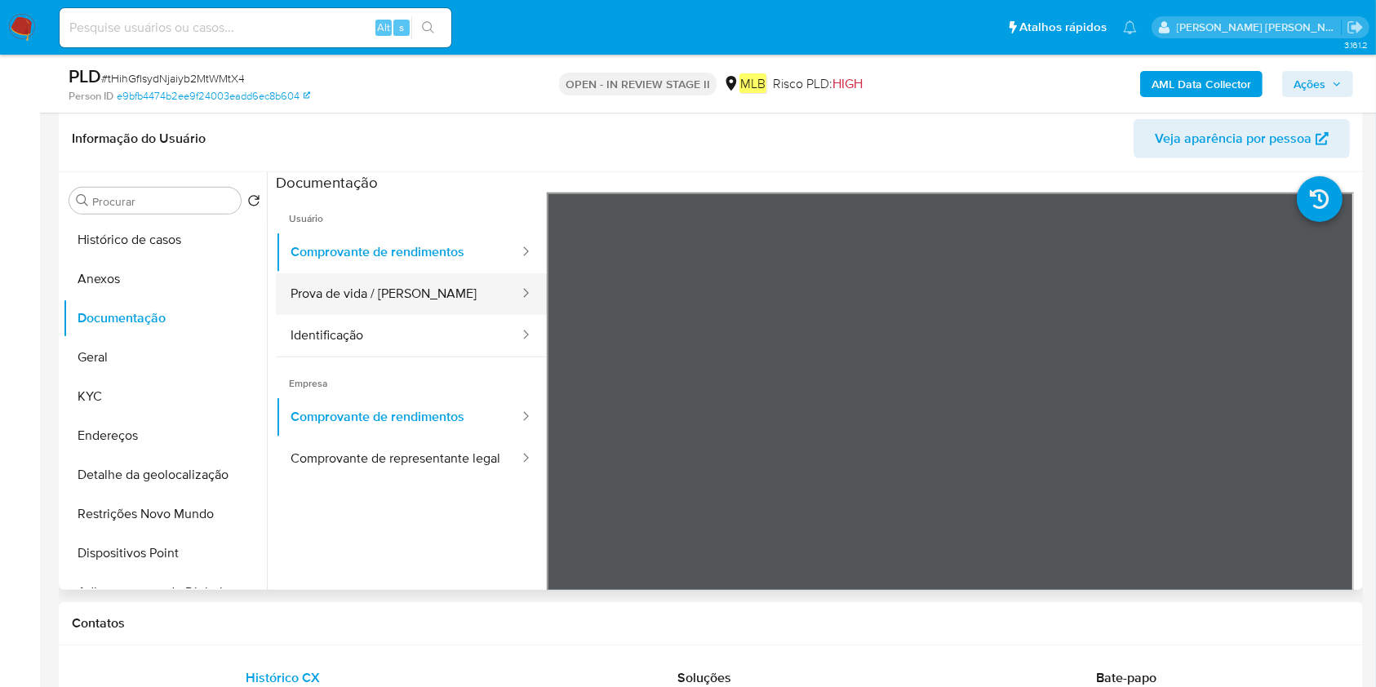
click at [430, 295] on button "Prova de vida / [PERSON_NAME]" at bounding box center [398, 294] width 245 height 42
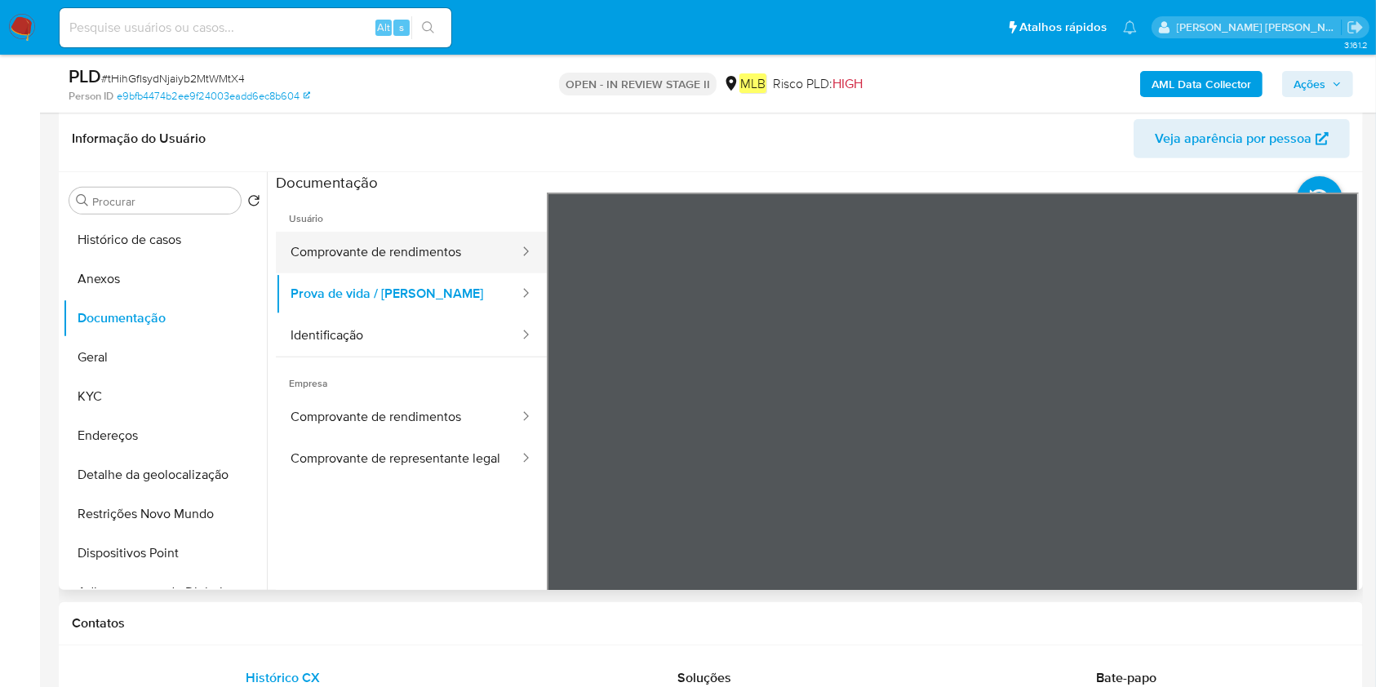
click at [405, 254] on button "Comprovante de rendimentos" at bounding box center [398, 253] width 245 height 42
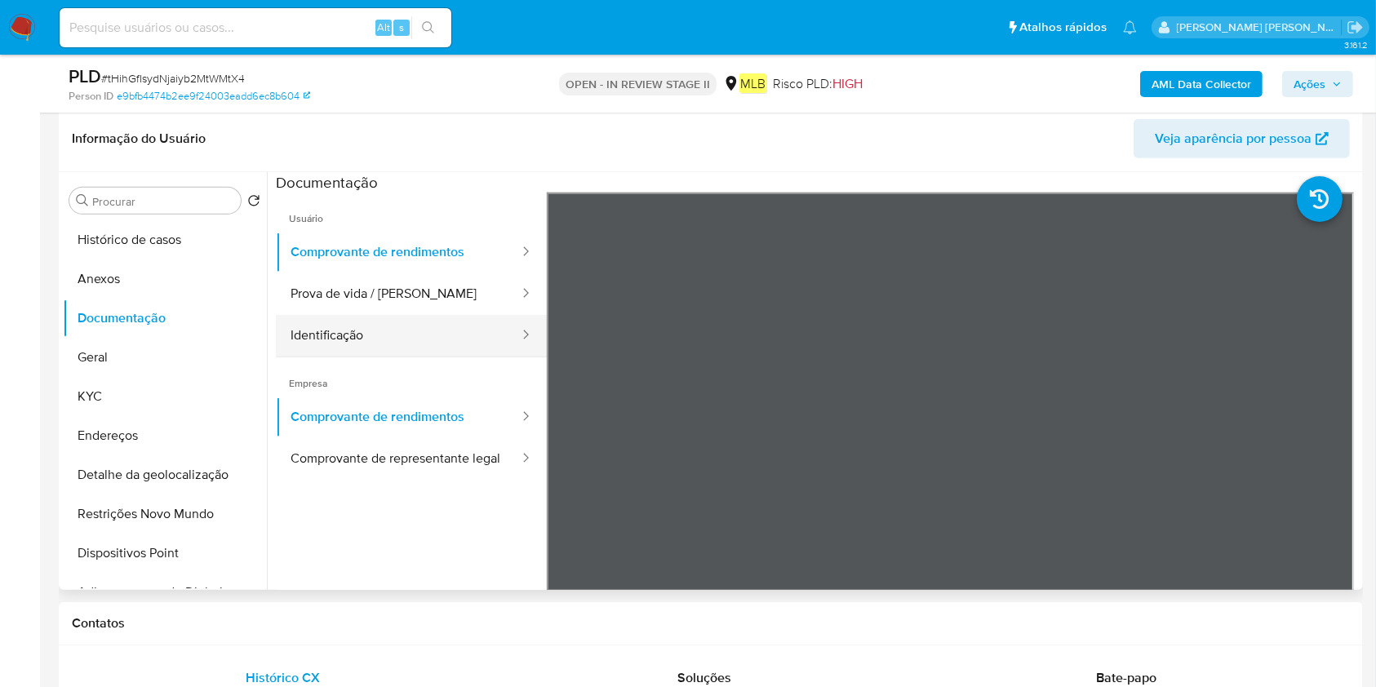
drag, startPoint x: 380, startPoint y: 322, endPoint x: 386, endPoint y: 315, distance: 9.2
click at [380, 321] on button "Identificação" at bounding box center [398, 336] width 245 height 42
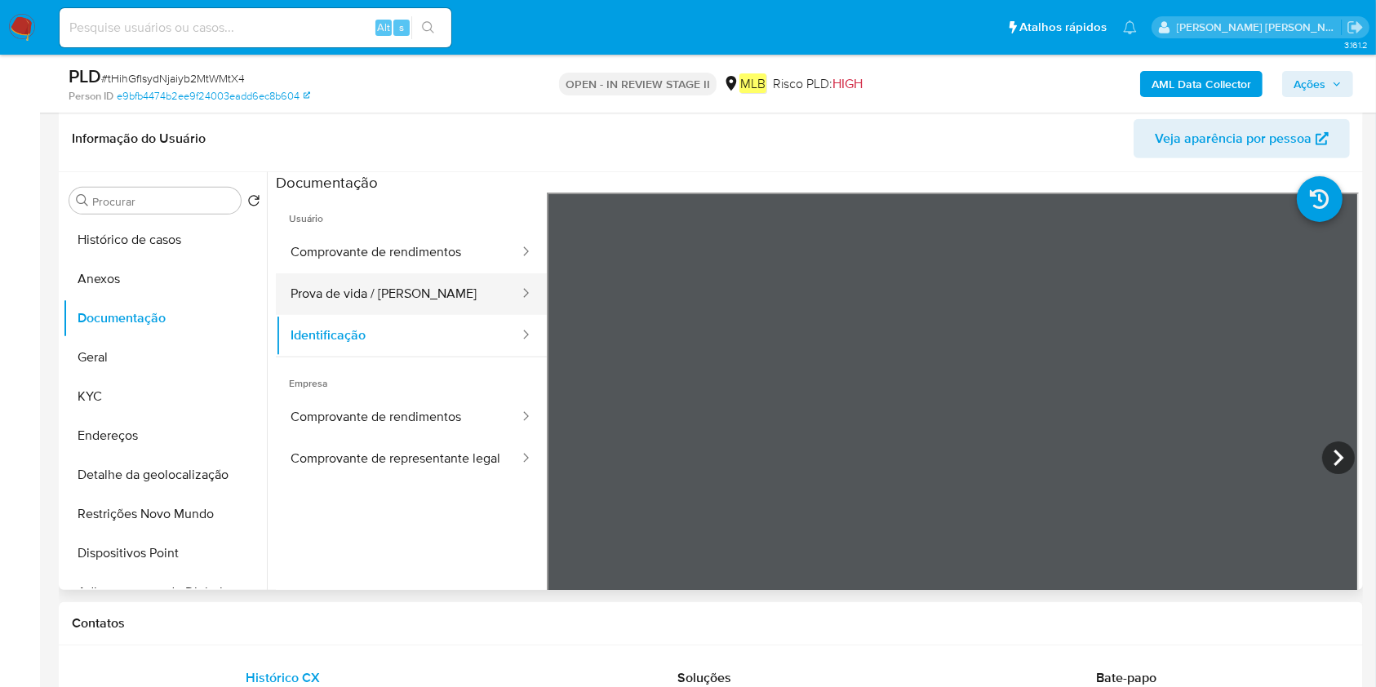
click at [384, 292] on button "Prova de vida / [PERSON_NAME]" at bounding box center [398, 294] width 245 height 42
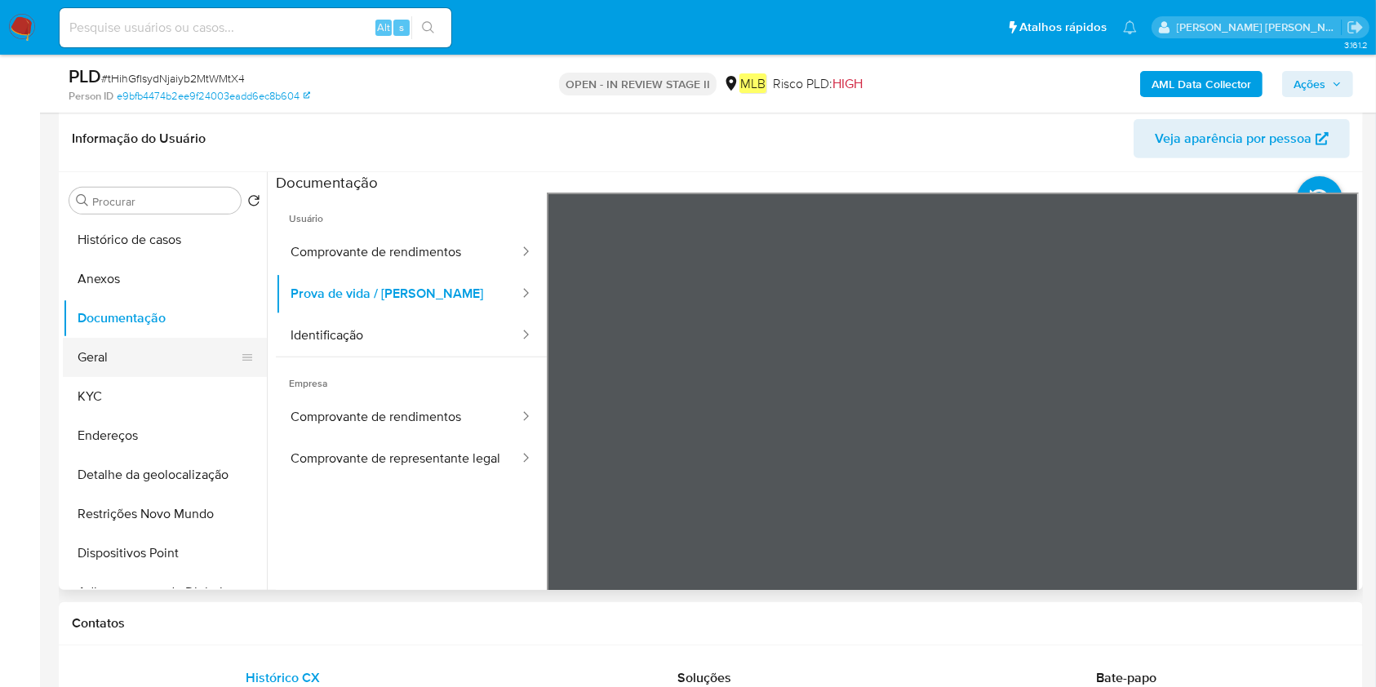
click at [153, 363] on button "Geral" at bounding box center [158, 357] width 191 height 39
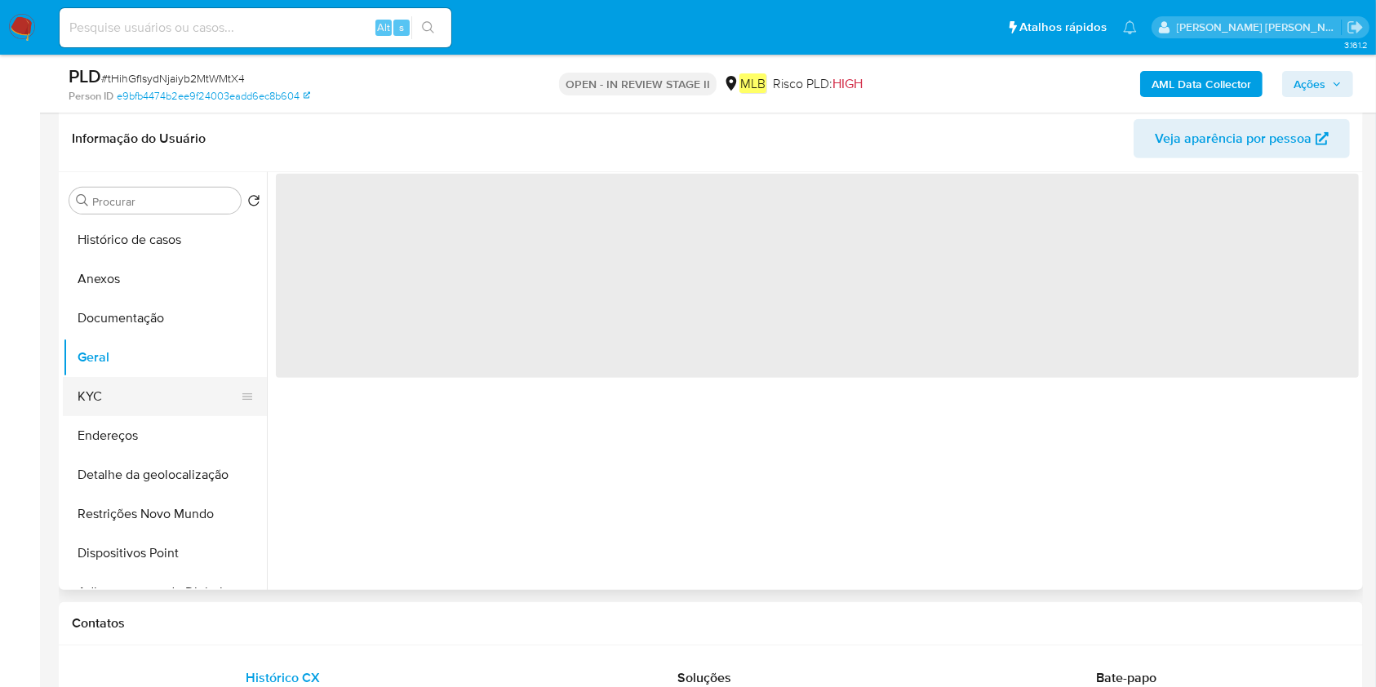
click at [92, 394] on button "KYC" at bounding box center [158, 396] width 191 height 39
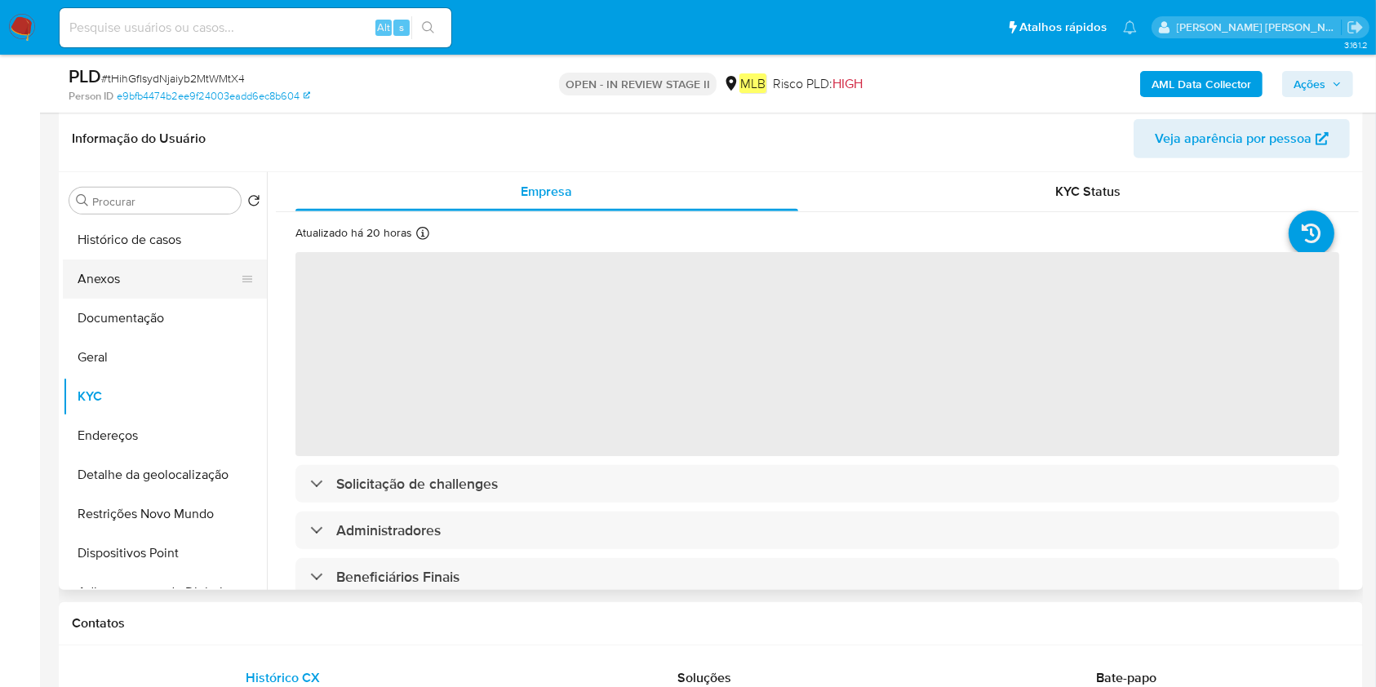
click at [184, 278] on button "Anexos" at bounding box center [158, 279] width 191 height 39
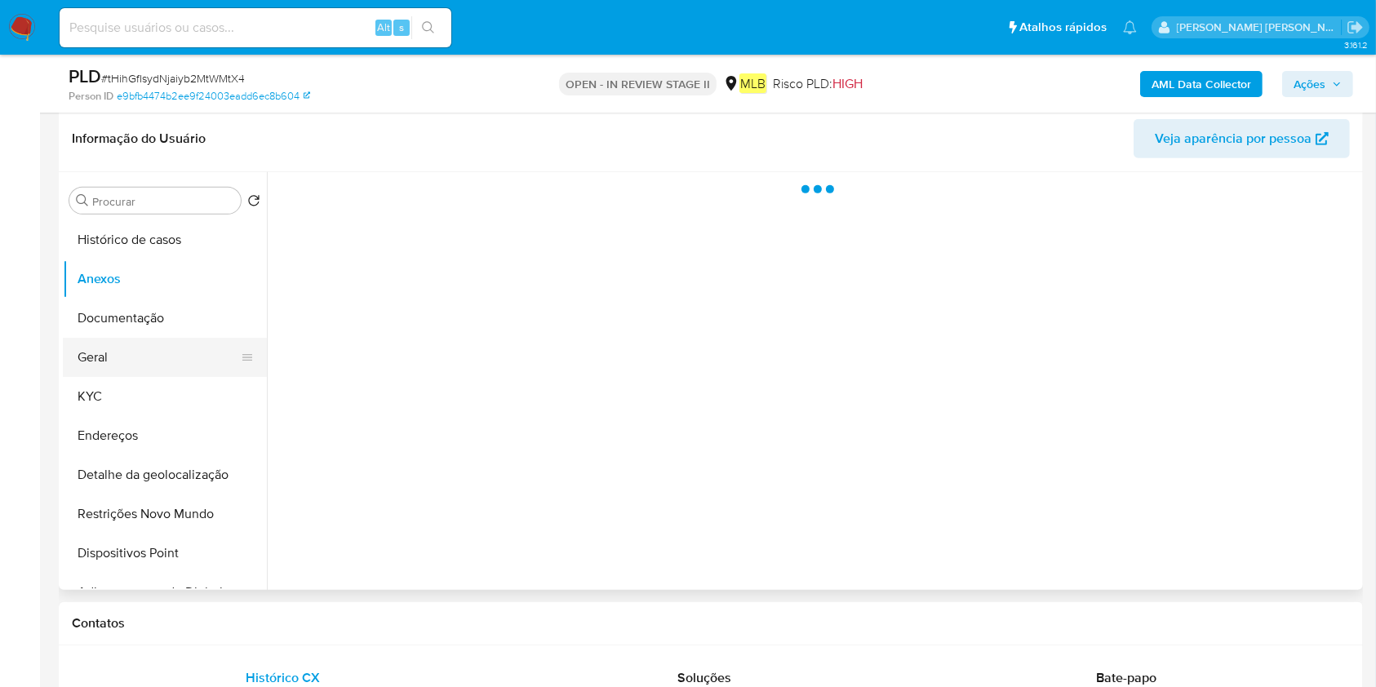
click at [177, 340] on button "Geral" at bounding box center [158, 357] width 191 height 39
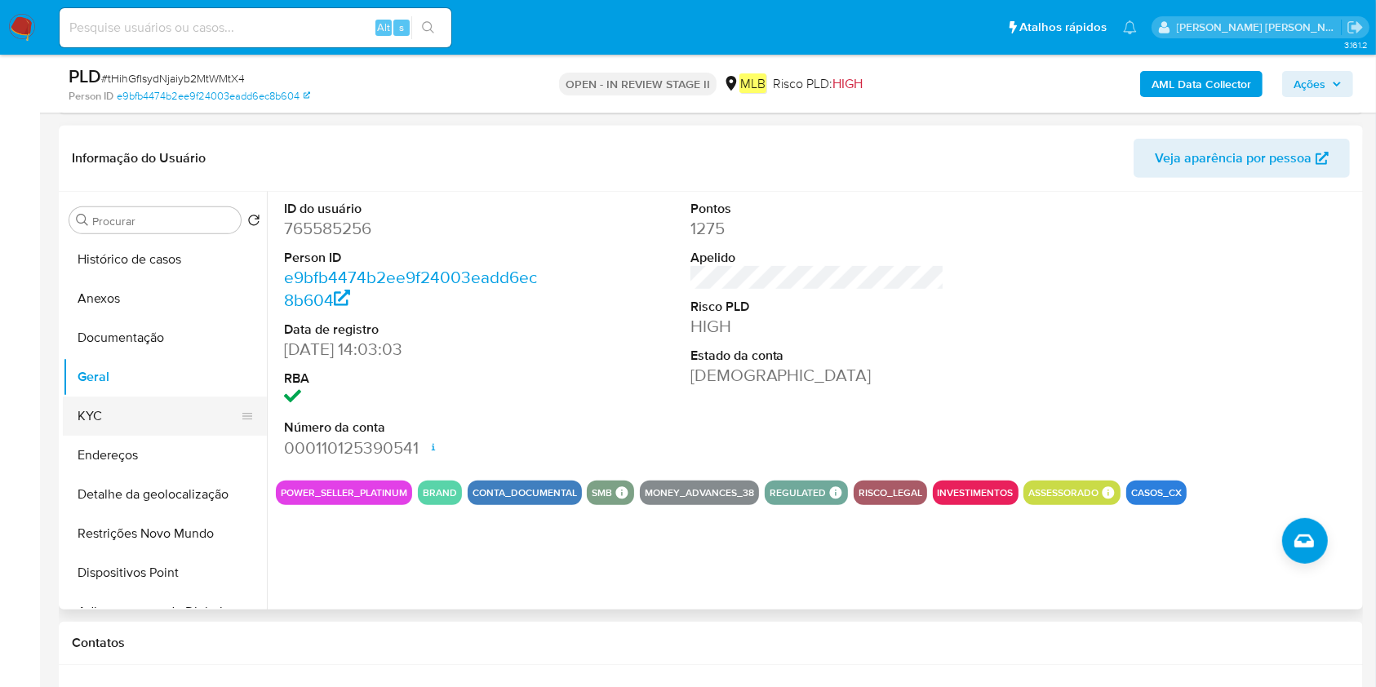
click at [136, 429] on button "KYC" at bounding box center [158, 416] width 191 height 39
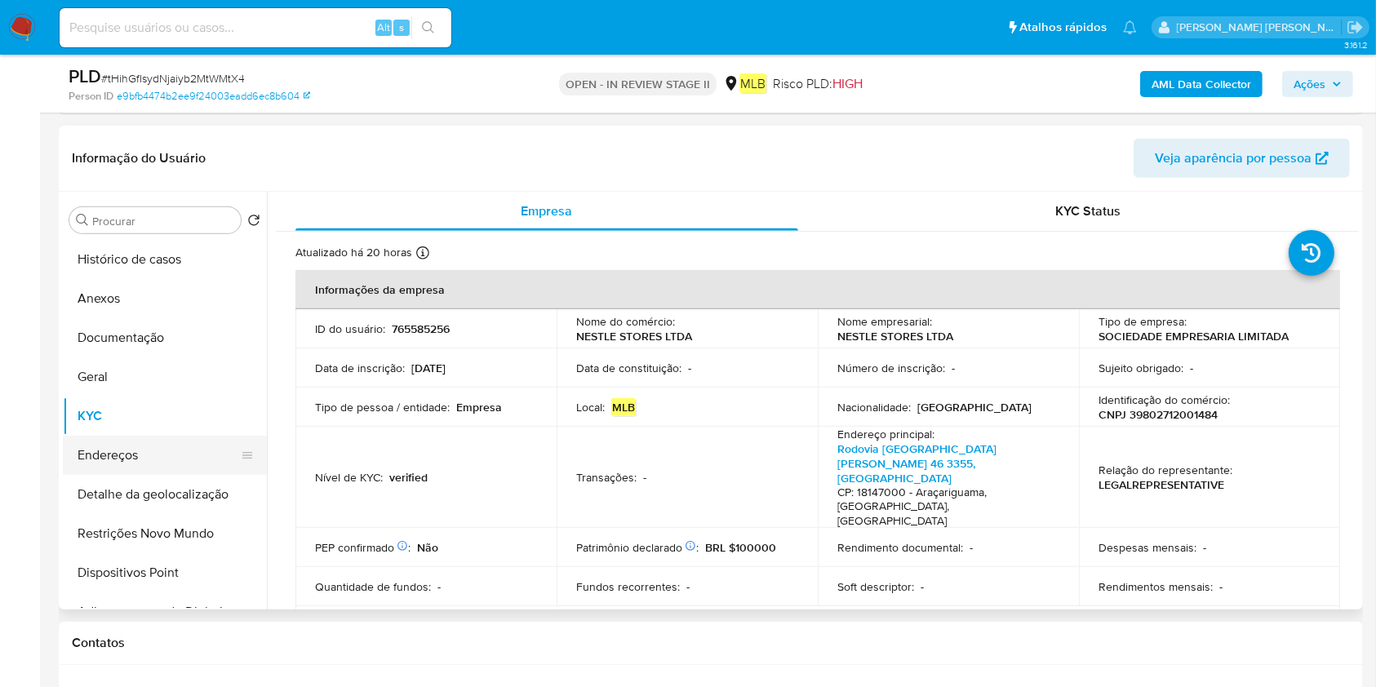
click at [140, 445] on button "Endereços" at bounding box center [158, 455] width 191 height 39
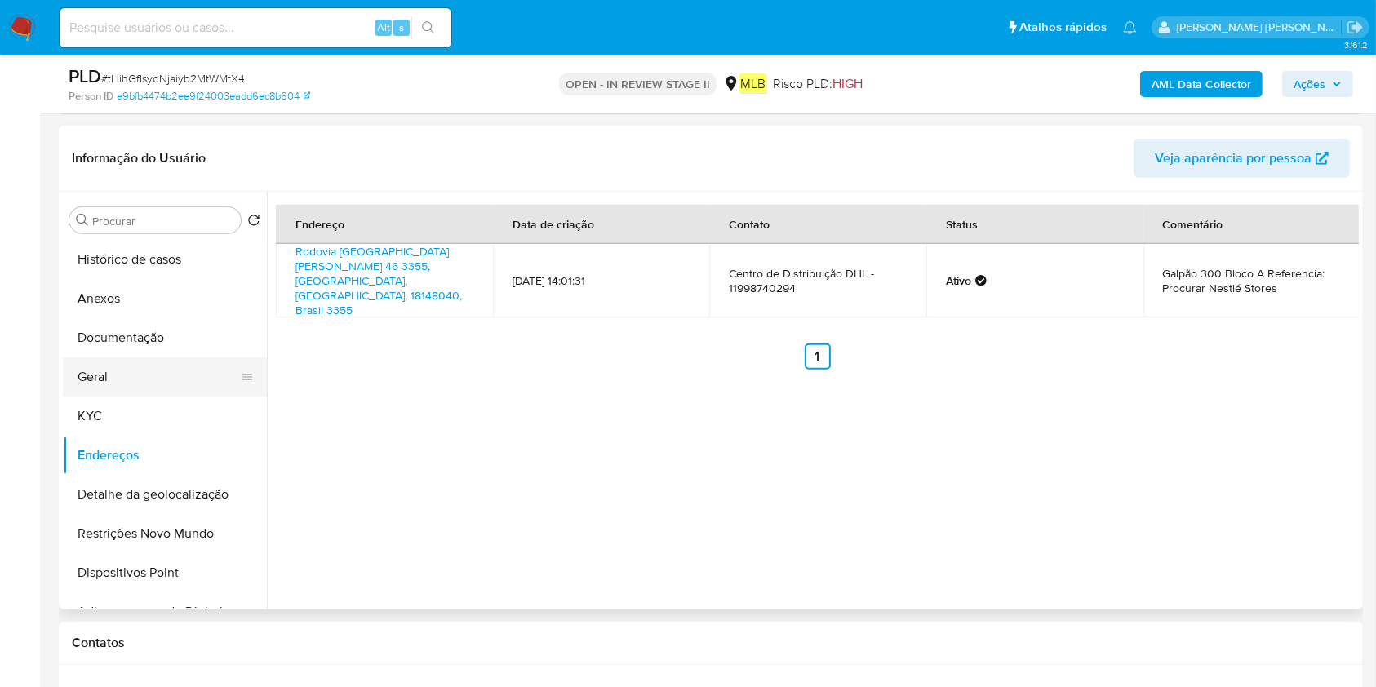
click at [189, 347] on button "Documentação" at bounding box center [165, 337] width 204 height 39
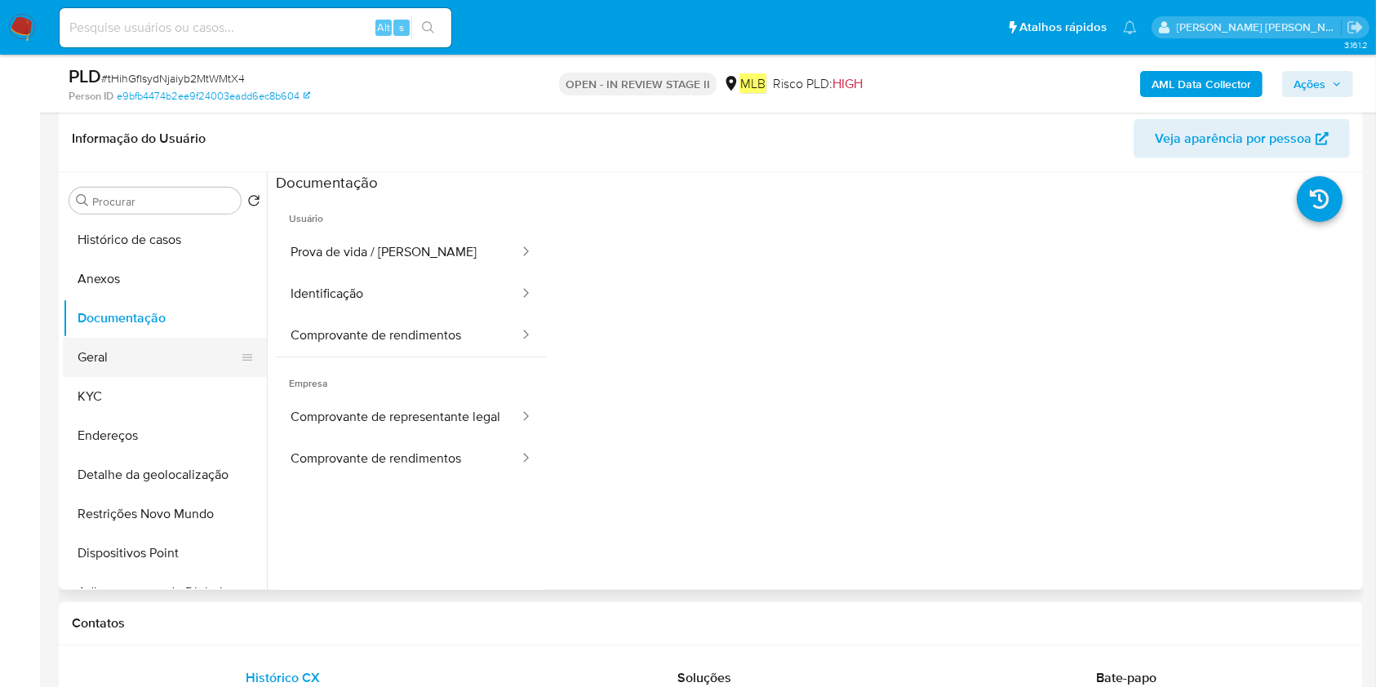
click at [189, 347] on button "Geral" at bounding box center [158, 357] width 191 height 39
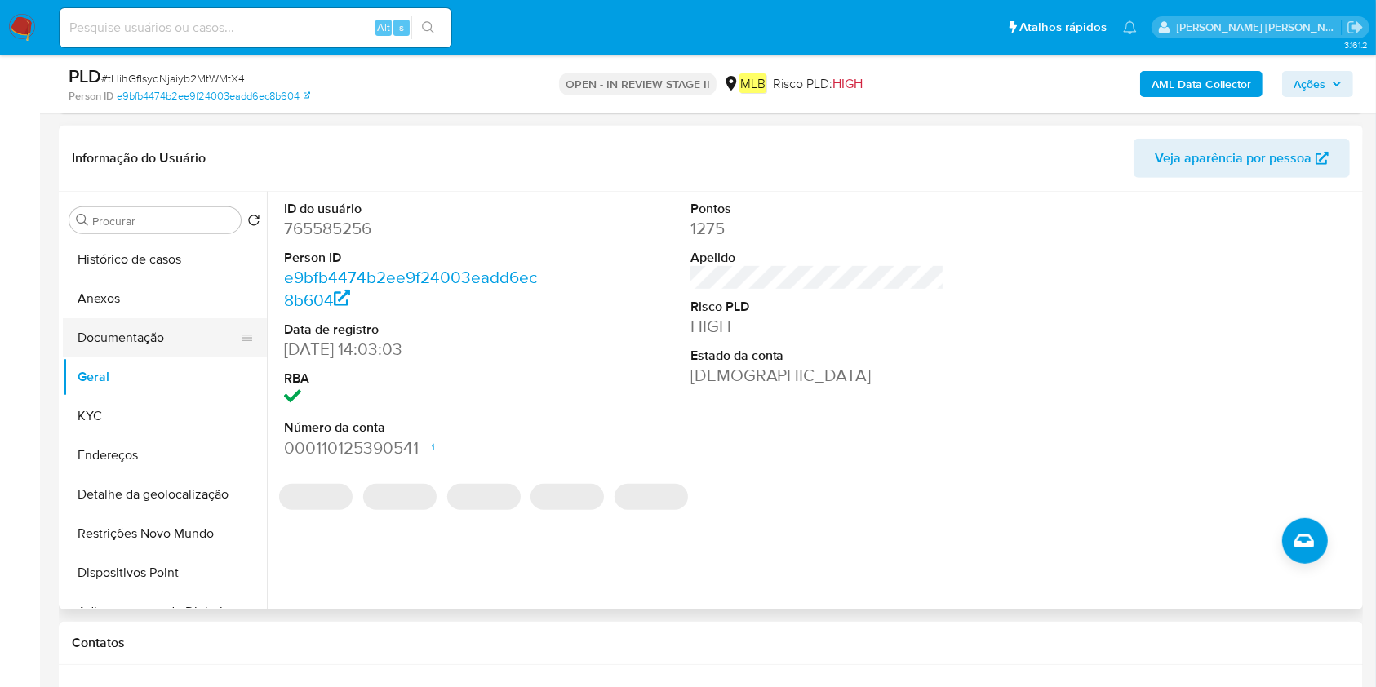
click at [144, 344] on button "Documentação" at bounding box center [158, 337] width 191 height 39
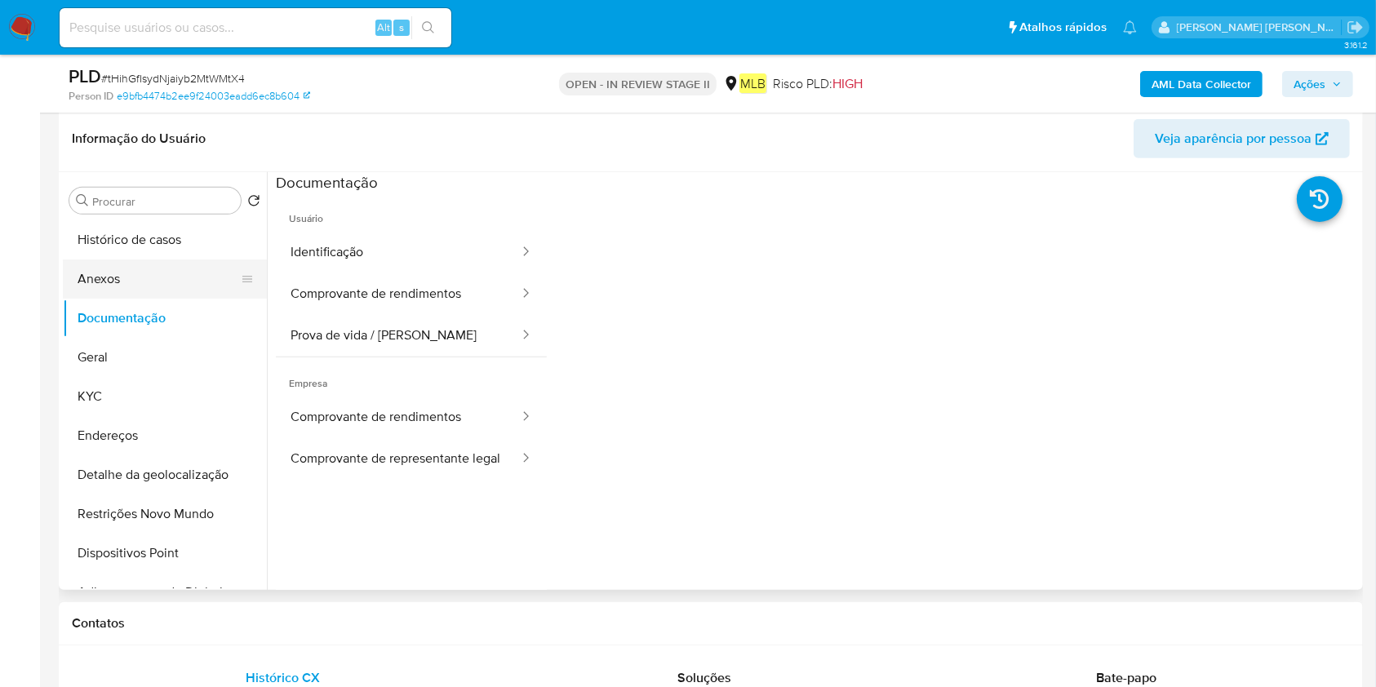
click at [146, 286] on button "Anexos" at bounding box center [158, 279] width 191 height 39
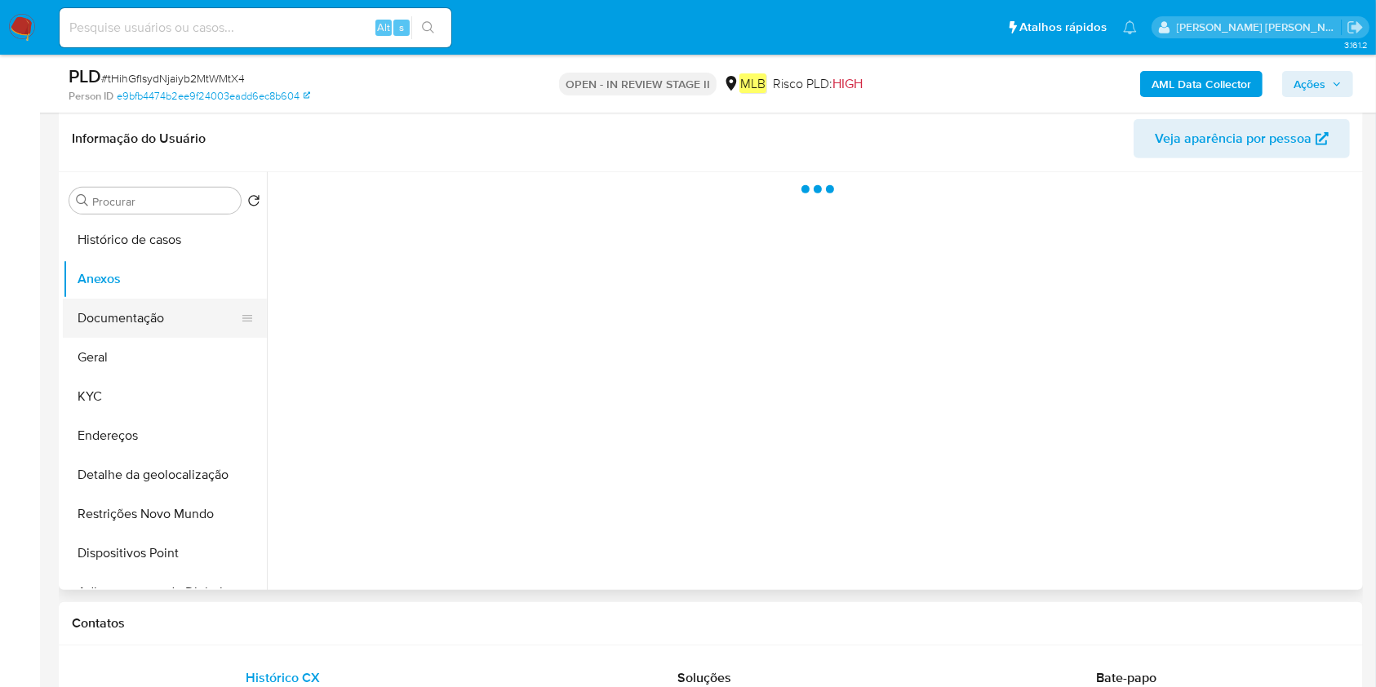
click at [171, 326] on button "Documentação" at bounding box center [158, 318] width 191 height 39
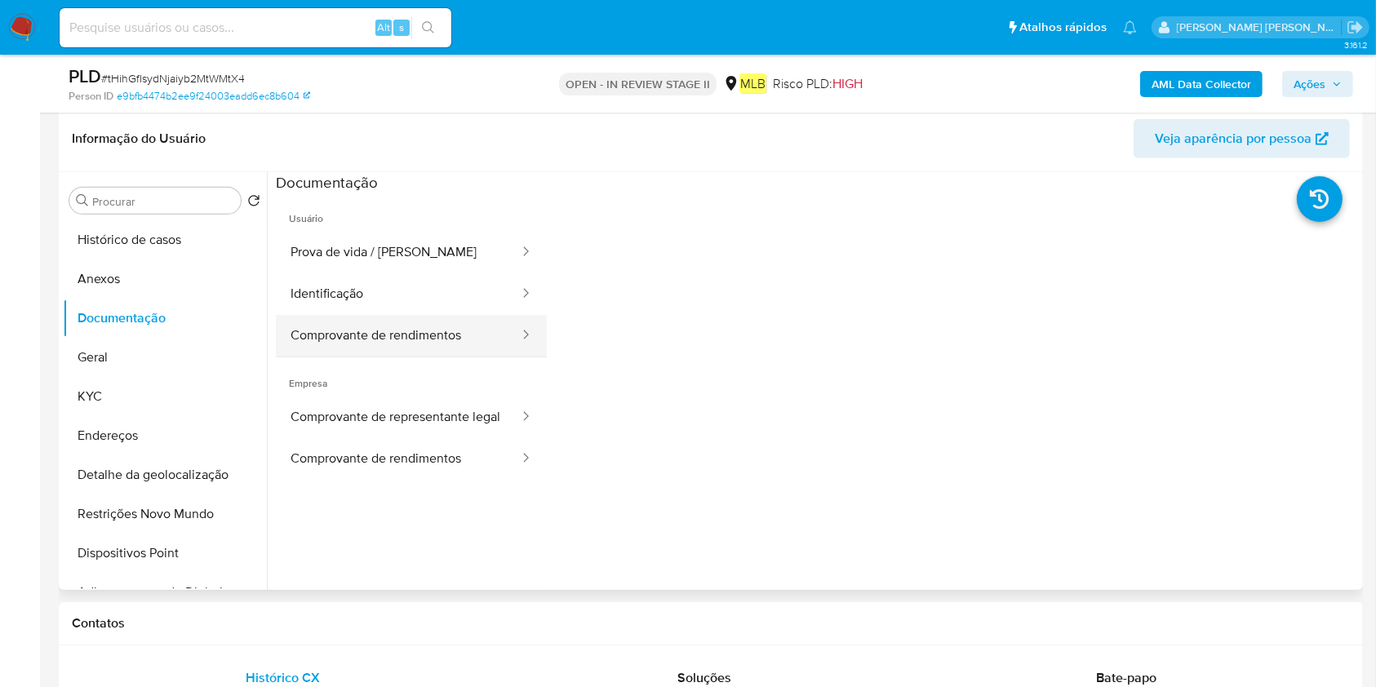
click at [348, 336] on button "Comprovante de rendimentos" at bounding box center [398, 336] width 245 height 42
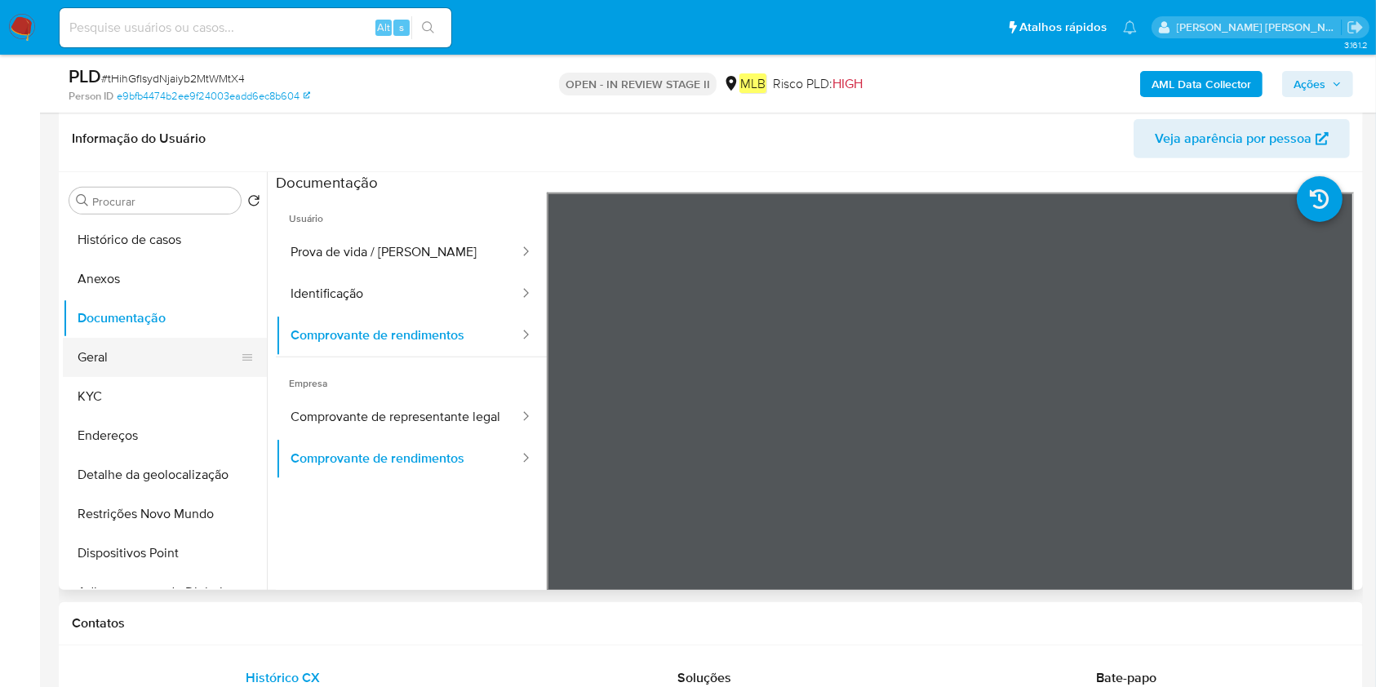
click at [161, 347] on button "Geral" at bounding box center [158, 357] width 191 height 39
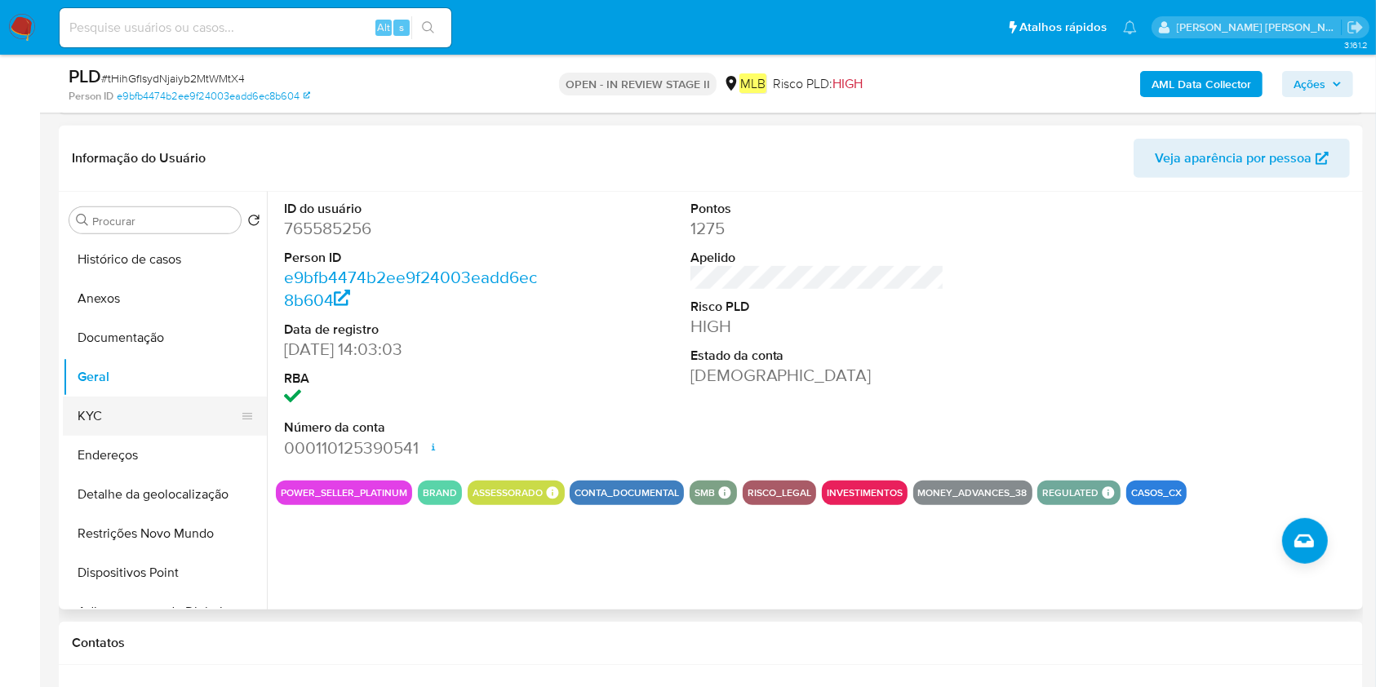
click at [115, 417] on button "KYC" at bounding box center [158, 416] width 191 height 39
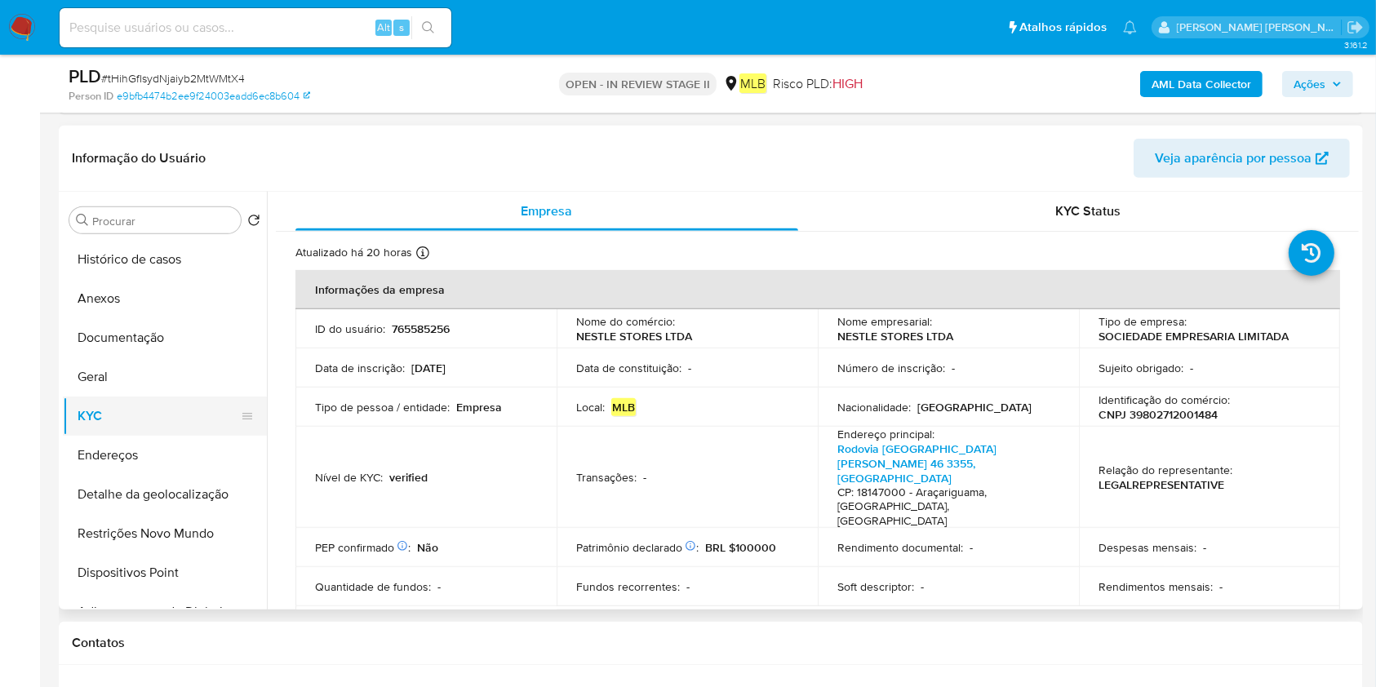
drag, startPoint x: 114, startPoint y: 437, endPoint x: 105, endPoint y: 433, distance: 9.9
click at [105, 433] on ul "Histórico de casos Anexos Documentação [PERSON_NAME] Endereços Detalhe da geolo…" at bounding box center [165, 424] width 204 height 368
click at [104, 448] on button "Endereços" at bounding box center [158, 455] width 191 height 39
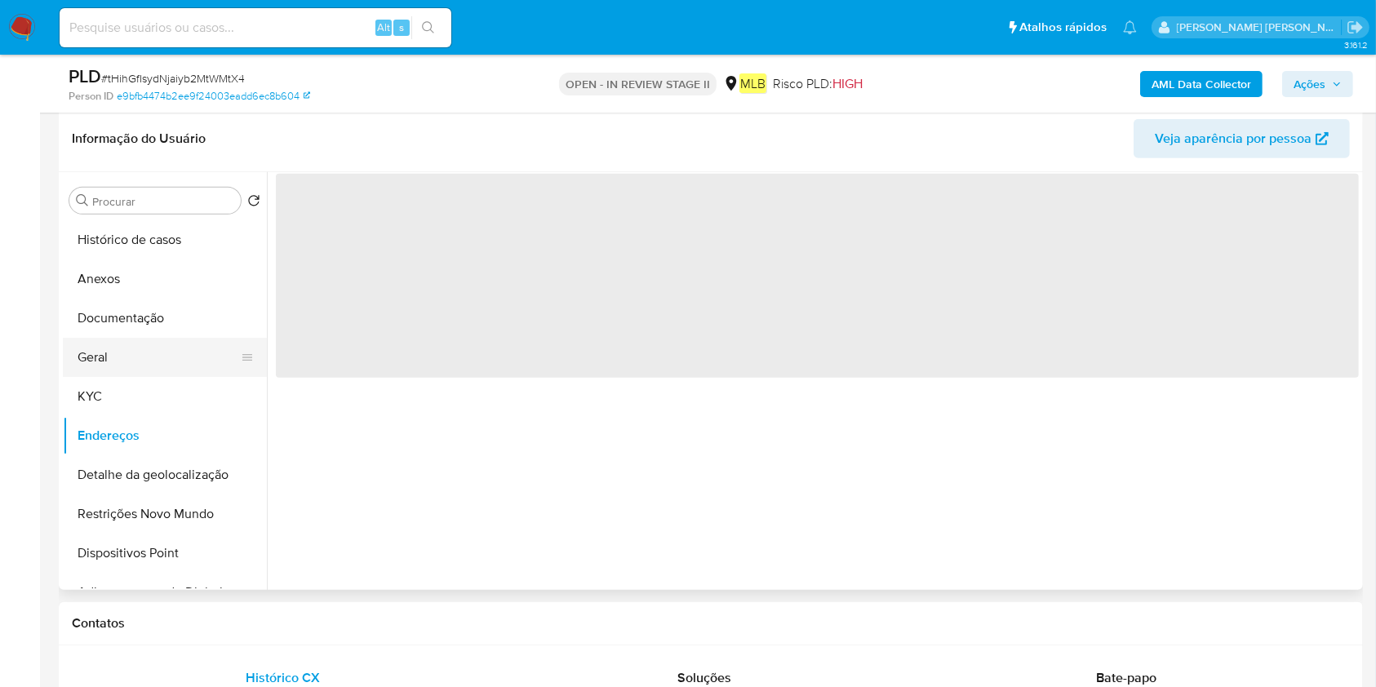
click at [131, 344] on button "Geral" at bounding box center [158, 357] width 191 height 39
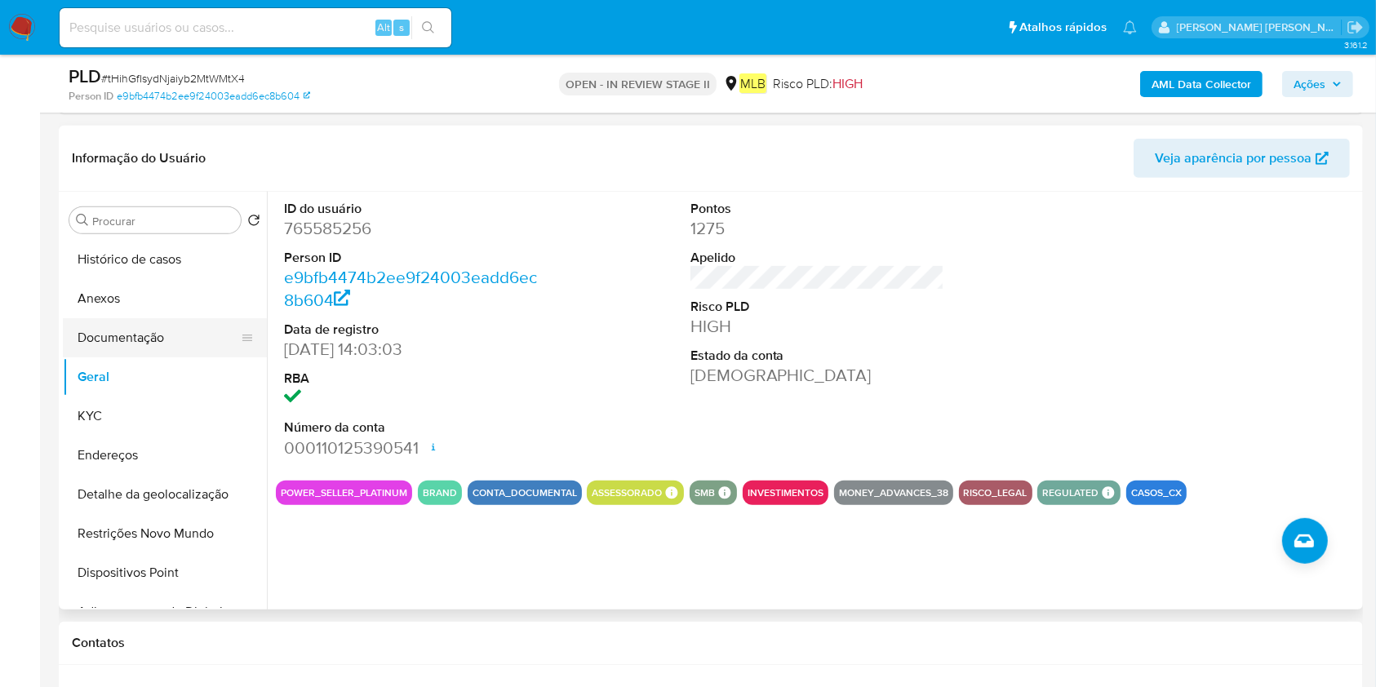
click at [184, 322] on button "Documentação" at bounding box center [158, 337] width 191 height 39
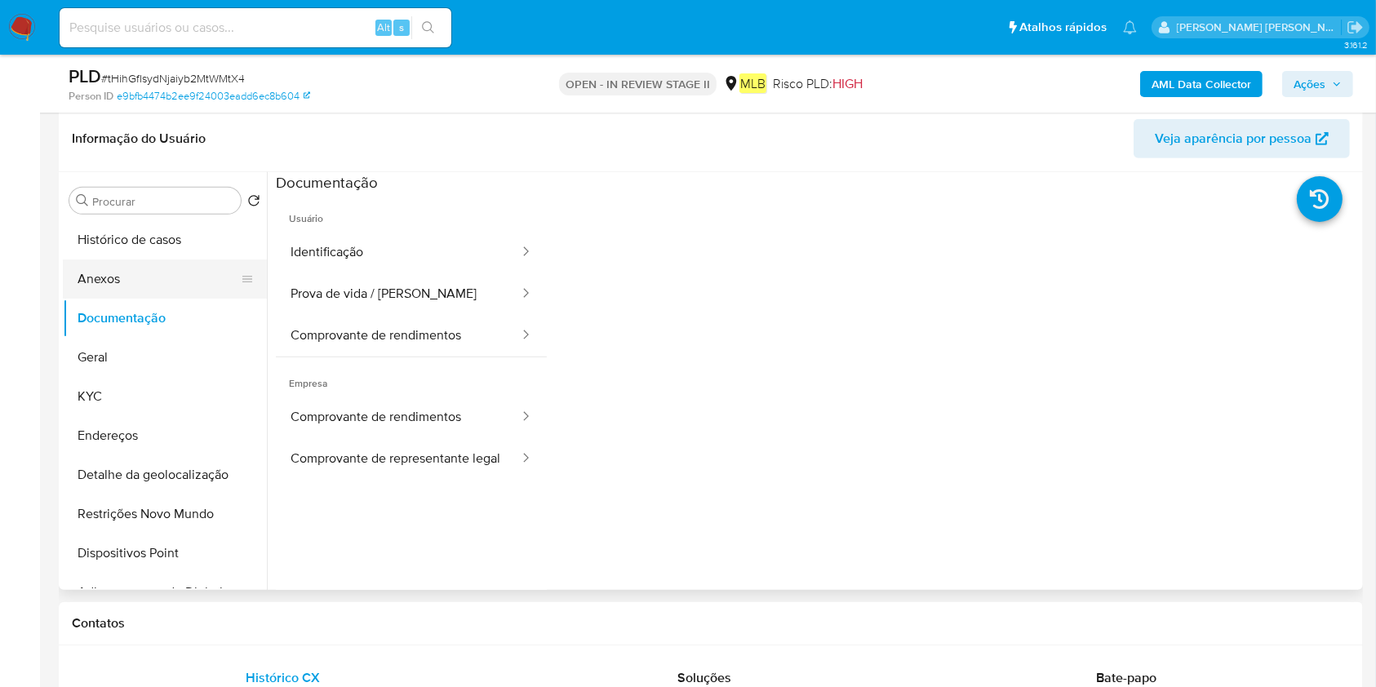
click at [142, 283] on button "Anexos" at bounding box center [158, 279] width 191 height 39
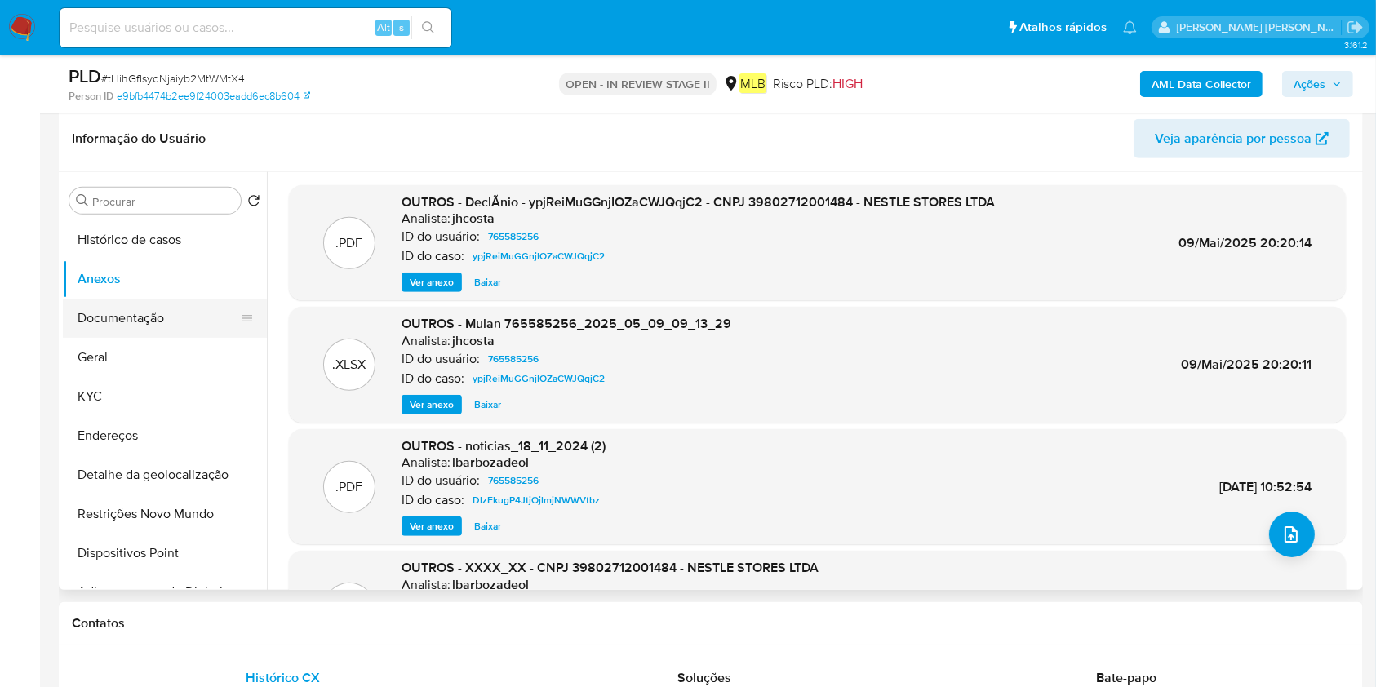
click at [120, 310] on button "Documentação" at bounding box center [158, 318] width 191 height 39
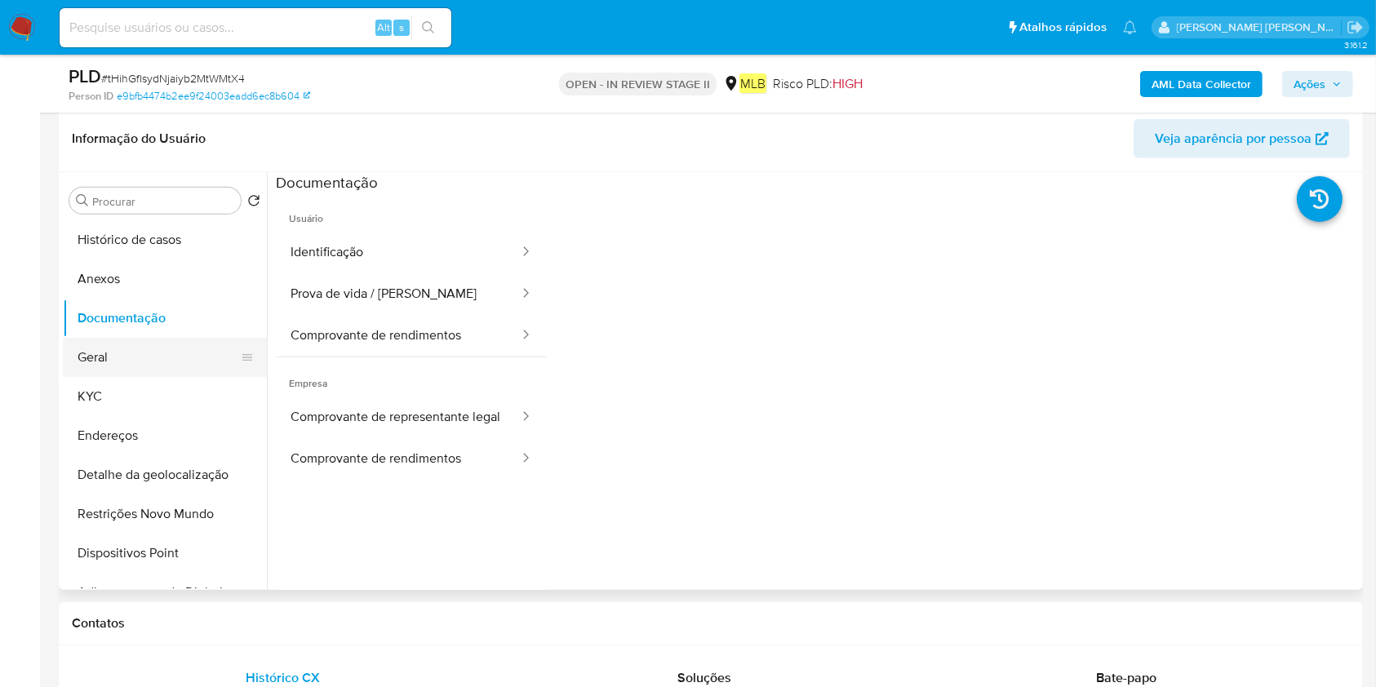
click at [95, 343] on button "Geral" at bounding box center [158, 357] width 191 height 39
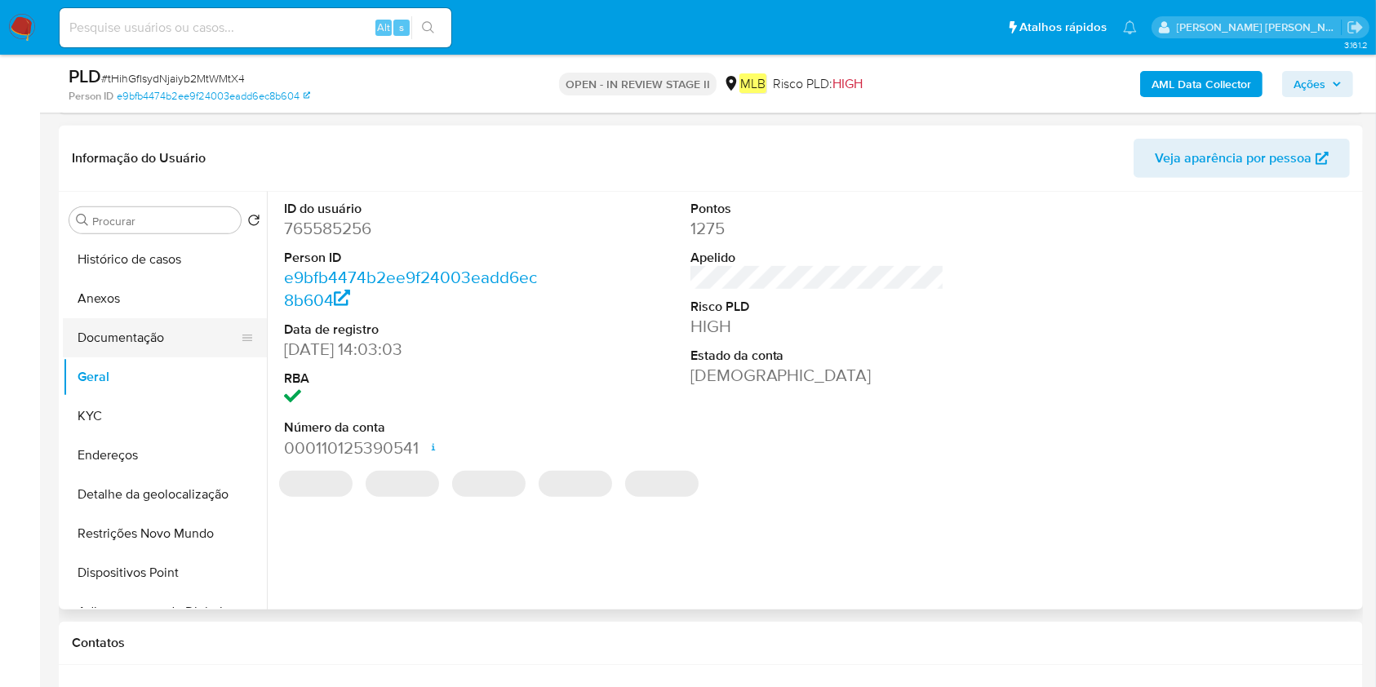
click at [188, 343] on button "Documentação" at bounding box center [158, 337] width 191 height 39
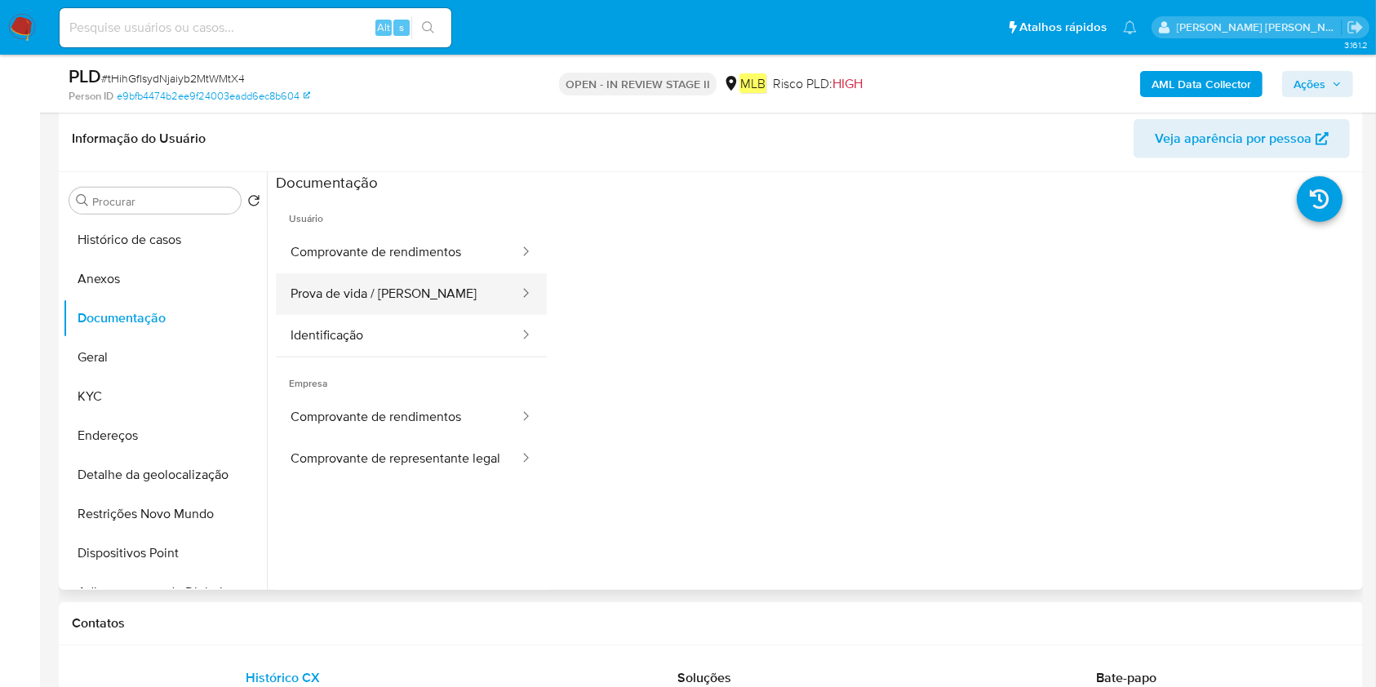
click at [431, 276] on button "Prova de vida / [PERSON_NAME]" at bounding box center [398, 294] width 245 height 42
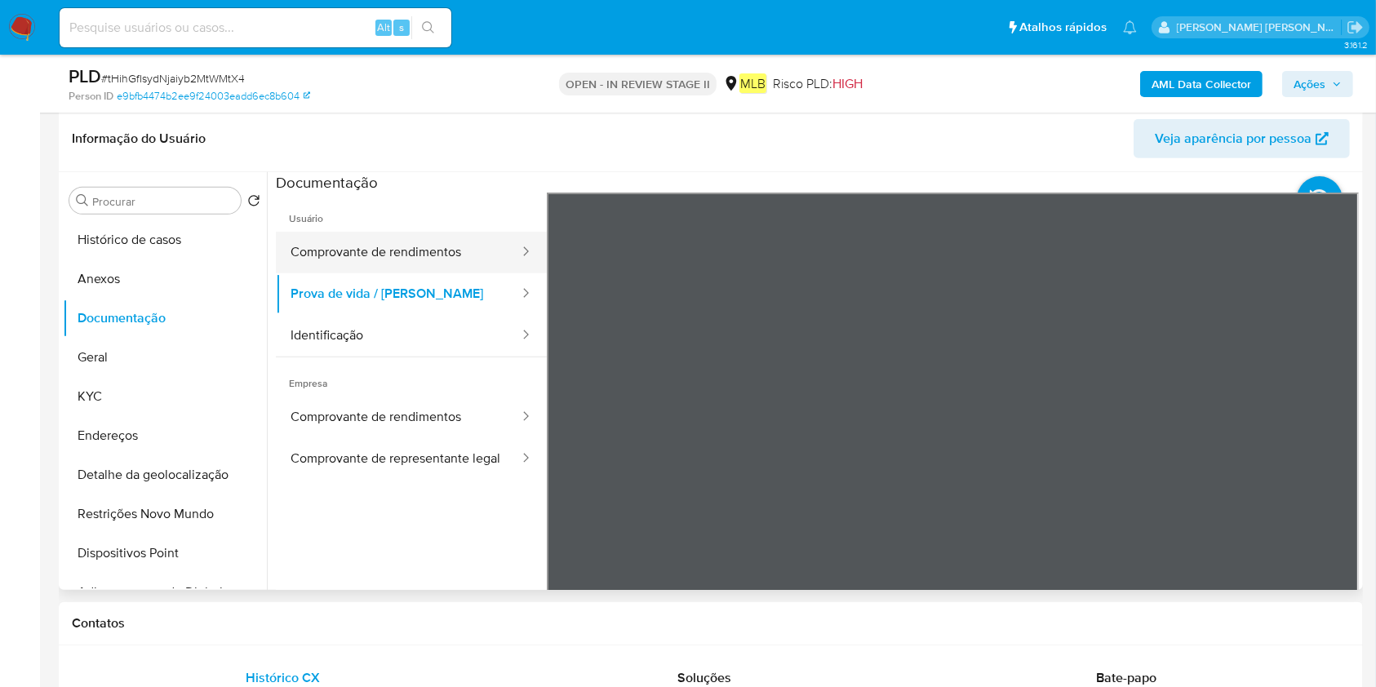
click at [442, 251] on button "Comprovante de rendimentos" at bounding box center [398, 253] width 245 height 42
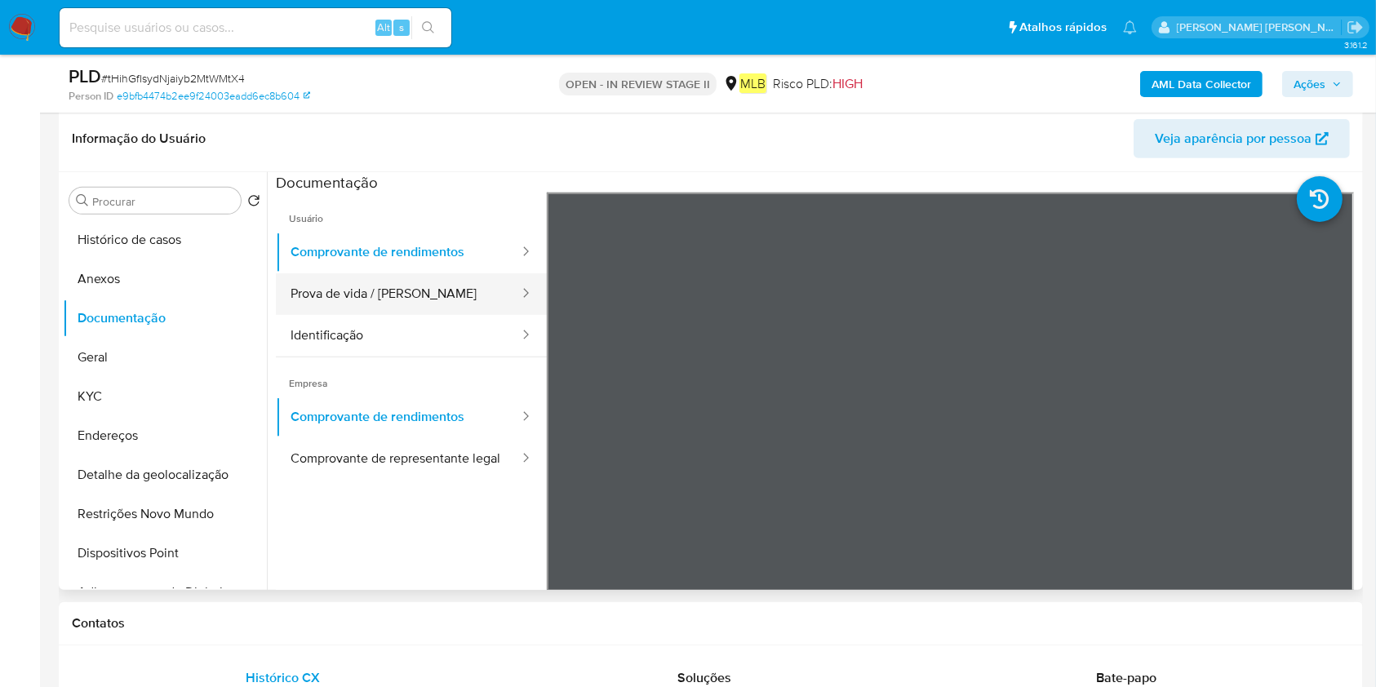
click at [435, 296] on button "Prova de vida / [PERSON_NAME]" at bounding box center [398, 294] width 245 height 42
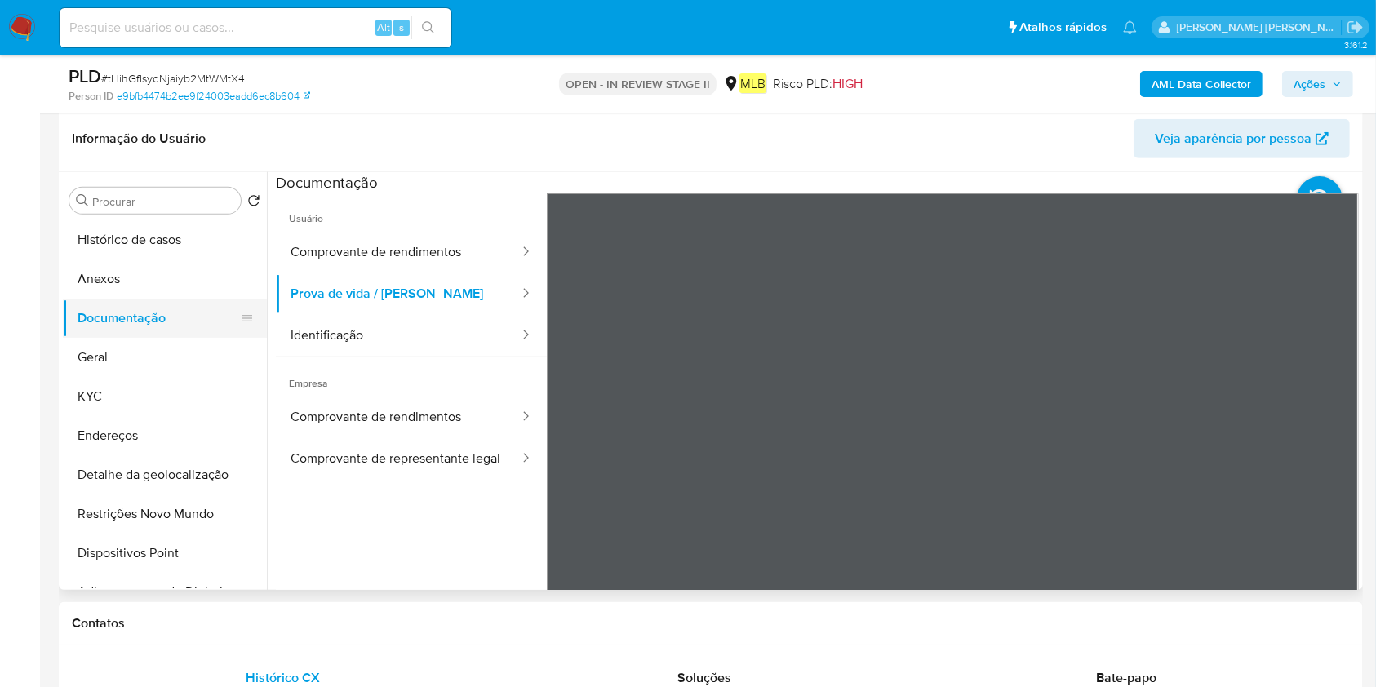
click at [201, 326] on button "Documentação" at bounding box center [158, 318] width 191 height 39
click at [203, 344] on button "Geral" at bounding box center [158, 357] width 191 height 39
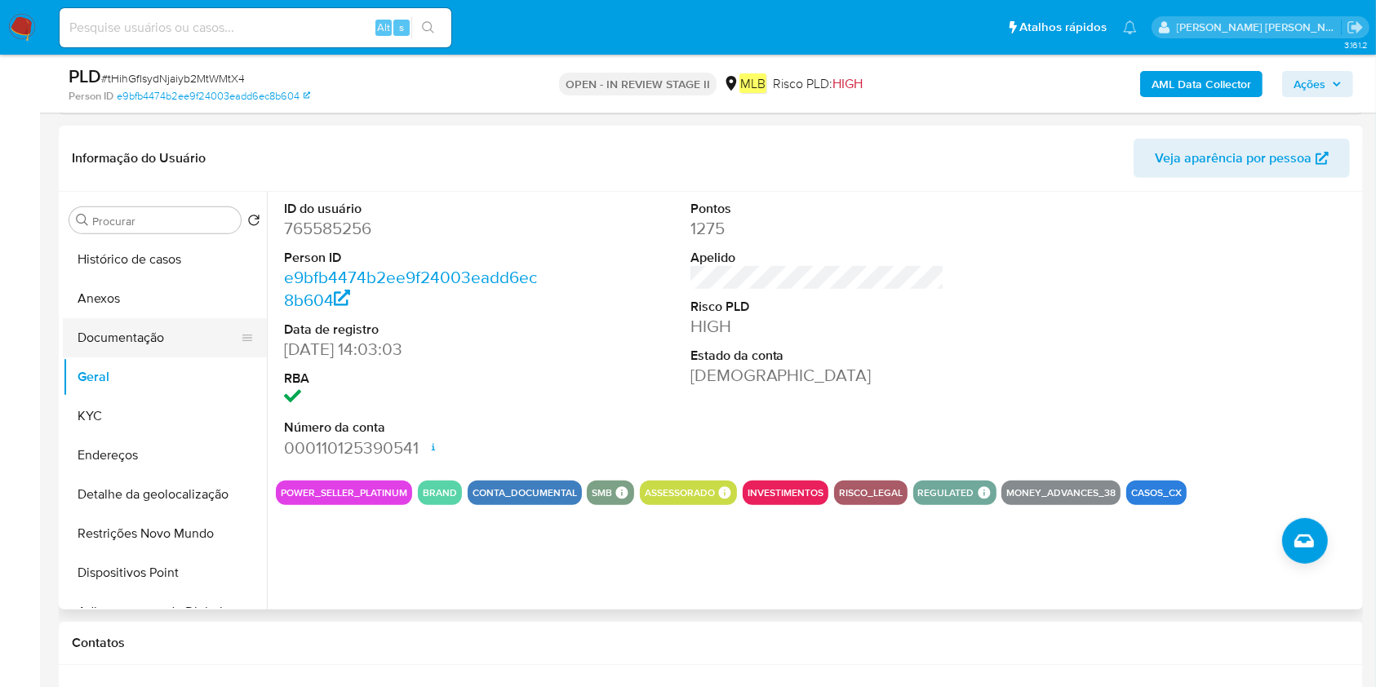
click at [148, 313] on button "Anexos" at bounding box center [165, 298] width 204 height 39
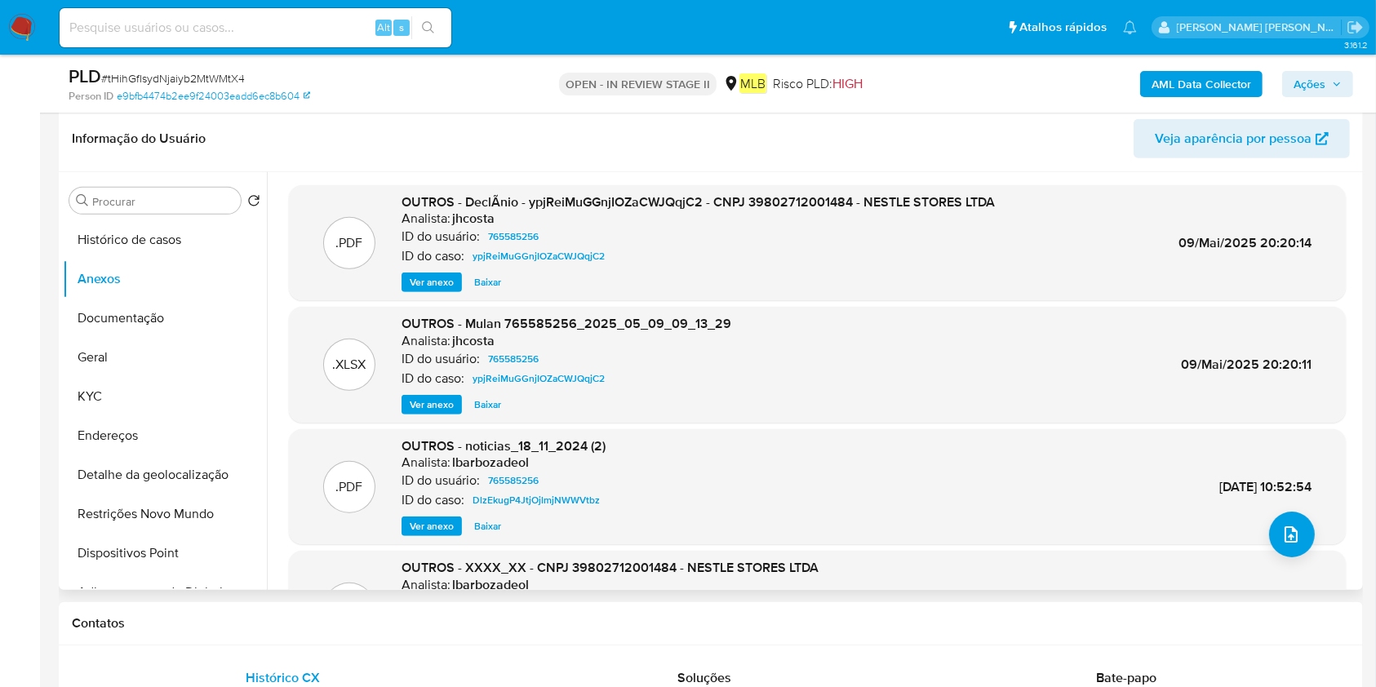
click at [433, 279] on span "Ver anexo" at bounding box center [432, 282] width 44 height 16
